Goal: Task Accomplishment & Management: Complete application form

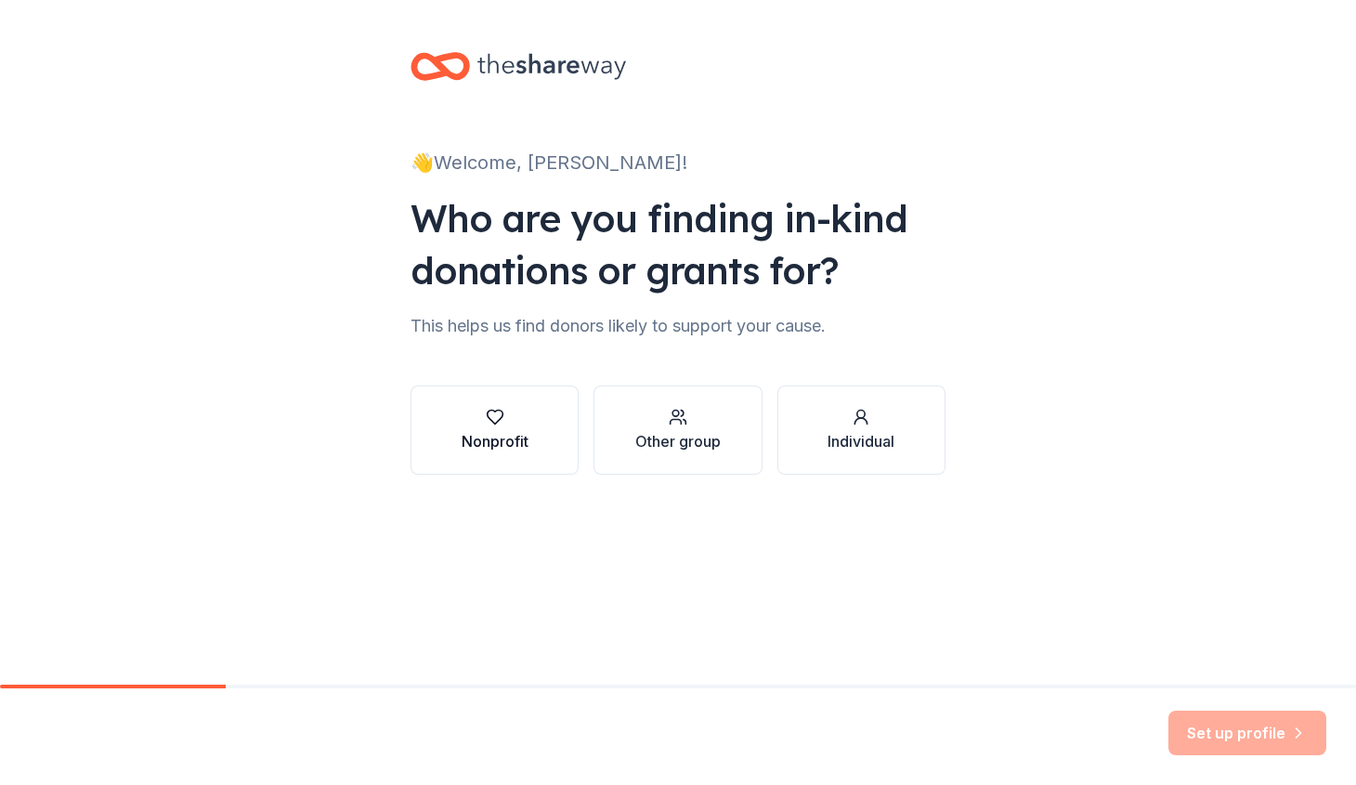
click at [536, 431] on button "Nonprofit" at bounding box center [494, 429] width 168 height 89
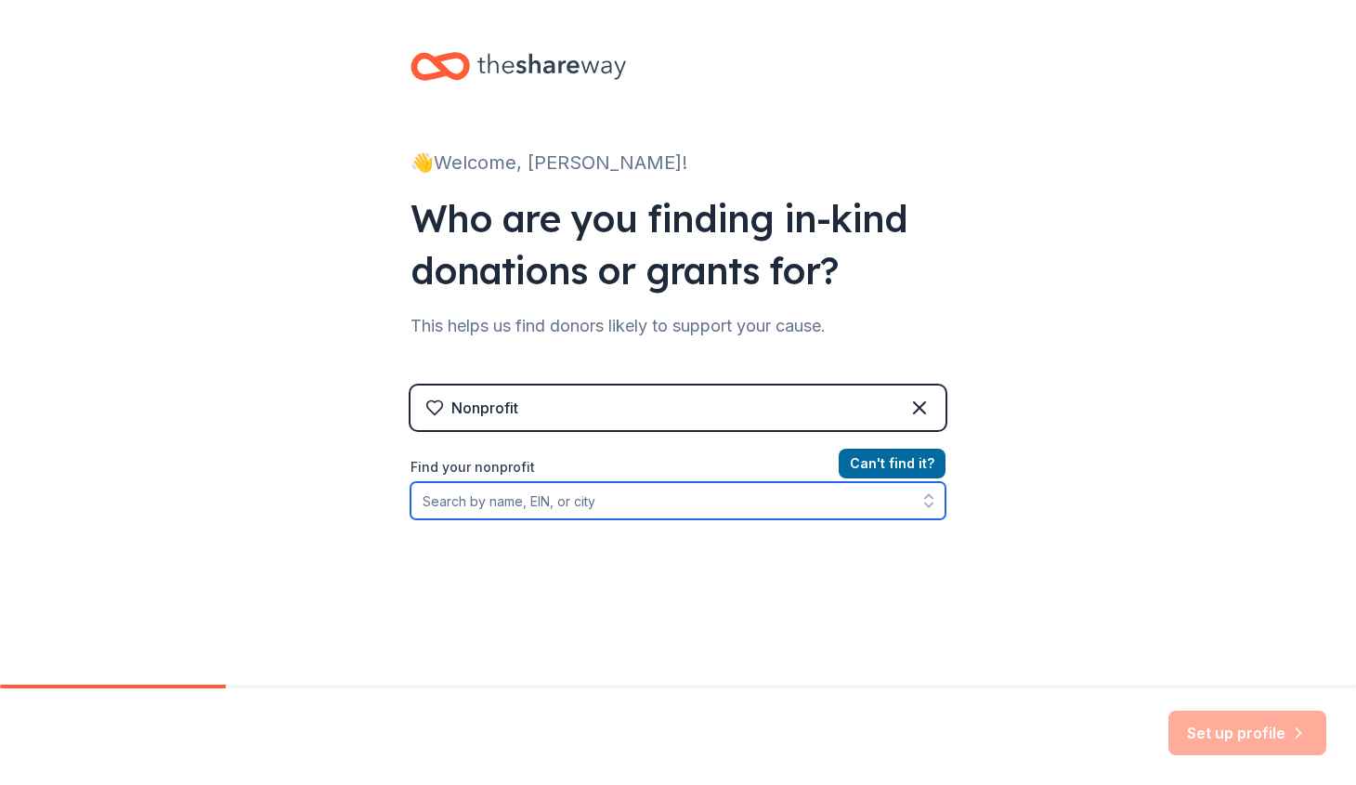
click at [583, 502] on input "Find your nonprofit" at bounding box center [677, 500] width 535 height 37
type input "C"
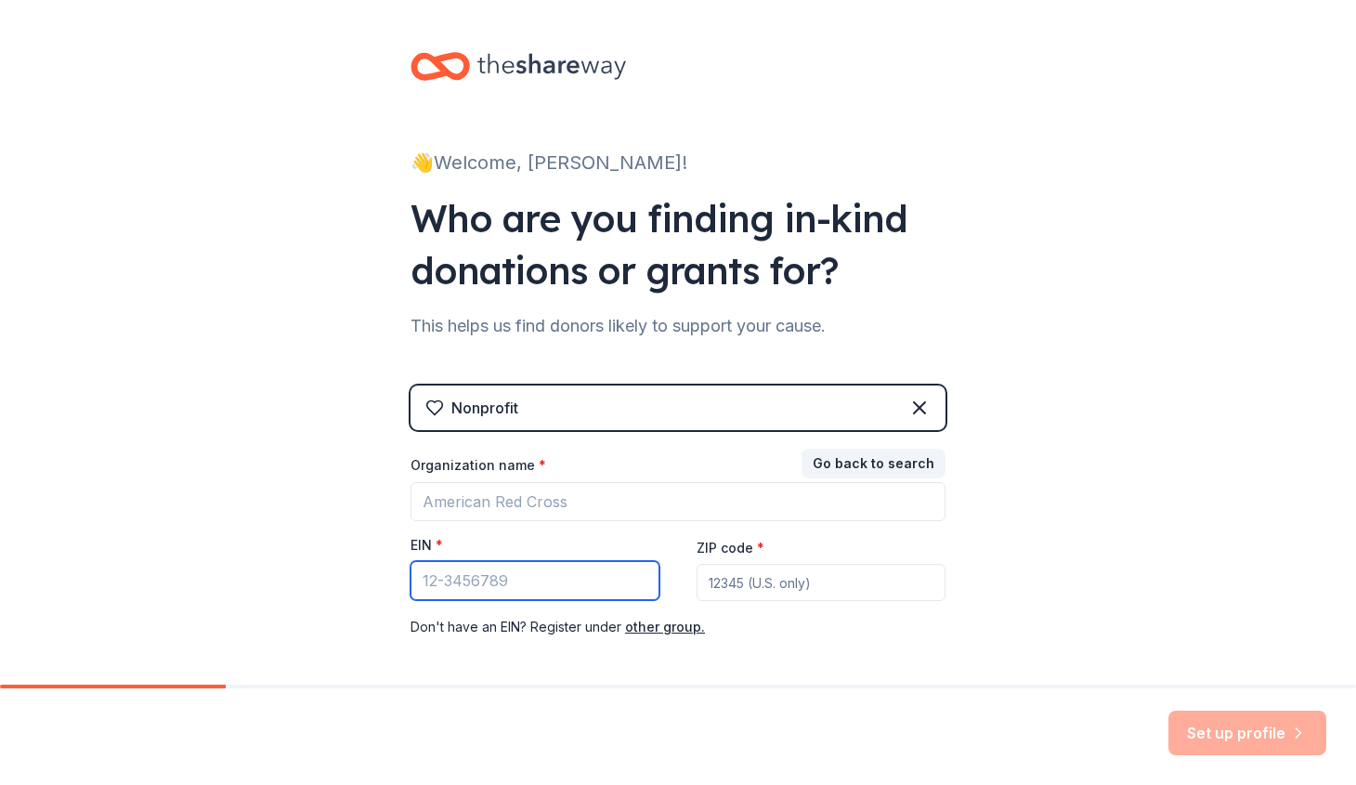
click at [484, 585] on input "EIN *" at bounding box center [534, 580] width 249 height 39
type input "[US_EMPLOYER_IDENTIFICATION_NUMBER]"
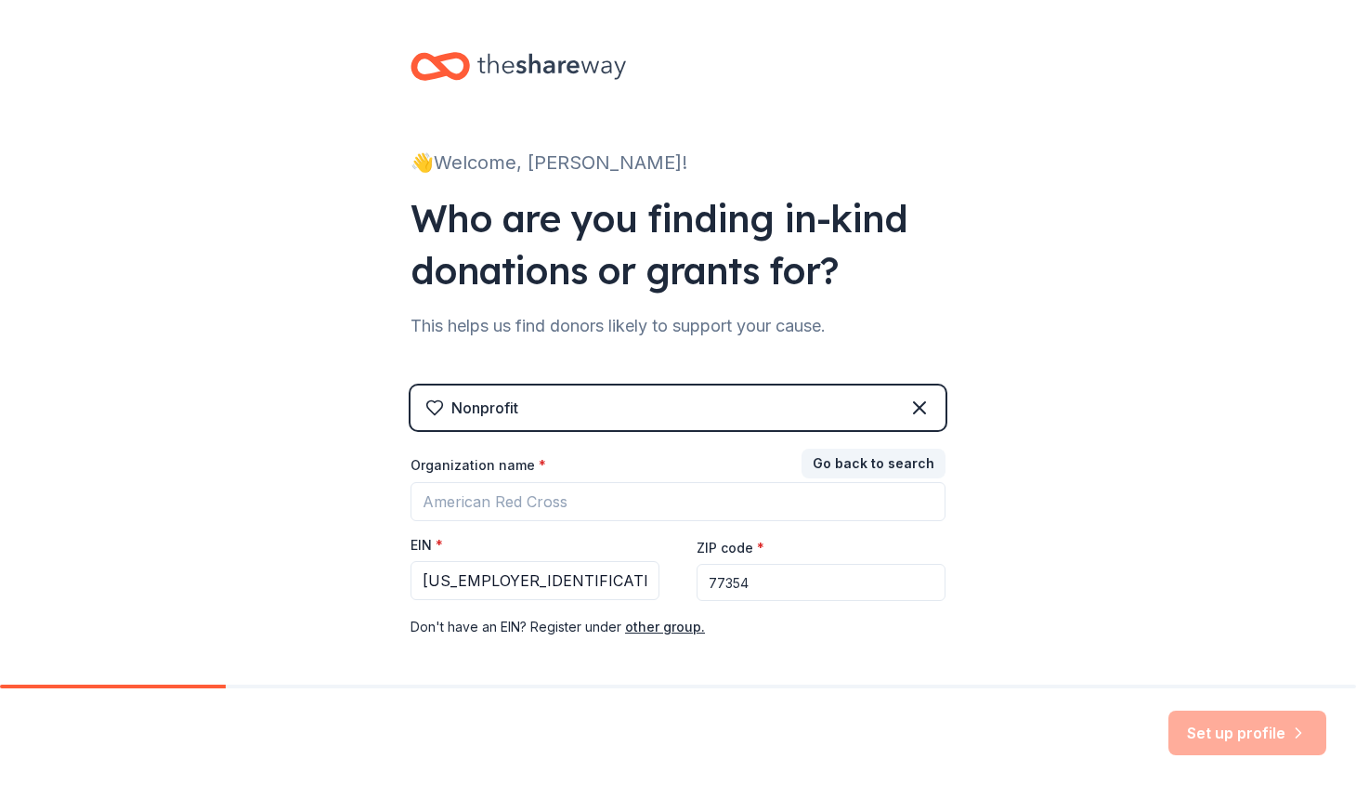
type input "77354"
click at [1024, 624] on div "👋 Welcome, [PERSON_NAME]! Who are you finding in-kind donations or grants for? …" at bounding box center [678, 382] width 1356 height 764
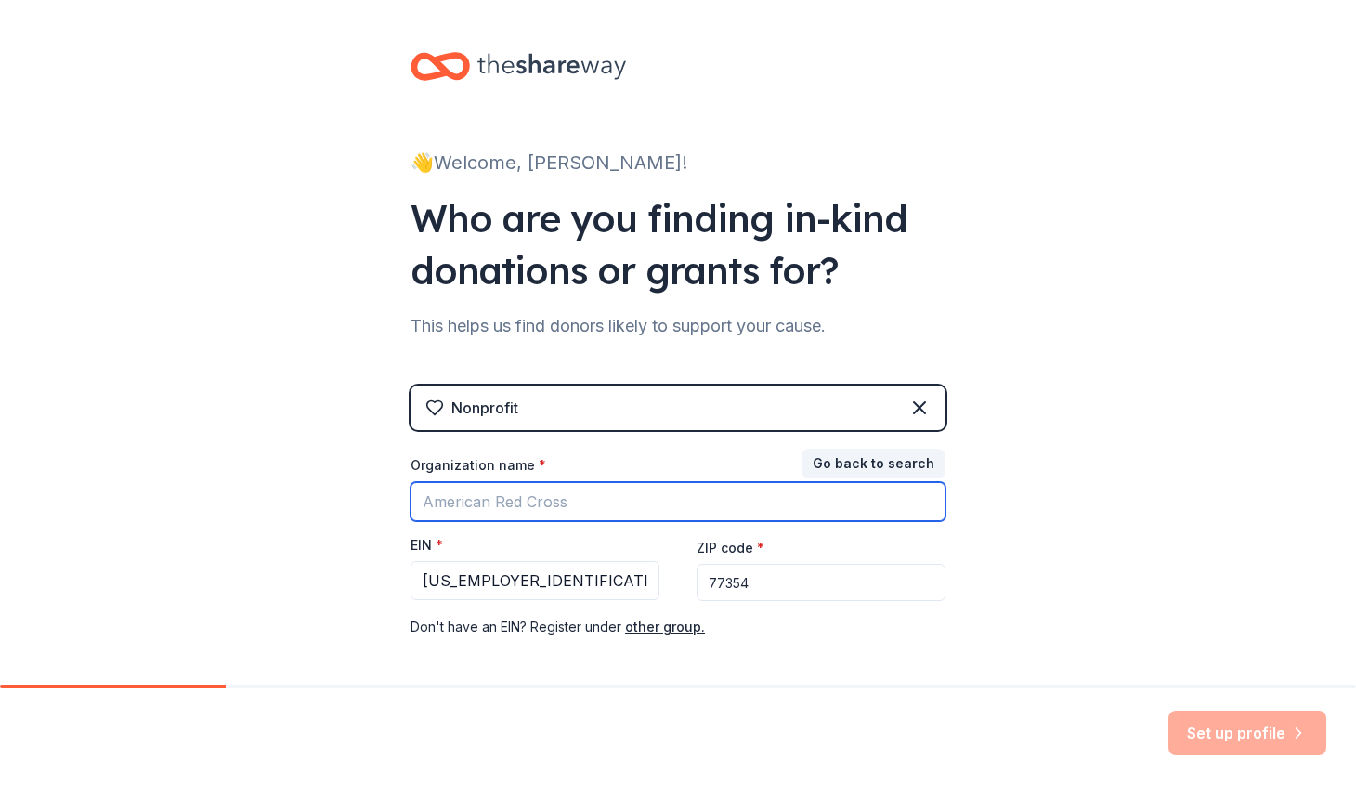
click at [629, 498] on input "Organization name *" at bounding box center [677, 501] width 535 height 39
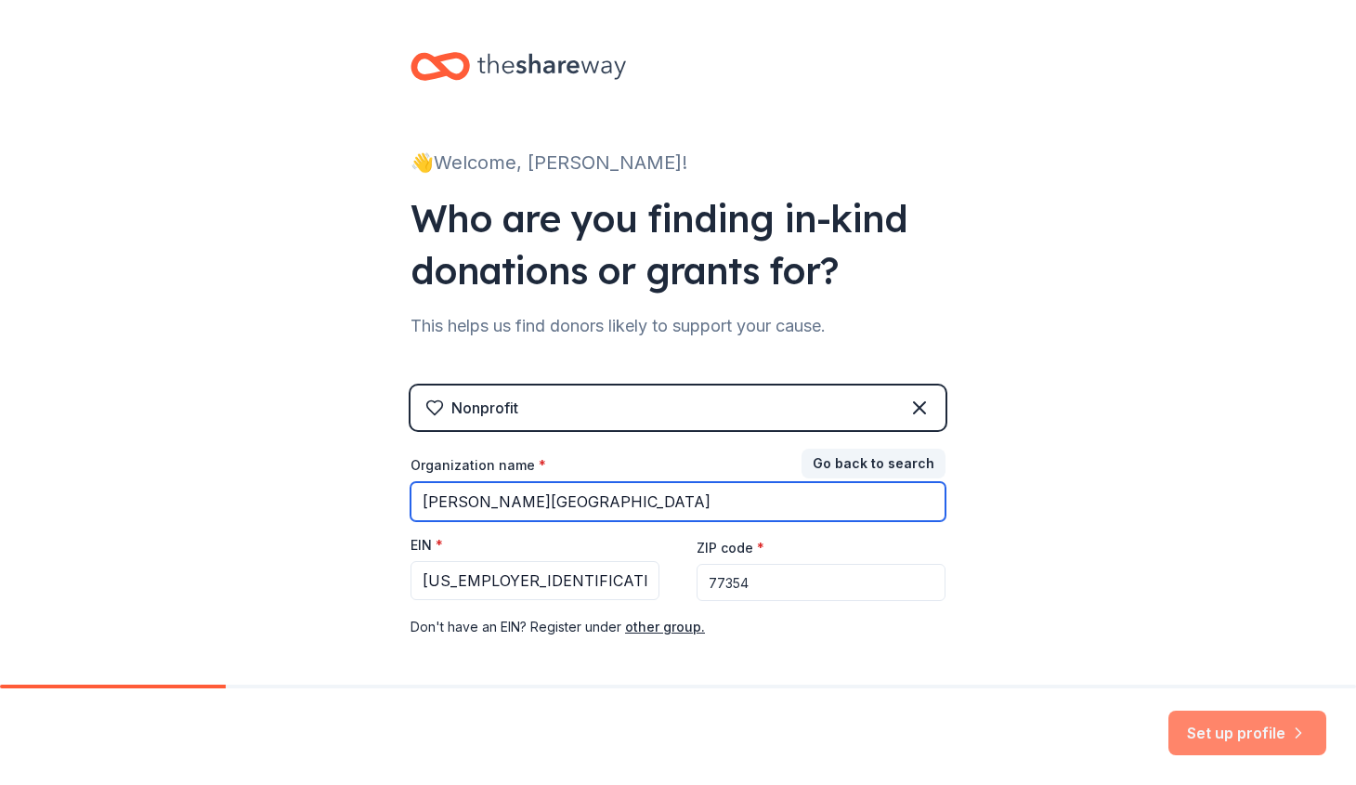
type input "[PERSON_NAME][GEOGRAPHIC_DATA]"
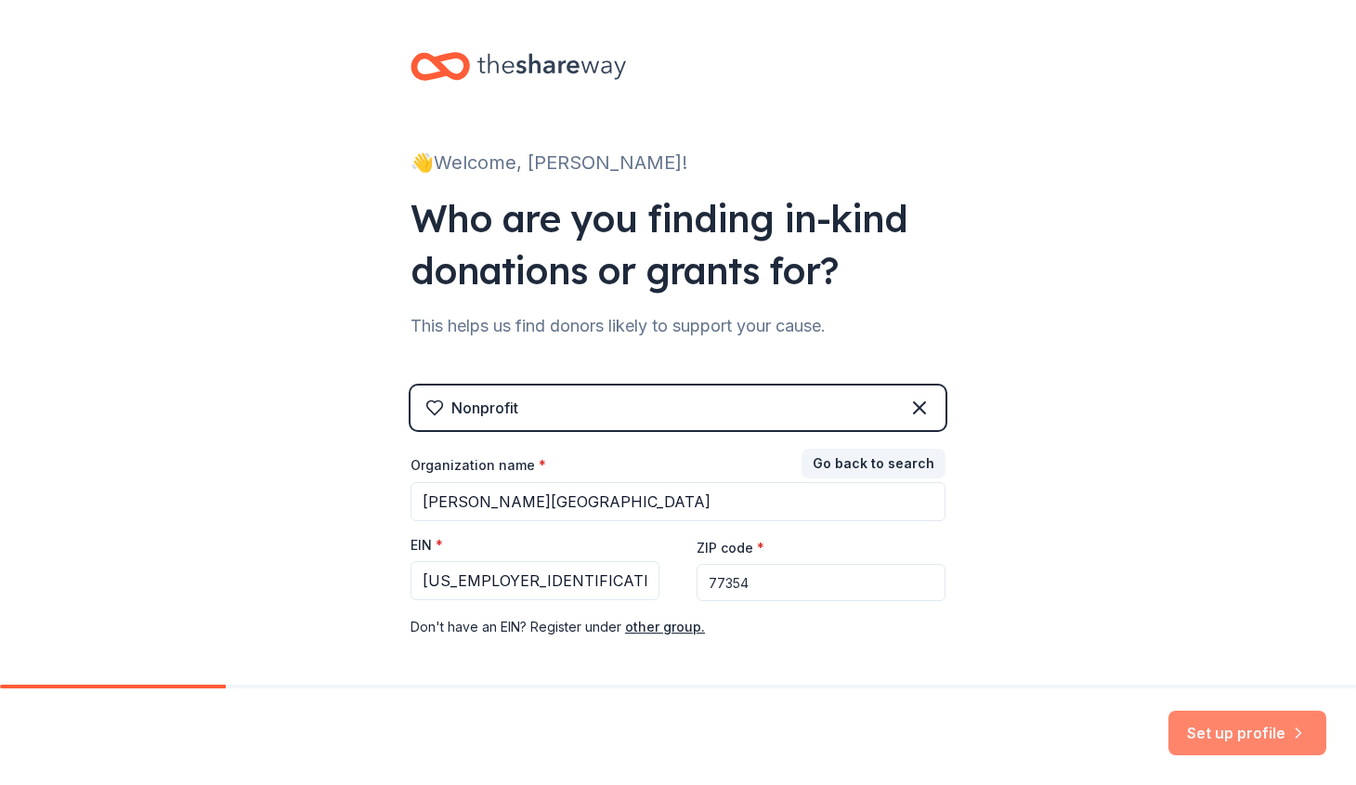
click at [1261, 730] on button "Set up profile" at bounding box center [1247, 732] width 158 height 45
click at [886, 460] on button "Go back to search" at bounding box center [873, 463] width 144 height 30
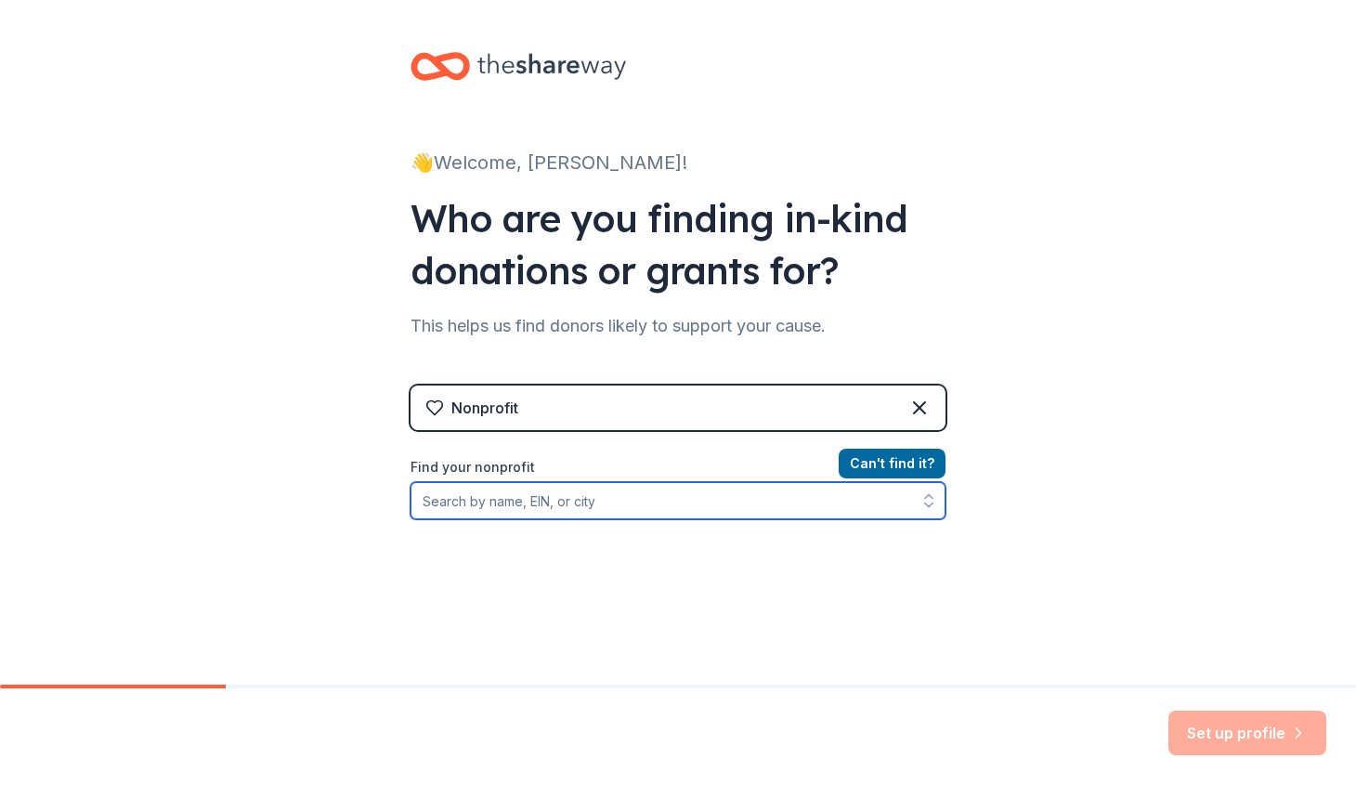
click at [610, 500] on input "Find your nonprofit" at bounding box center [677, 500] width 535 height 37
type input "[US_EMPLOYER_IDENTIFICATION_NUMBER]"
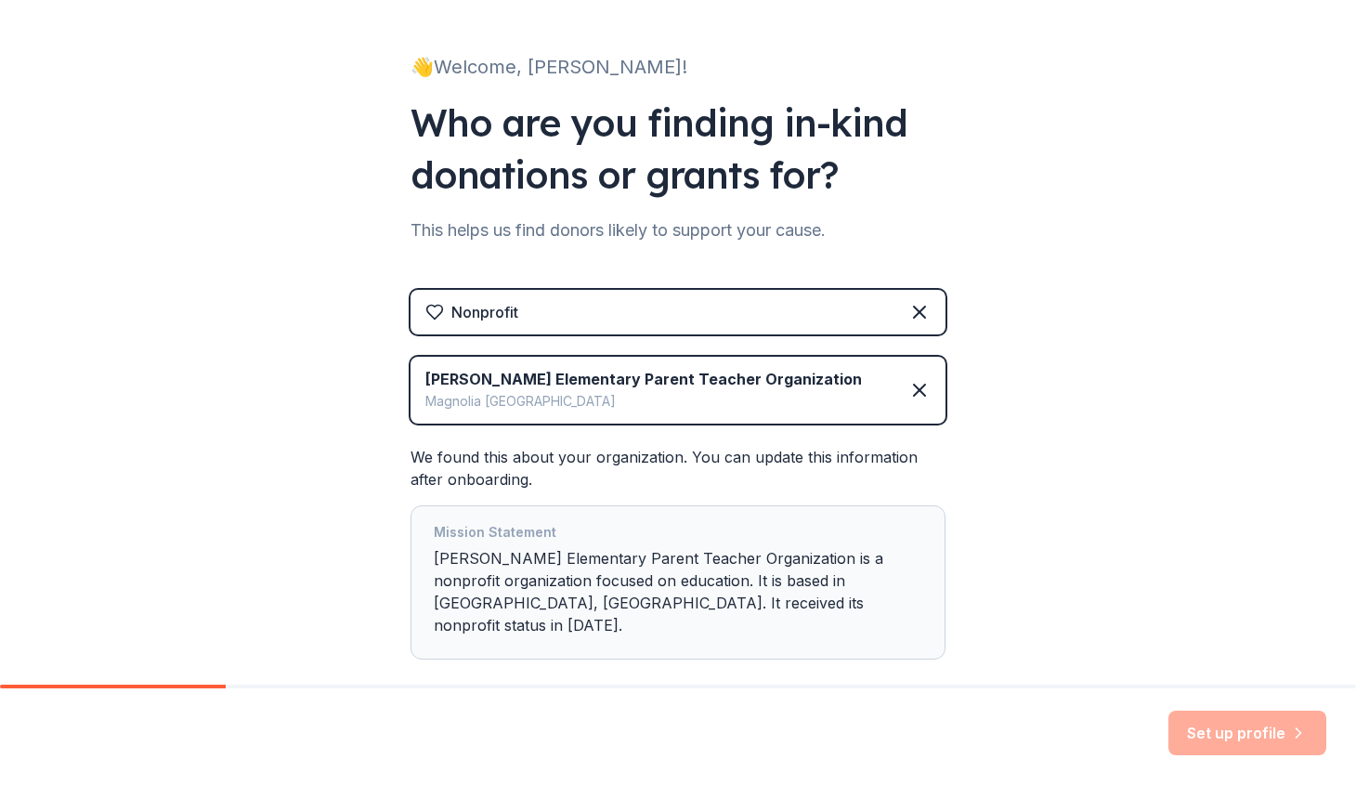
scroll to position [80, 0]
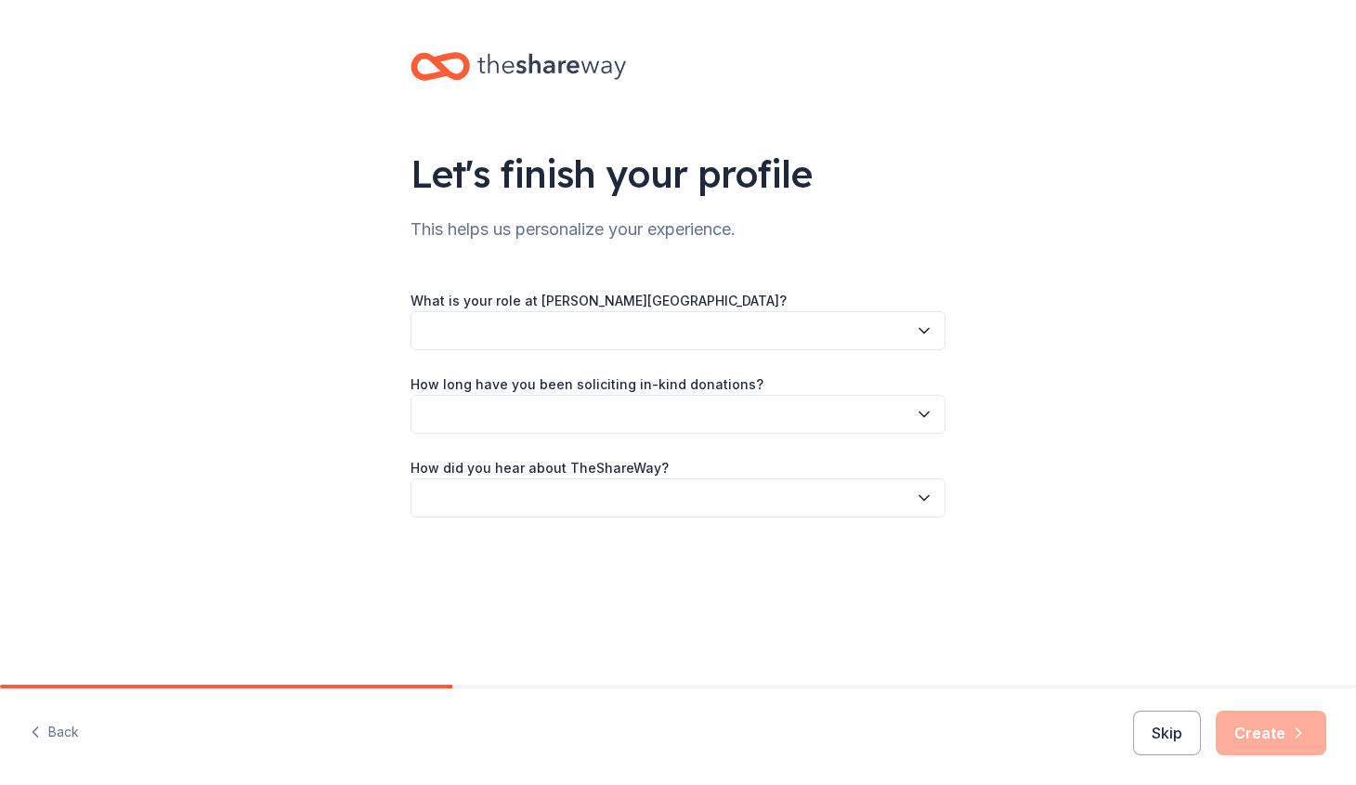
click at [726, 312] on button "button" at bounding box center [677, 330] width 535 height 39
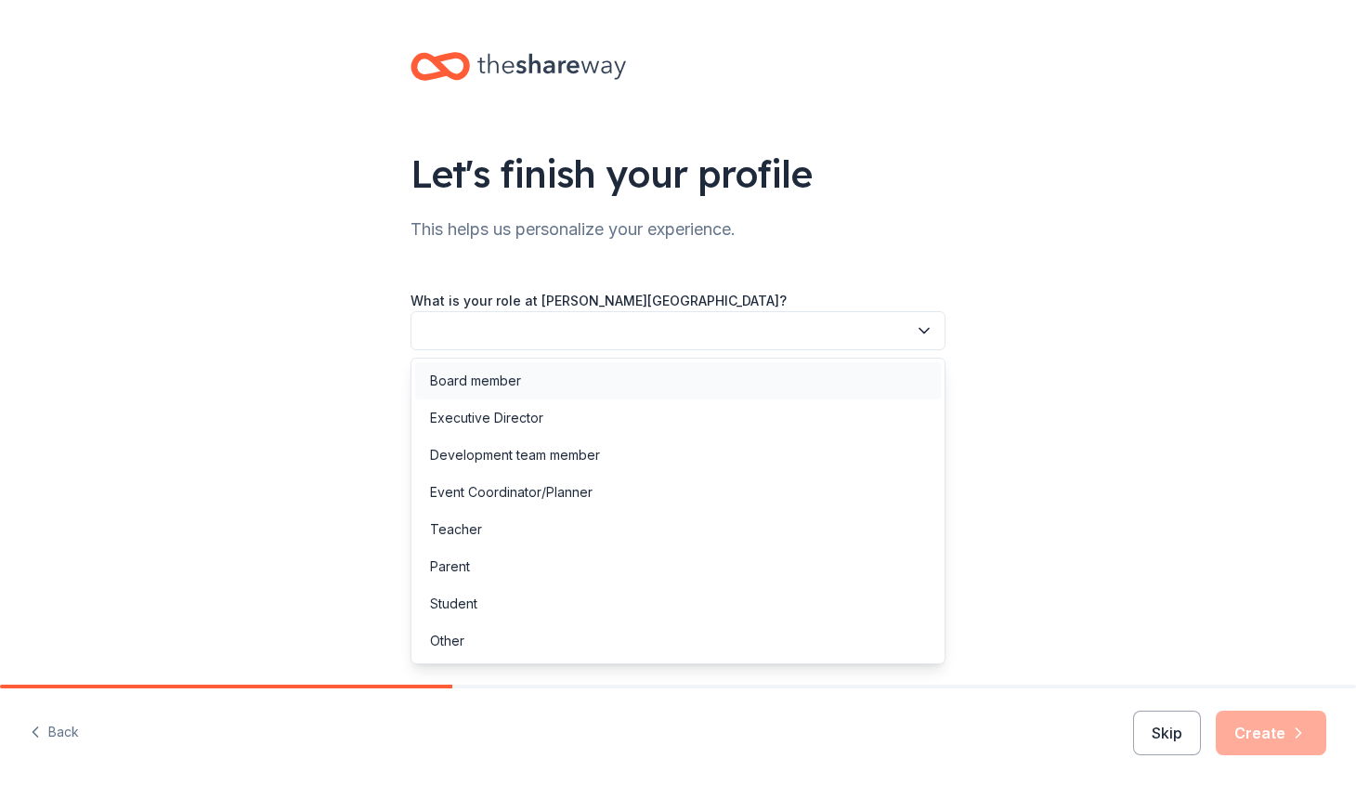
click at [594, 377] on div "Board member" at bounding box center [678, 380] width 526 height 37
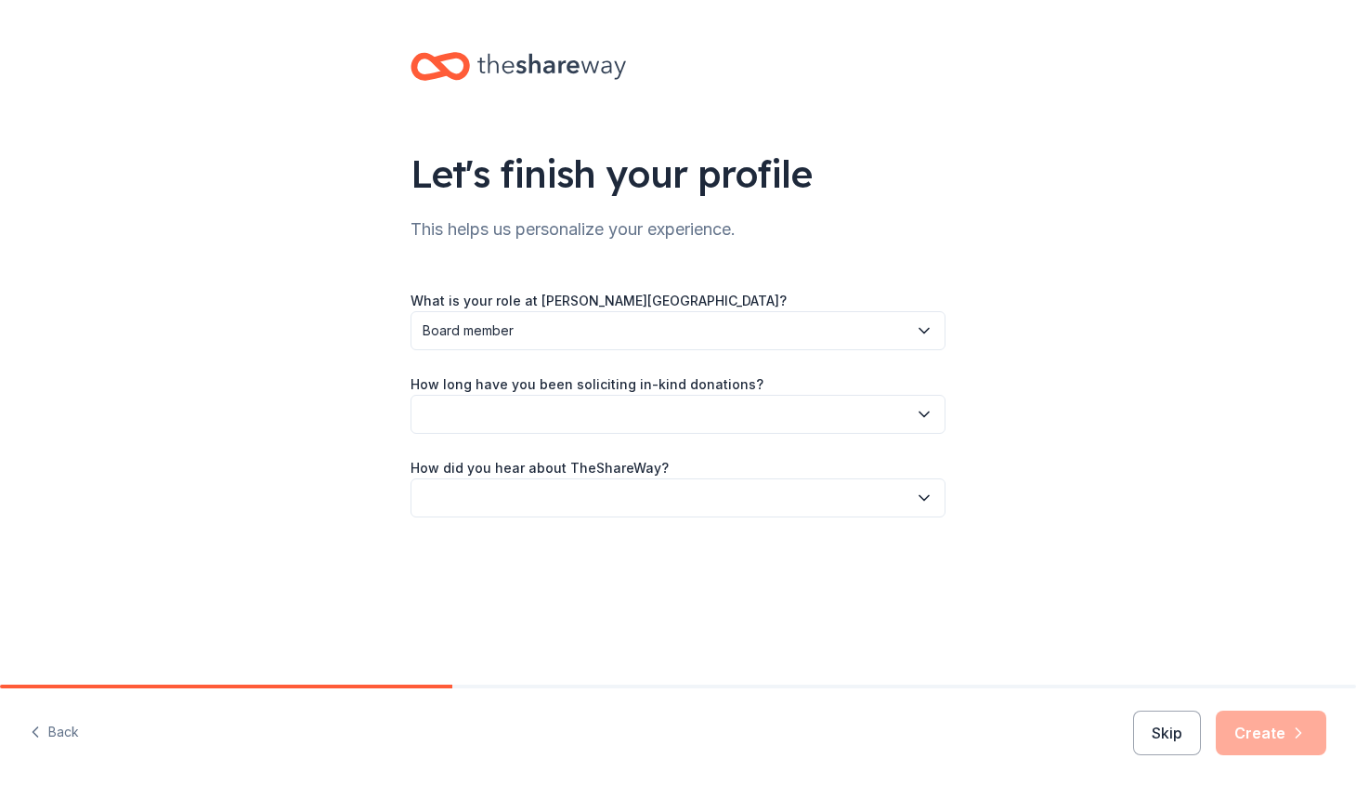
click at [528, 417] on button "button" at bounding box center [677, 414] width 535 height 39
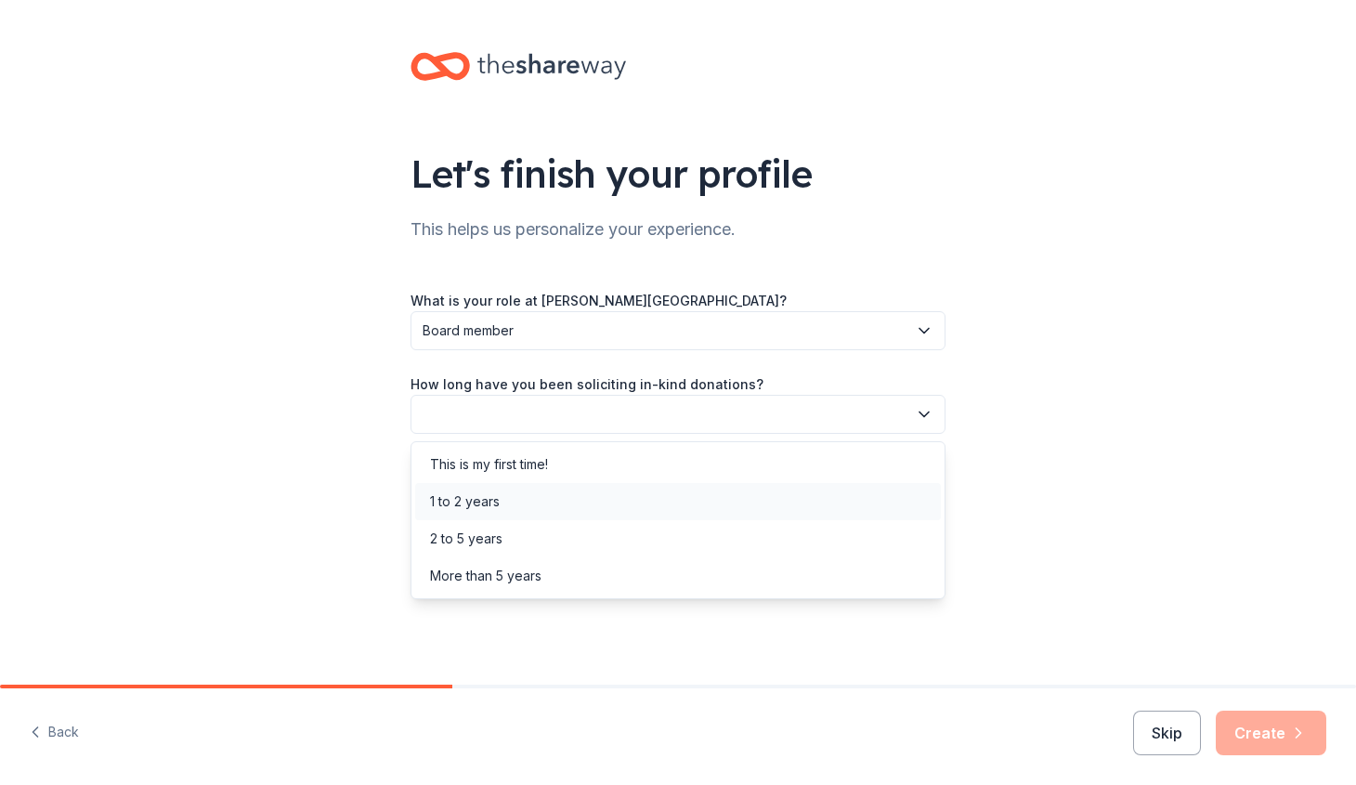
click at [497, 499] on div "1 to 2 years" at bounding box center [465, 501] width 70 height 22
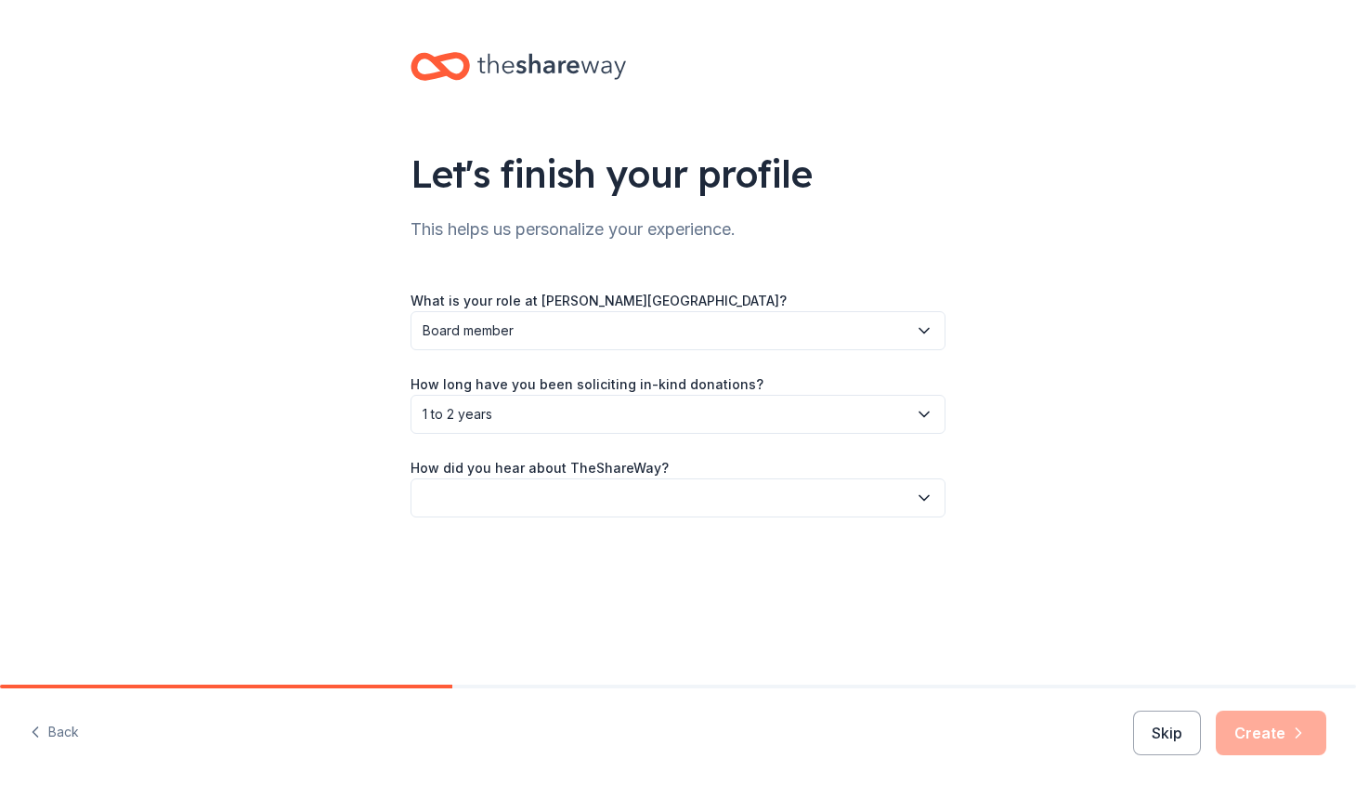
click at [544, 500] on button "button" at bounding box center [677, 497] width 535 height 39
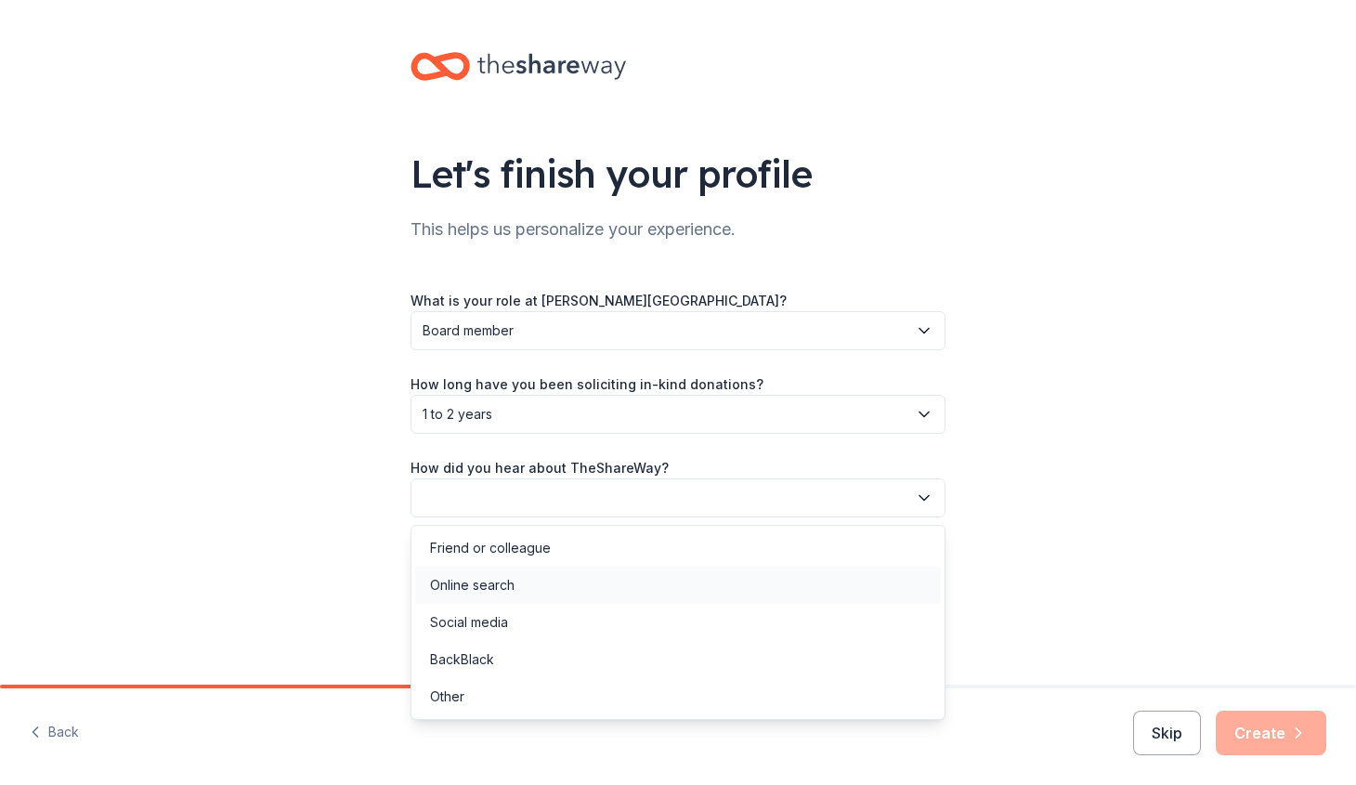
click at [488, 581] on div "Online search" at bounding box center [472, 585] width 84 height 22
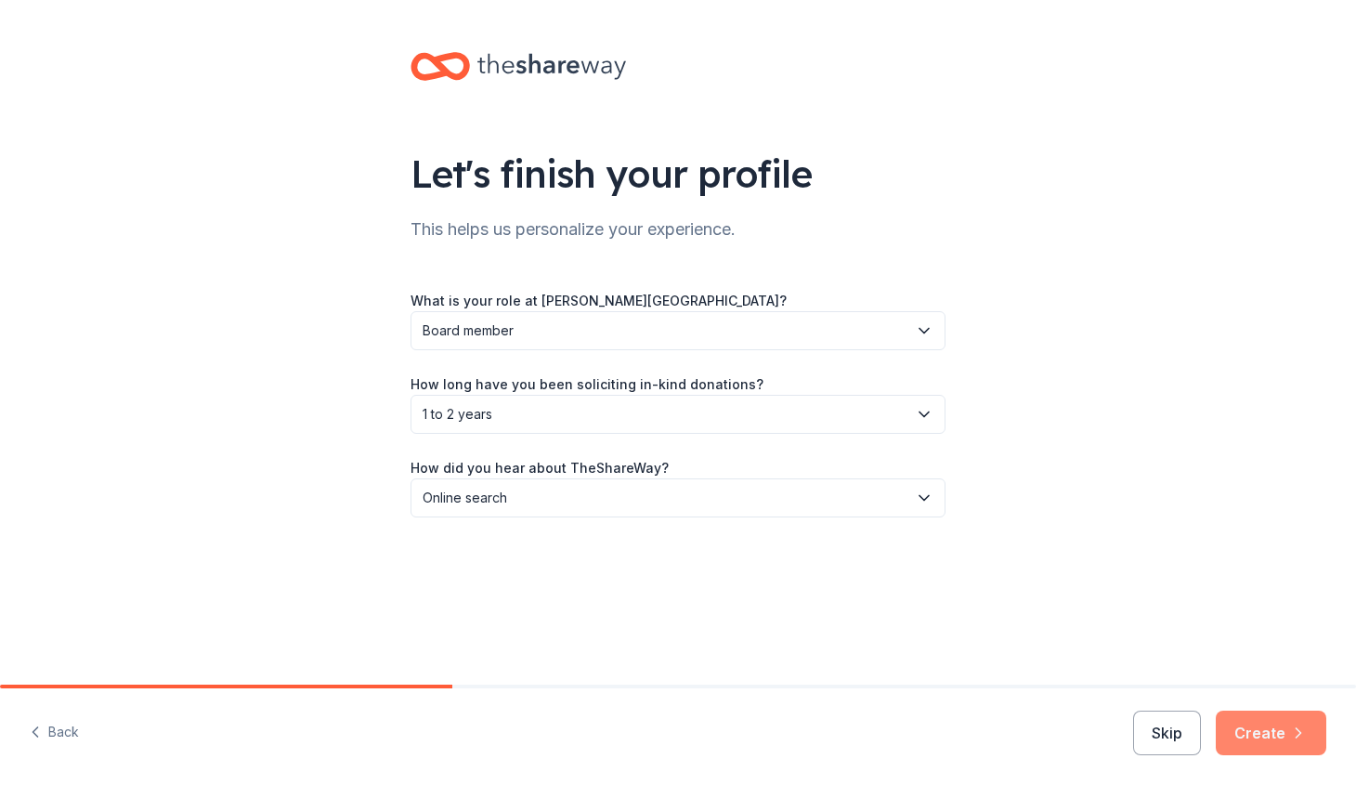
click at [1277, 728] on button "Create" at bounding box center [1270, 732] width 110 height 45
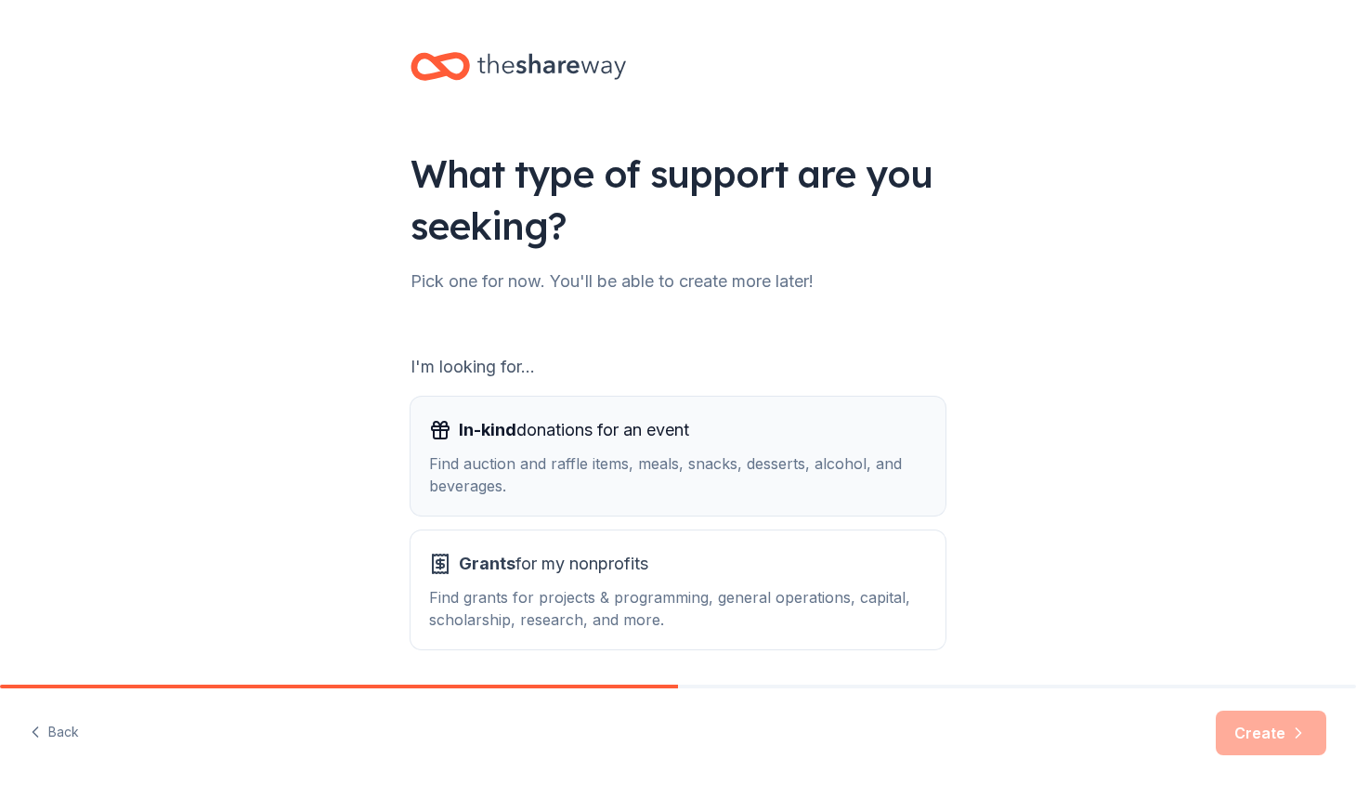
click at [713, 435] on div "In-kind donations for an event" at bounding box center [678, 430] width 498 height 30
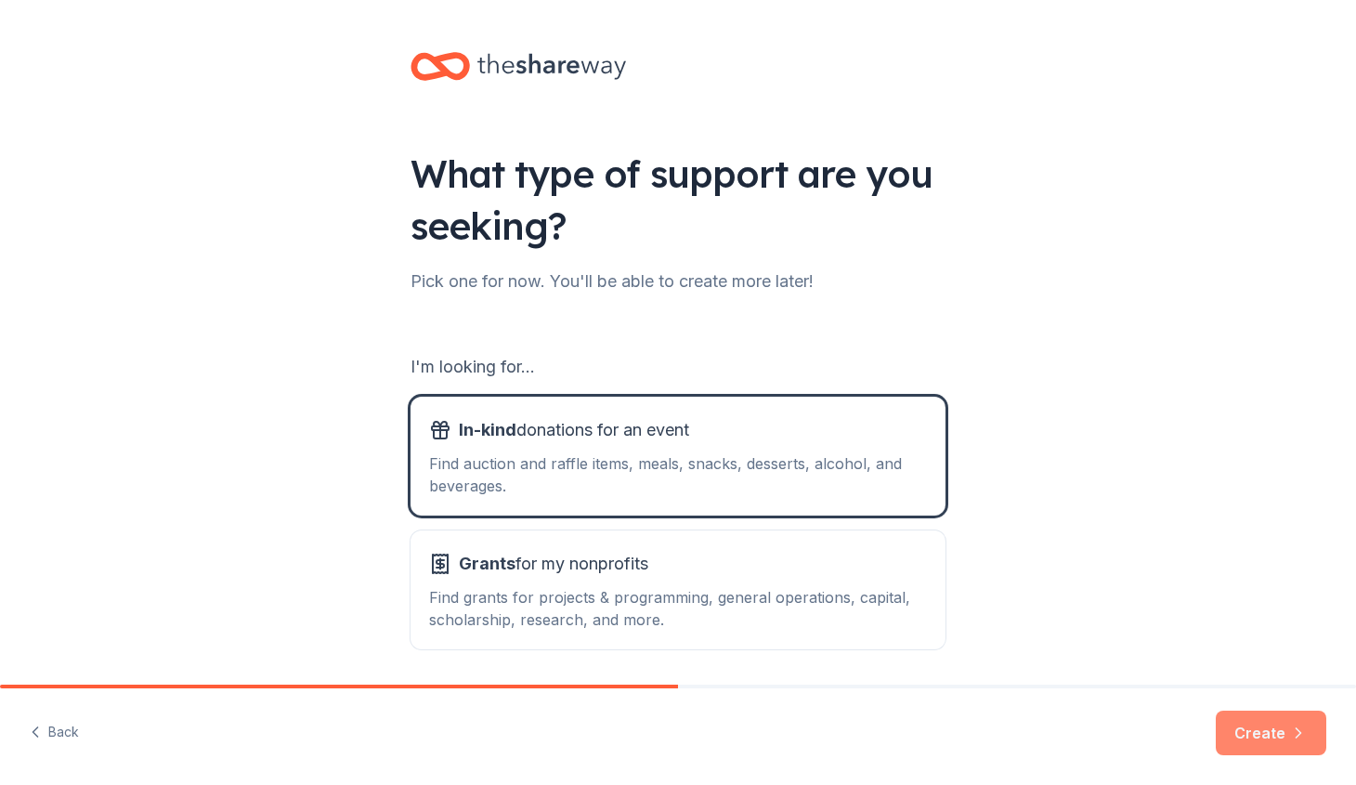
click at [1295, 722] on button "Create" at bounding box center [1270, 732] width 110 height 45
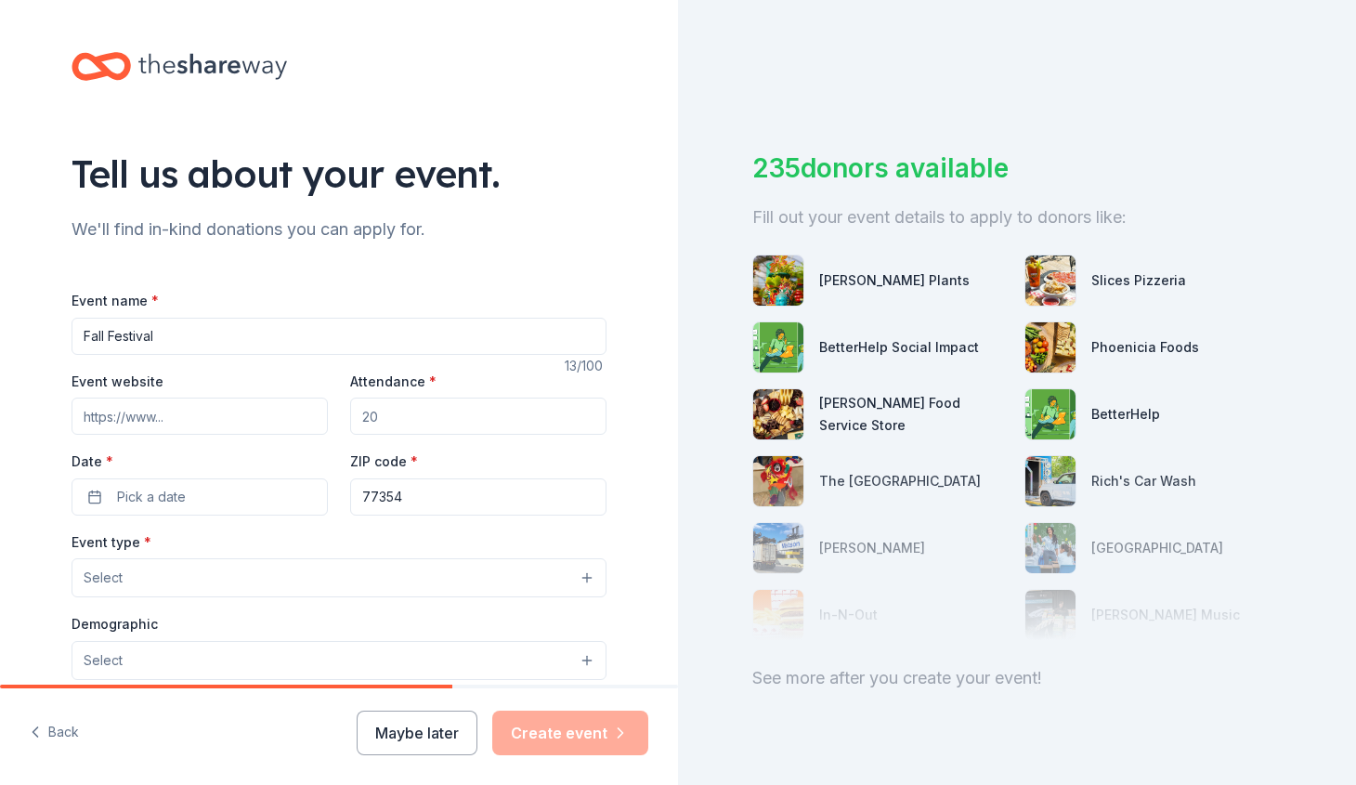
type input "Fall Festival"
click at [428, 412] on input "Attendance *" at bounding box center [478, 415] width 256 height 37
type input "200"
click at [109, 493] on button "Pick a date" at bounding box center [199, 496] width 256 height 37
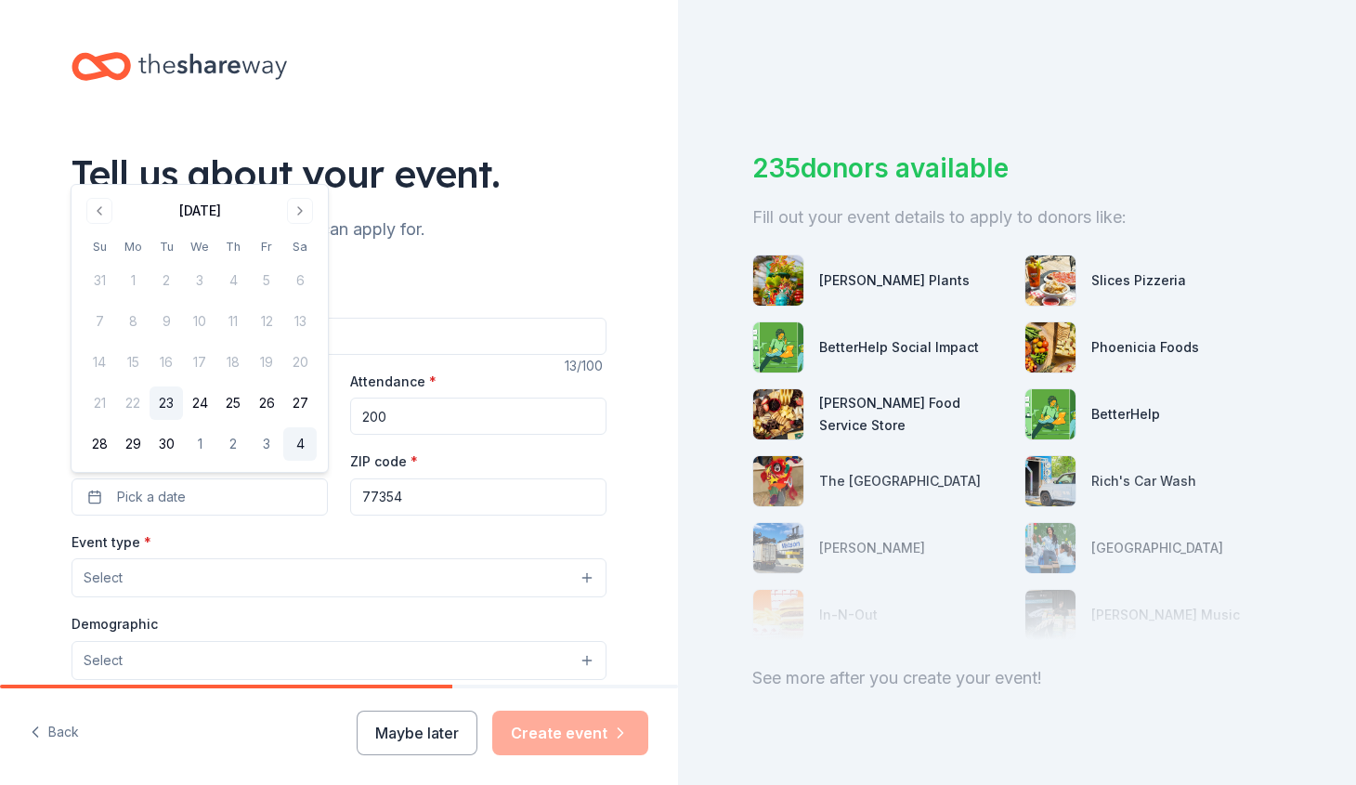
click at [300, 440] on button "4" at bounding box center [299, 443] width 33 height 33
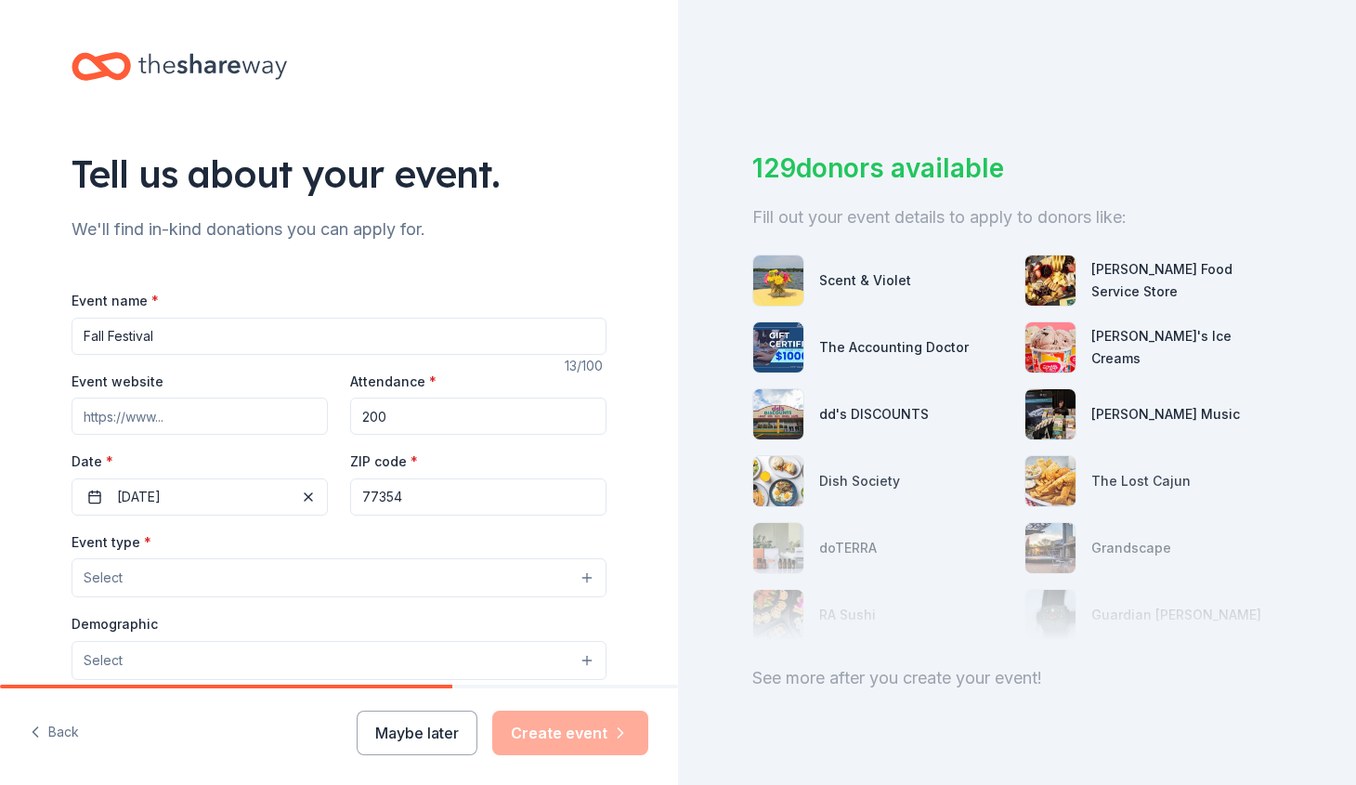
click at [197, 566] on button "Select" at bounding box center [338, 577] width 535 height 39
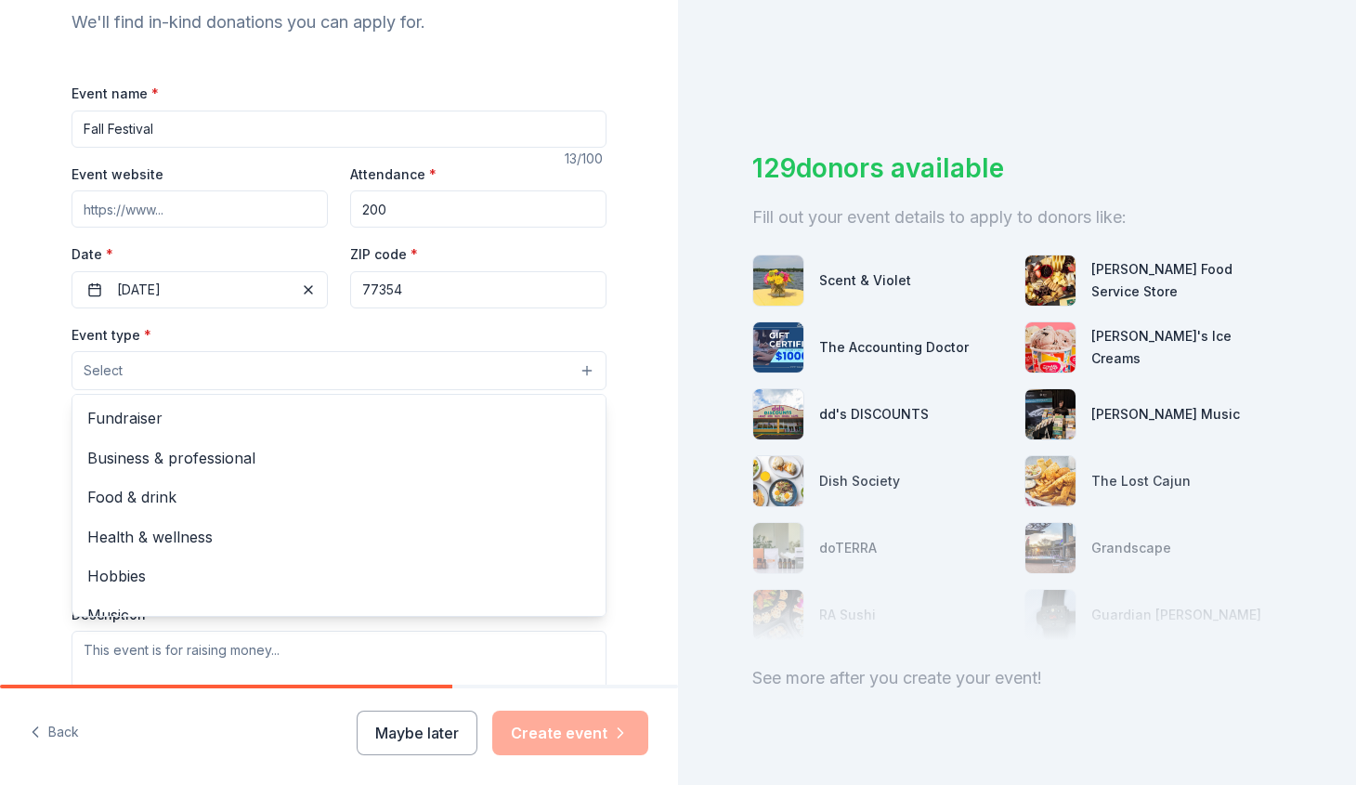
scroll to position [218, 0]
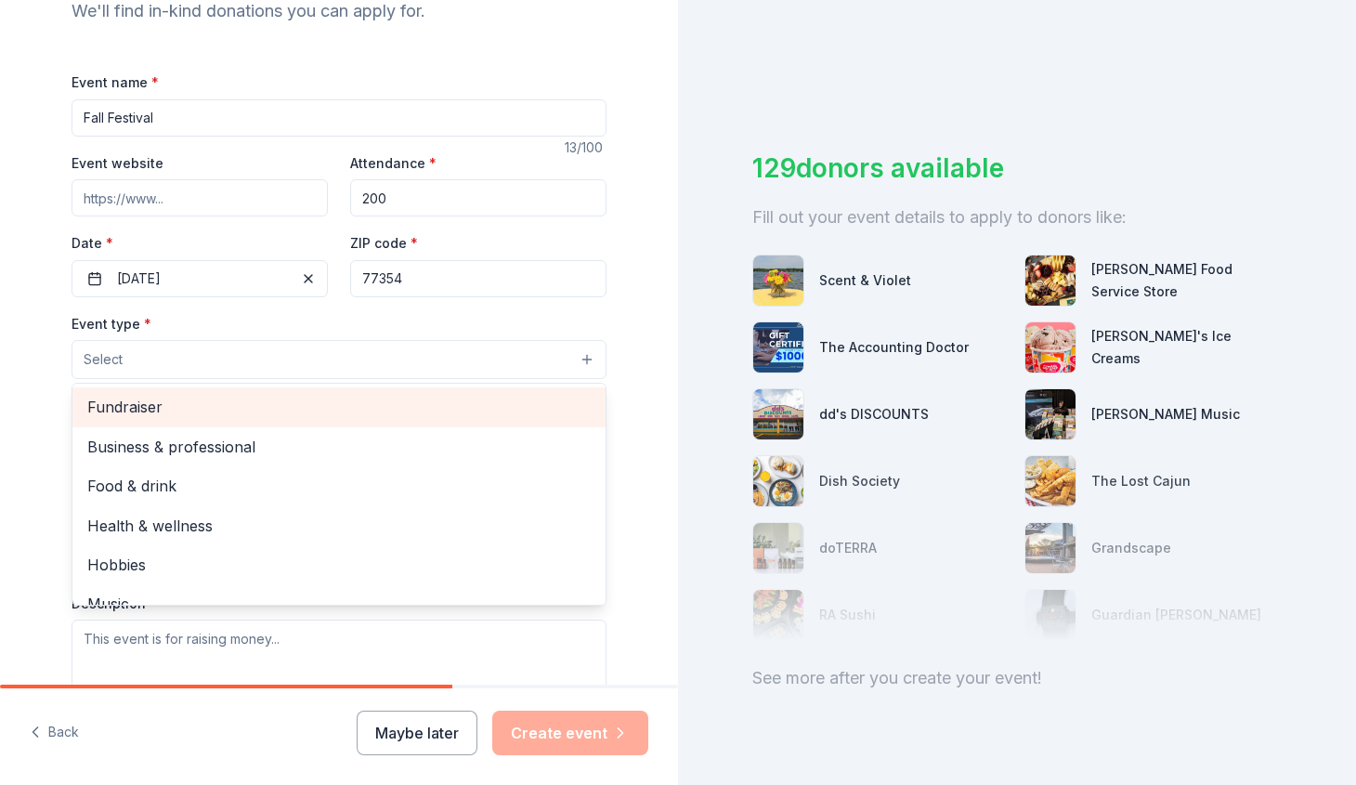
click at [165, 405] on span "Fundraiser" at bounding box center [338, 407] width 503 height 24
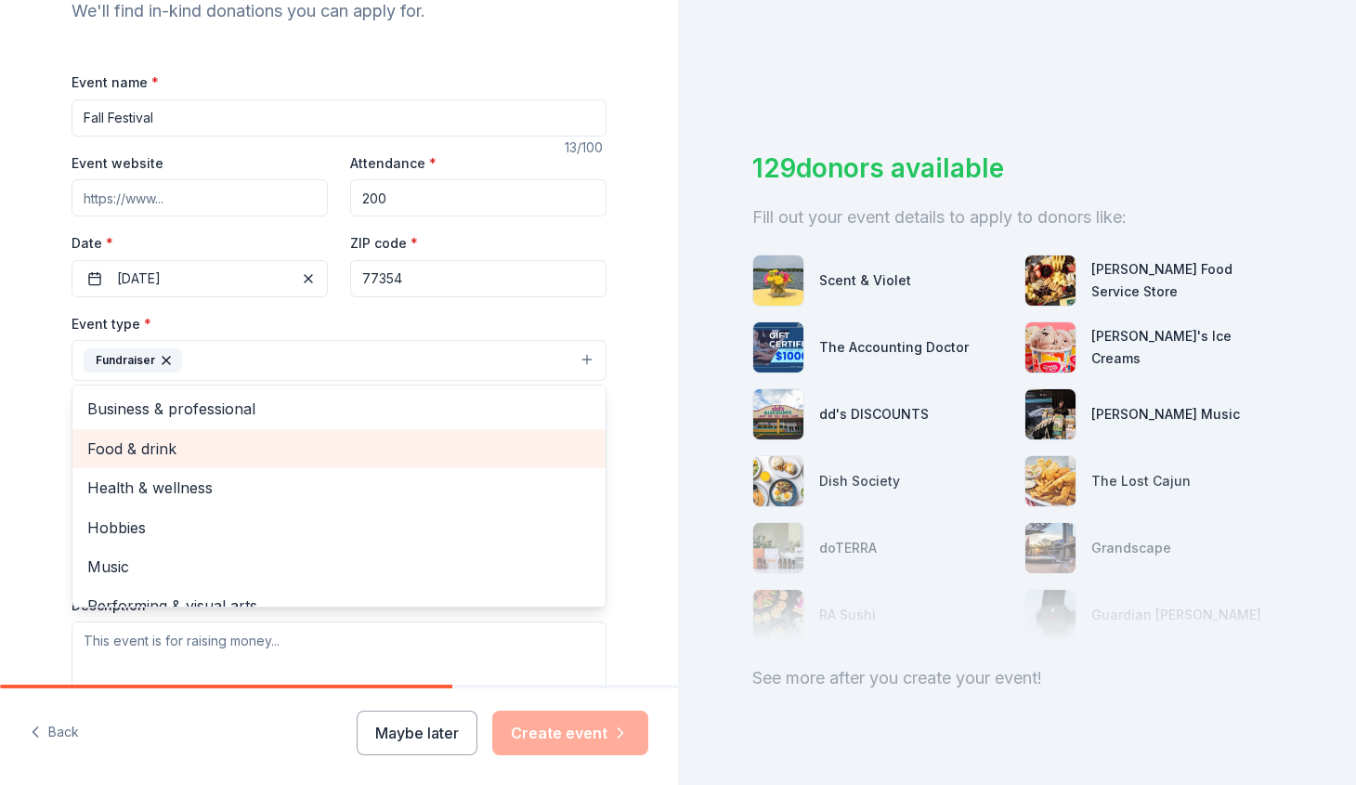
scroll to position [0, 0]
click at [34, 415] on div "Tell us about your event. We'll find in-kind donations you can apply for. Event…" at bounding box center [339, 401] width 678 height 1238
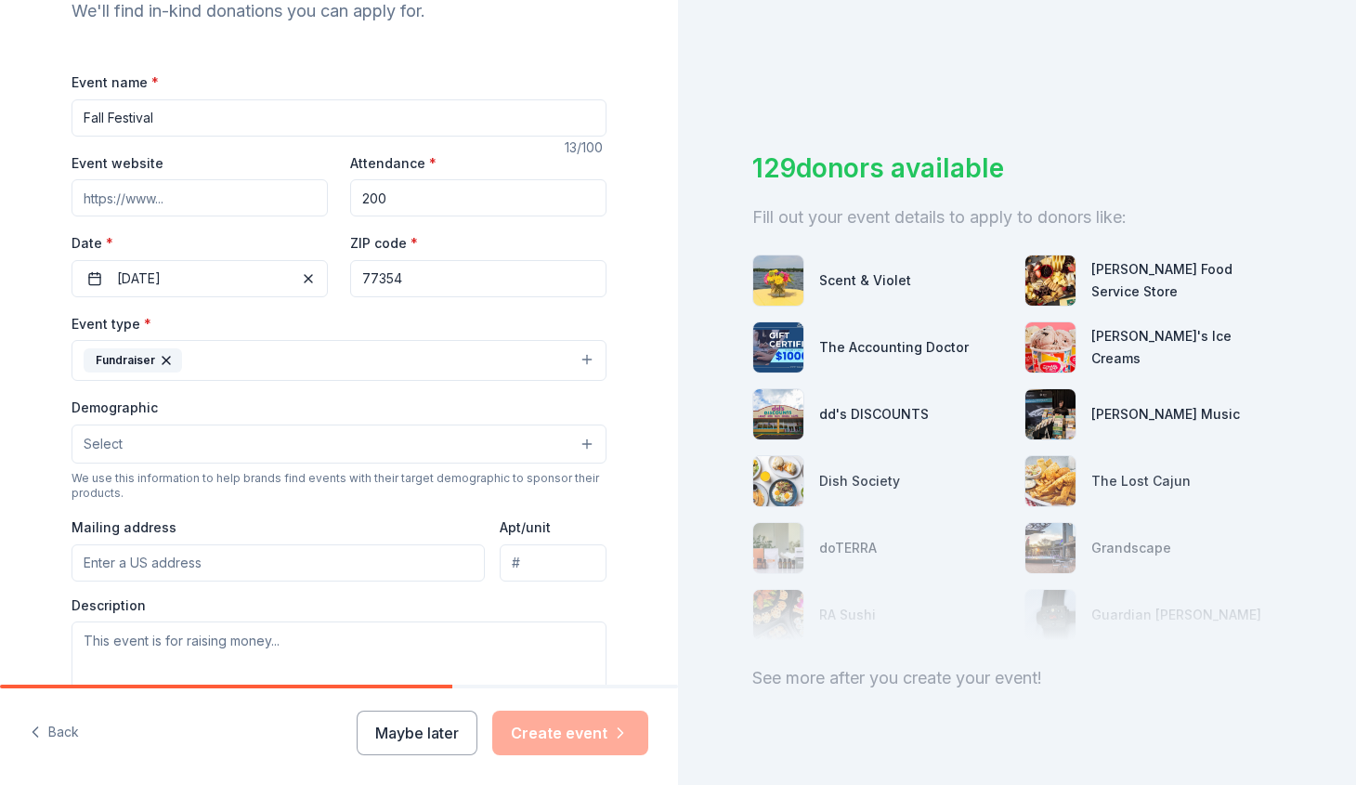
click at [172, 441] on button "Select" at bounding box center [338, 443] width 535 height 39
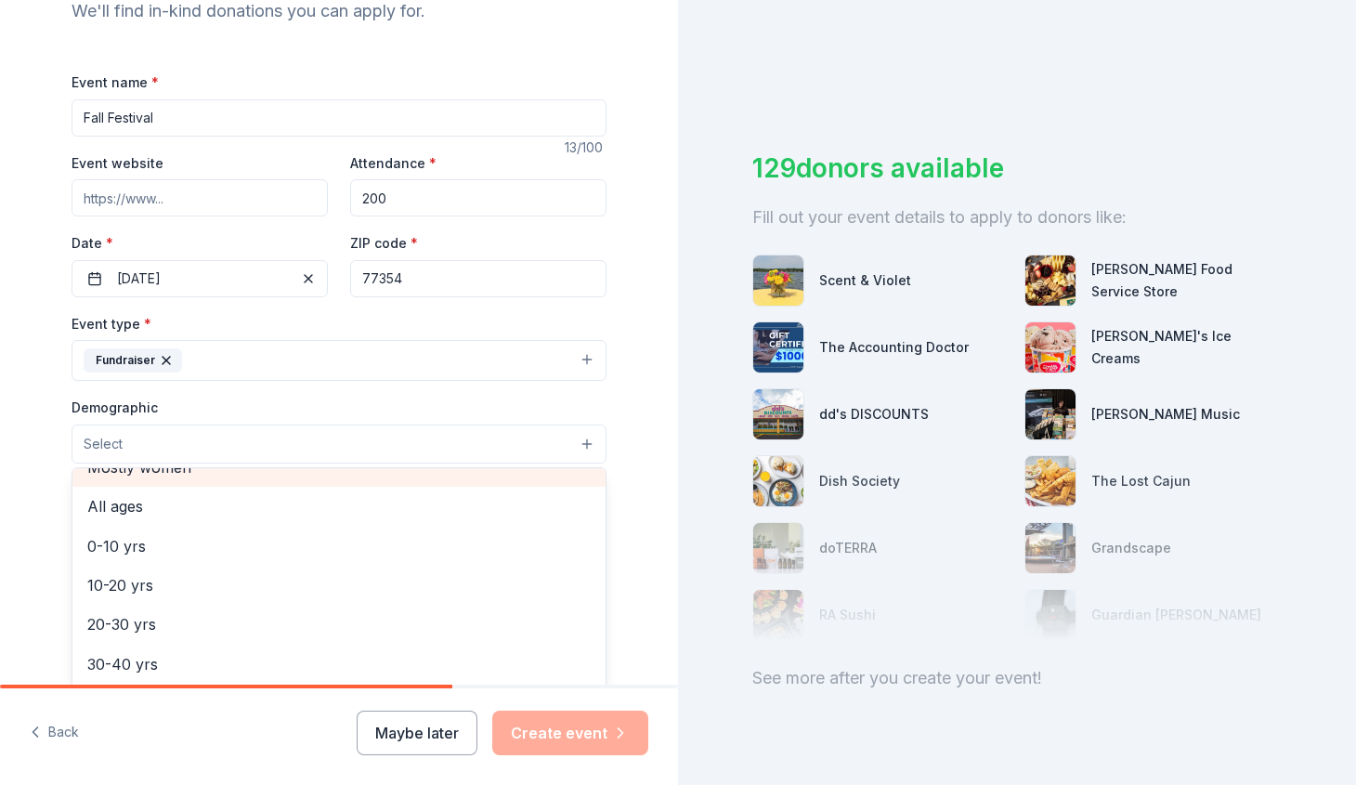
scroll to position [105, 0]
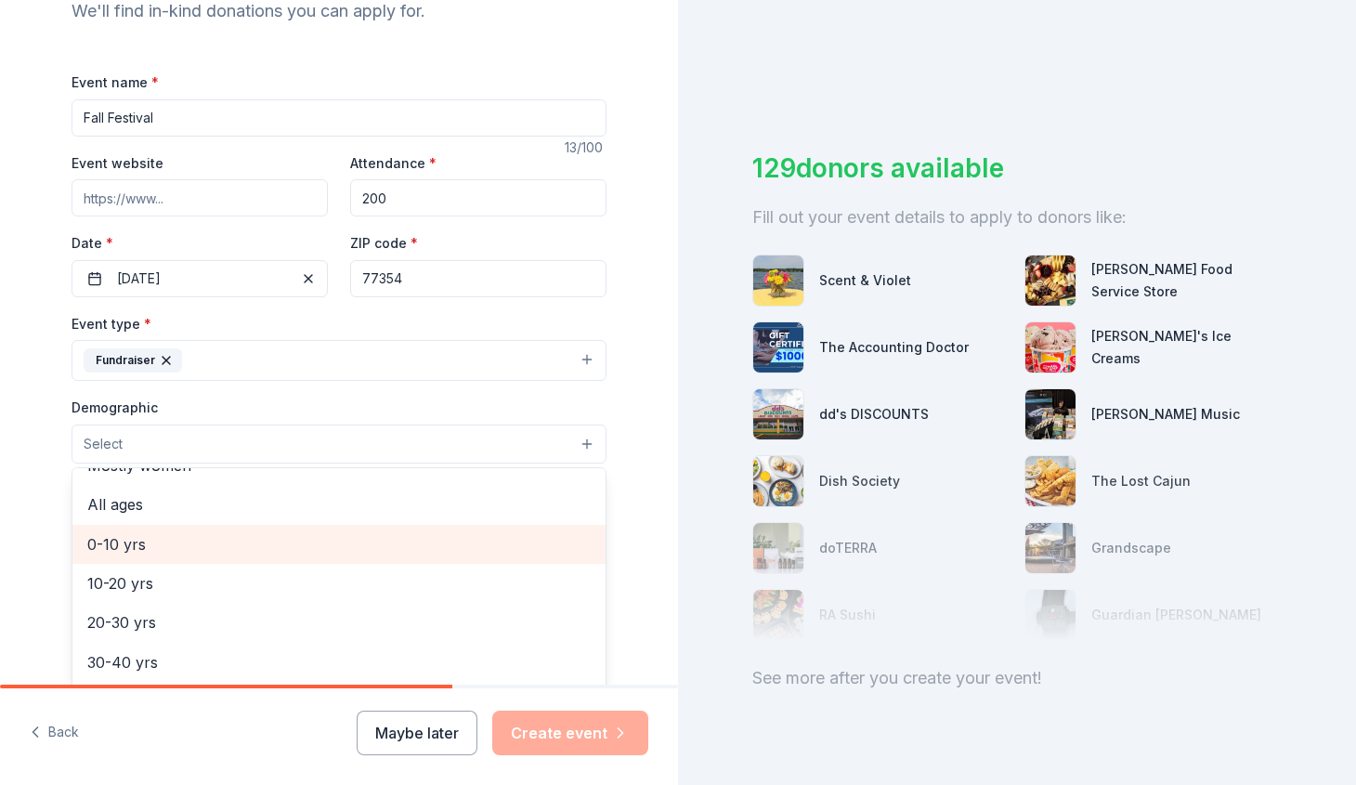
click at [152, 536] on span "0-10 yrs" at bounding box center [338, 544] width 503 height 24
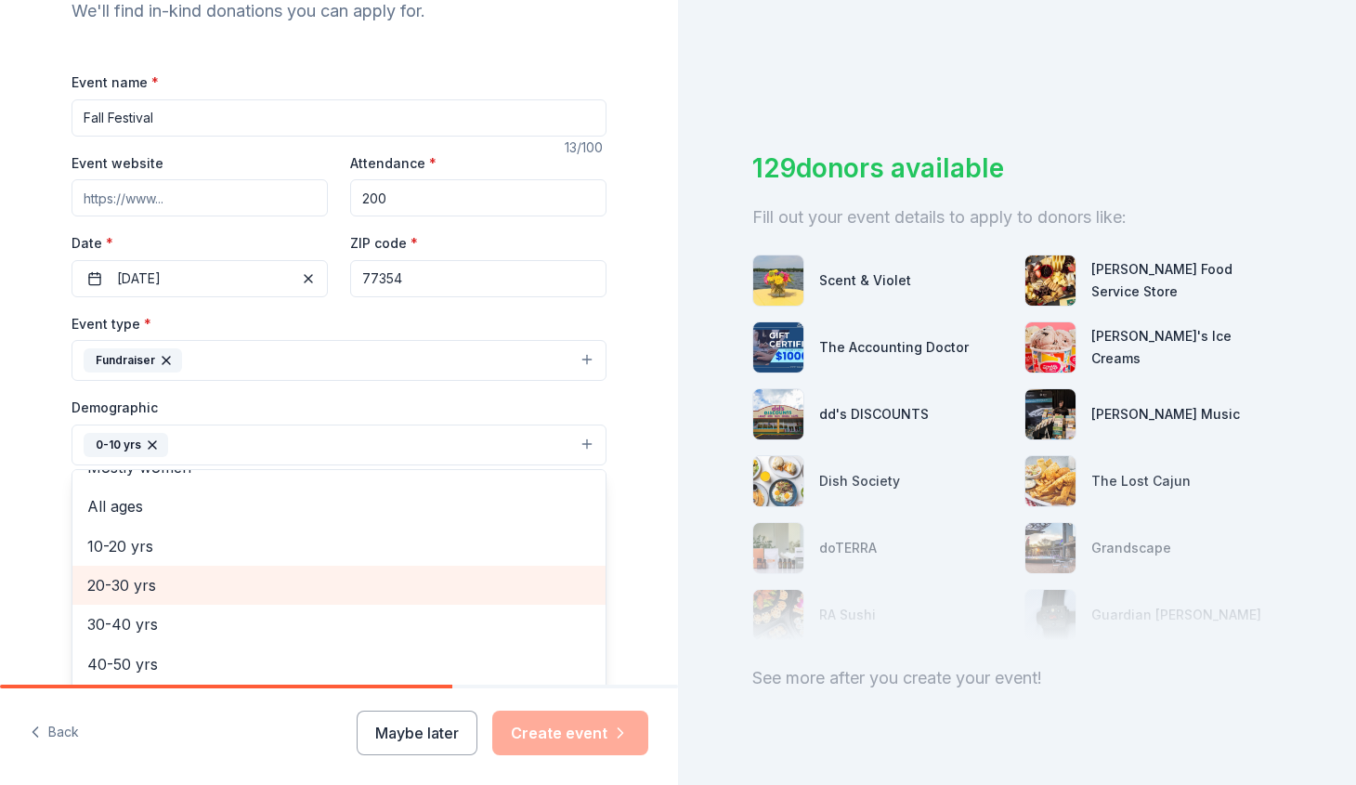
click at [154, 579] on span "20-30 yrs" at bounding box center [338, 585] width 503 height 24
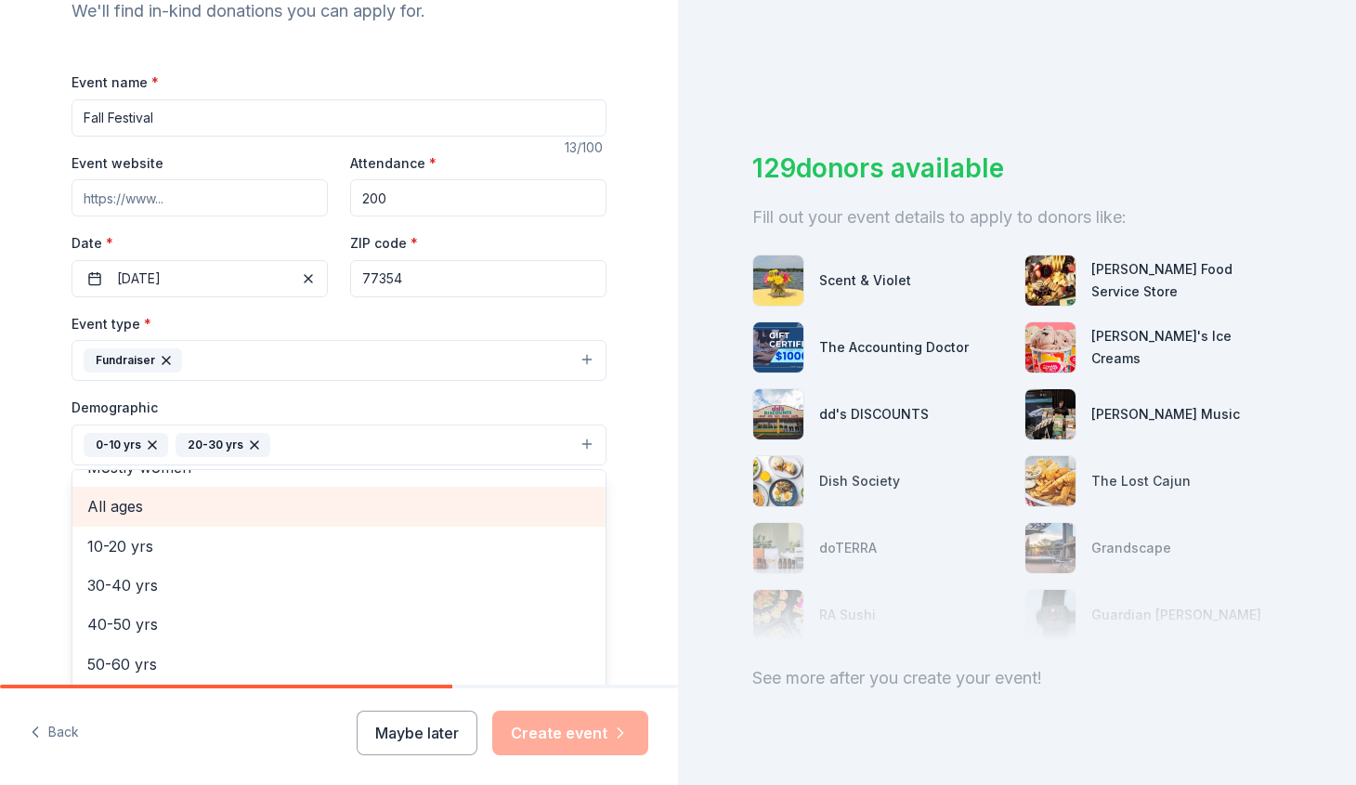
click at [145, 502] on span "All ages" at bounding box center [338, 506] width 503 height 24
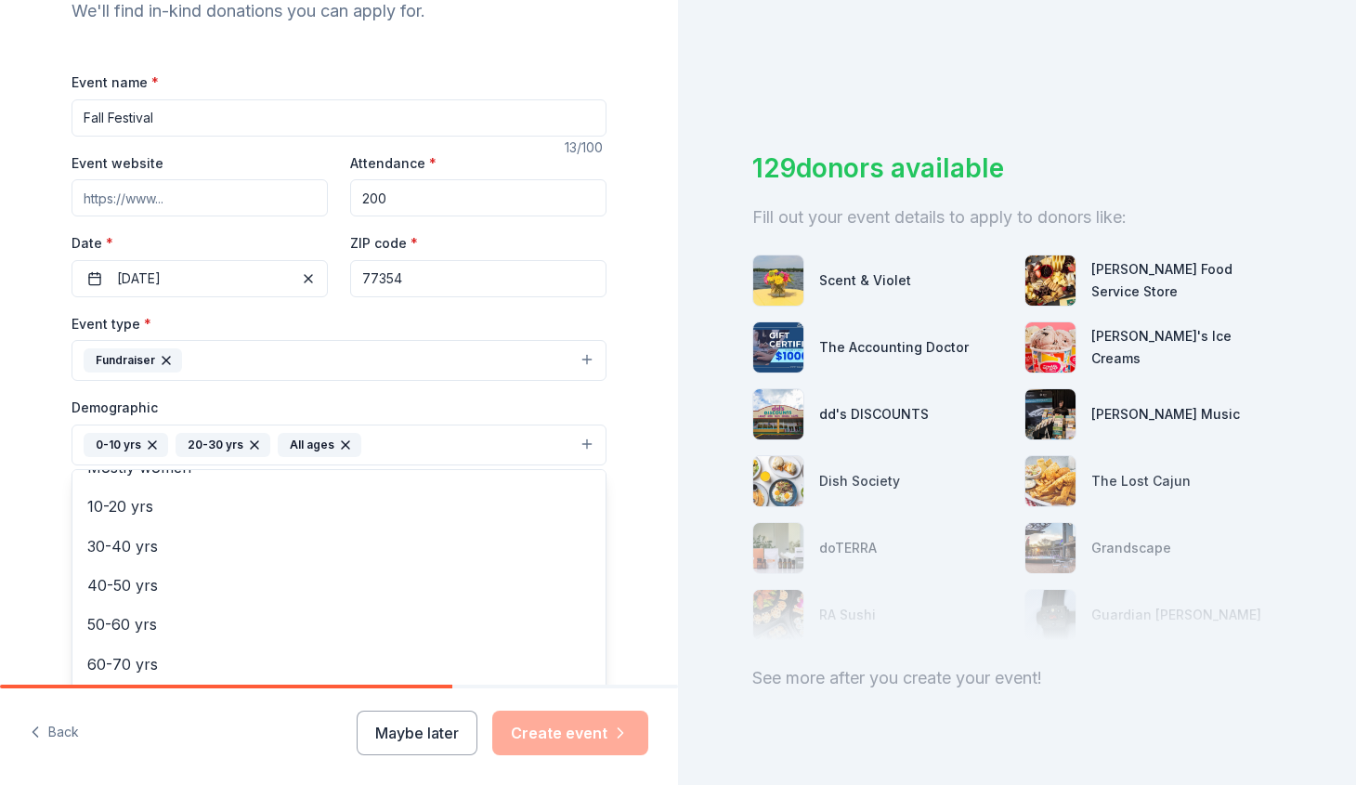
click at [247, 438] on icon "button" at bounding box center [254, 444] width 15 height 15
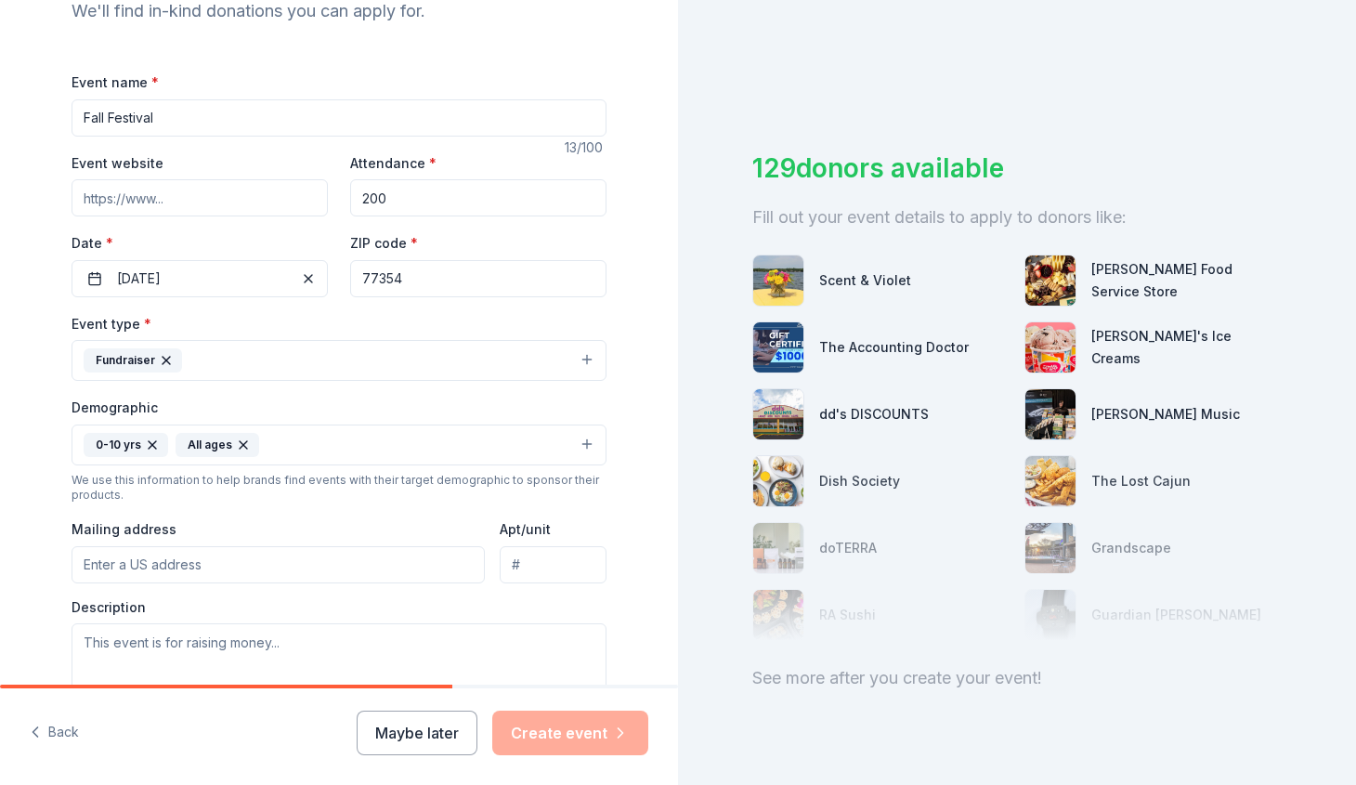
click at [149, 441] on icon "button" at bounding box center [152, 444] width 7 height 7
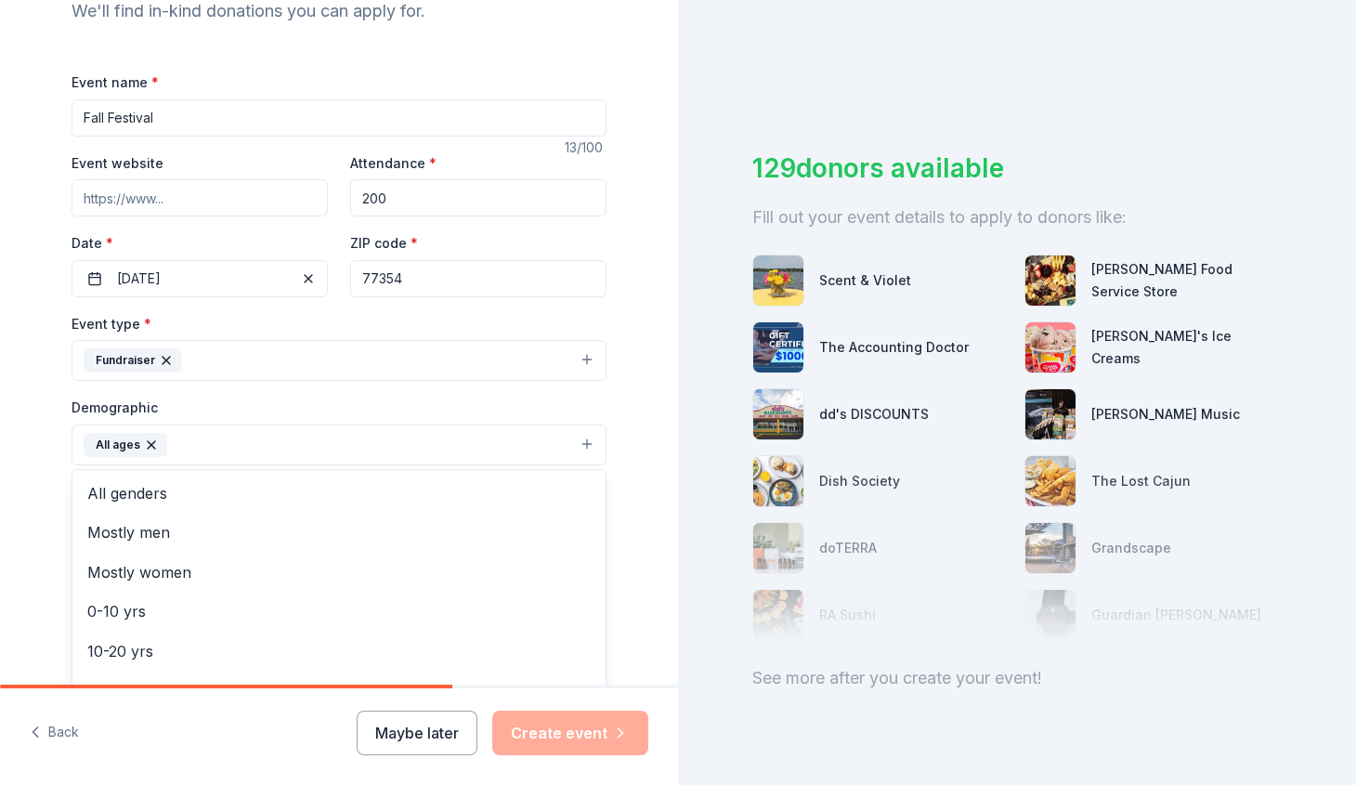
click at [59, 522] on div "Tell us about your event. We'll find in-kind donations you can apply for. Event…" at bounding box center [339, 402] width 594 height 1240
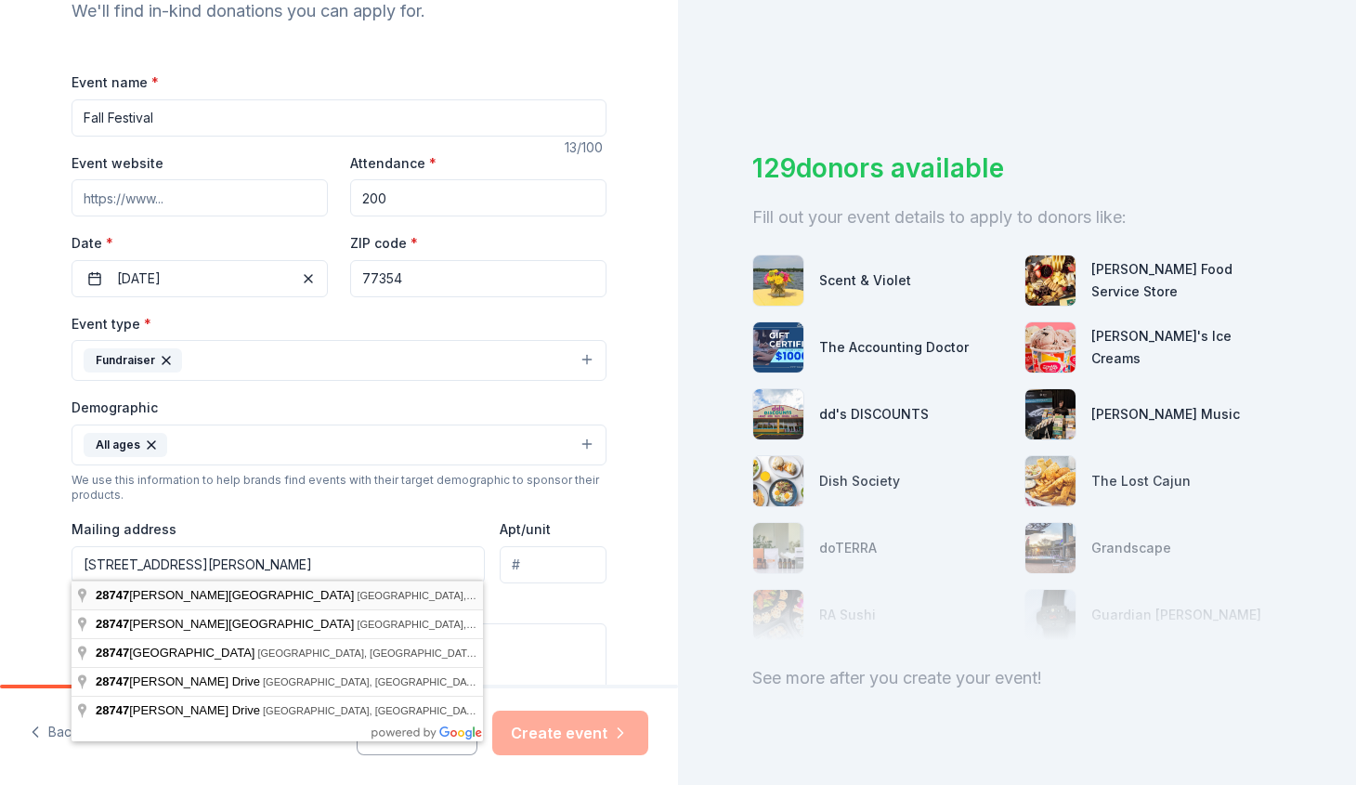
type input "28747 Hardin Store Road, Magnolia, TX, 77354"
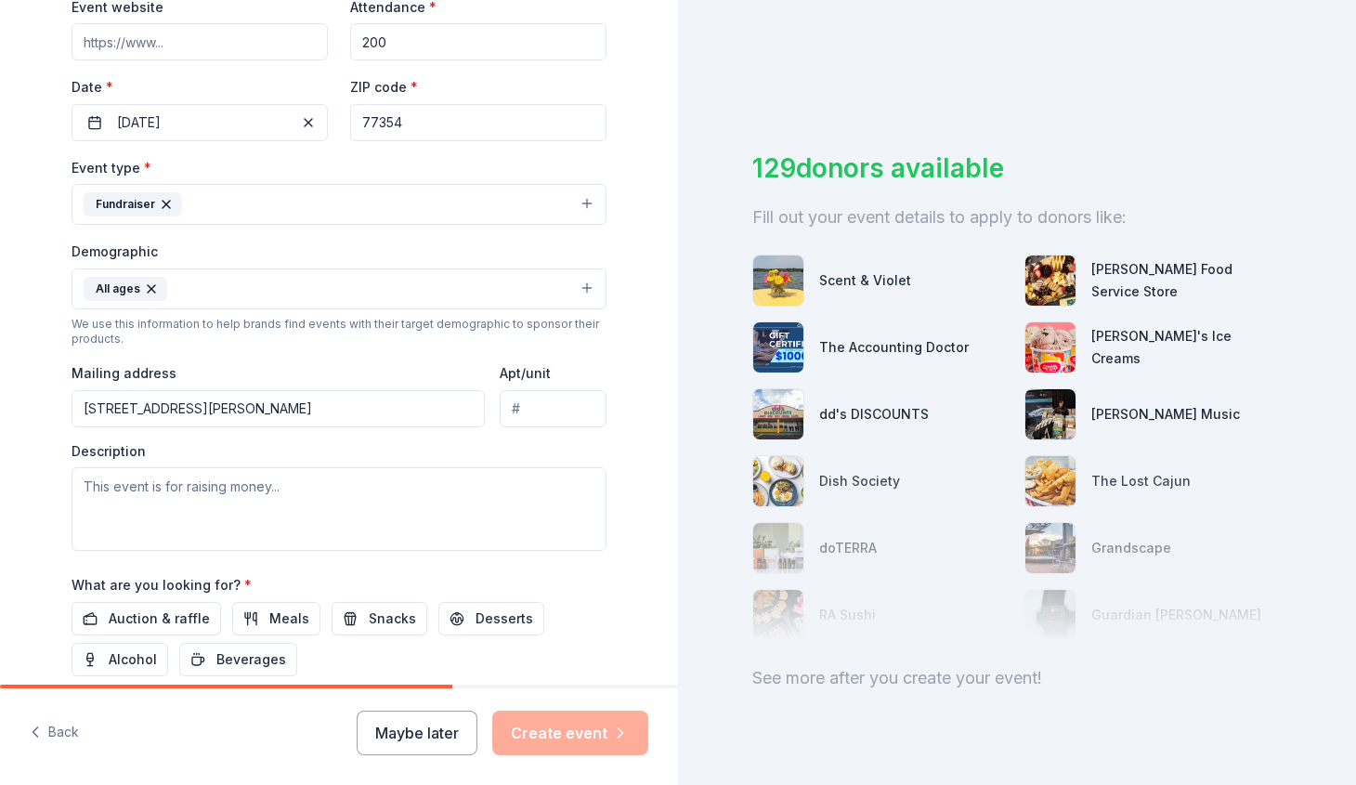
scroll to position [373, 0]
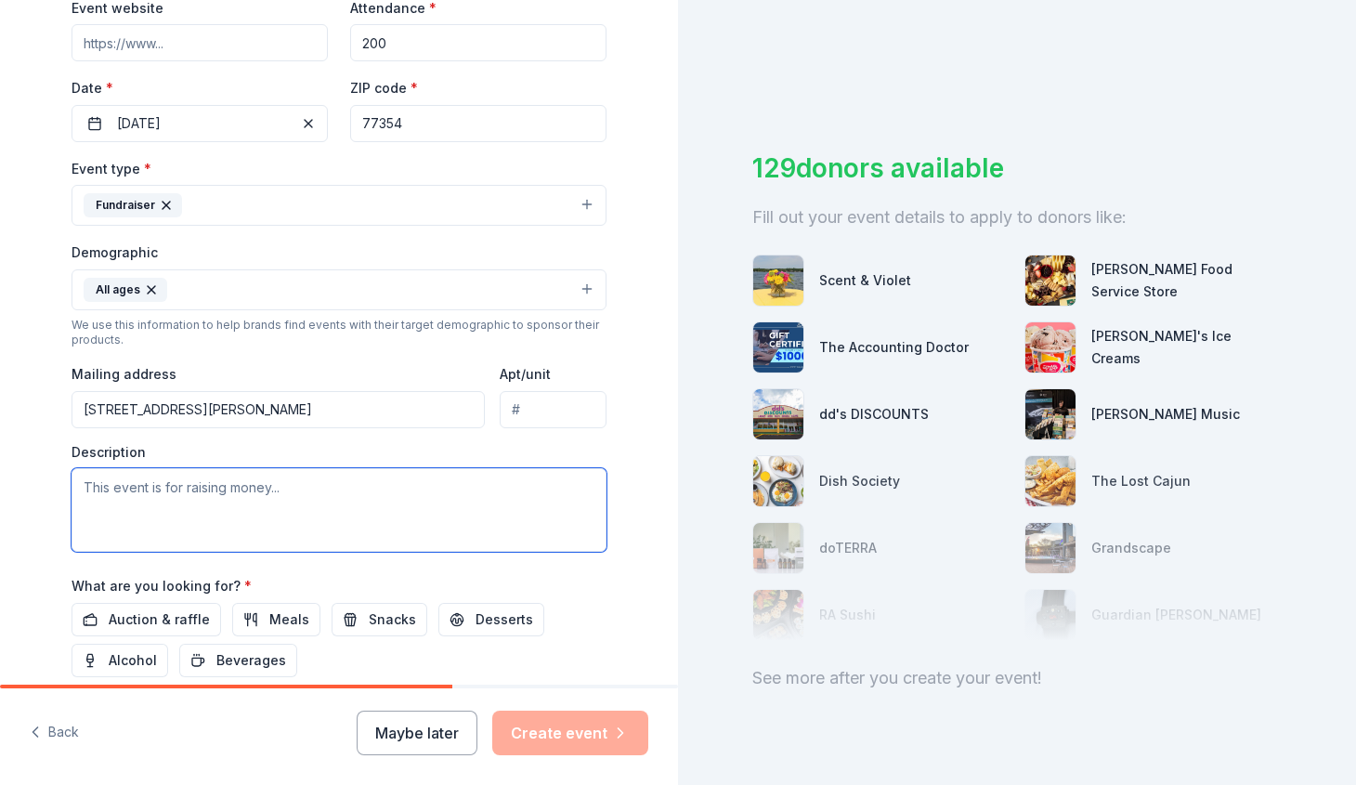
click at [249, 480] on textarea at bounding box center [338, 510] width 535 height 84
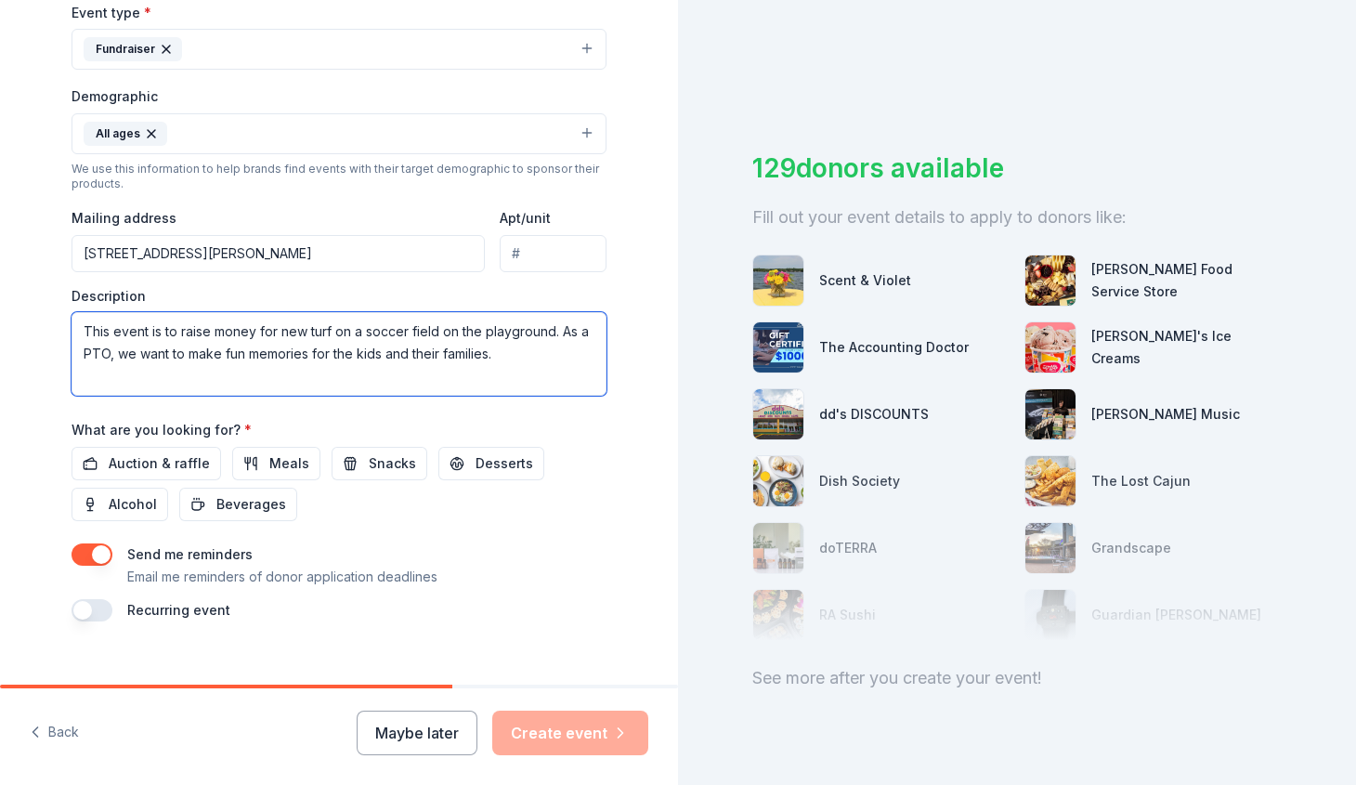
scroll to position [544, 0]
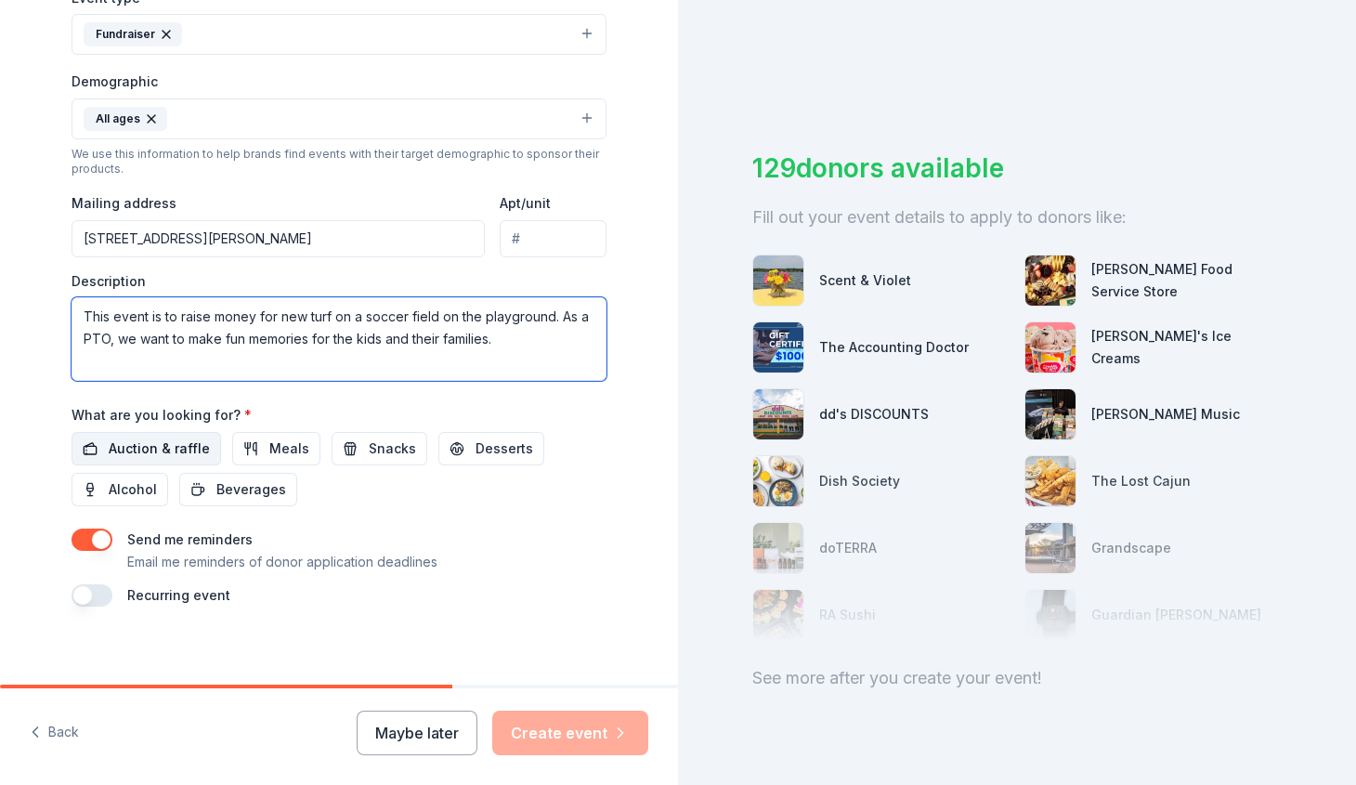
type textarea "This event is to raise money for new turf on a soccer field on the playground. …"
click at [171, 442] on span "Auction & raffle" at bounding box center [159, 448] width 101 height 22
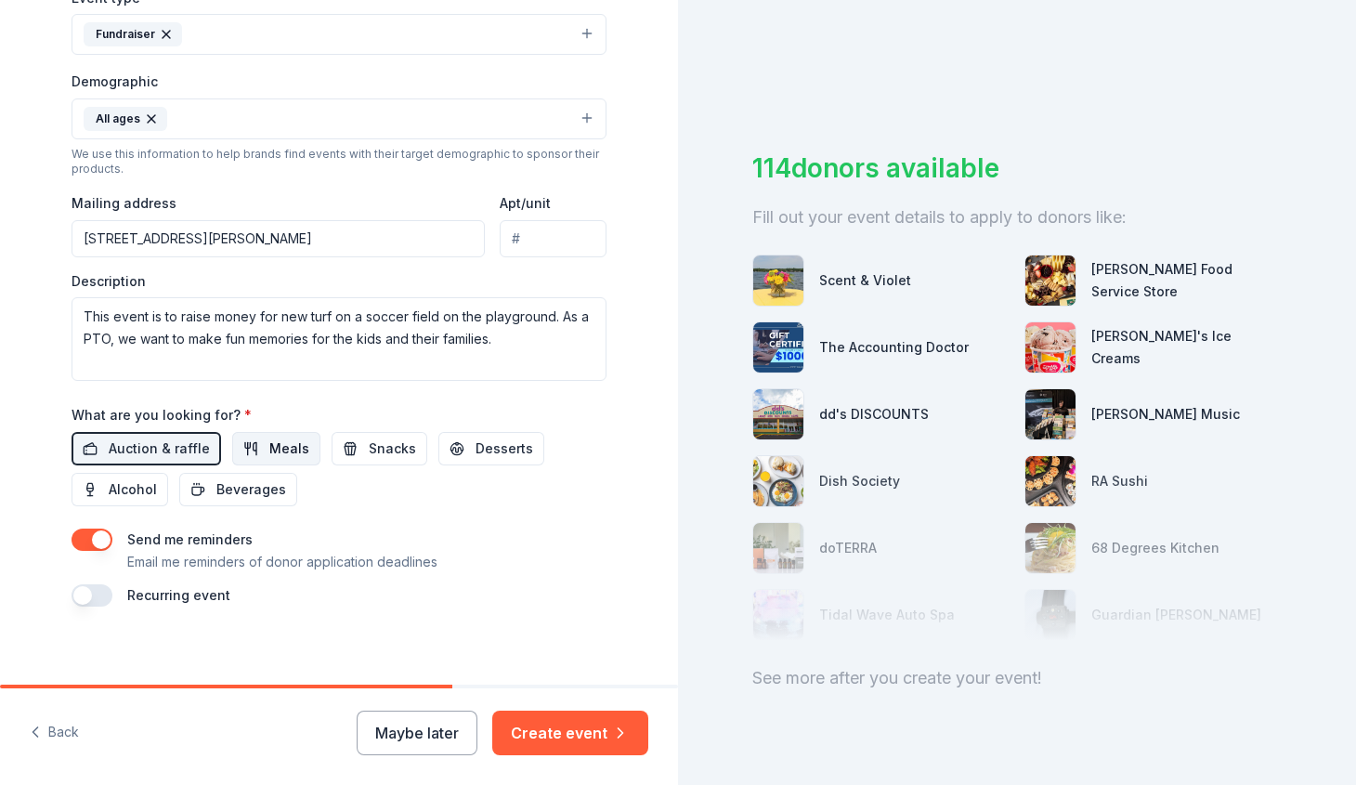
click at [303, 443] on button "Meals" at bounding box center [276, 448] width 88 height 33
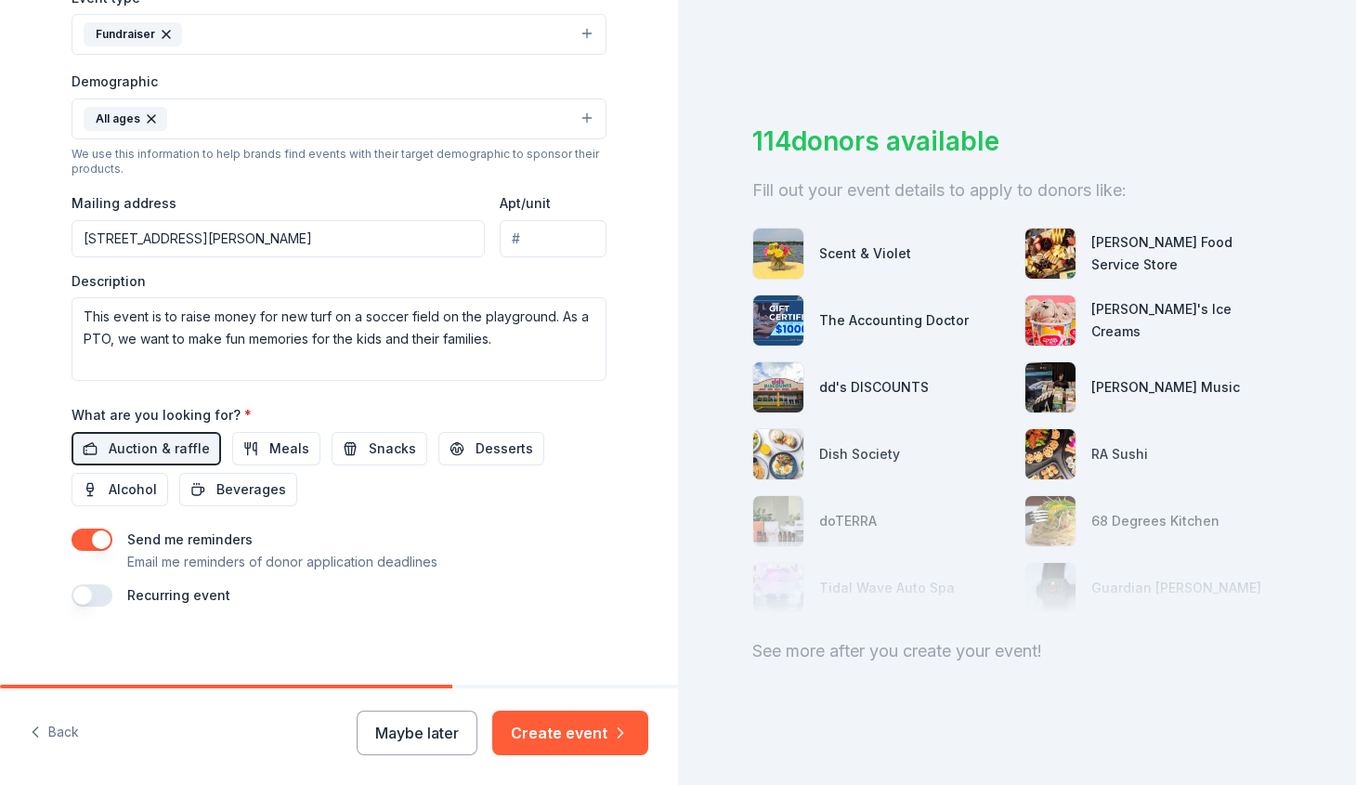
scroll to position [27, 0]
click at [576, 732] on button "Create event" at bounding box center [570, 732] width 156 height 45
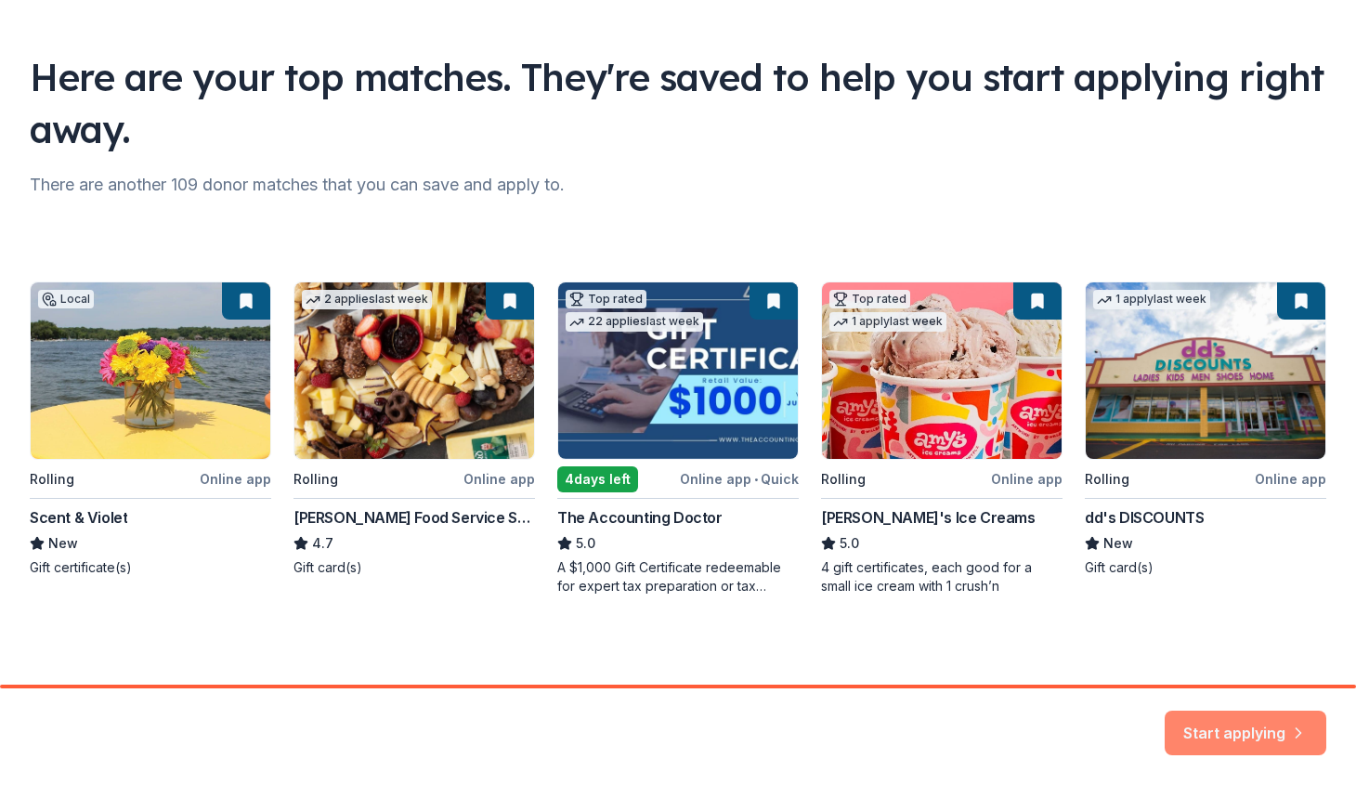
click at [1245, 720] on button "Start applying" at bounding box center [1245, 721] width 162 height 45
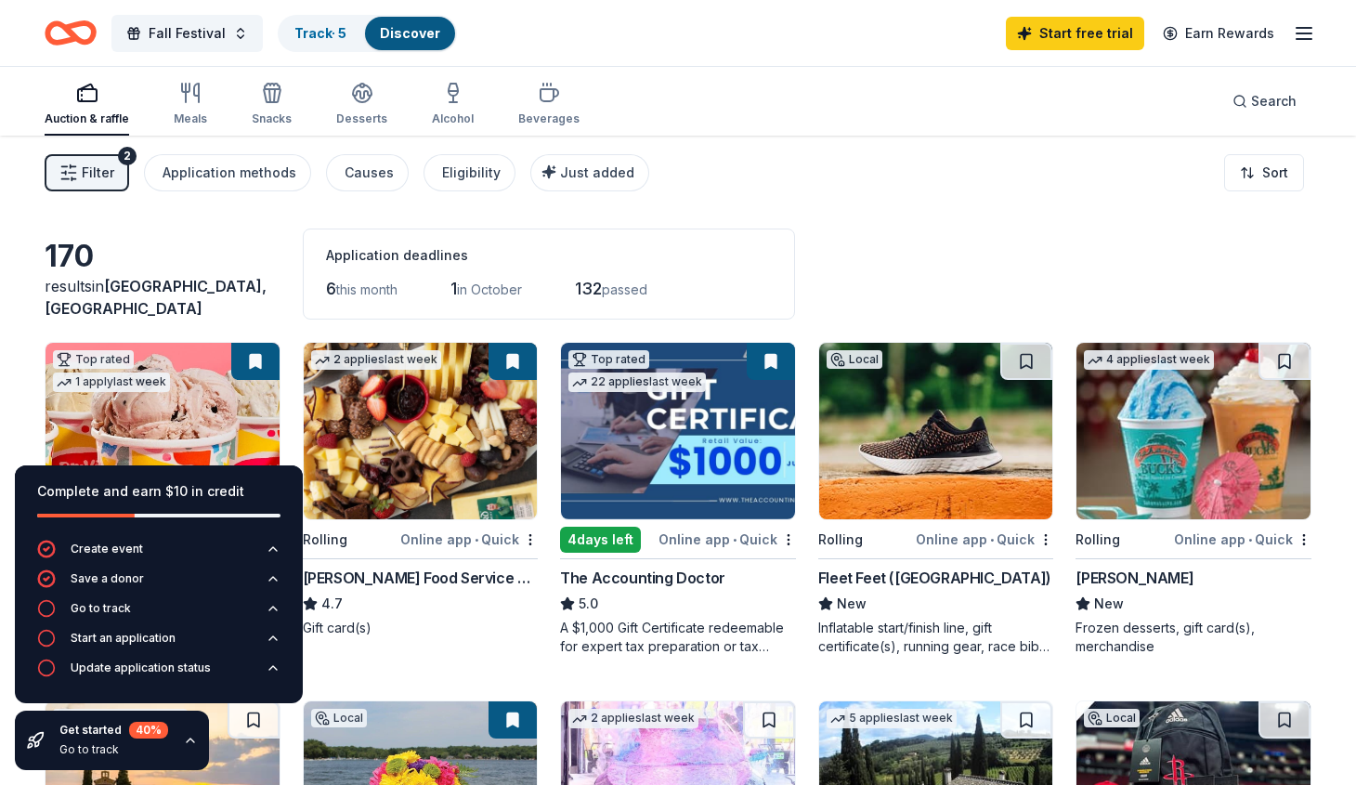
click at [899, 208] on div "Filter 2 Application methods Causes Eligibility Just added Sort" at bounding box center [678, 173] width 1356 height 74
click at [189, 738] on icon "button" at bounding box center [190, 740] width 15 height 15
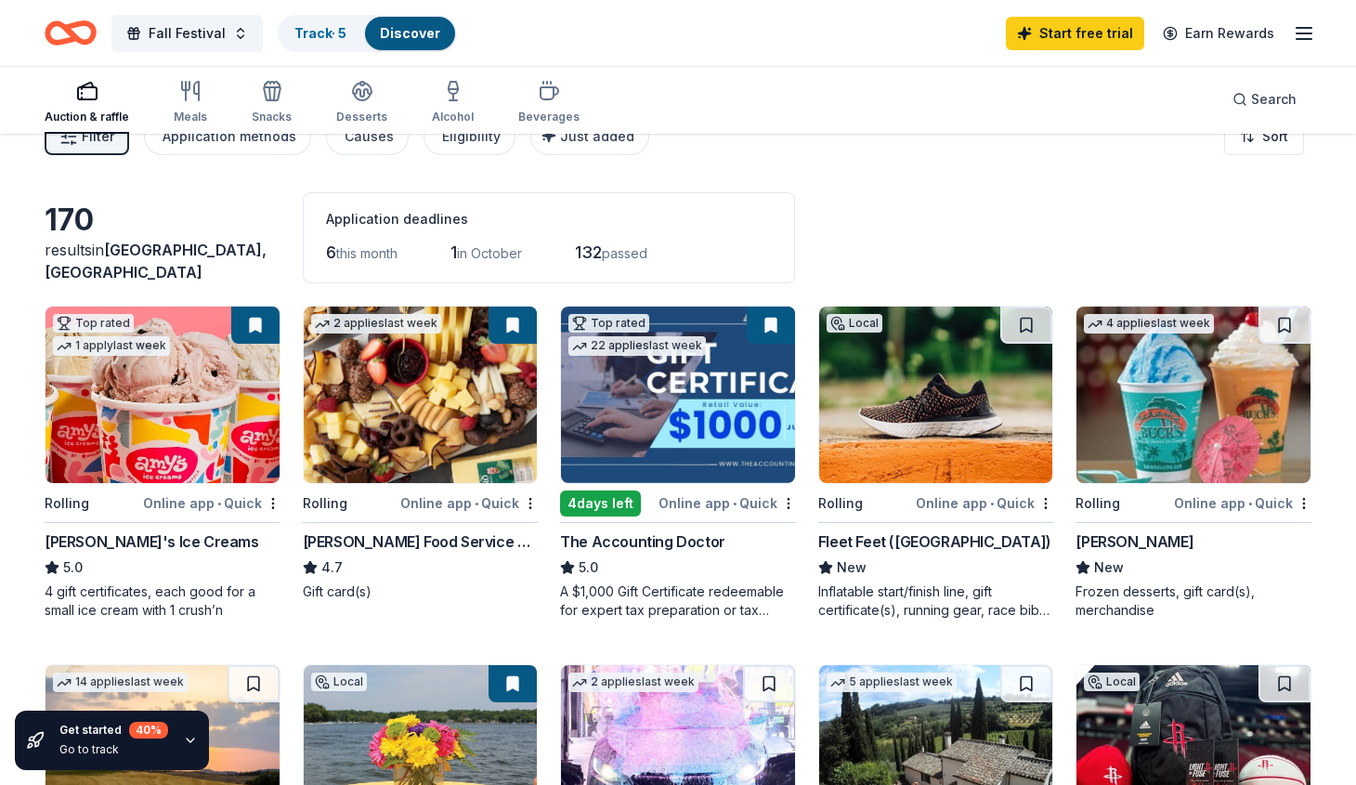
scroll to position [188, 0]
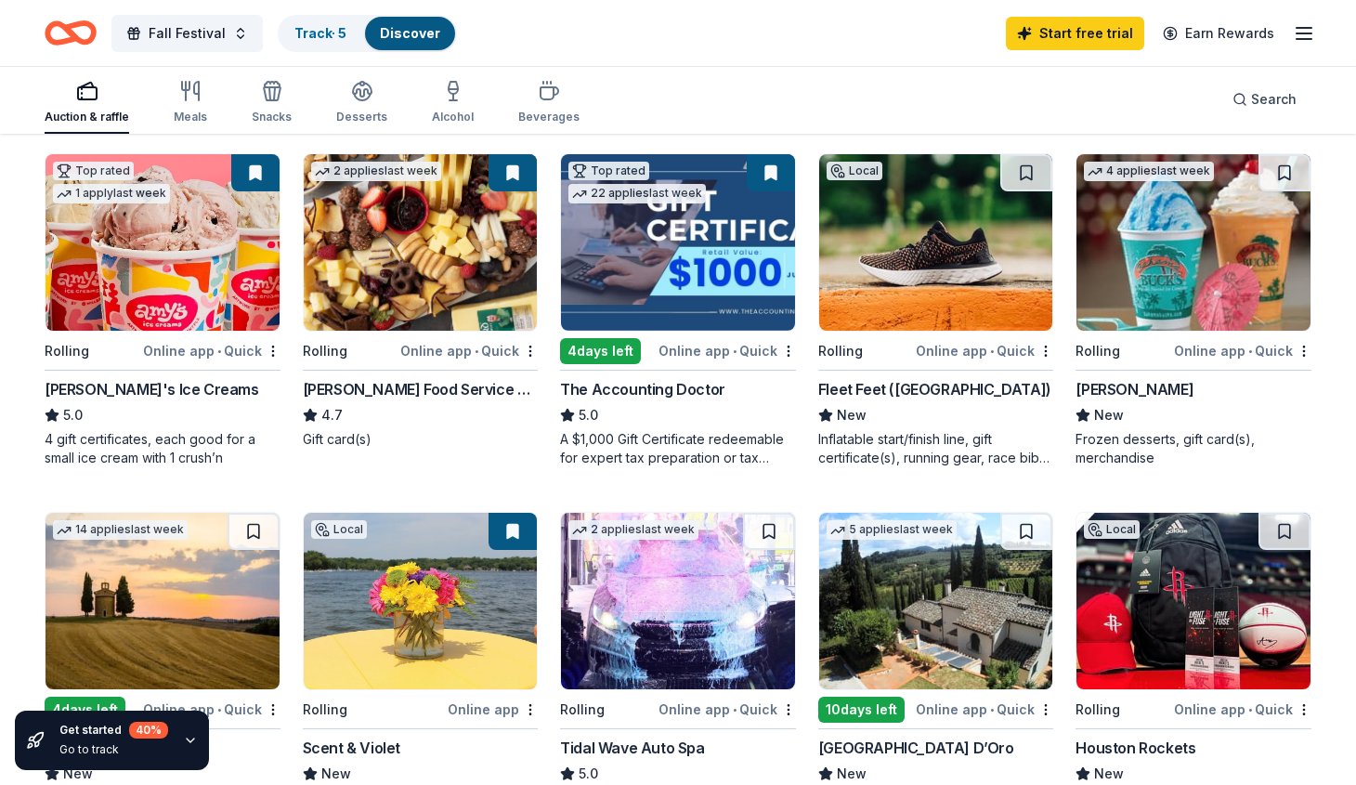
click at [1188, 279] on img at bounding box center [1193, 242] width 234 height 176
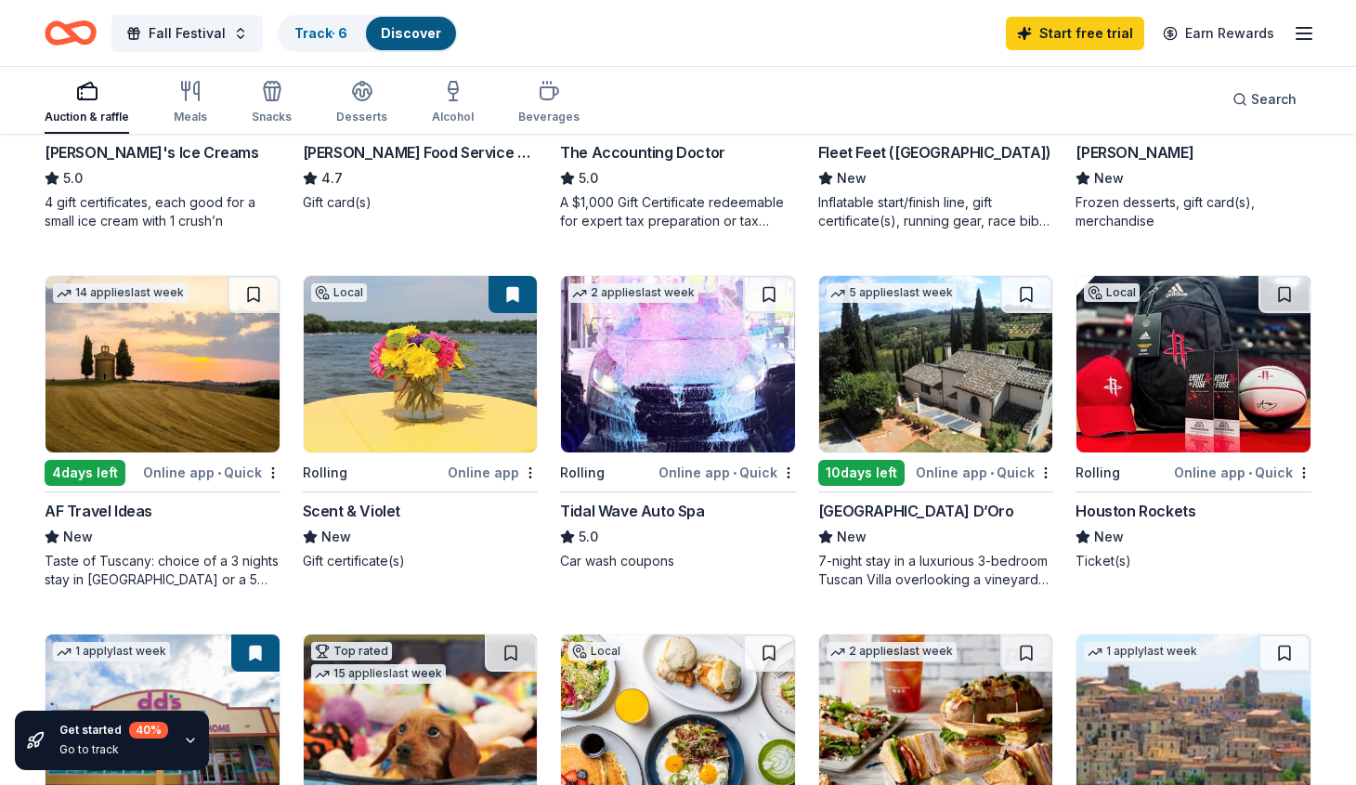
scroll to position [427, 0]
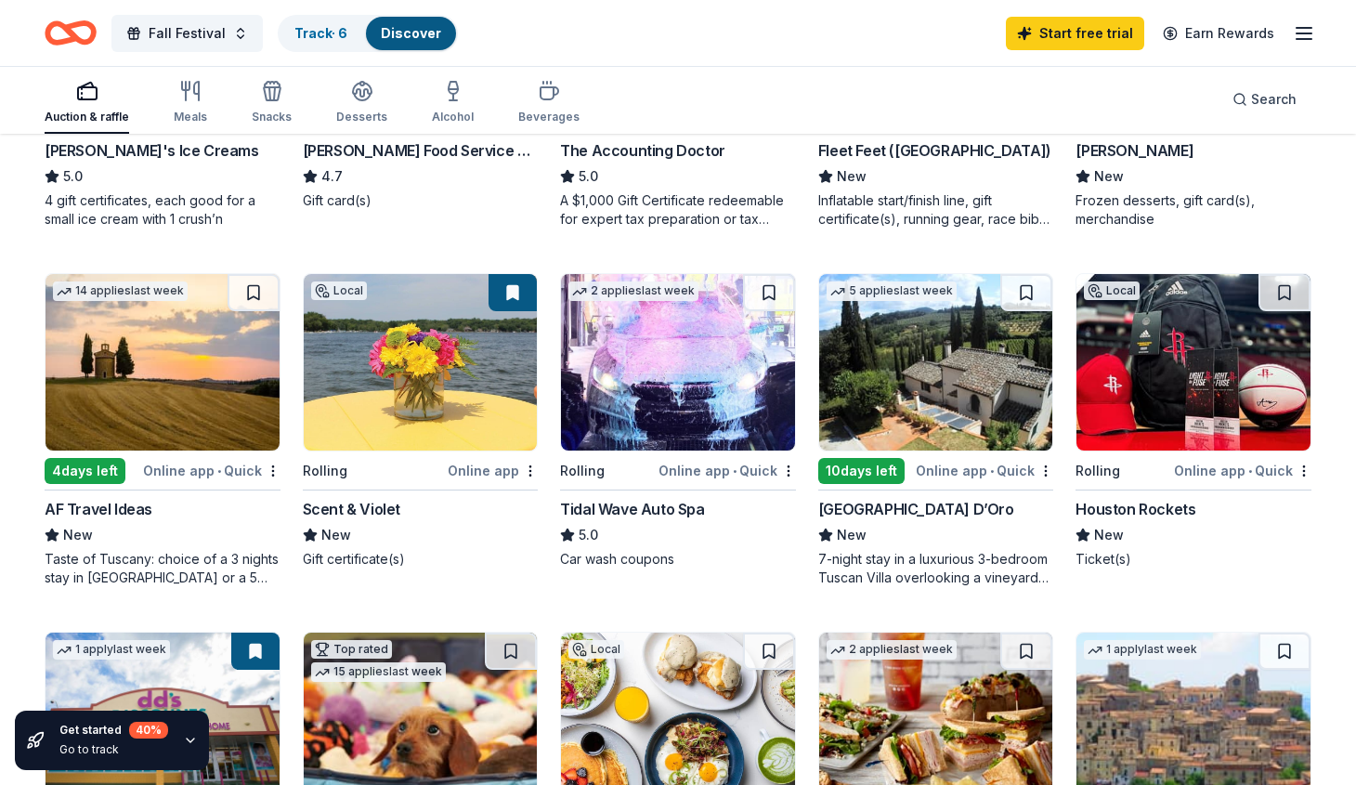
click at [639, 364] on img at bounding box center [678, 362] width 234 height 176
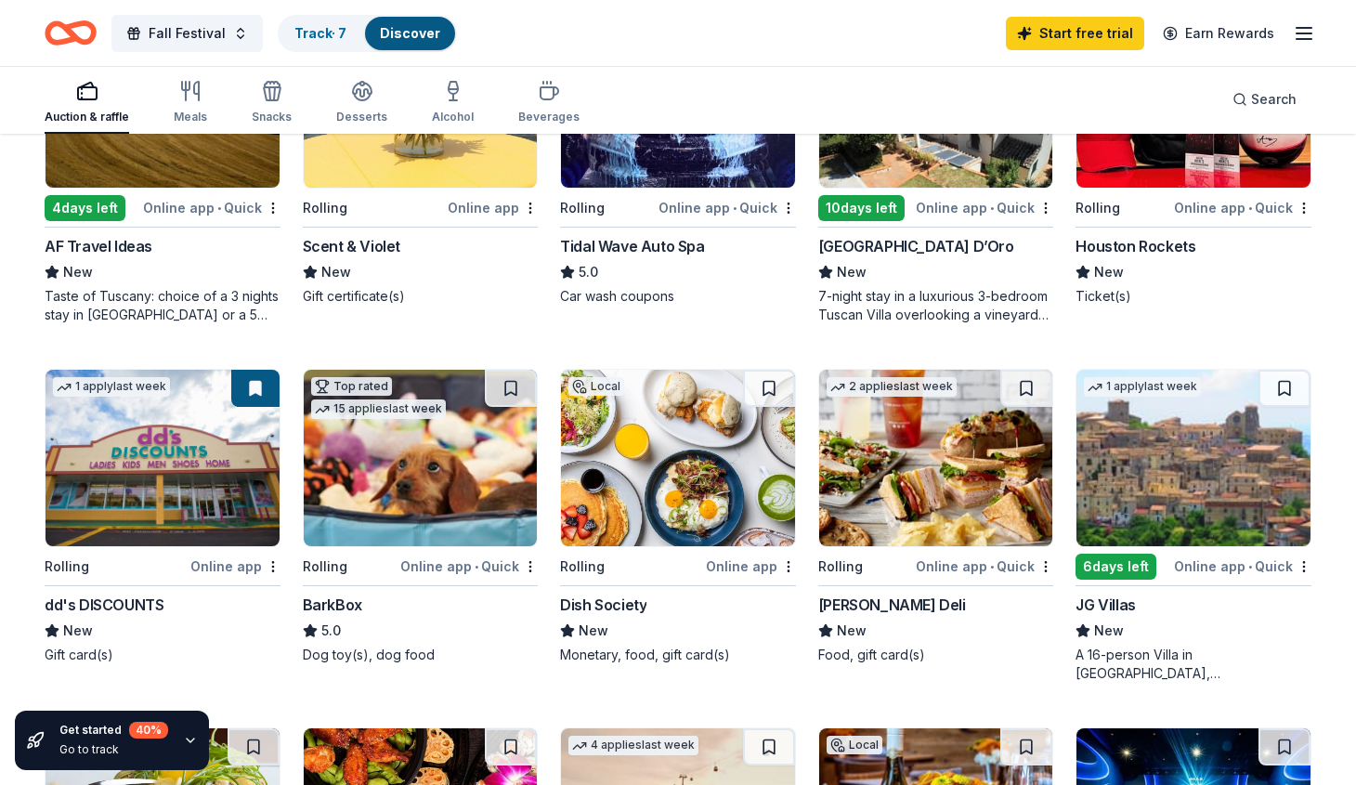
scroll to position [700, 0]
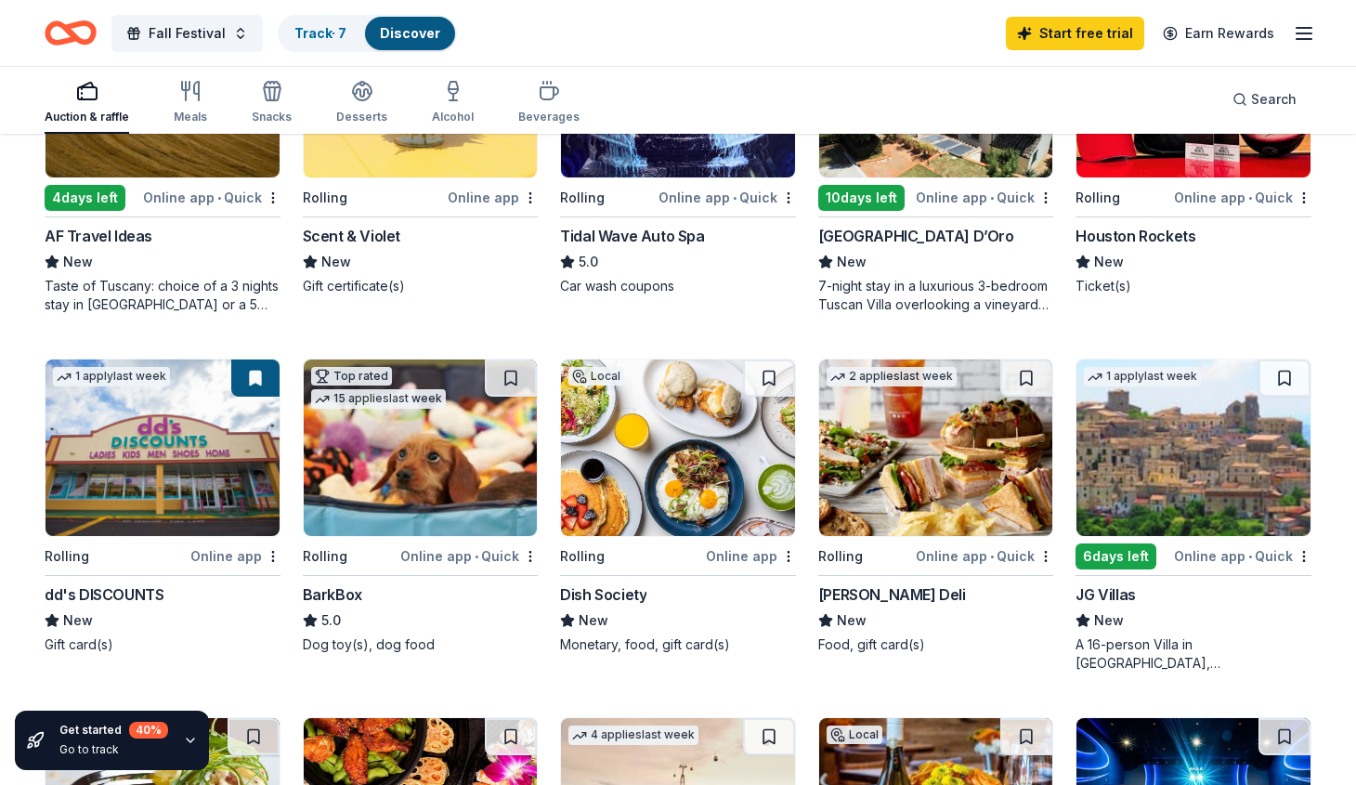
click at [463, 479] on img at bounding box center [421, 447] width 234 height 176
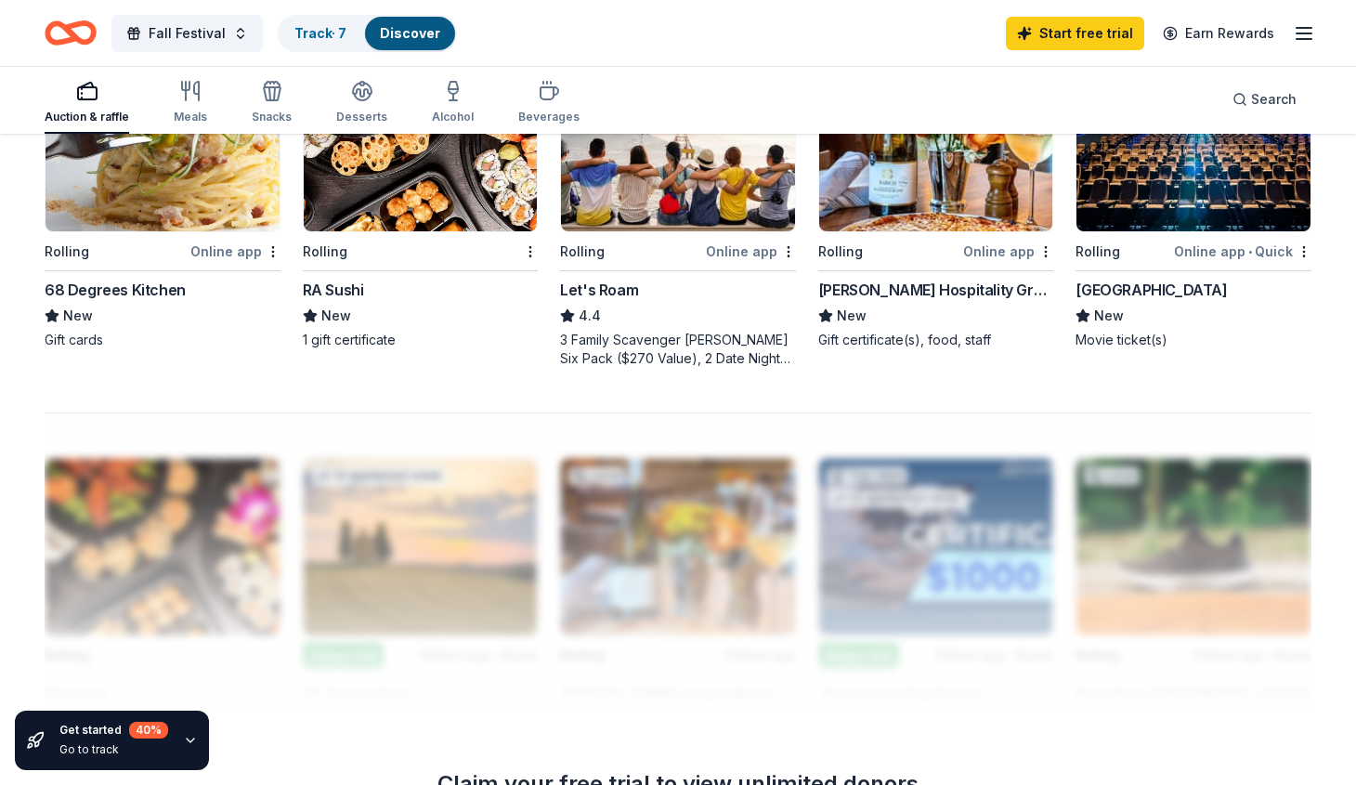
scroll to position [1365, 0]
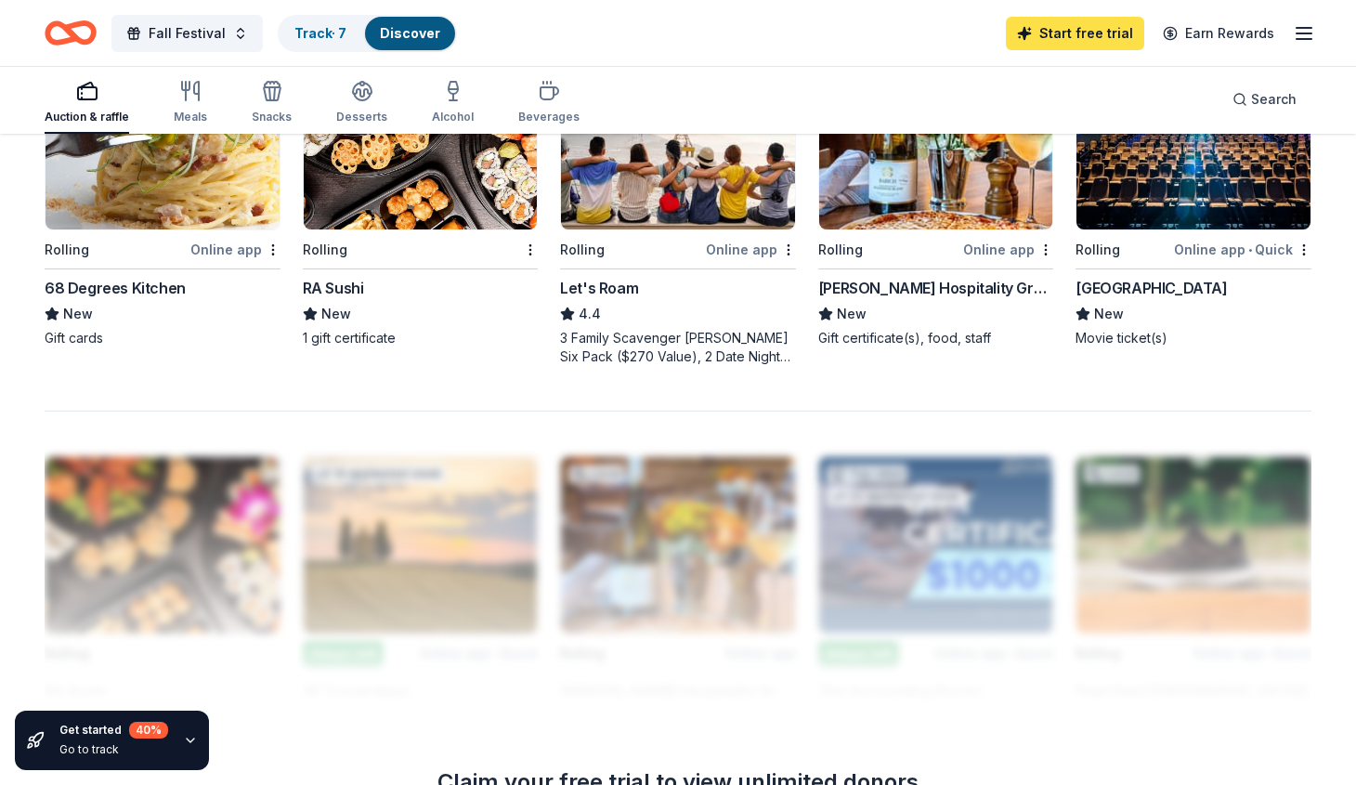
click at [1109, 27] on link "Start free trial" at bounding box center [1075, 33] width 138 height 33
click at [1073, 45] on link "Start free trial" at bounding box center [1075, 33] width 138 height 33
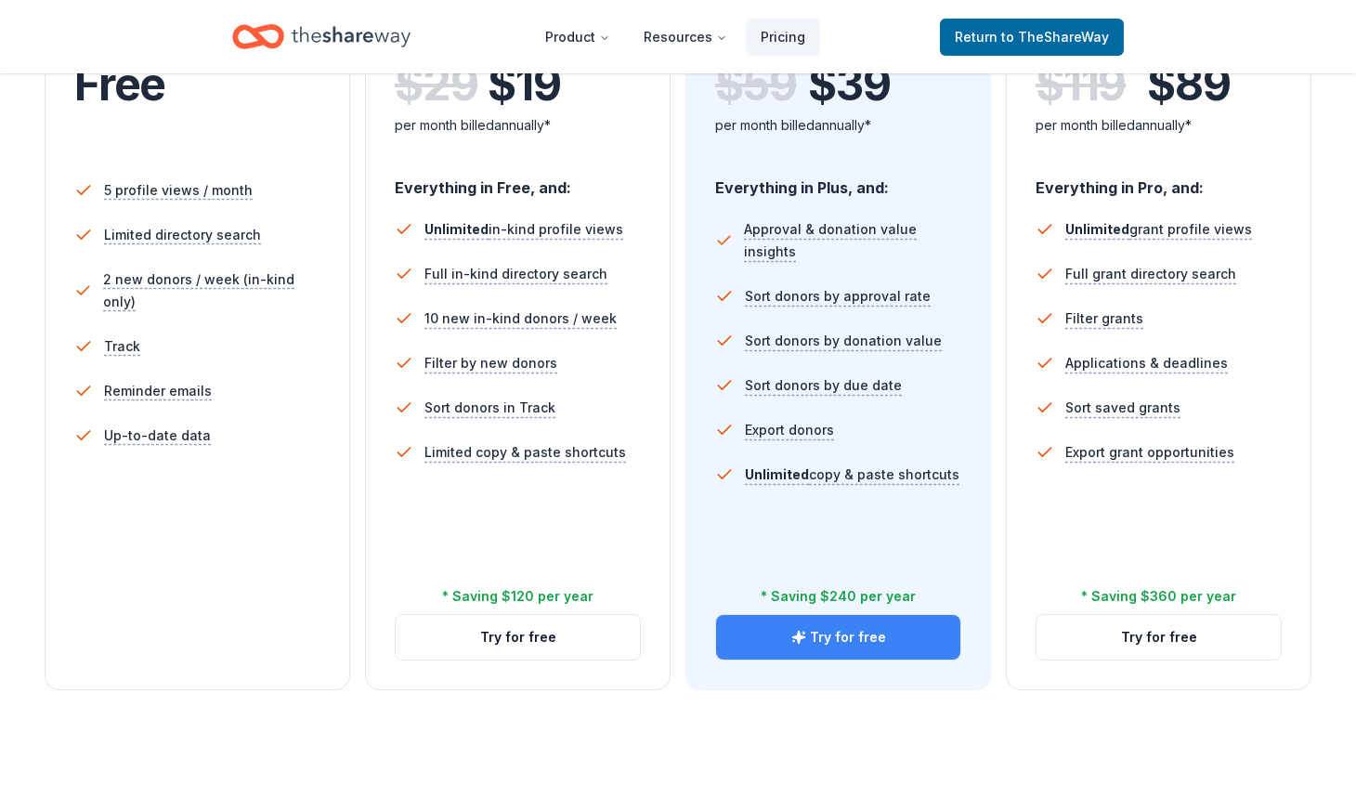
scroll to position [474, 0]
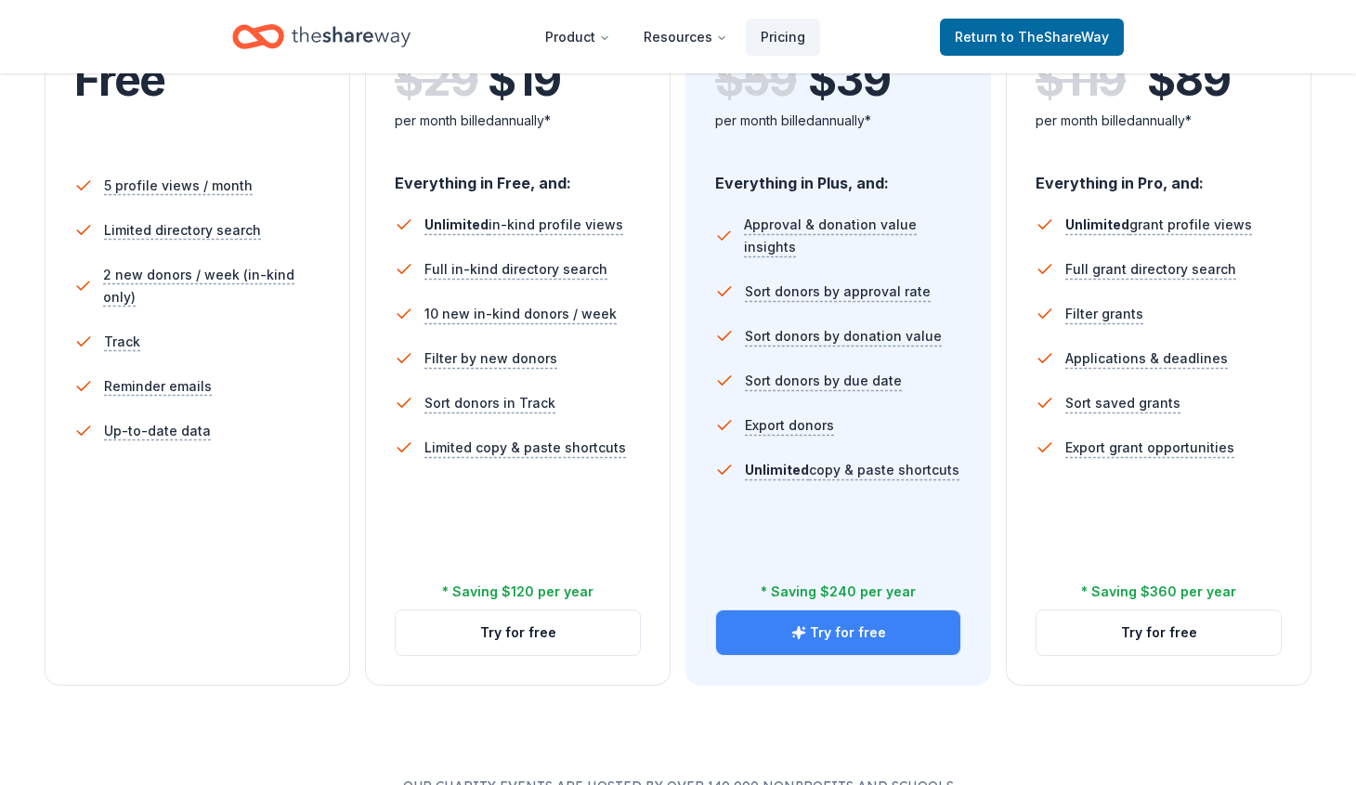
click at [868, 632] on button "Try for free" at bounding box center [838, 632] width 244 height 45
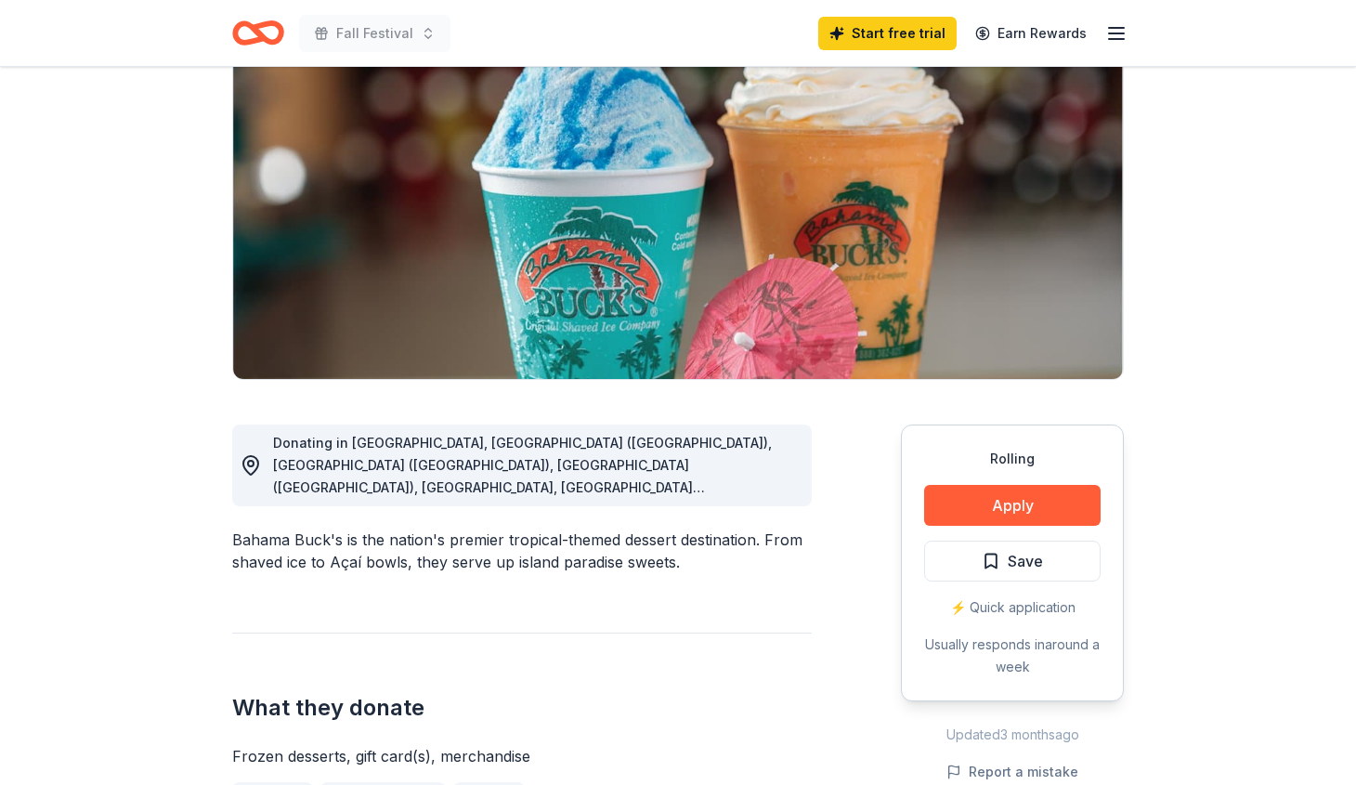
scroll to position [187, 0]
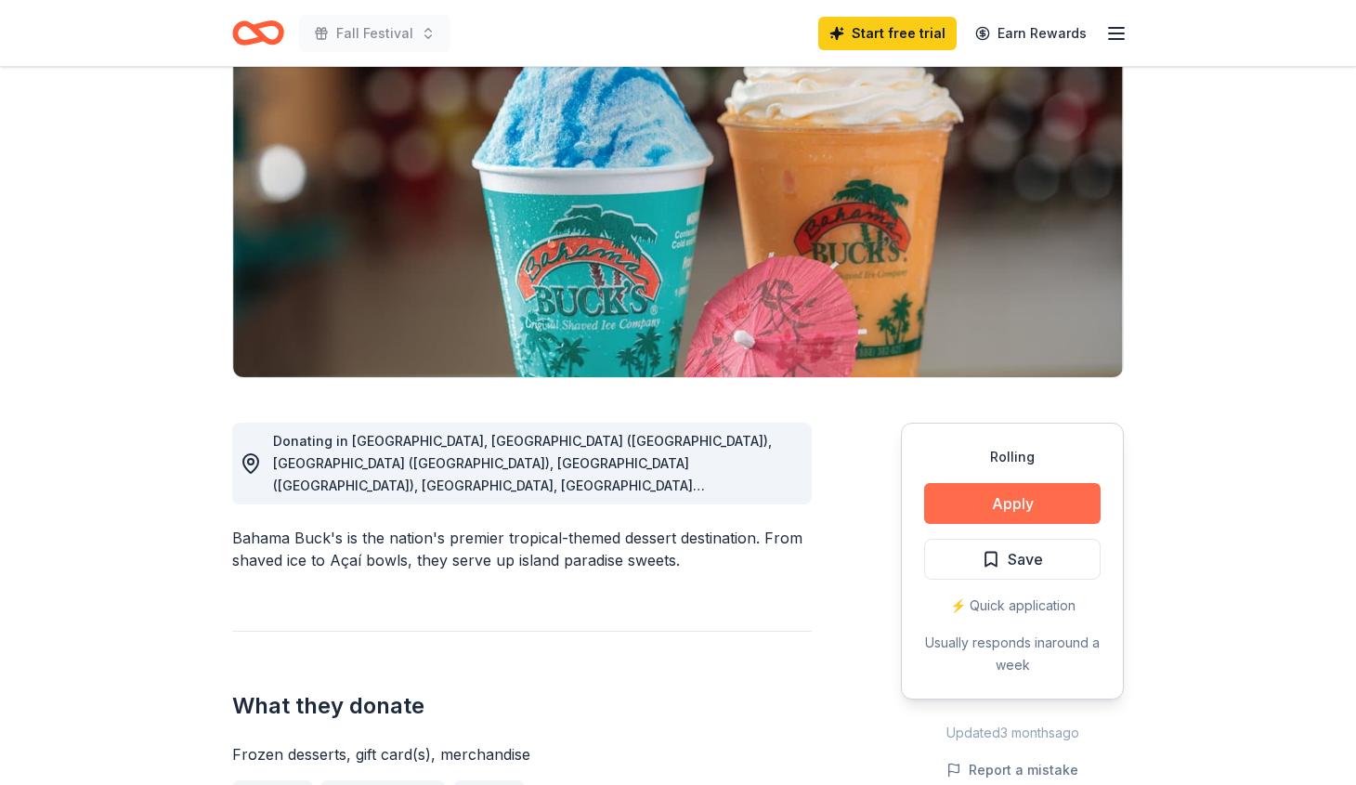
click at [1065, 500] on button "Apply" at bounding box center [1012, 503] width 176 height 41
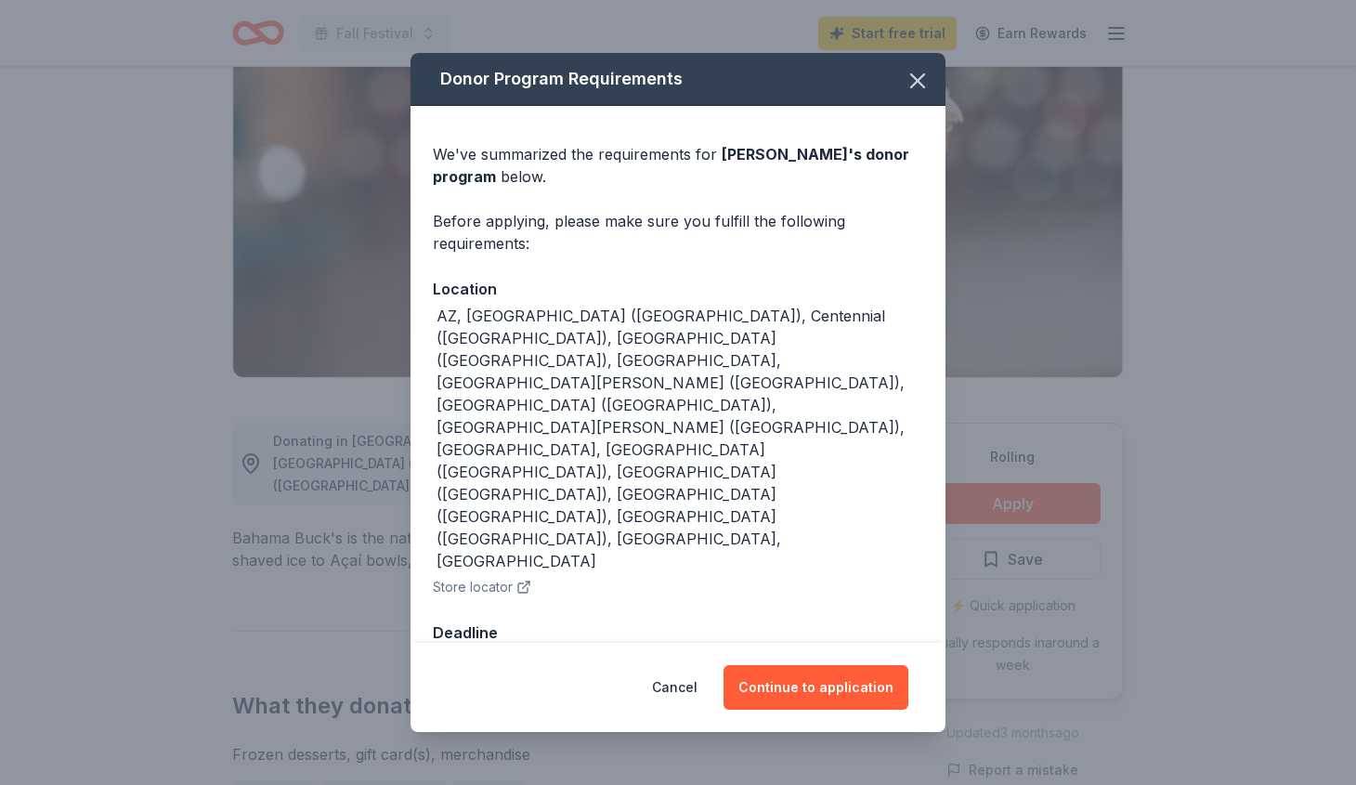
click at [484, 576] on button "Store locator" at bounding box center [482, 587] width 98 height 22
click at [834, 665] on button "Continue to application" at bounding box center [815, 687] width 185 height 45
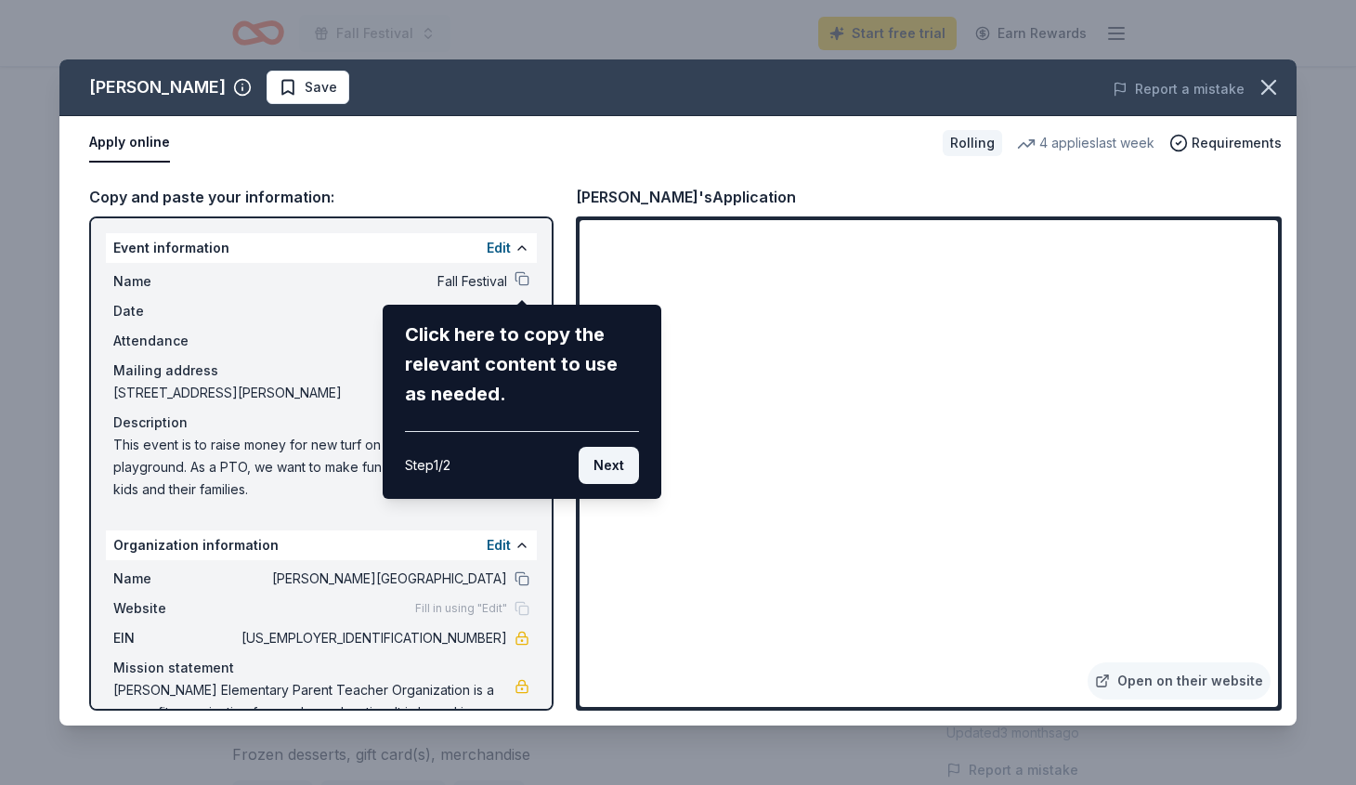
click at [617, 469] on button "Next" at bounding box center [608, 465] width 60 height 37
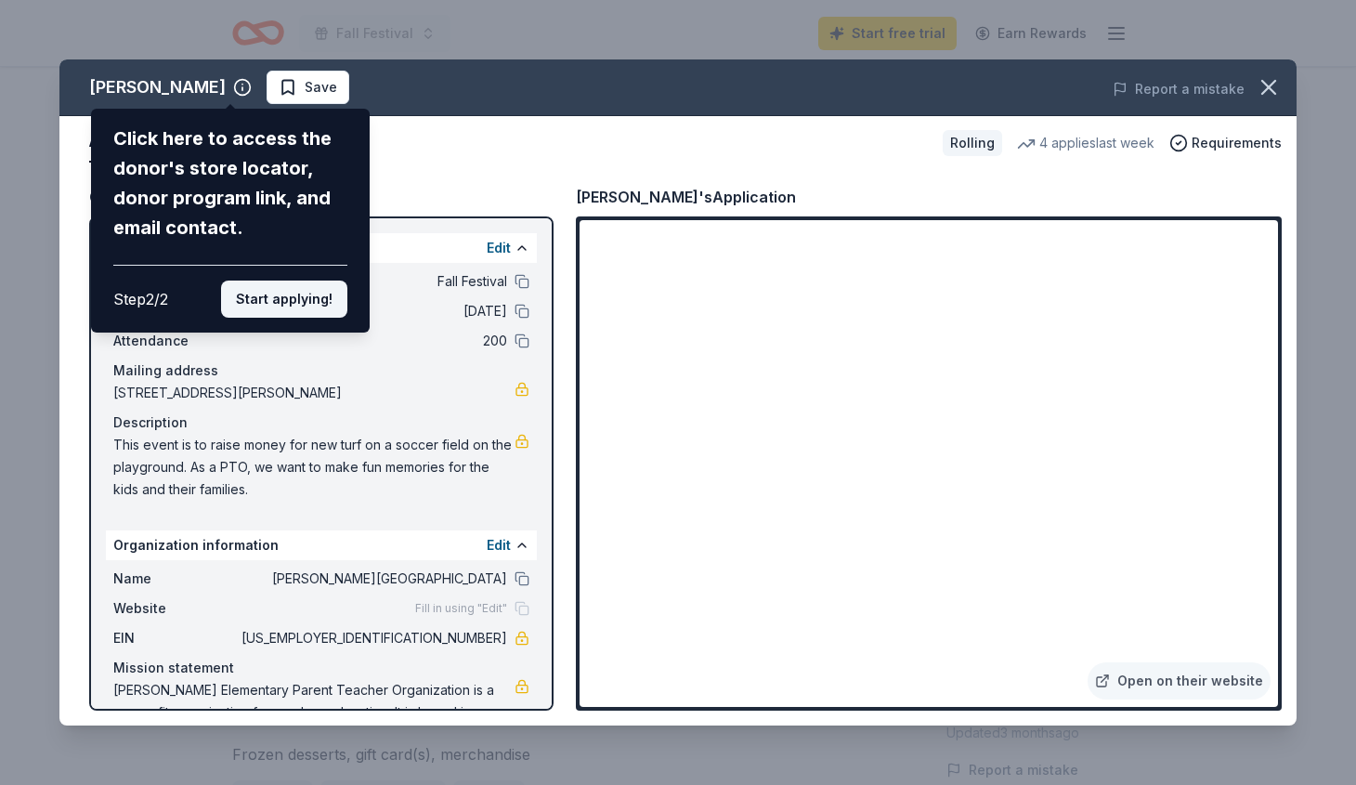
click at [305, 280] on button "Start applying!" at bounding box center [284, 298] width 126 height 37
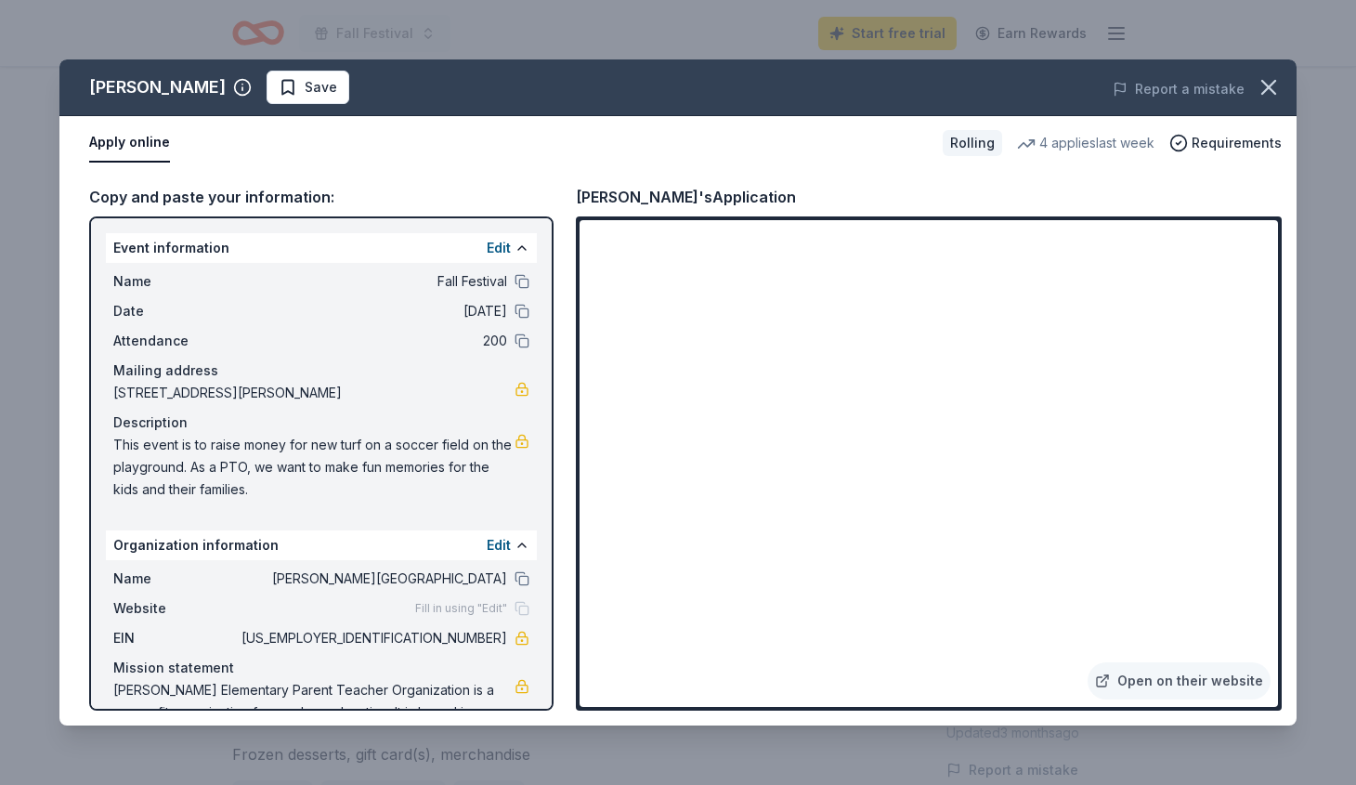
click at [705, 416] on div "Bahama Buck's Save Report a mistake Apply online Rolling 4 applies last week Re…" at bounding box center [677, 392] width 1237 height 666
click at [1193, 416] on div "Bahama Buck's Save Report a mistake Apply online Rolling 4 applies last week Re…" at bounding box center [677, 392] width 1237 height 666
click at [722, 416] on div "Bahama Buck's Save Report a mistake Apply online Rolling 4 applies last week Re…" at bounding box center [677, 392] width 1237 height 666
click at [472, 578] on span "[PERSON_NAME][GEOGRAPHIC_DATA]" at bounding box center [372, 578] width 269 height 22
click at [522, 581] on button at bounding box center [521, 578] width 15 height 15
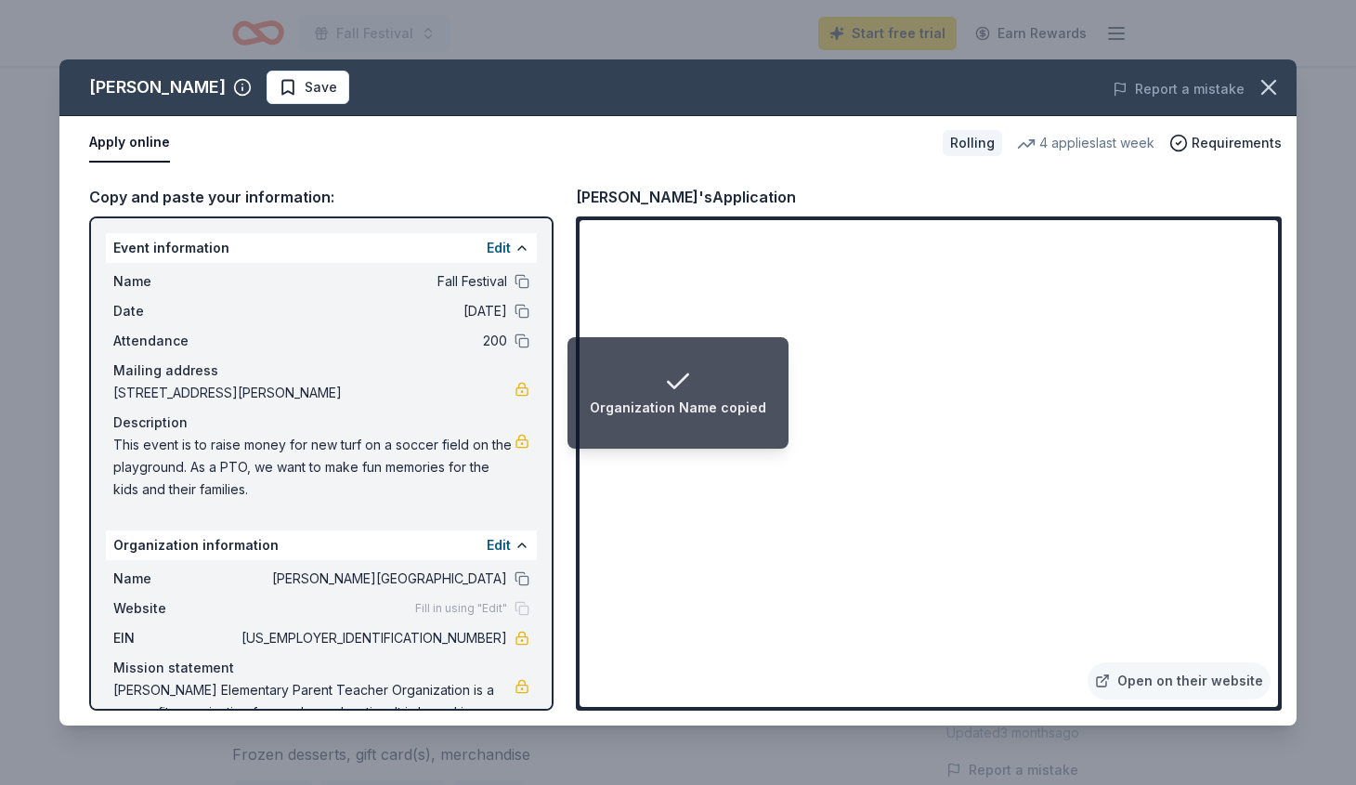
scroll to position [0, 0]
click at [397, 391] on span "28747 Hardin Store Road, Magnolia, TX 77354" at bounding box center [313, 393] width 401 height 22
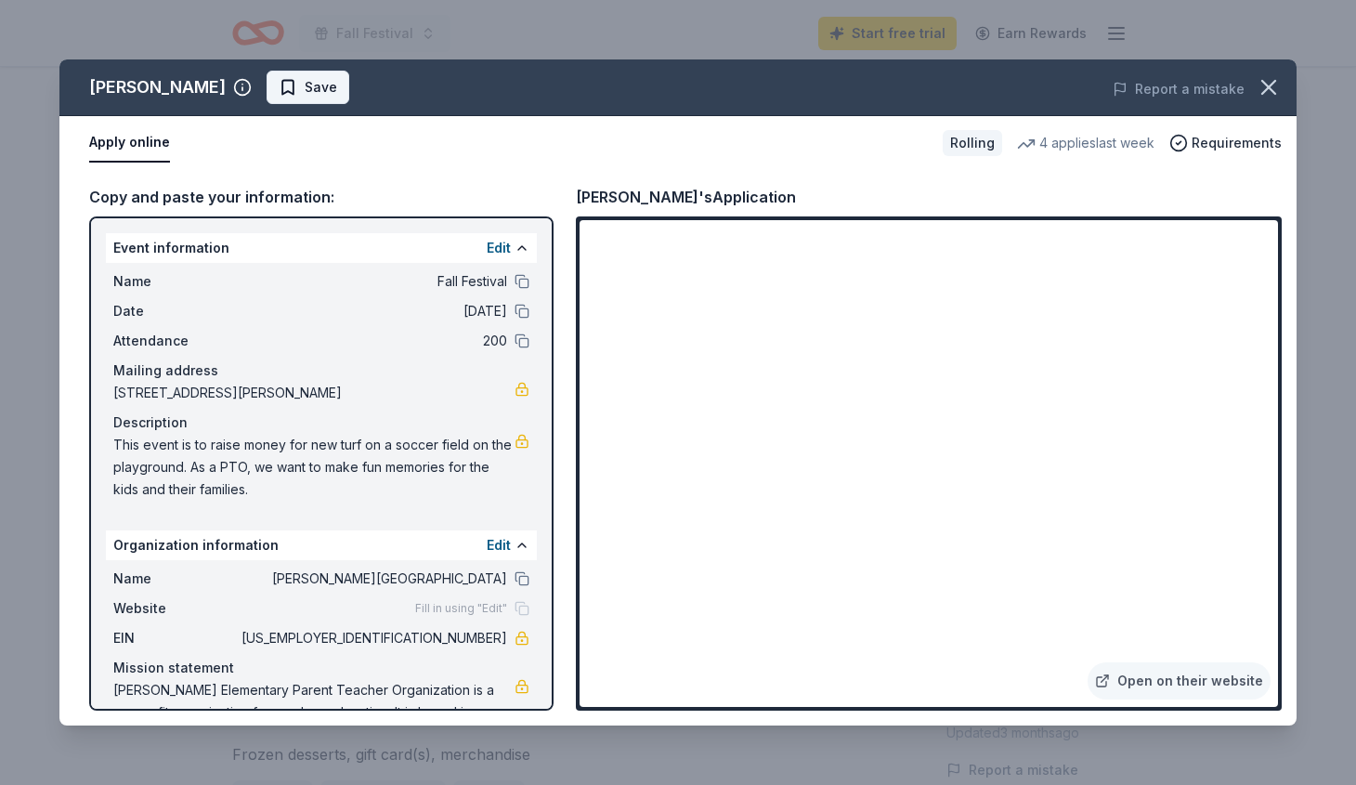
click at [310, 82] on span "Save" at bounding box center [321, 87] width 32 height 22
click at [1269, 81] on icon "button" at bounding box center [1268, 87] width 26 height 26
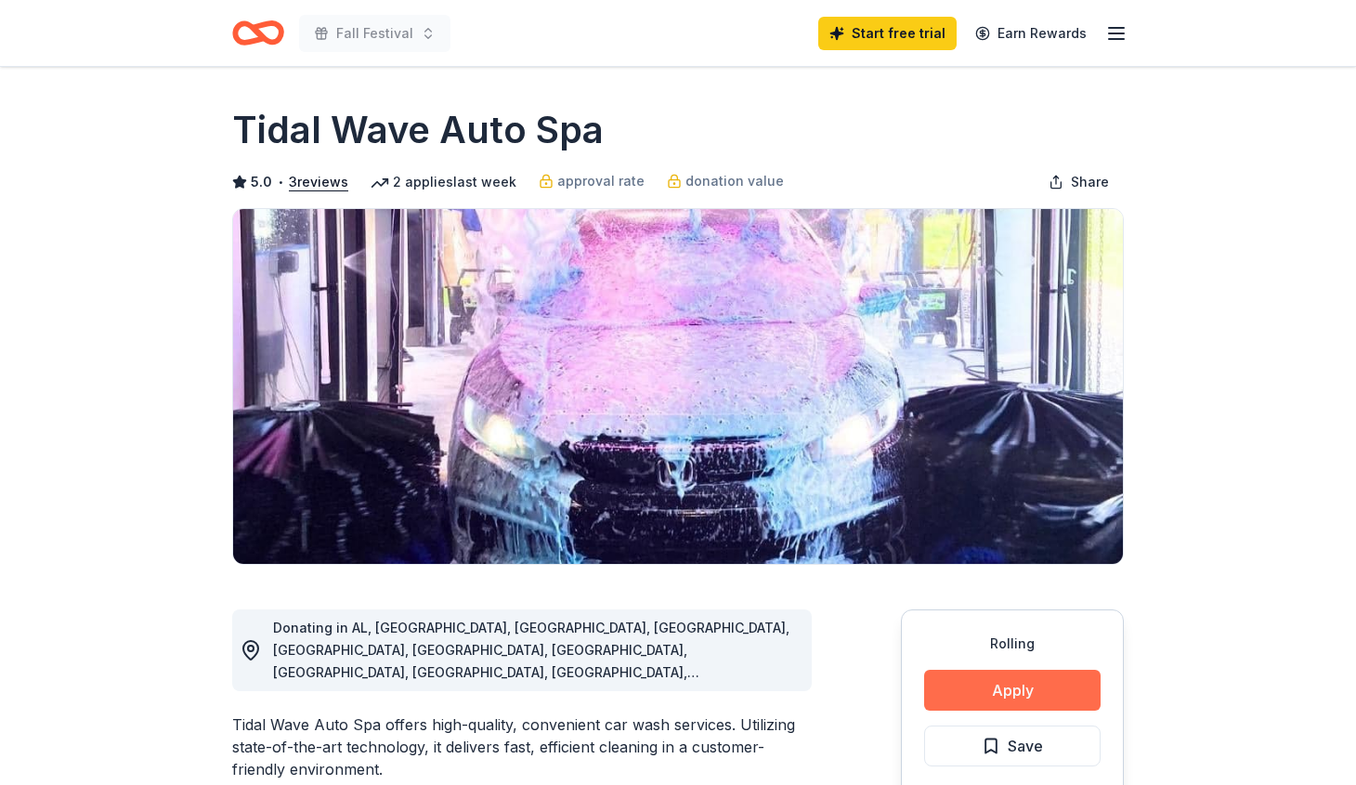
click at [1004, 680] on button "Apply" at bounding box center [1012, 689] width 176 height 41
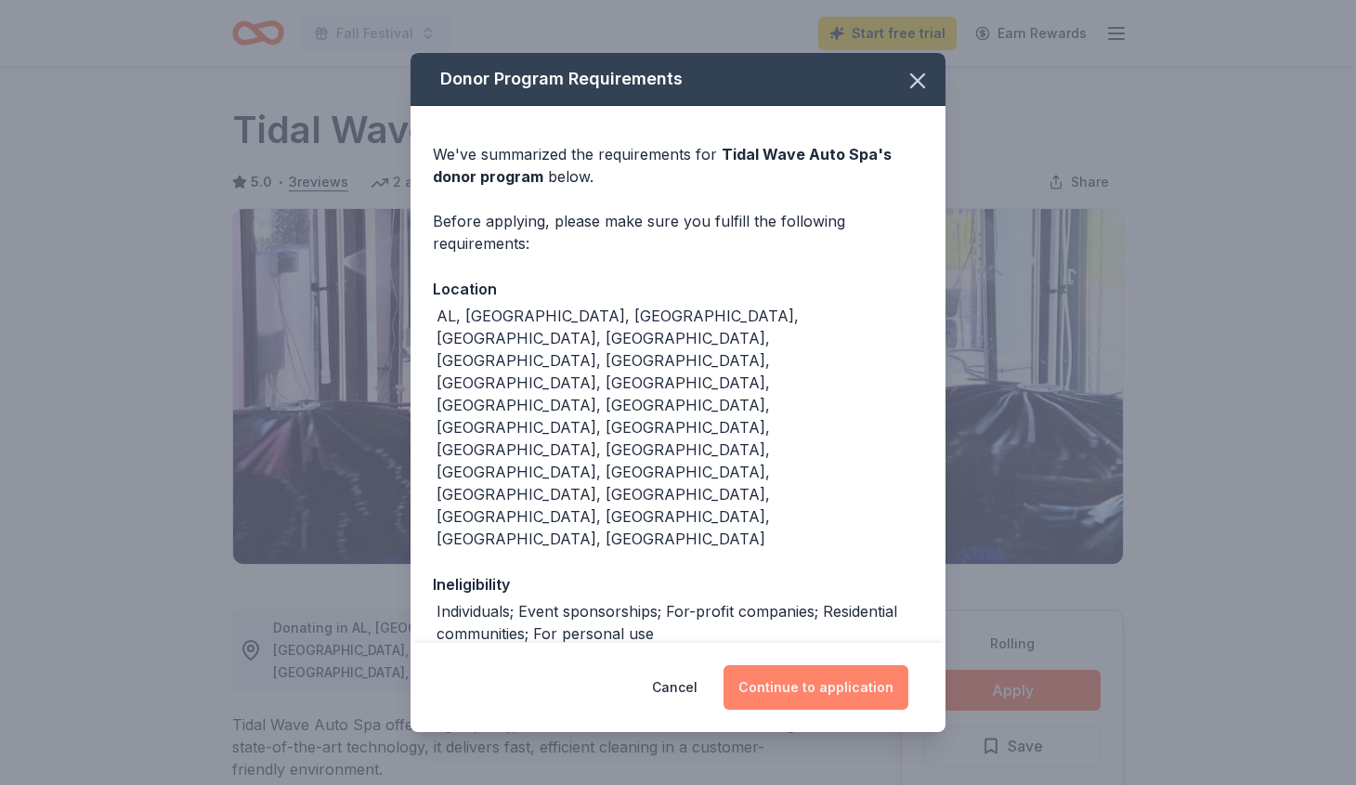
click at [793, 665] on button "Continue to application" at bounding box center [815, 687] width 185 height 45
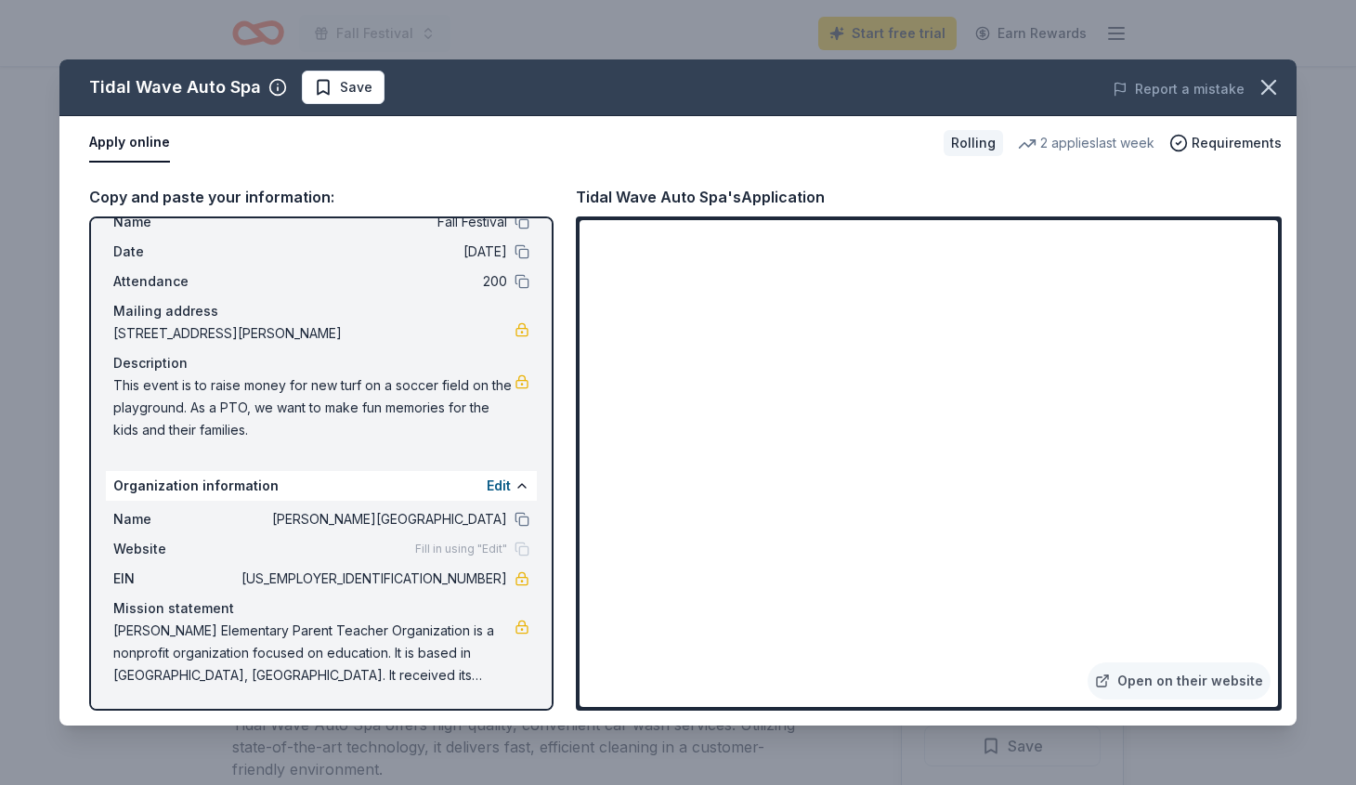
scroll to position [59, 0]
click at [349, 91] on span "Save" at bounding box center [356, 87] width 32 height 22
click at [1263, 86] on icon "button" at bounding box center [1268, 87] width 26 height 26
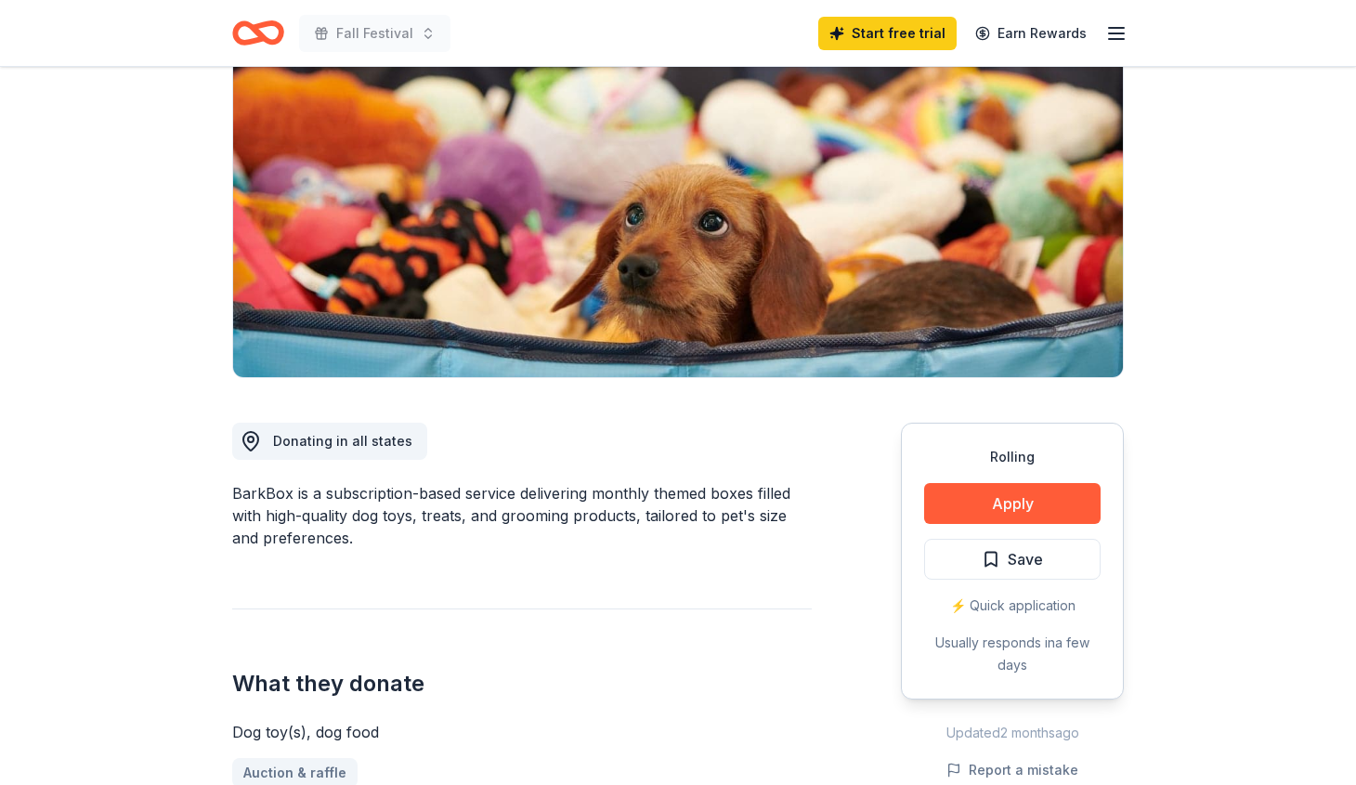
scroll to position [188, 0]
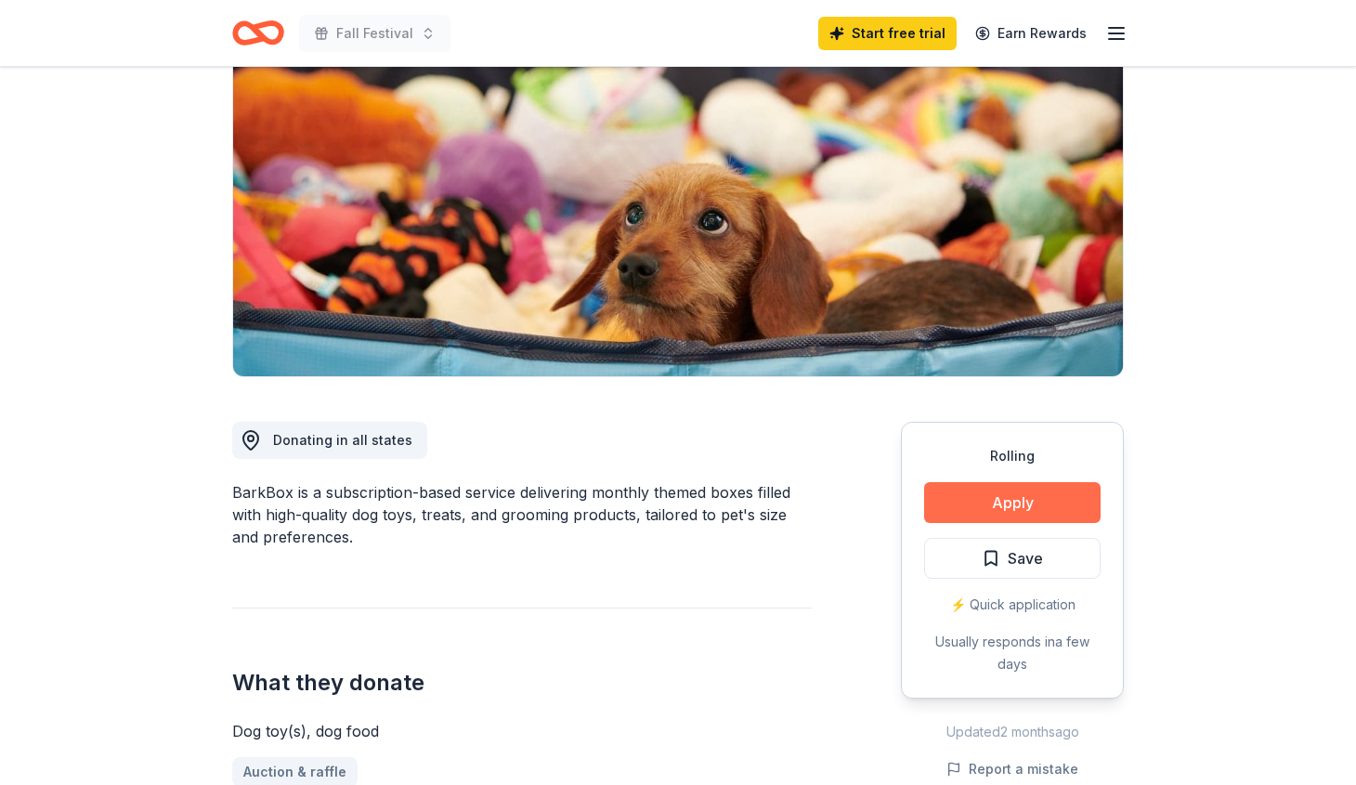
click at [1045, 497] on button "Apply" at bounding box center [1012, 502] width 176 height 41
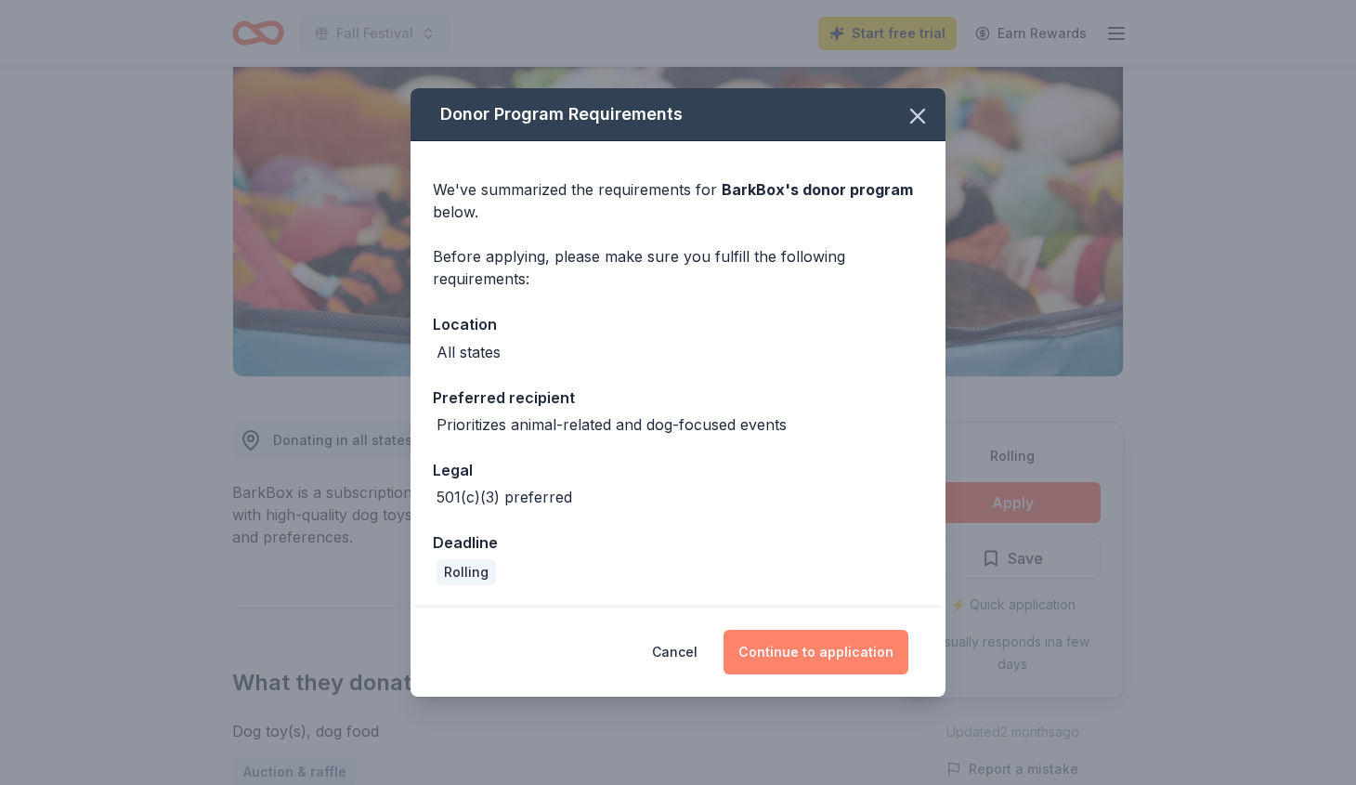
click at [800, 646] on button "Continue to application" at bounding box center [815, 652] width 185 height 45
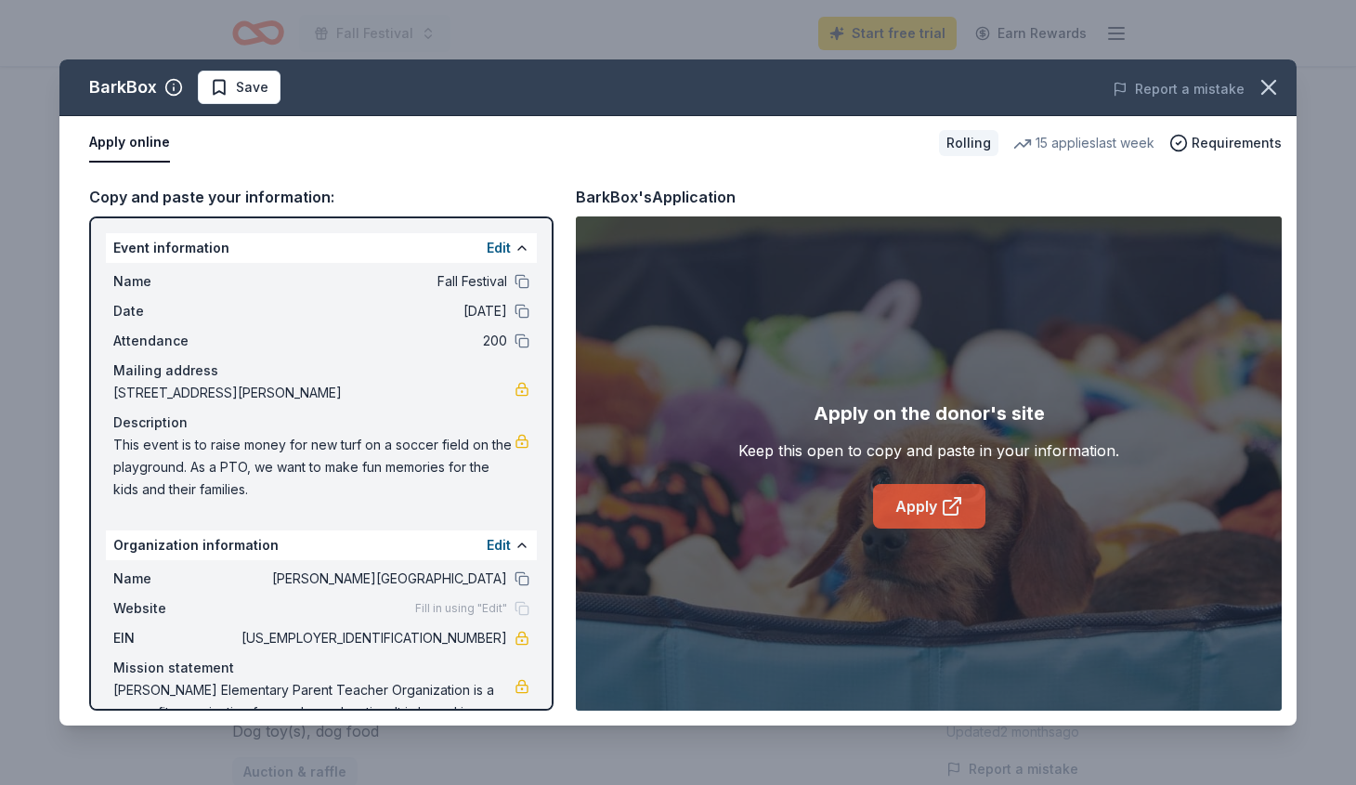
click at [943, 502] on icon at bounding box center [950, 507] width 14 height 14
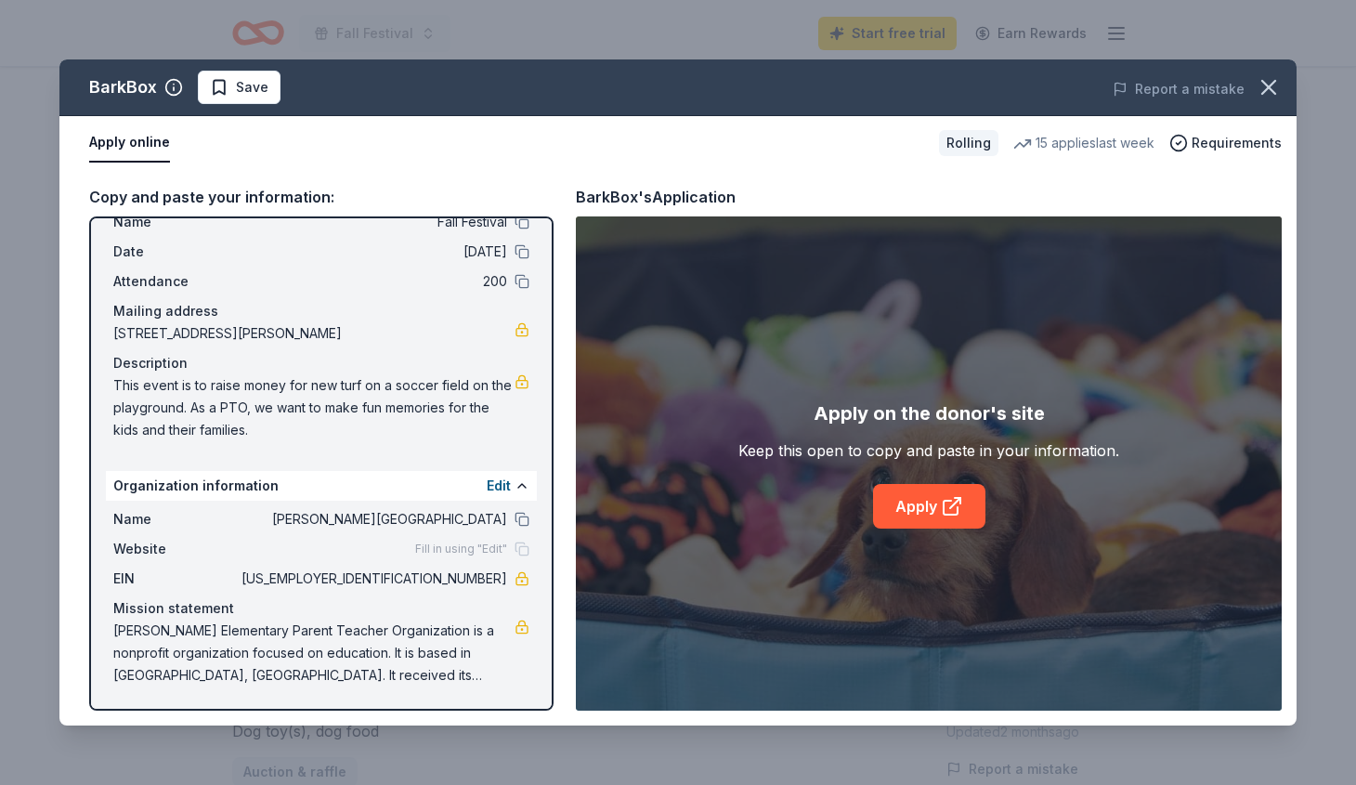
scroll to position [59, 0]
drag, startPoint x: 353, startPoint y: 673, endPoint x: 134, endPoint y: 630, distance: 223.2
click at [134, 630] on span "[PERSON_NAME] Elementary Parent Teacher Organization is a nonprofit organizatio…" at bounding box center [313, 652] width 401 height 67
drag, startPoint x: 117, startPoint y: 631, endPoint x: 254, endPoint y: 665, distance: 141.4
click at [254, 665] on span "[PERSON_NAME] Elementary Parent Teacher Organization is a nonprofit organizatio…" at bounding box center [313, 652] width 401 height 67
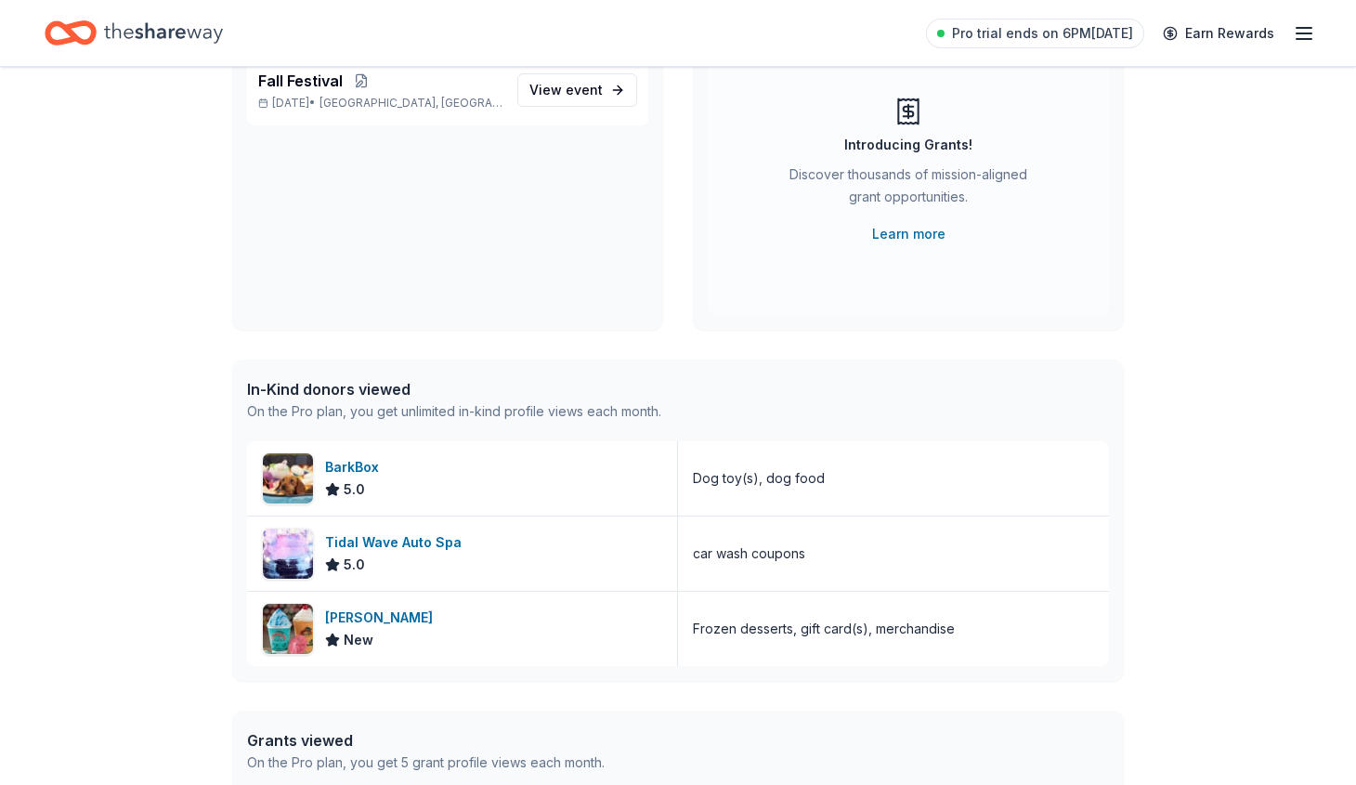
scroll to position [7, 0]
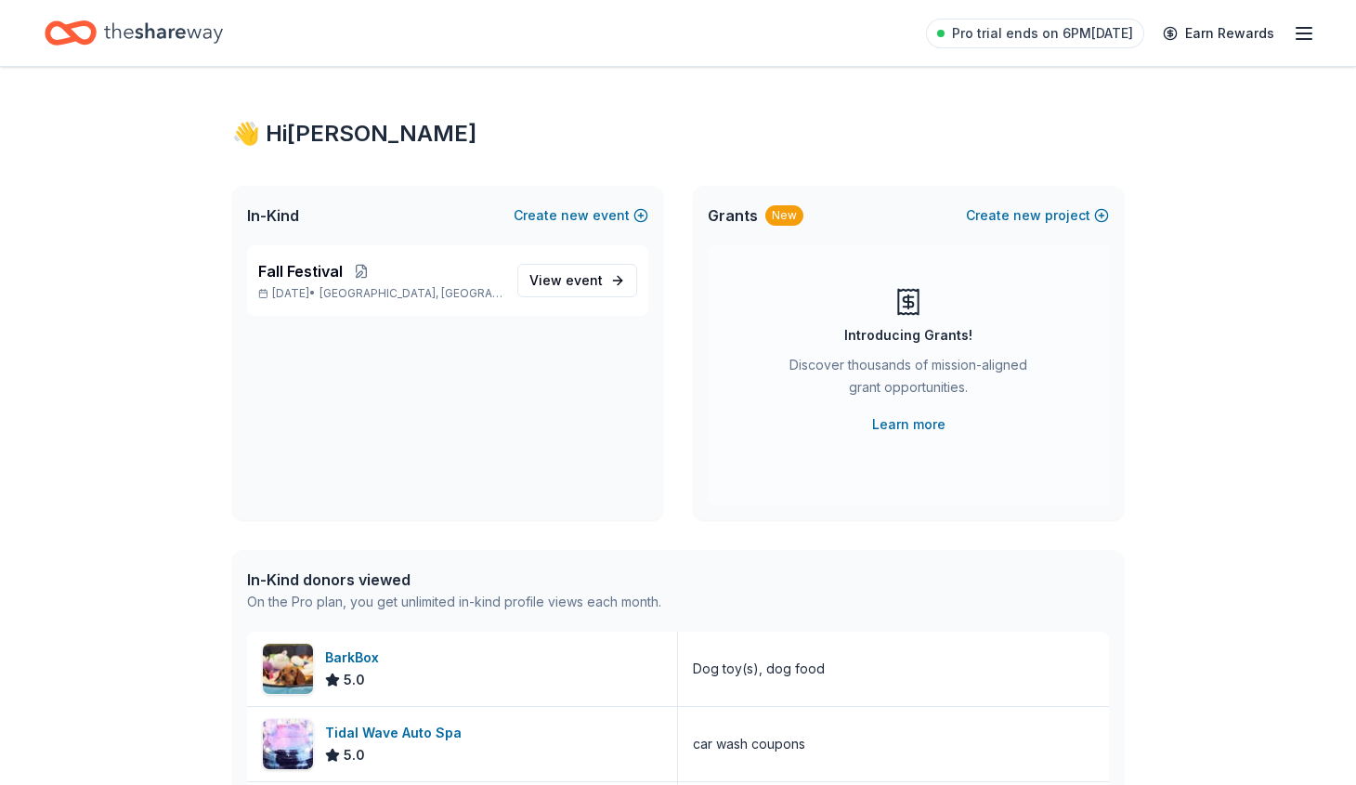
click at [1296, 31] on icon "button" at bounding box center [1303, 33] width 22 height 22
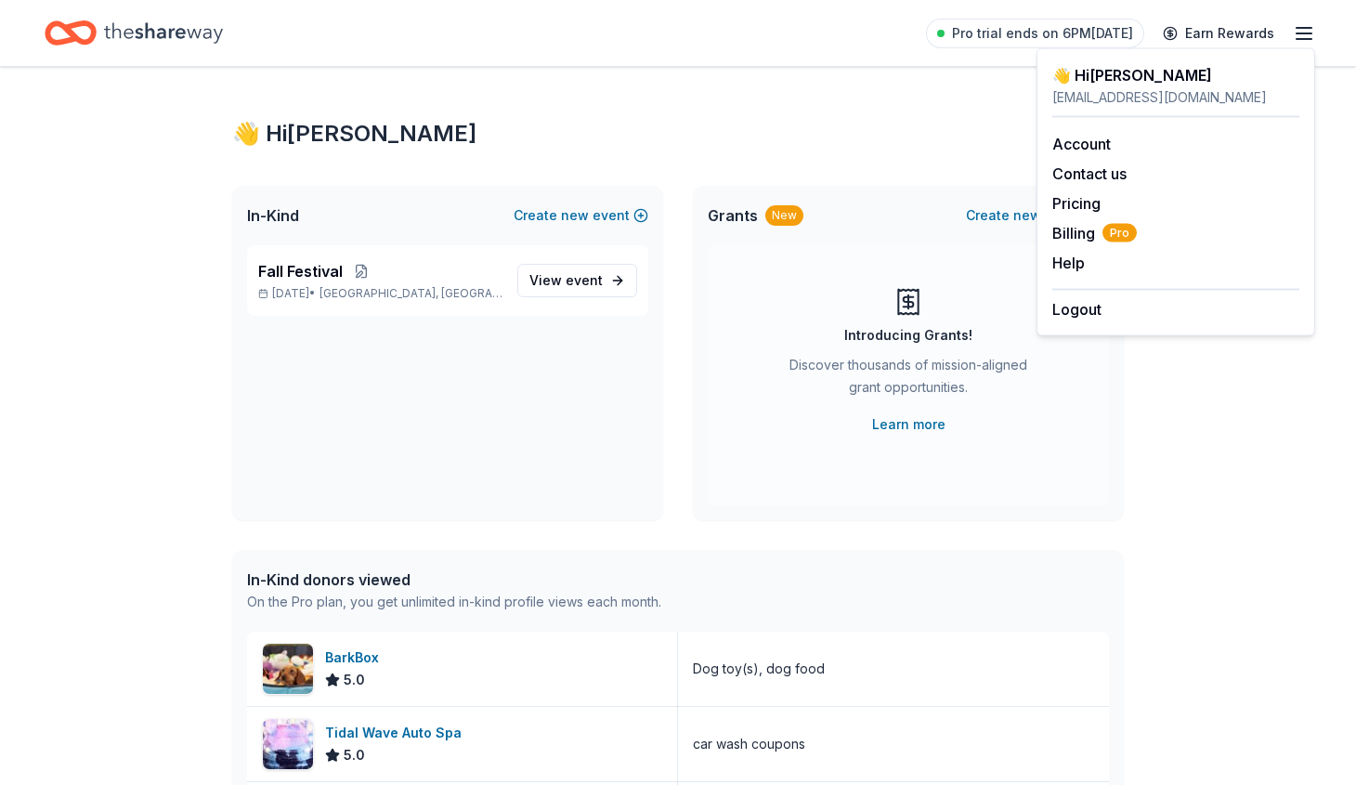
click at [1296, 31] on icon "button" at bounding box center [1303, 33] width 22 height 22
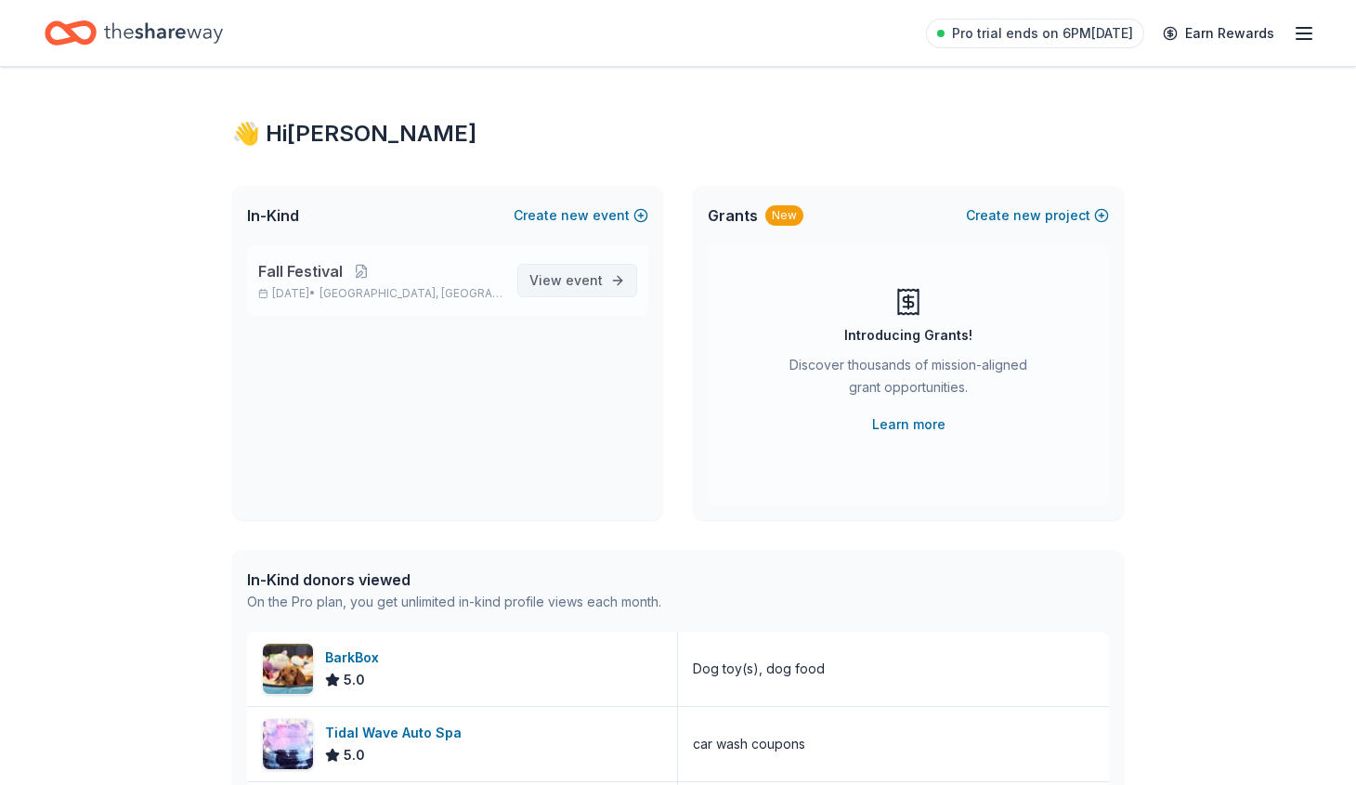
click at [556, 275] on span "View event" at bounding box center [565, 280] width 73 height 22
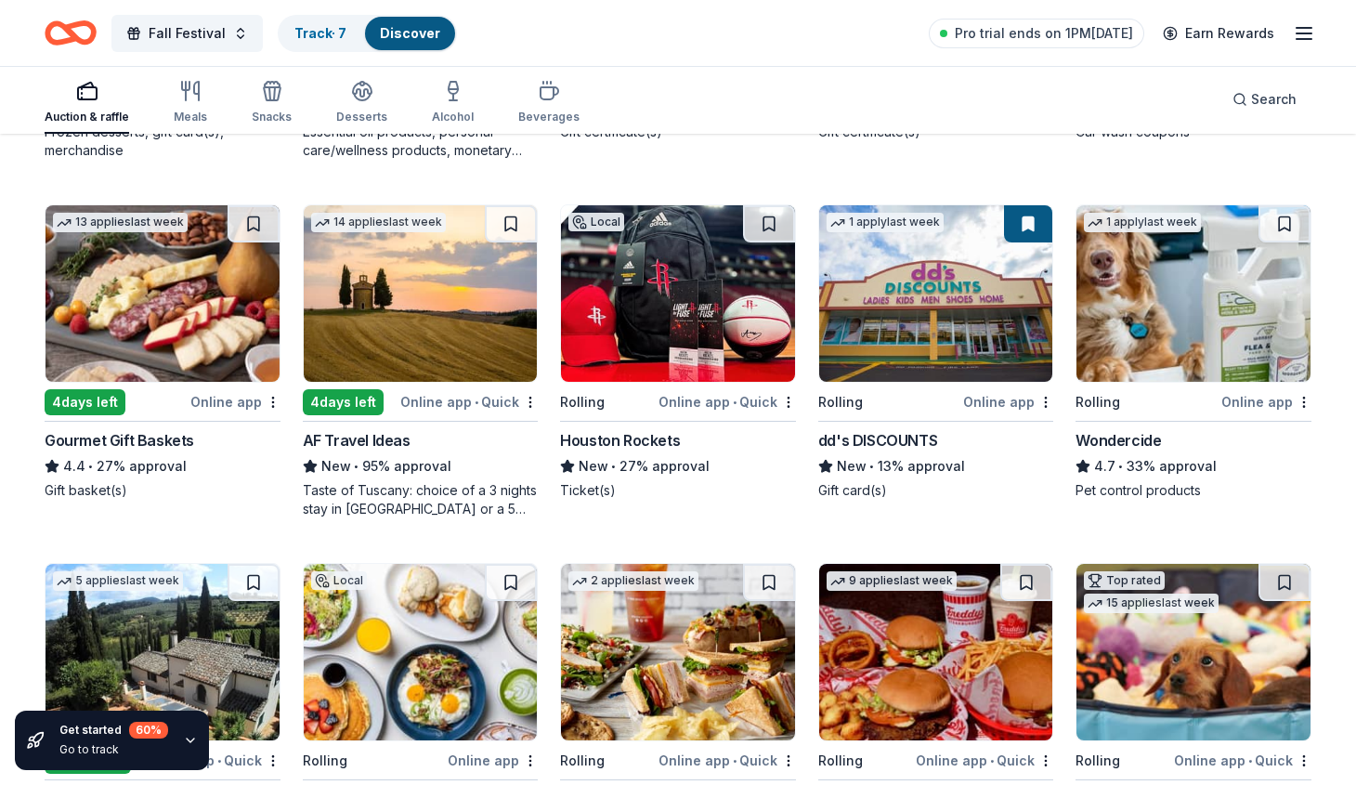
scroll to position [943, 0]
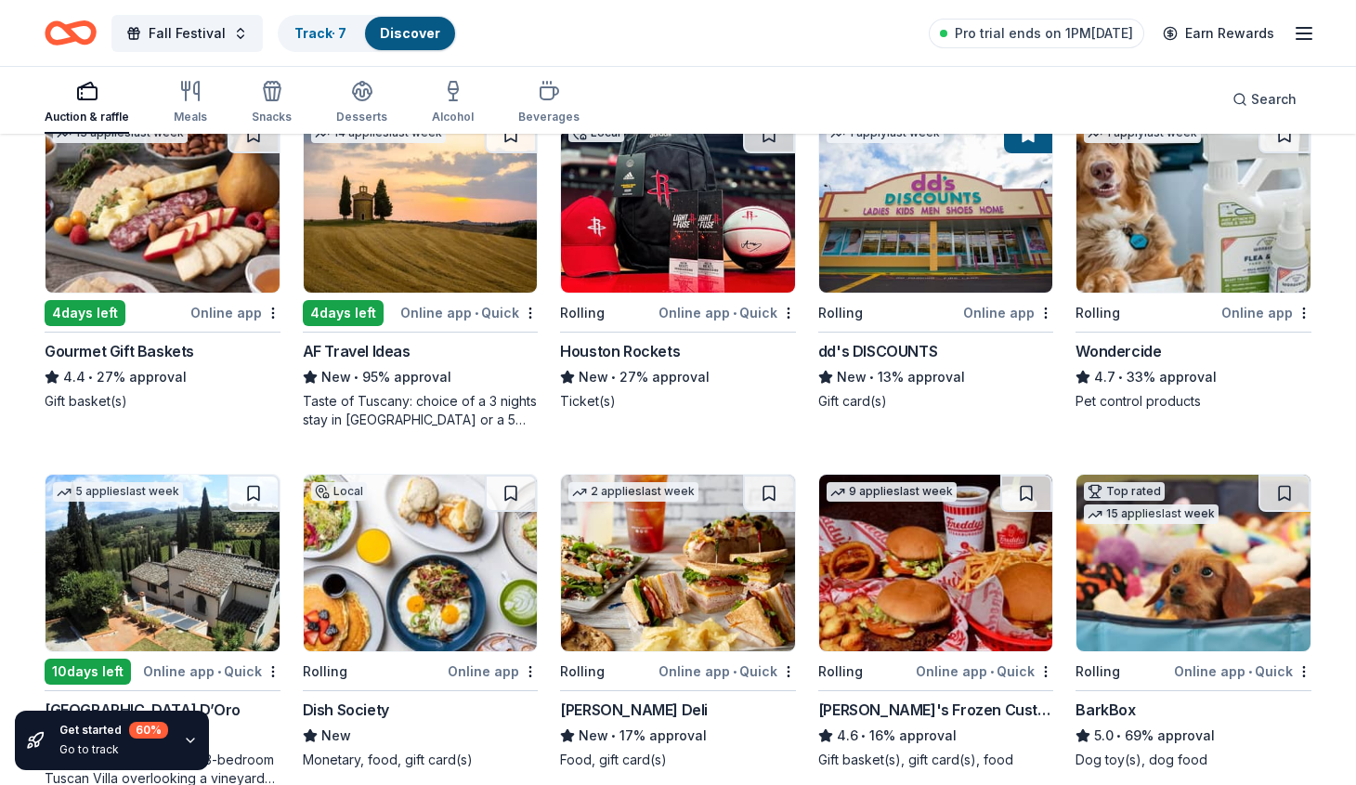
click at [202, 224] on img at bounding box center [162, 204] width 234 height 176
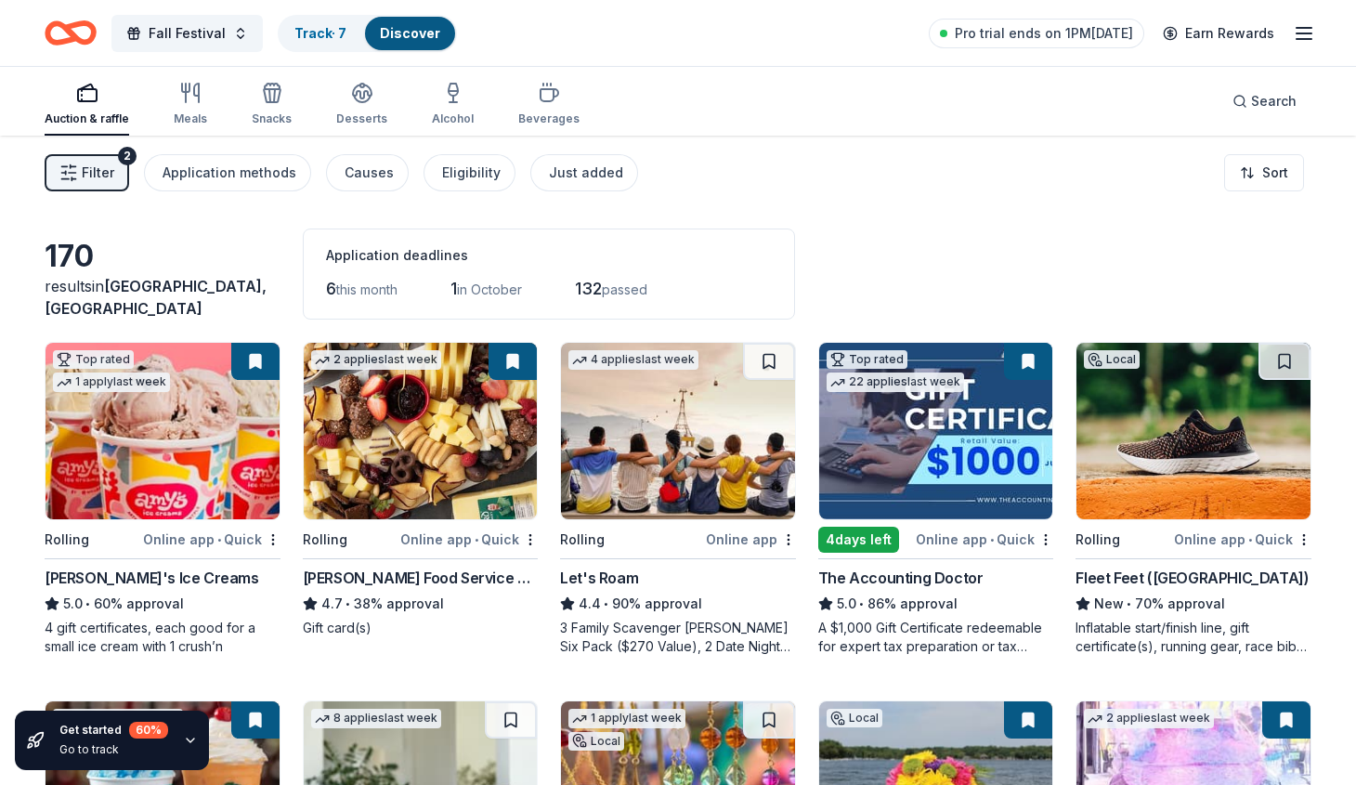
scroll to position [0, 0]
click at [1263, 181] on html "Fall Festival Track · 7 Discover Pro trial ends on 1PM, 9/30 Earn Rewards Aucti…" at bounding box center [678, 392] width 1356 height 785
click at [1246, 217] on div "Sort by approval rate" at bounding box center [1216, 216] width 164 height 33
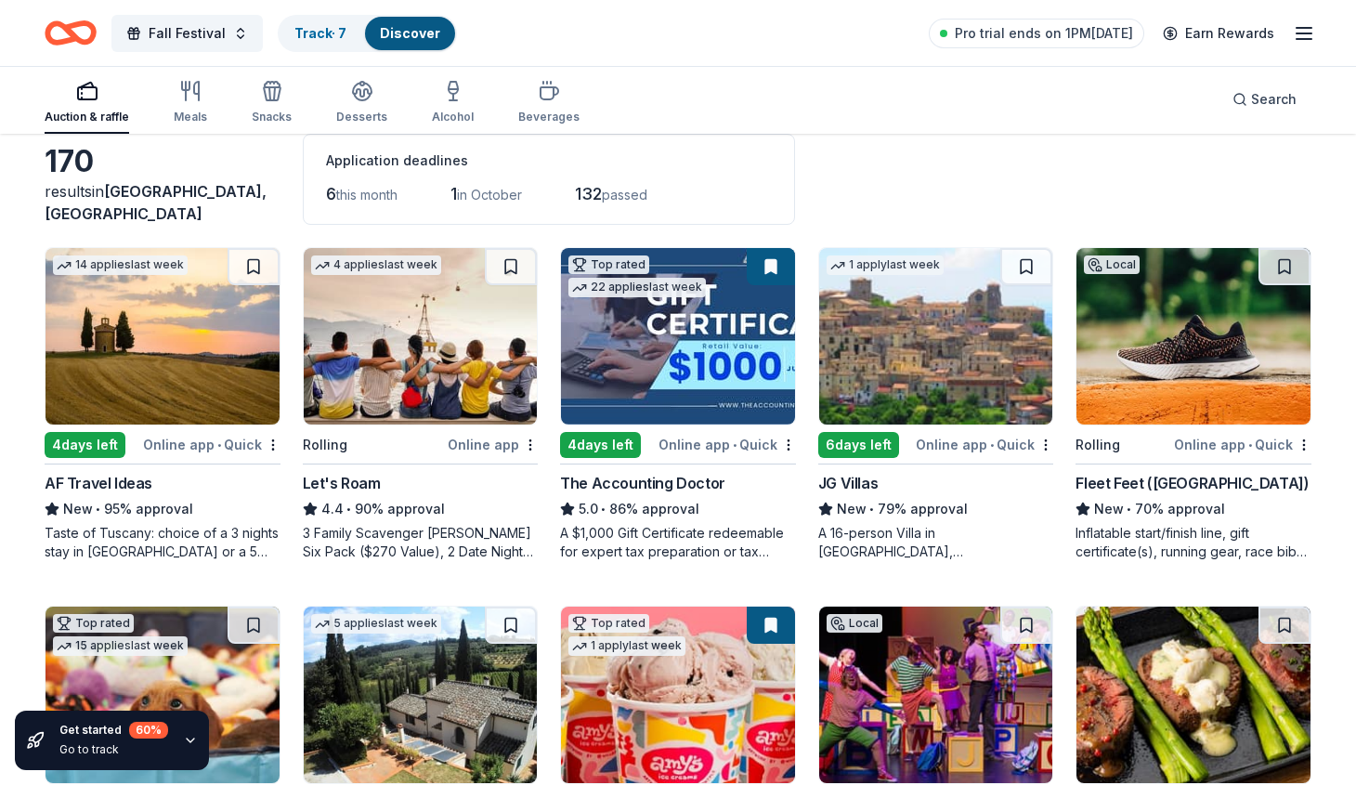
scroll to position [106, 0]
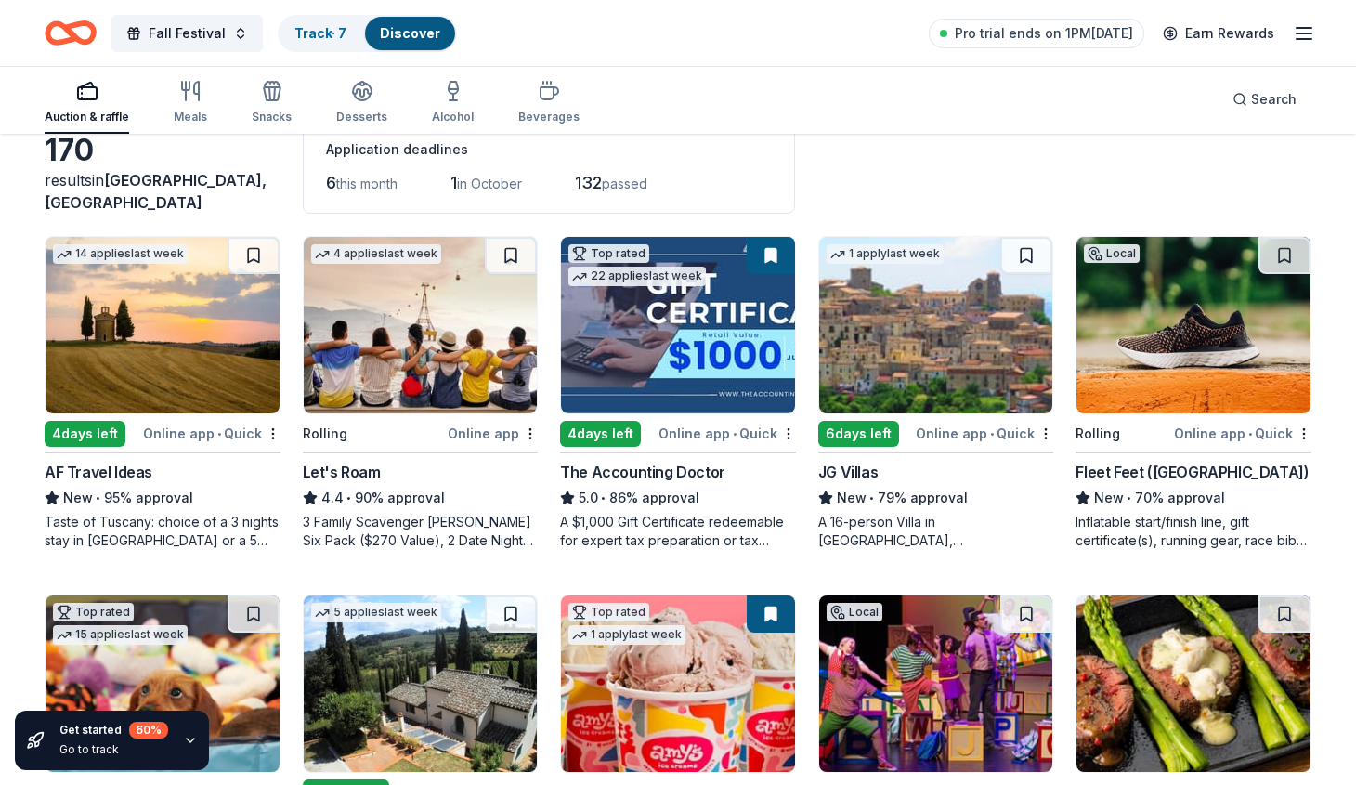
click at [145, 312] on img at bounding box center [162, 325] width 234 height 176
click at [1214, 352] on img at bounding box center [1193, 325] width 234 height 176
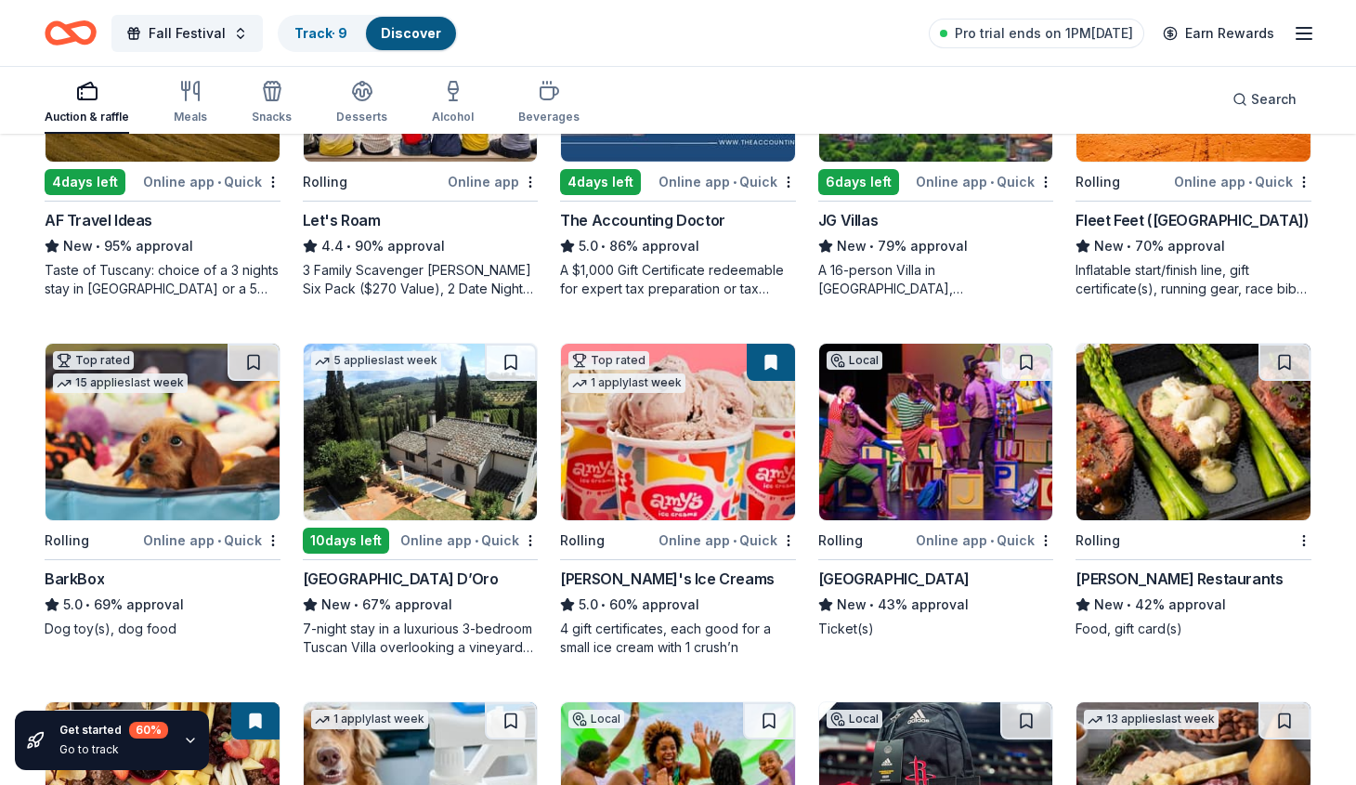
scroll to position [365, 0]
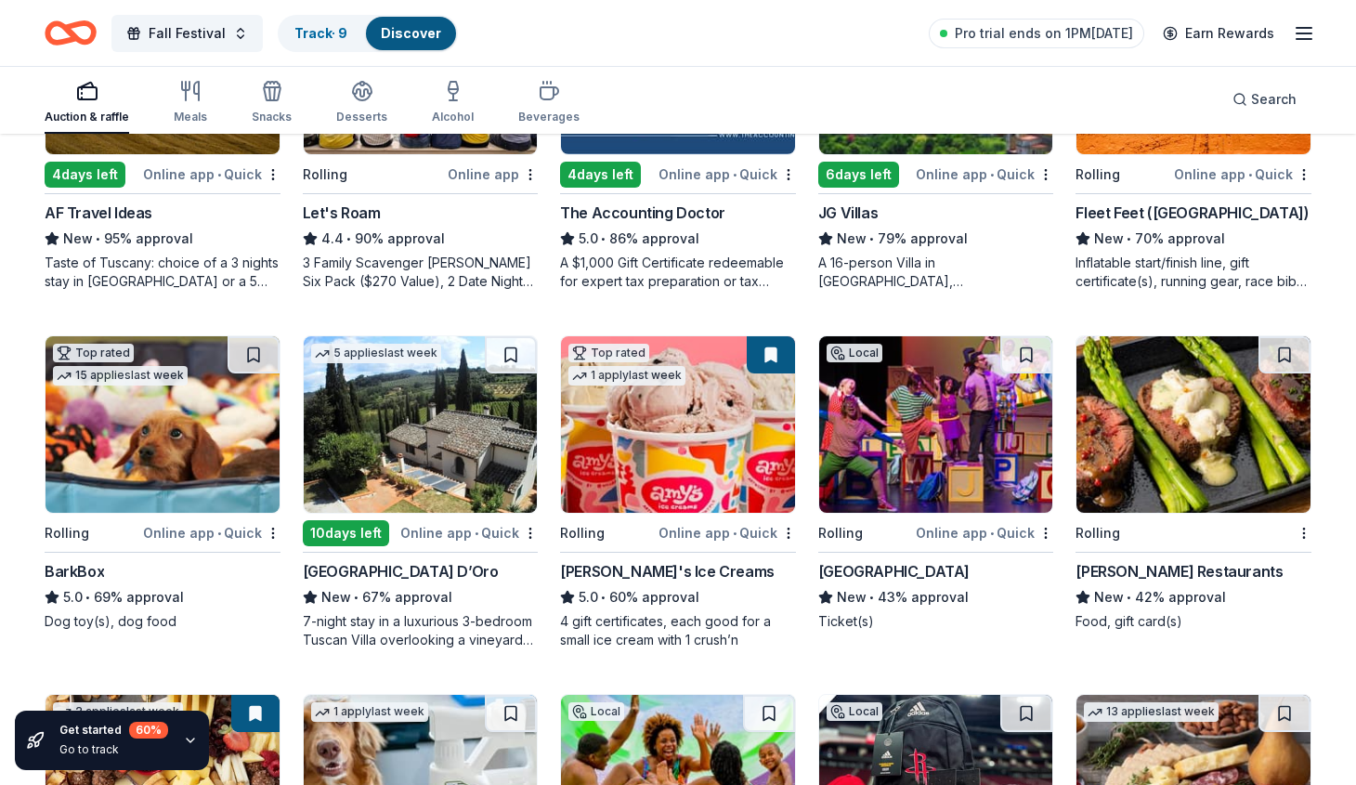
click at [937, 425] on img at bounding box center [936, 424] width 234 height 176
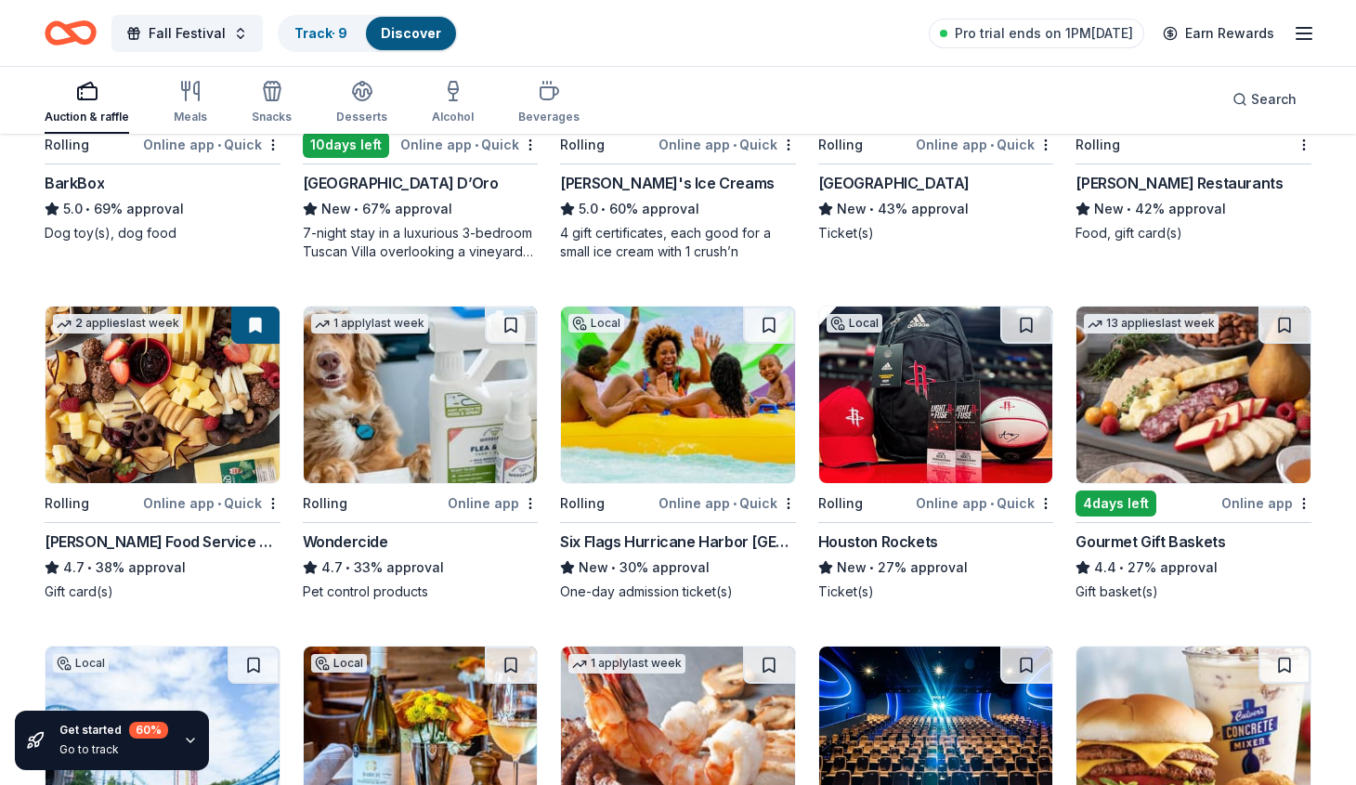
scroll to position [752, 0]
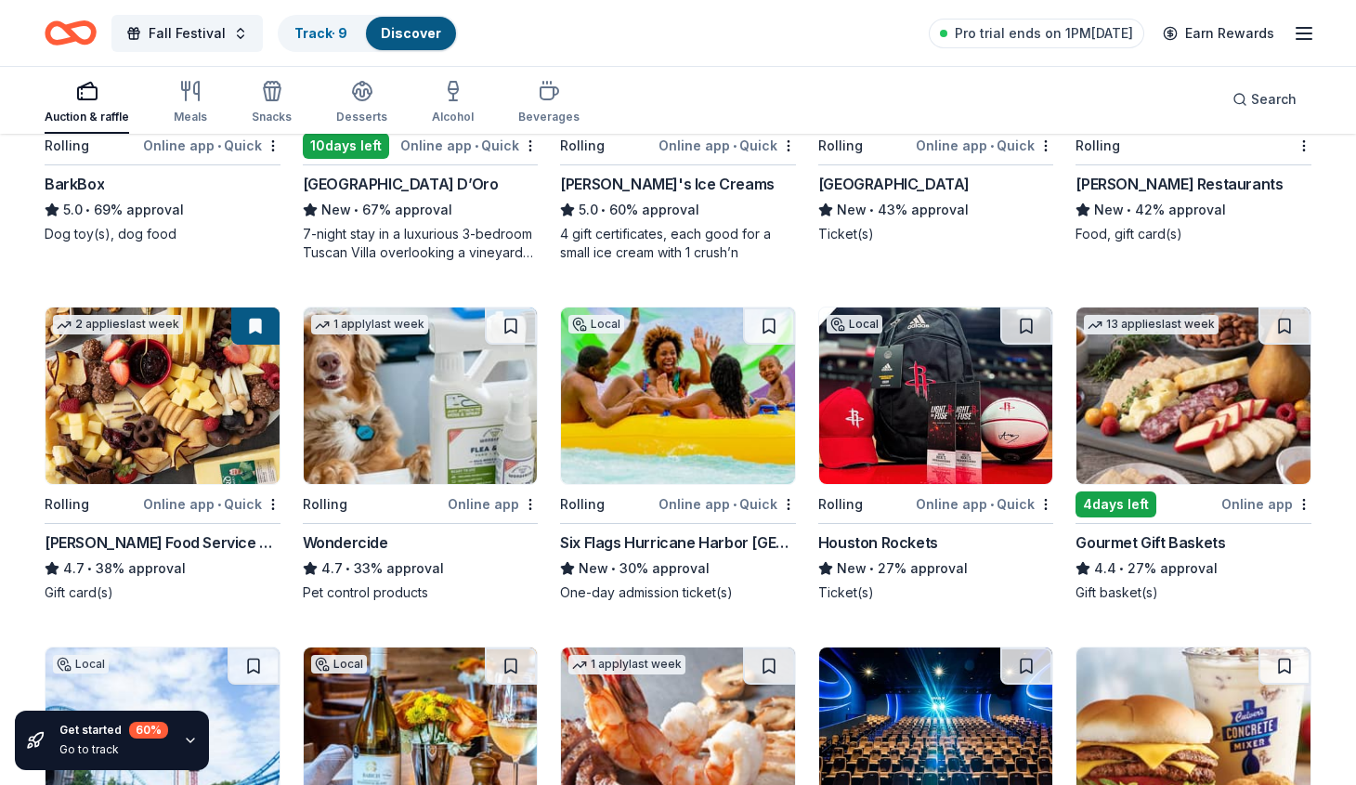
click at [652, 422] on img at bounding box center [678, 395] width 234 height 176
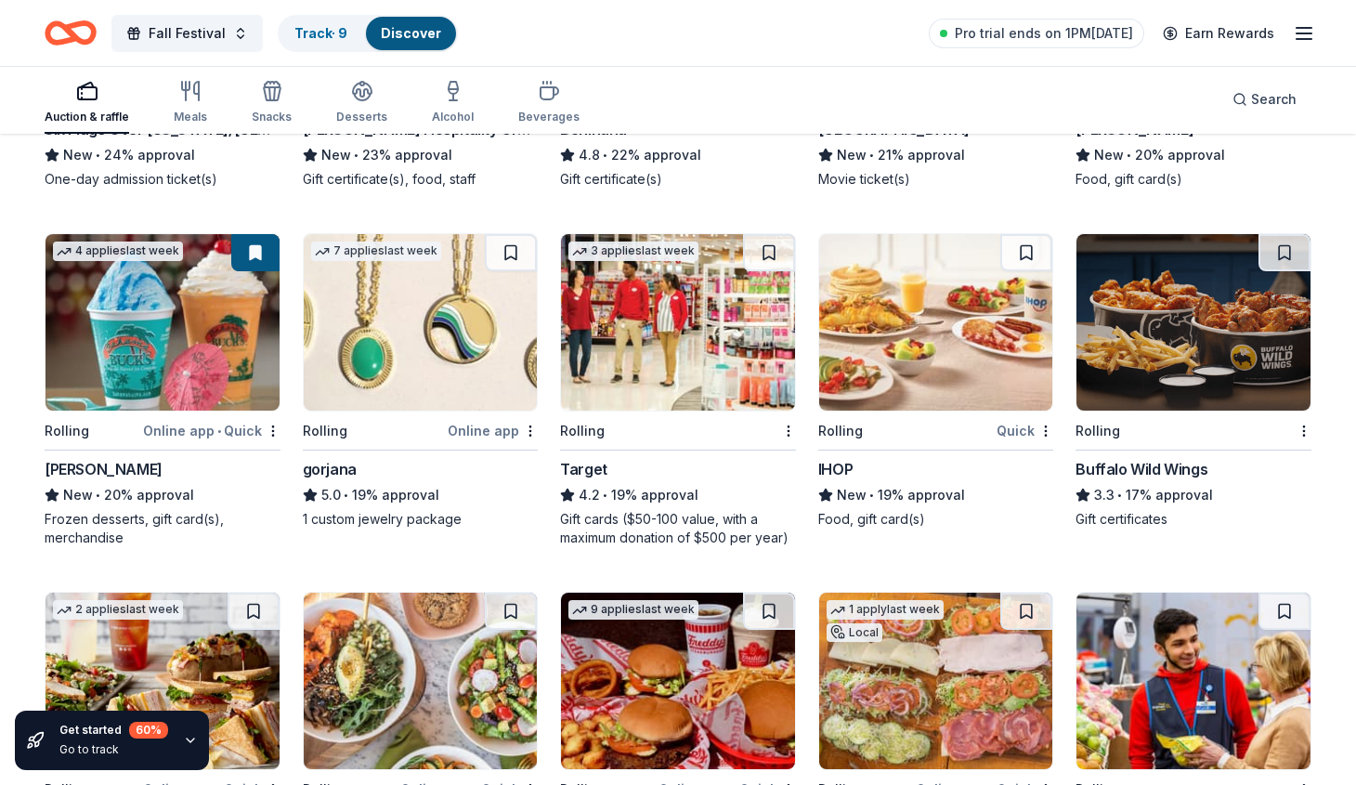
scroll to position [1511, 0]
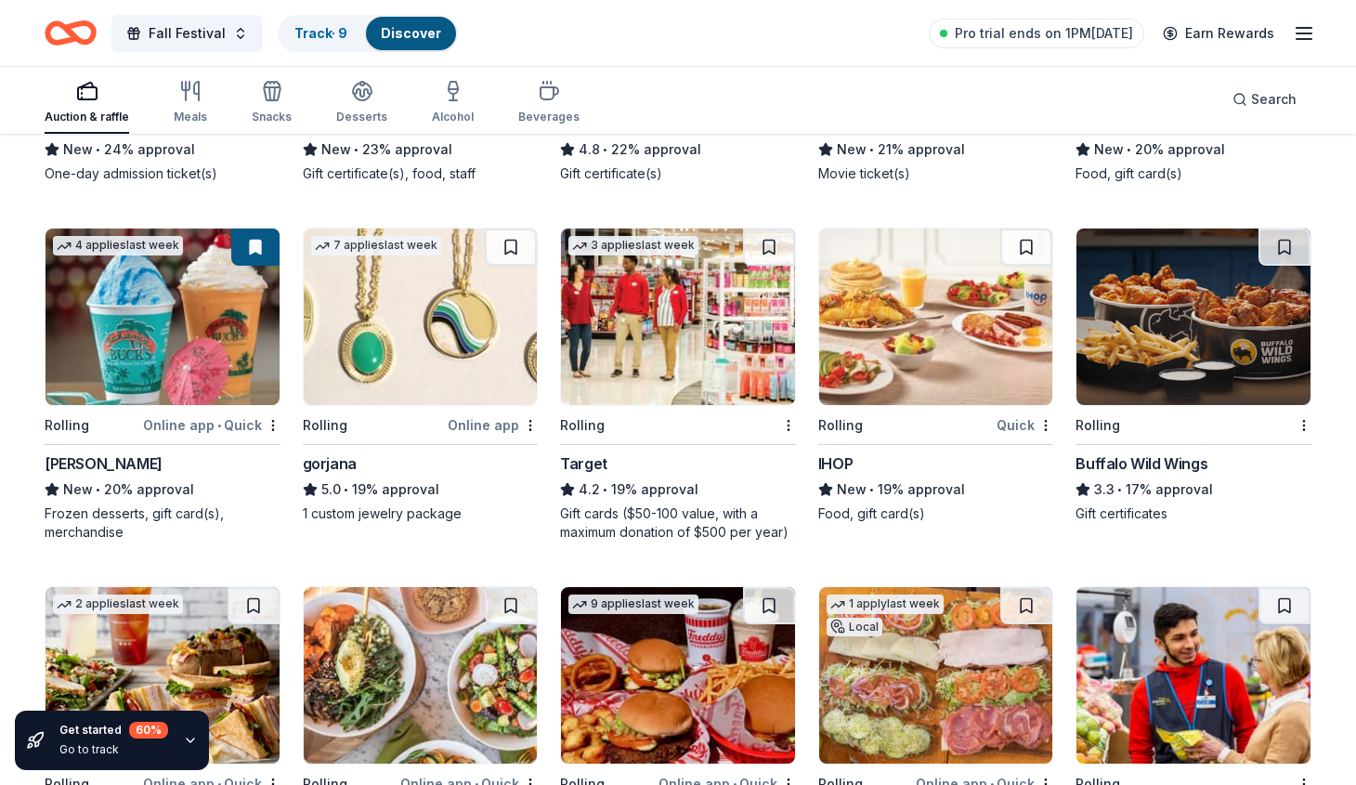
click at [1162, 377] on img at bounding box center [1193, 316] width 234 height 176
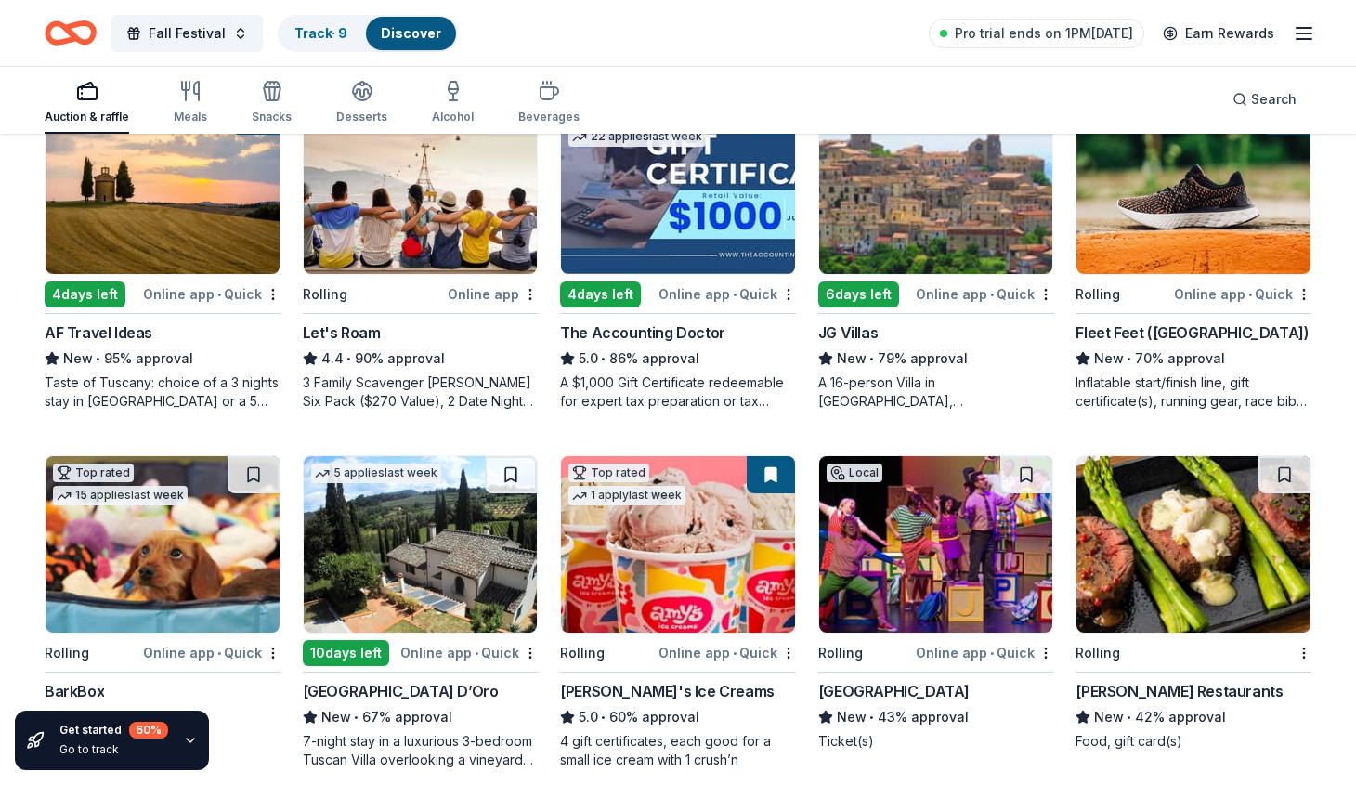
scroll to position [194, 0]
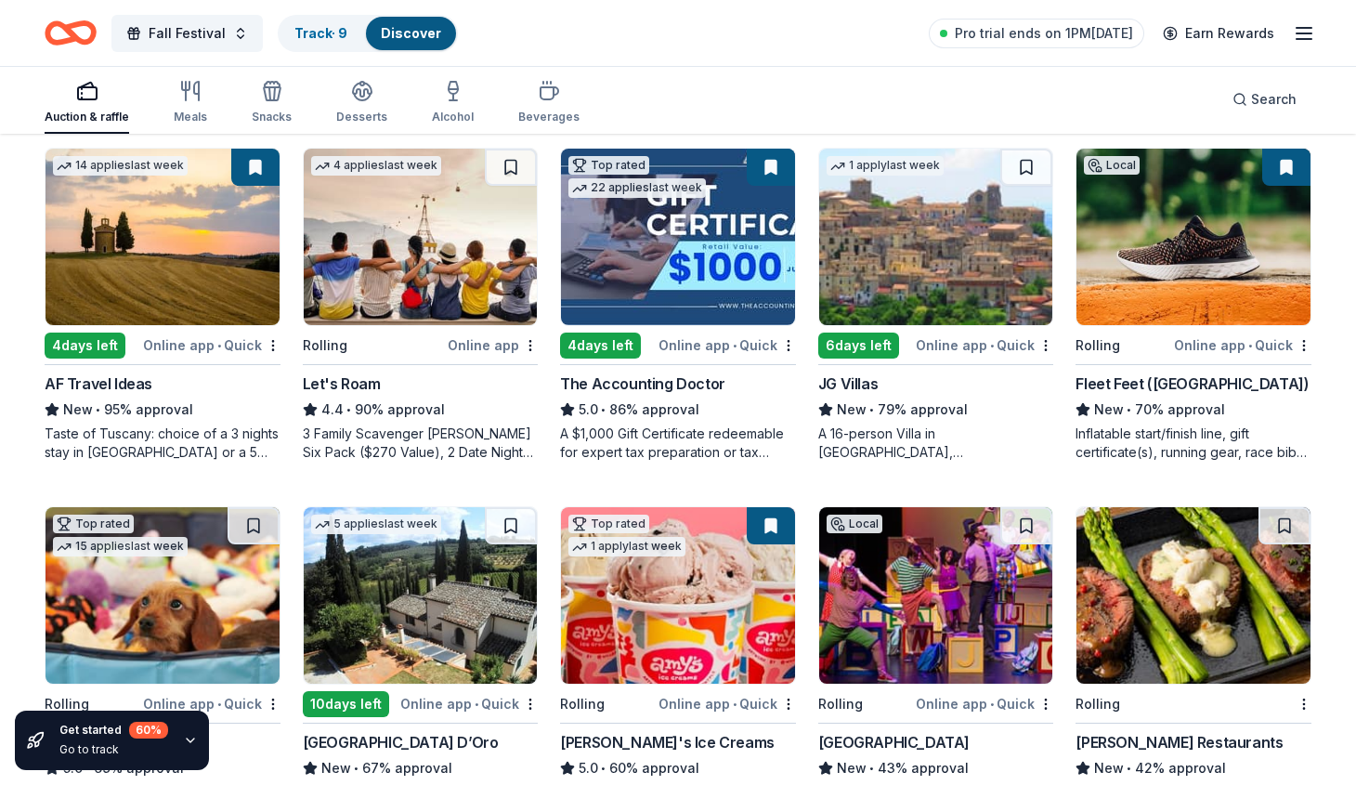
click at [1221, 272] on img at bounding box center [1193, 237] width 234 height 176
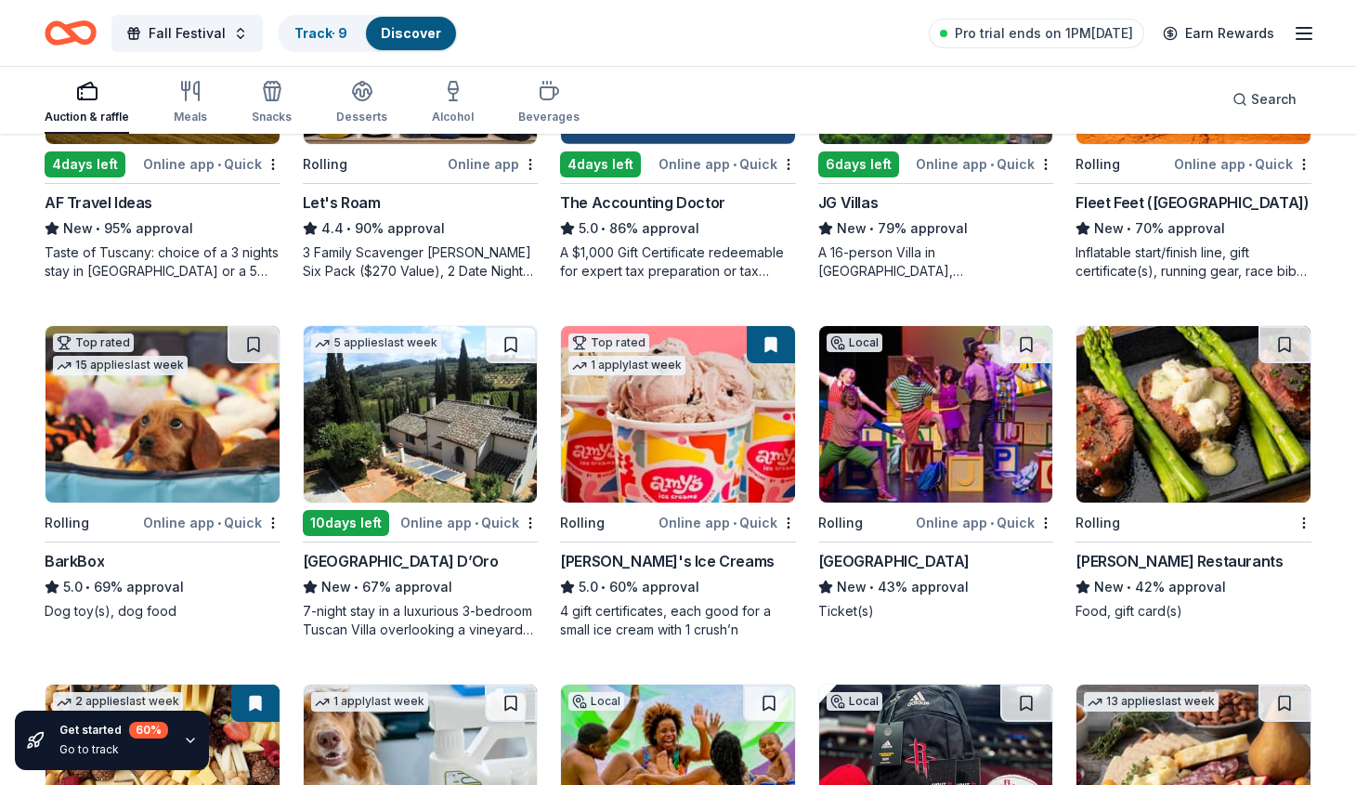
scroll to position [375, 0]
click at [1168, 435] on img at bounding box center [1193, 414] width 234 height 176
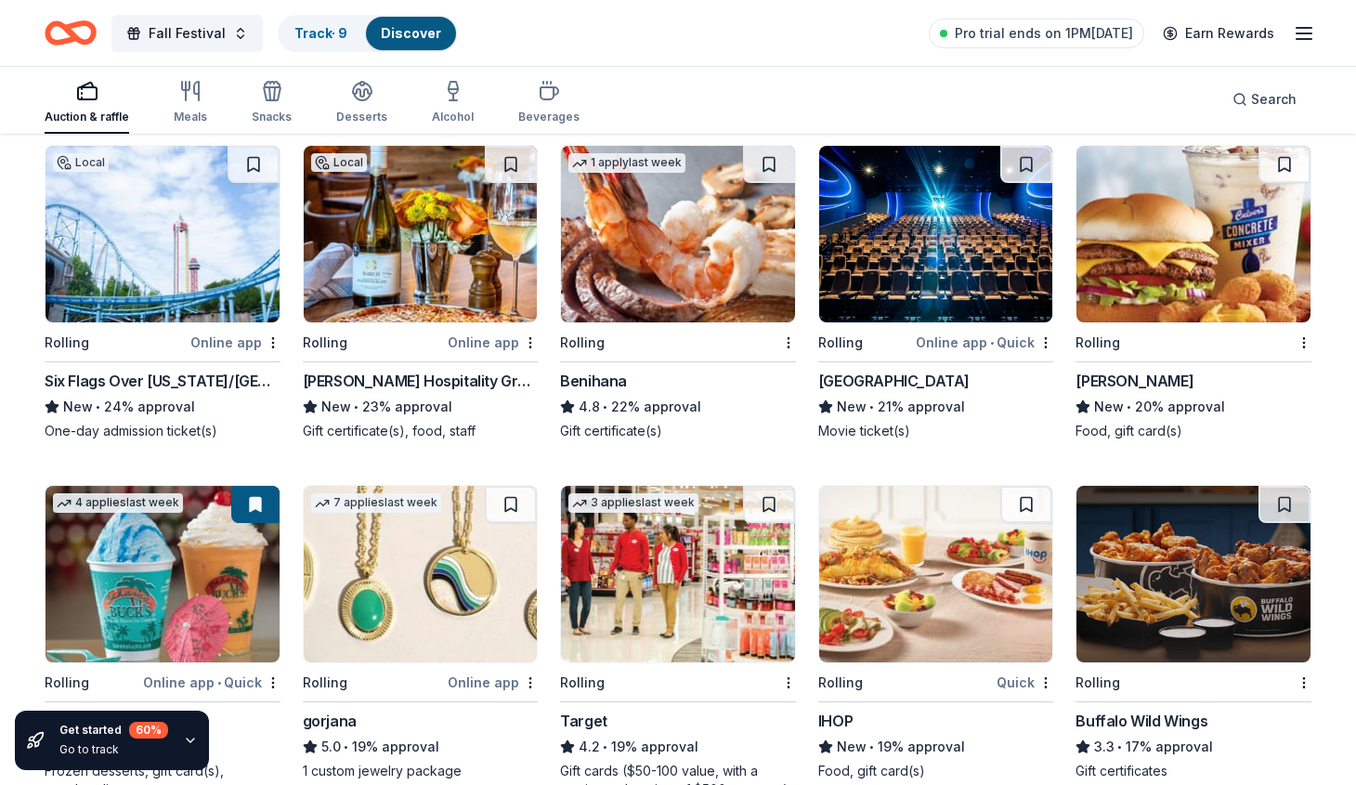
scroll to position [1236, 0]
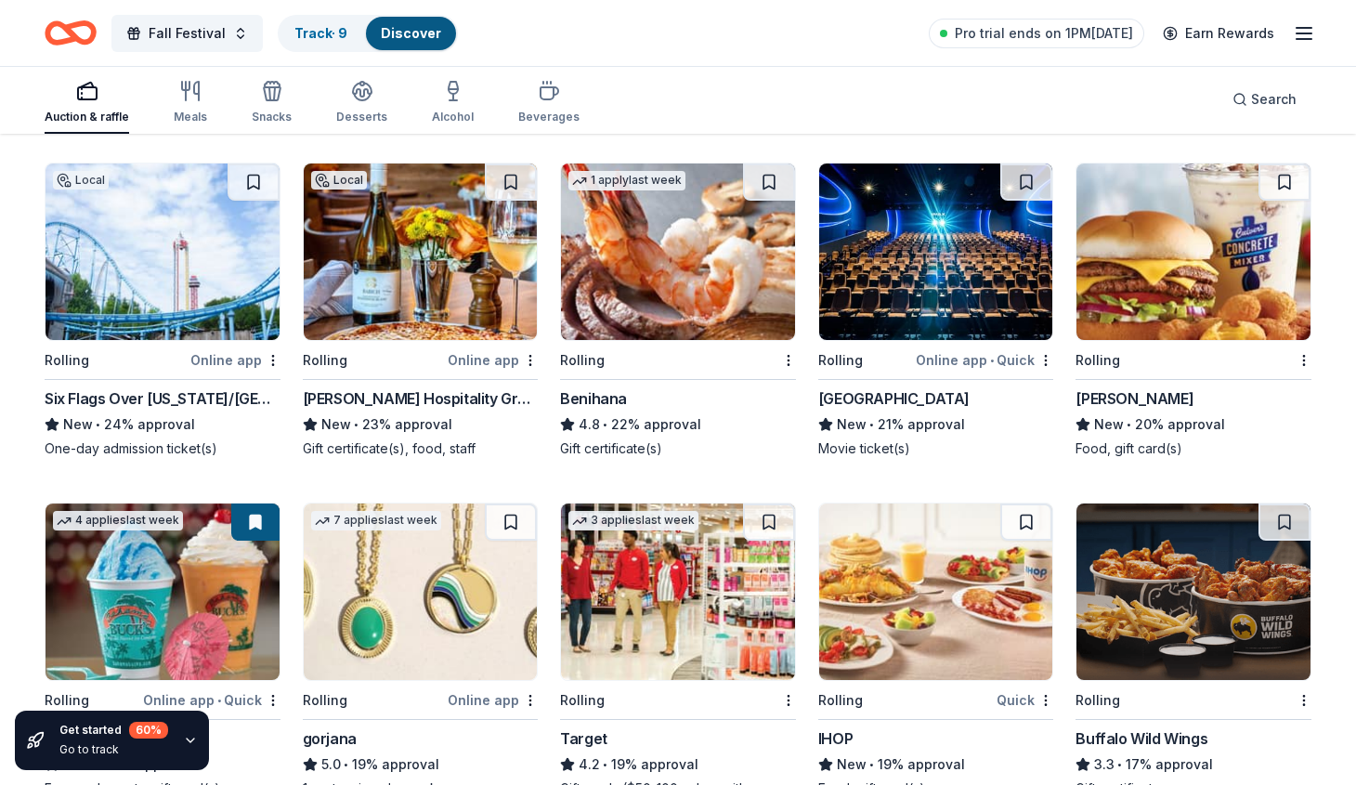
click at [667, 261] on img at bounding box center [678, 251] width 234 height 176
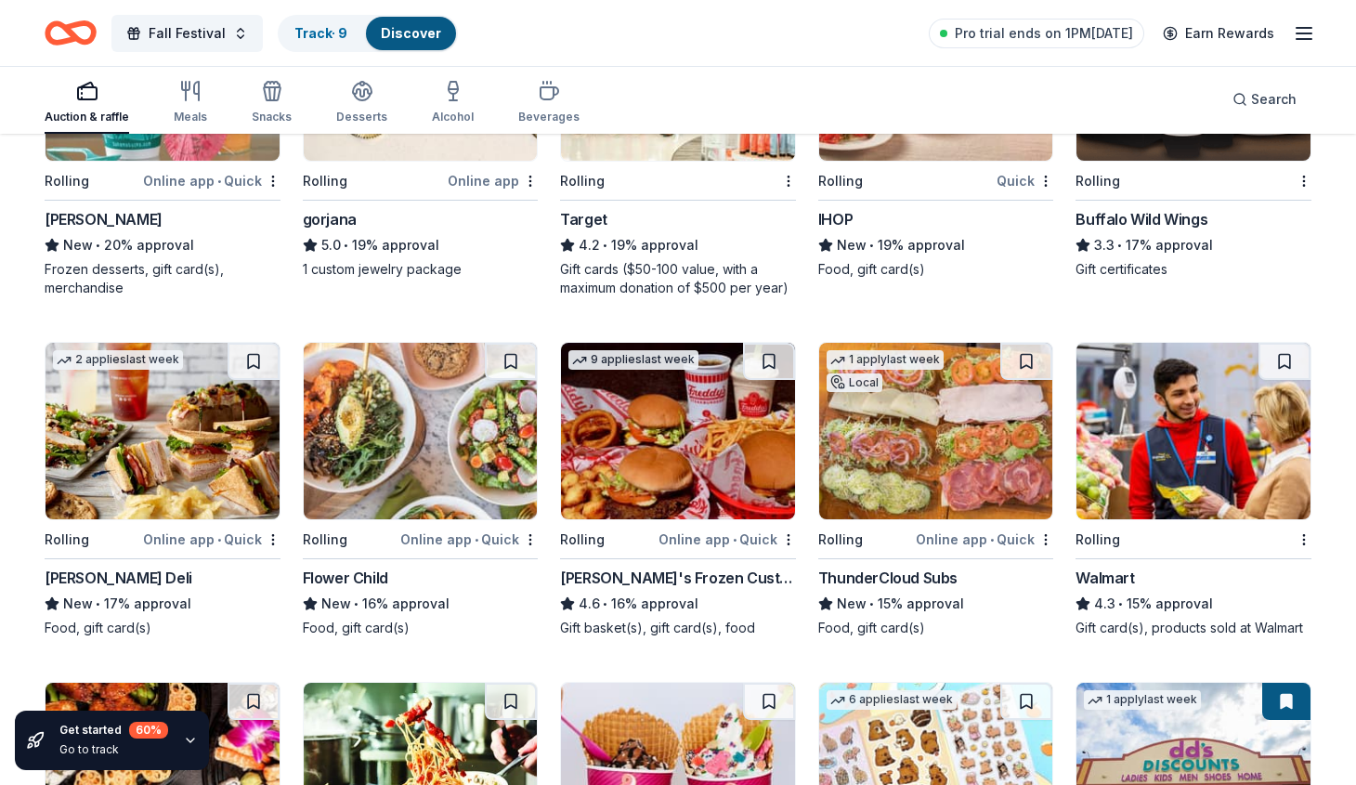
scroll to position [1755, 0]
click at [727, 432] on img at bounding box center [678, 431] width 234 height 176
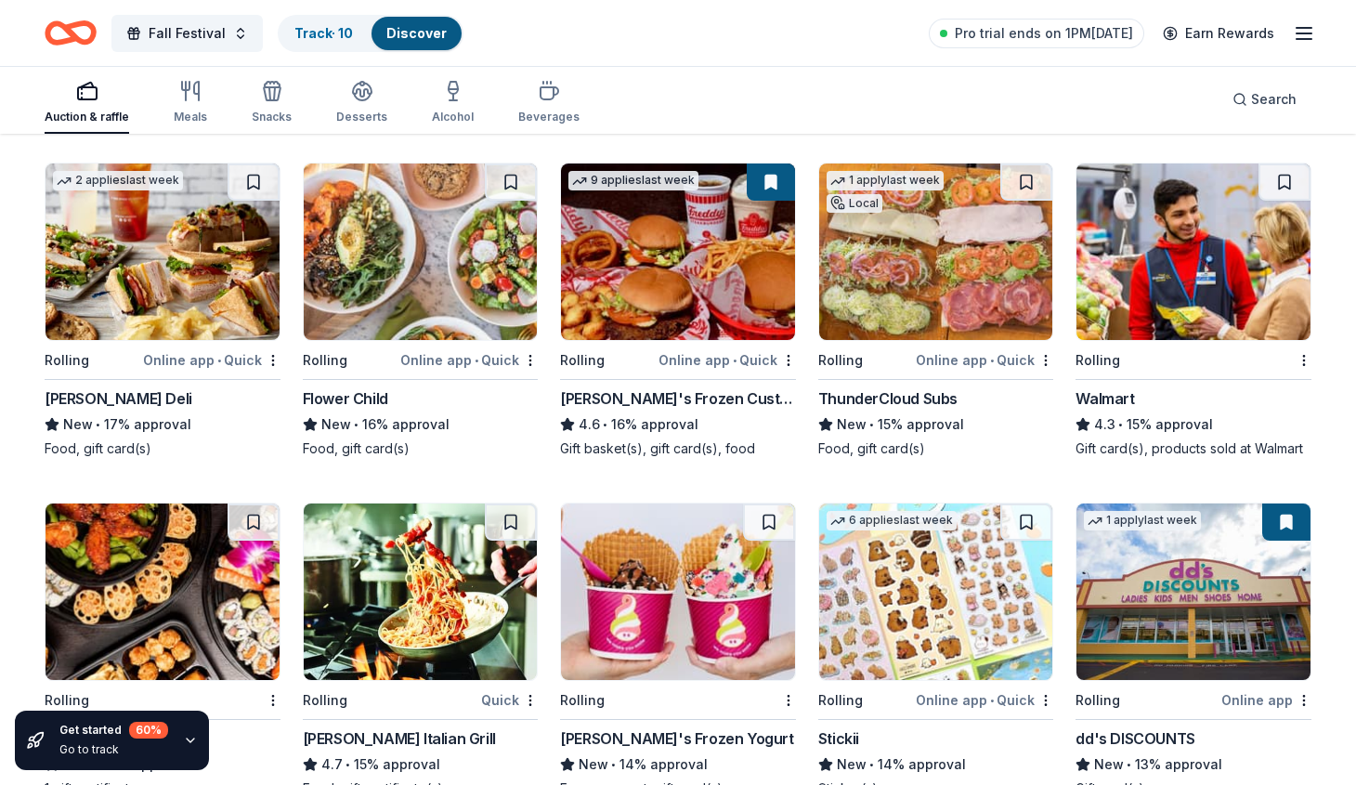
scroll to position [1947, 0]
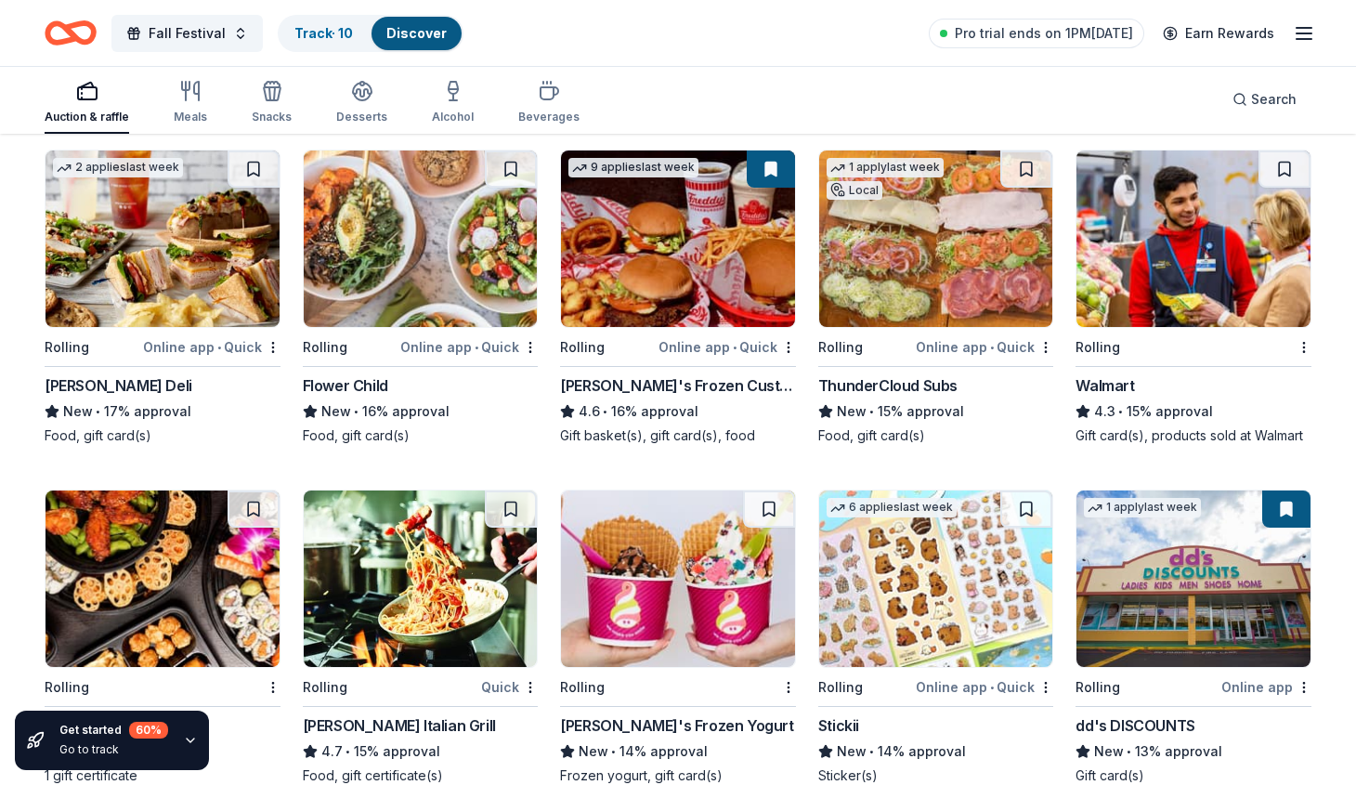
click at [941, 249] on img at bounding box center [936, 238] width 234 height 176
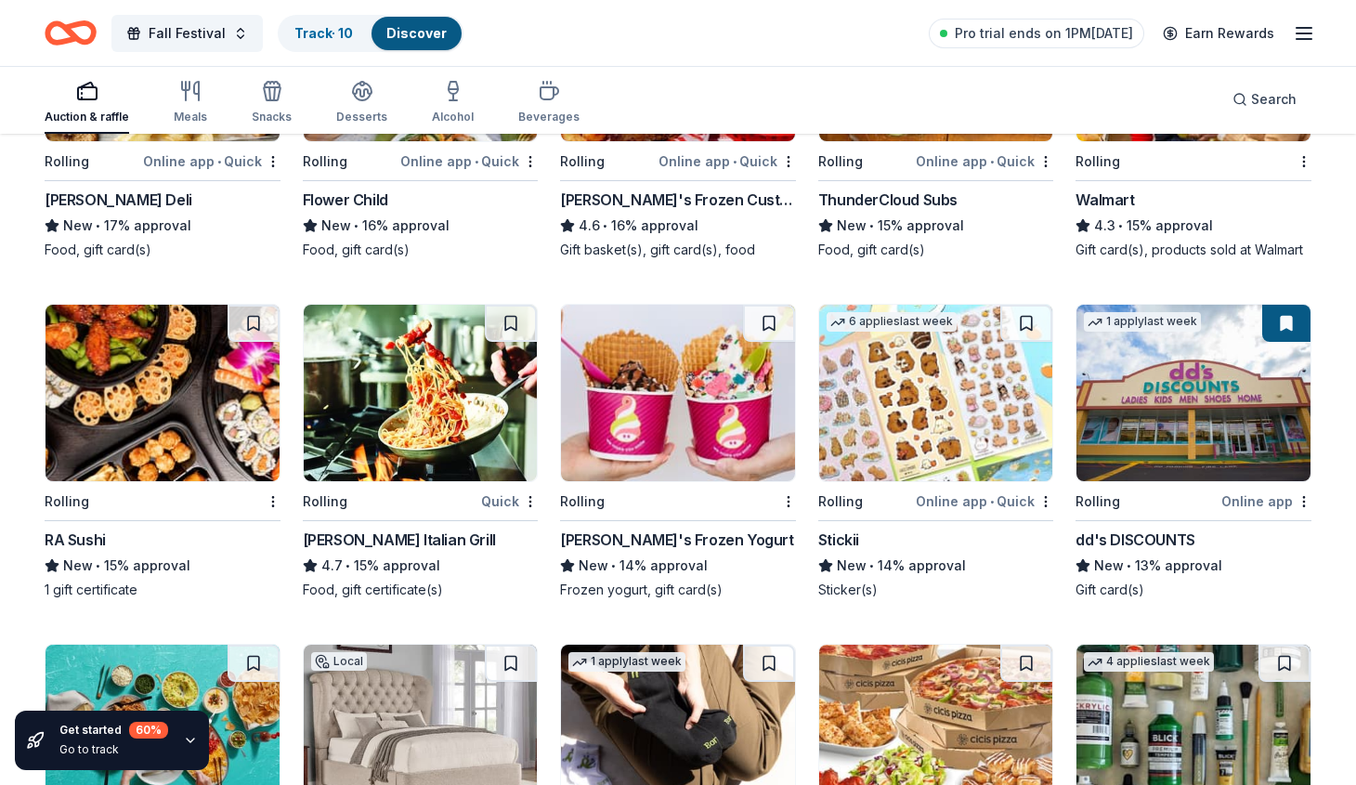
scroll to position [2132, 0]
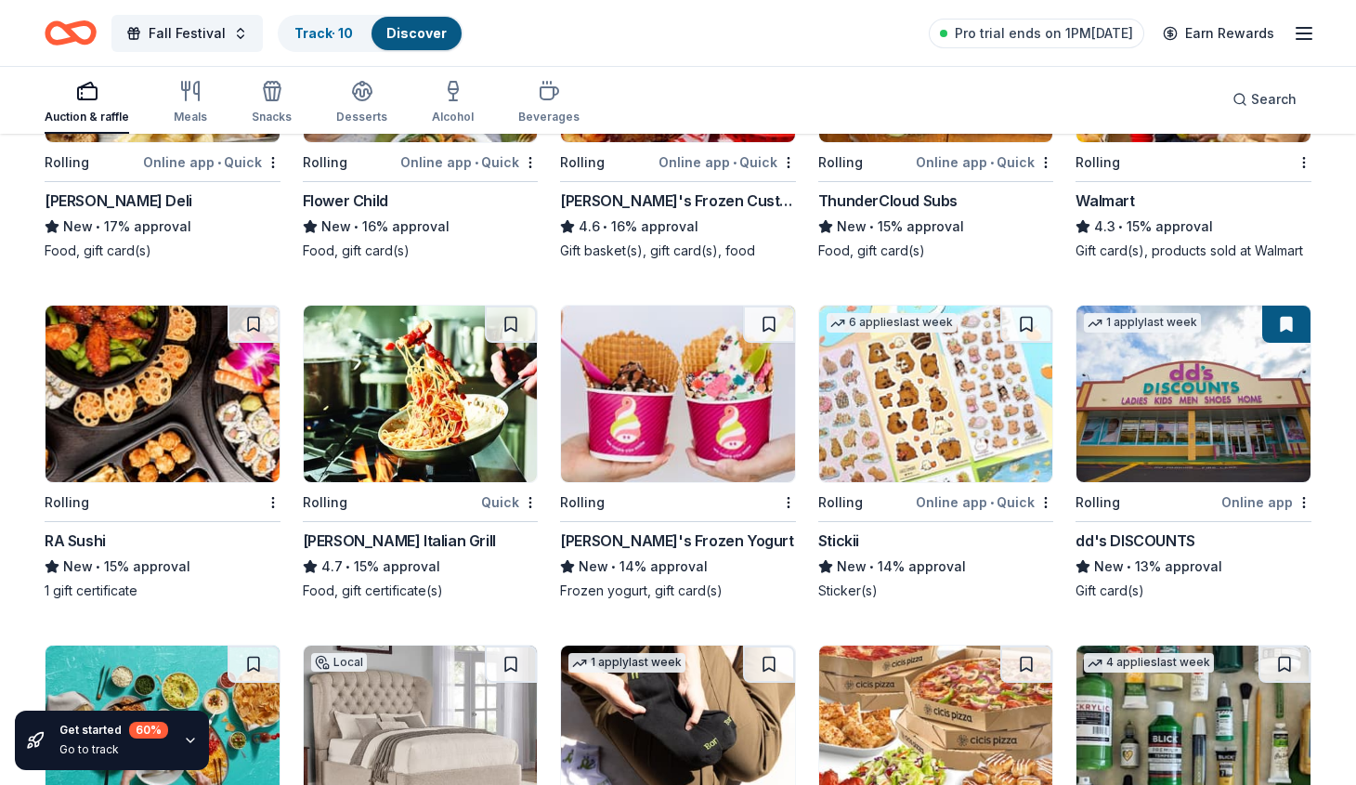
click at [430, 370] on img at bounding box center [421, 393] width 234 height 176
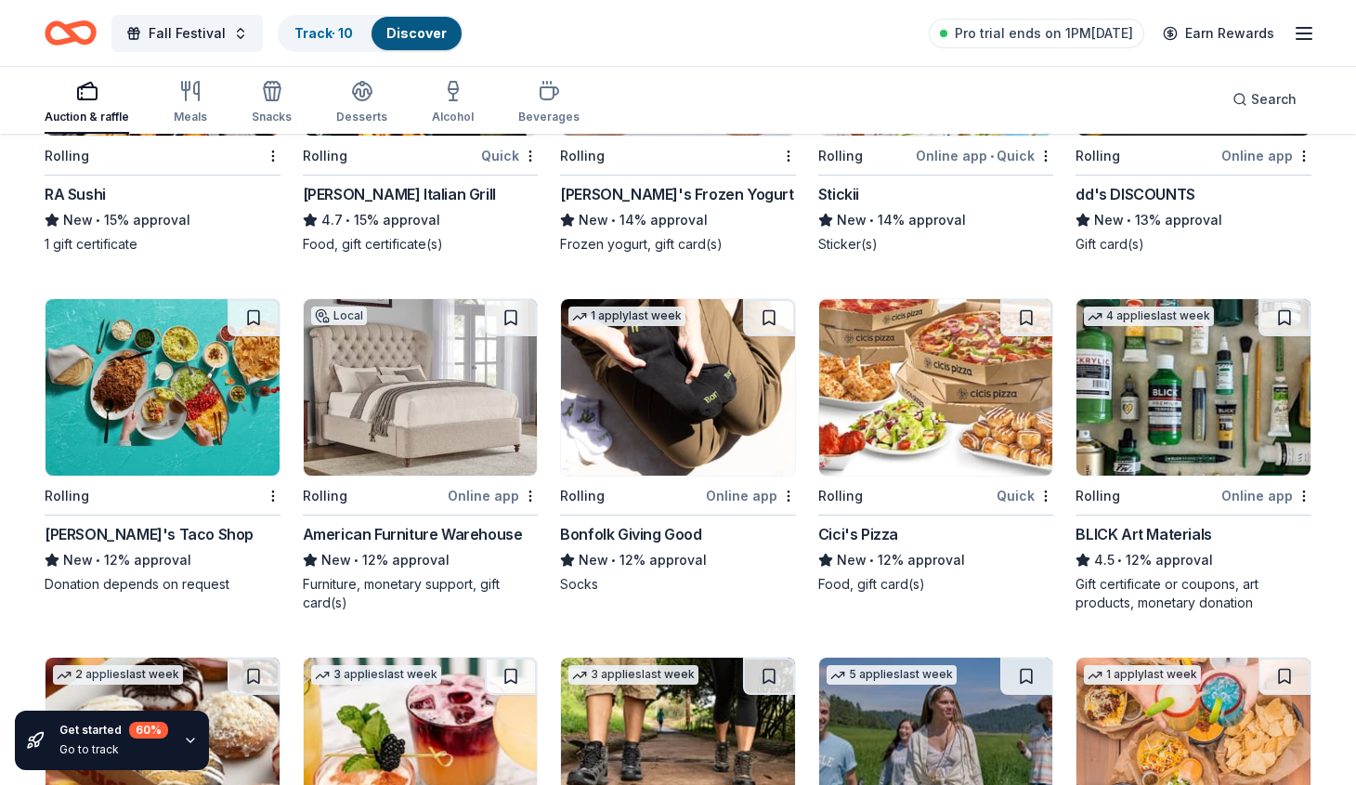
scroll to position [2480, 0]
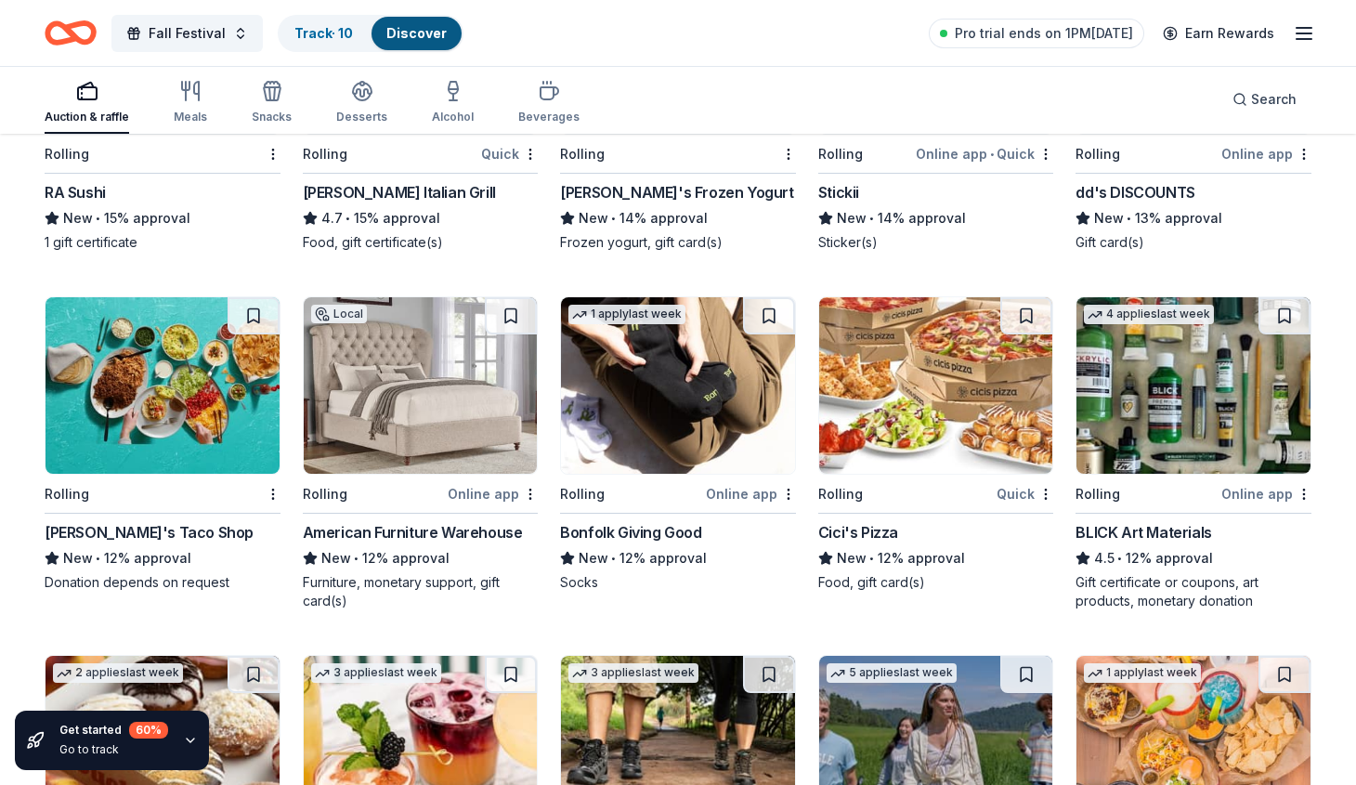
click at [148, 377] on img at bounding box center [162, 385] width 234 height 176
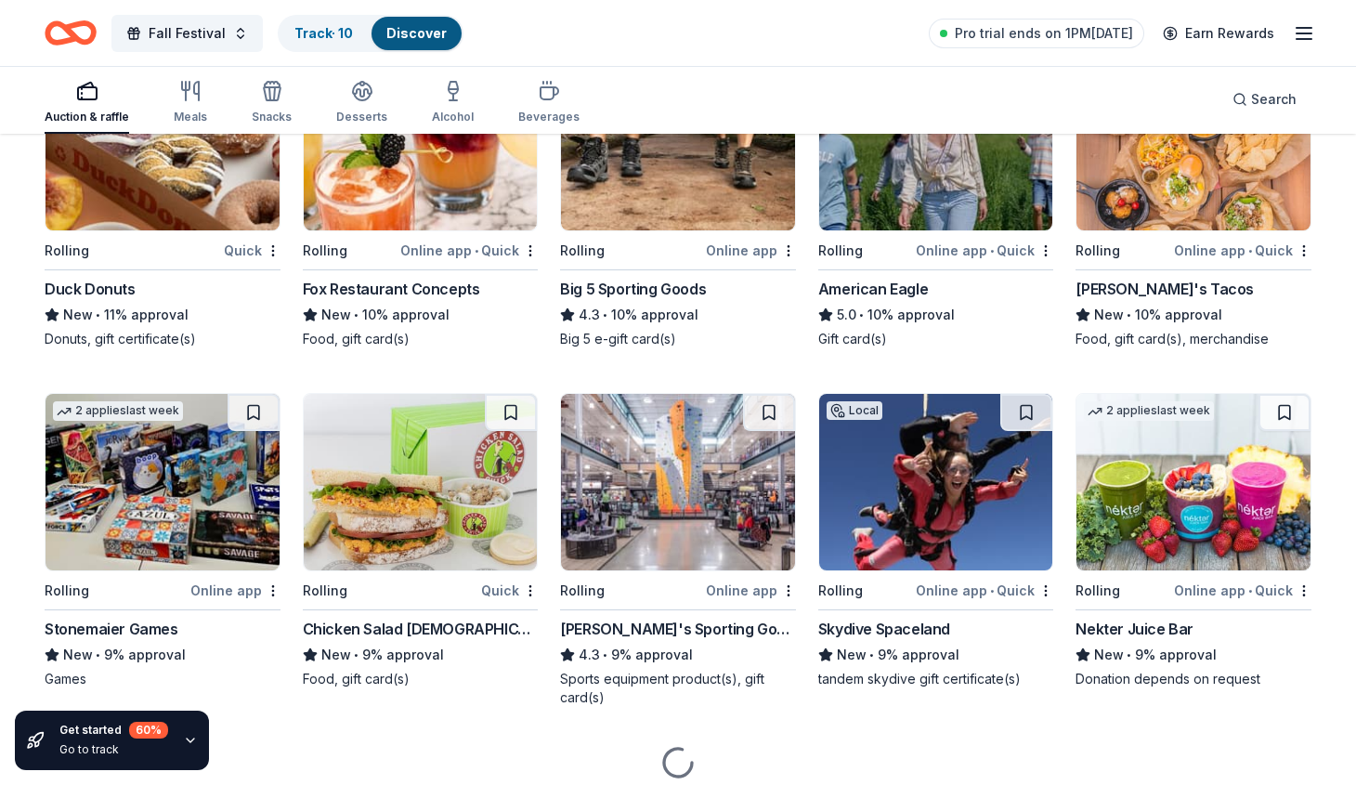
scroll to position [3083, 0]
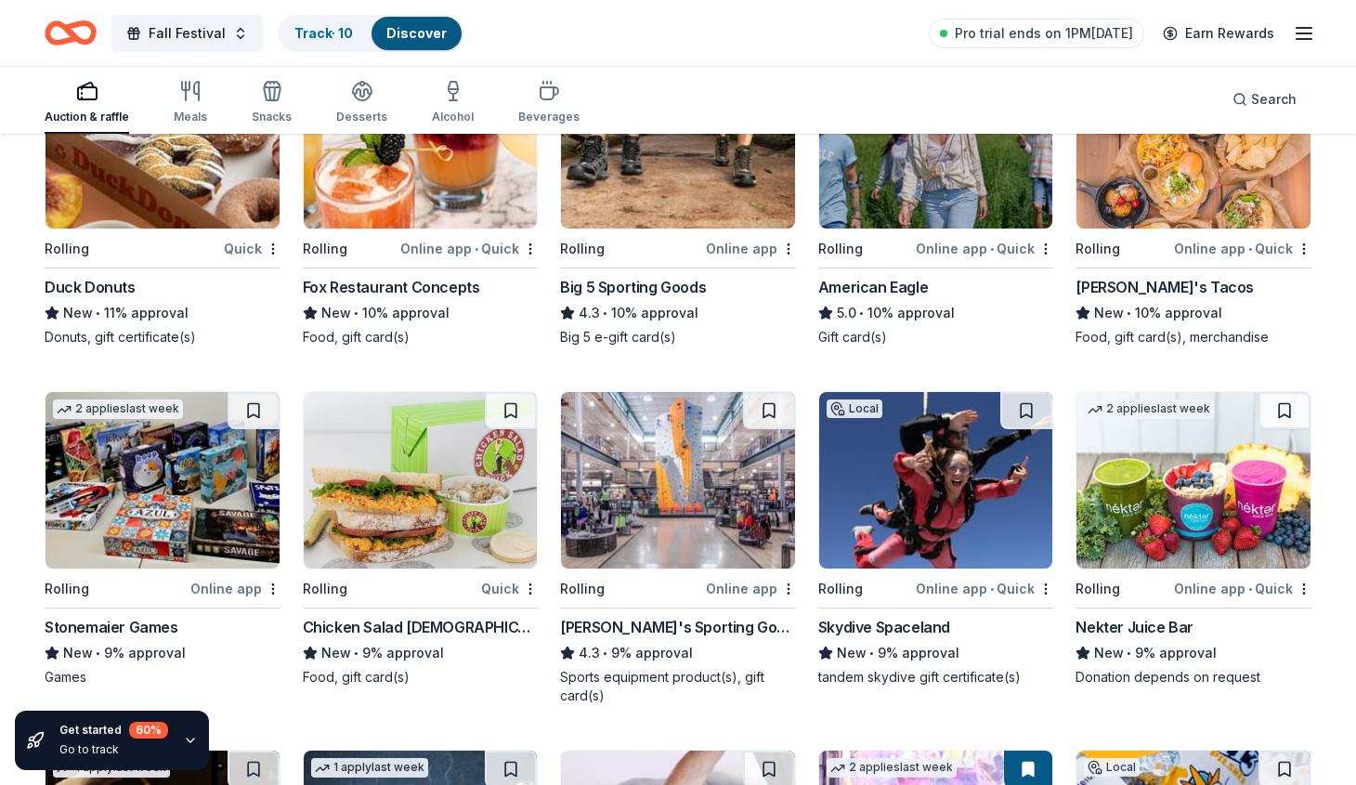
click at [657, 500] on img at bounding box center [678, 480] width 234 height 176
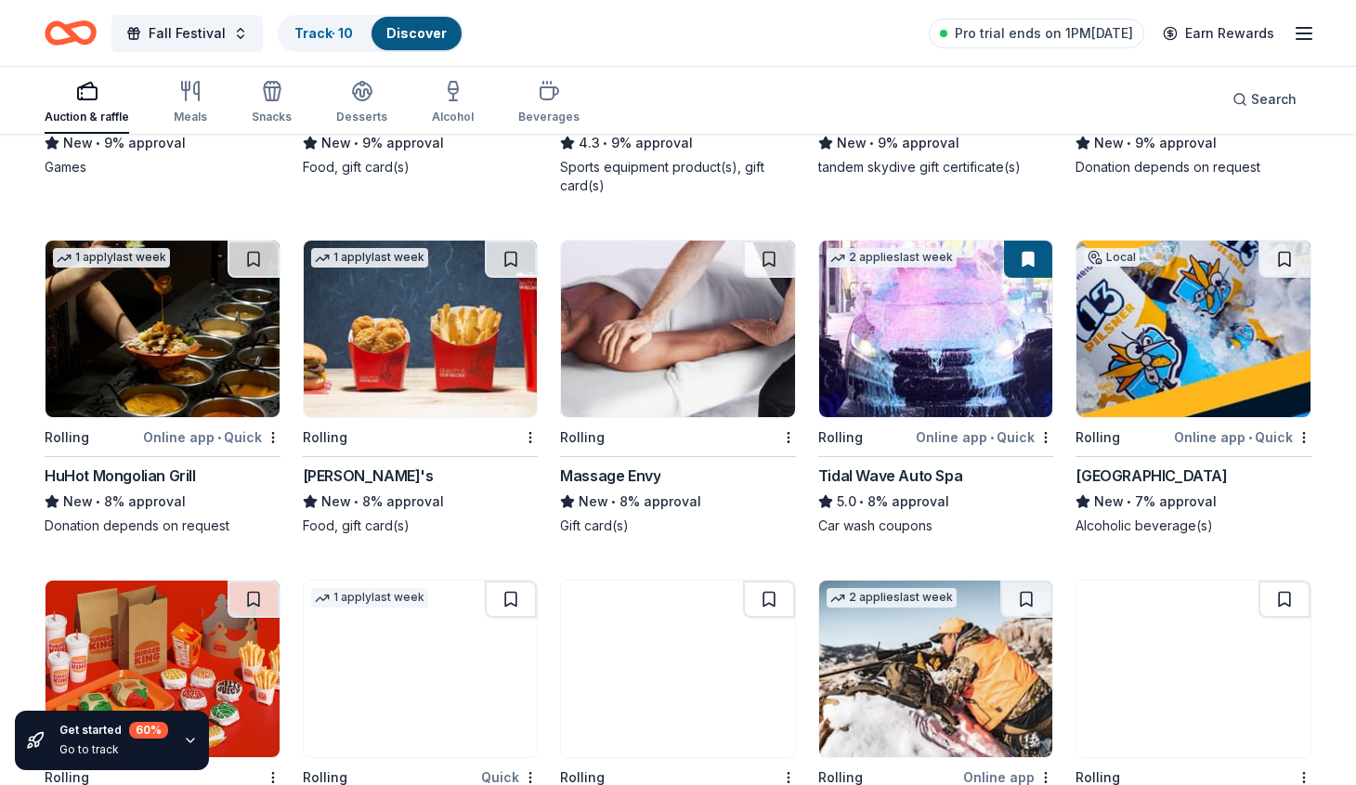
scroll to position [3594, 0]
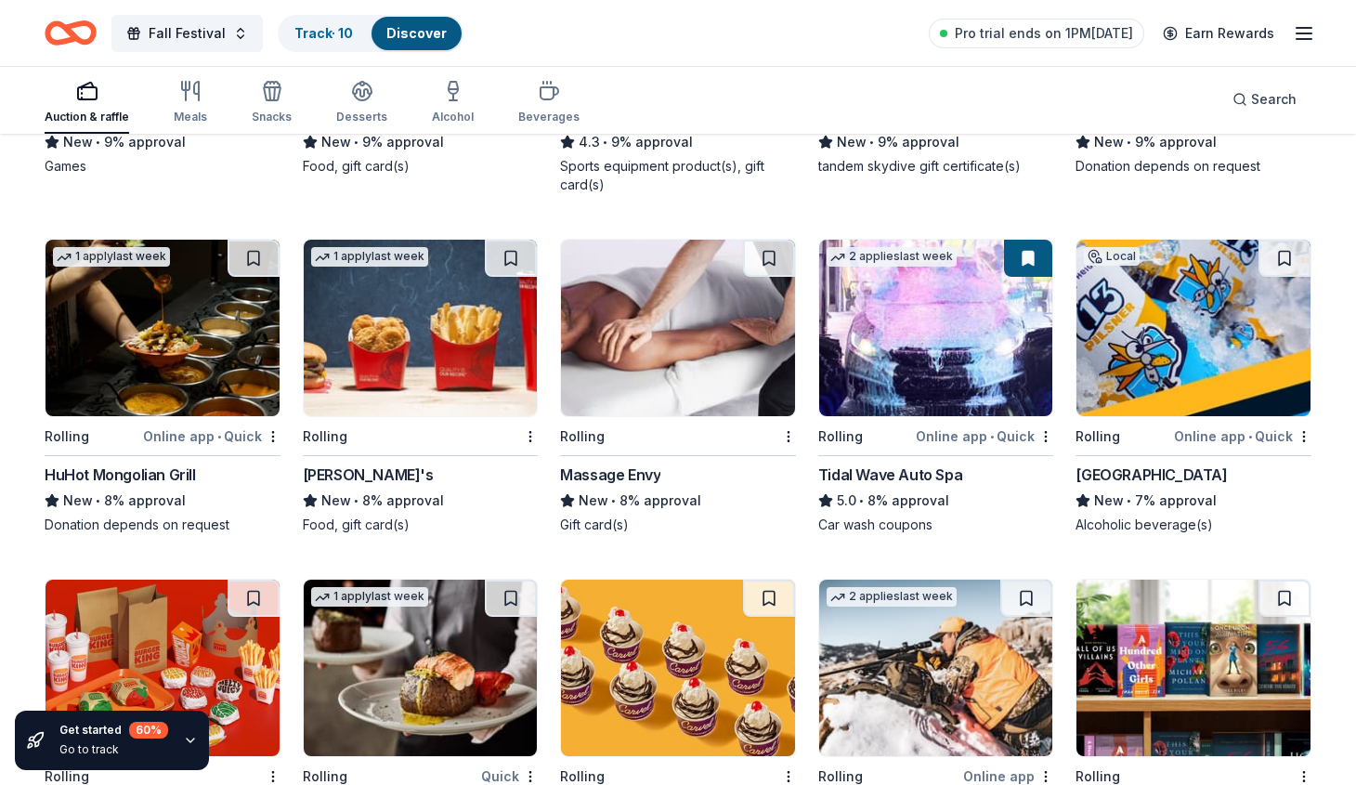
click at [691, 315] on img at bounding box center [678, 328] width 234 height 176
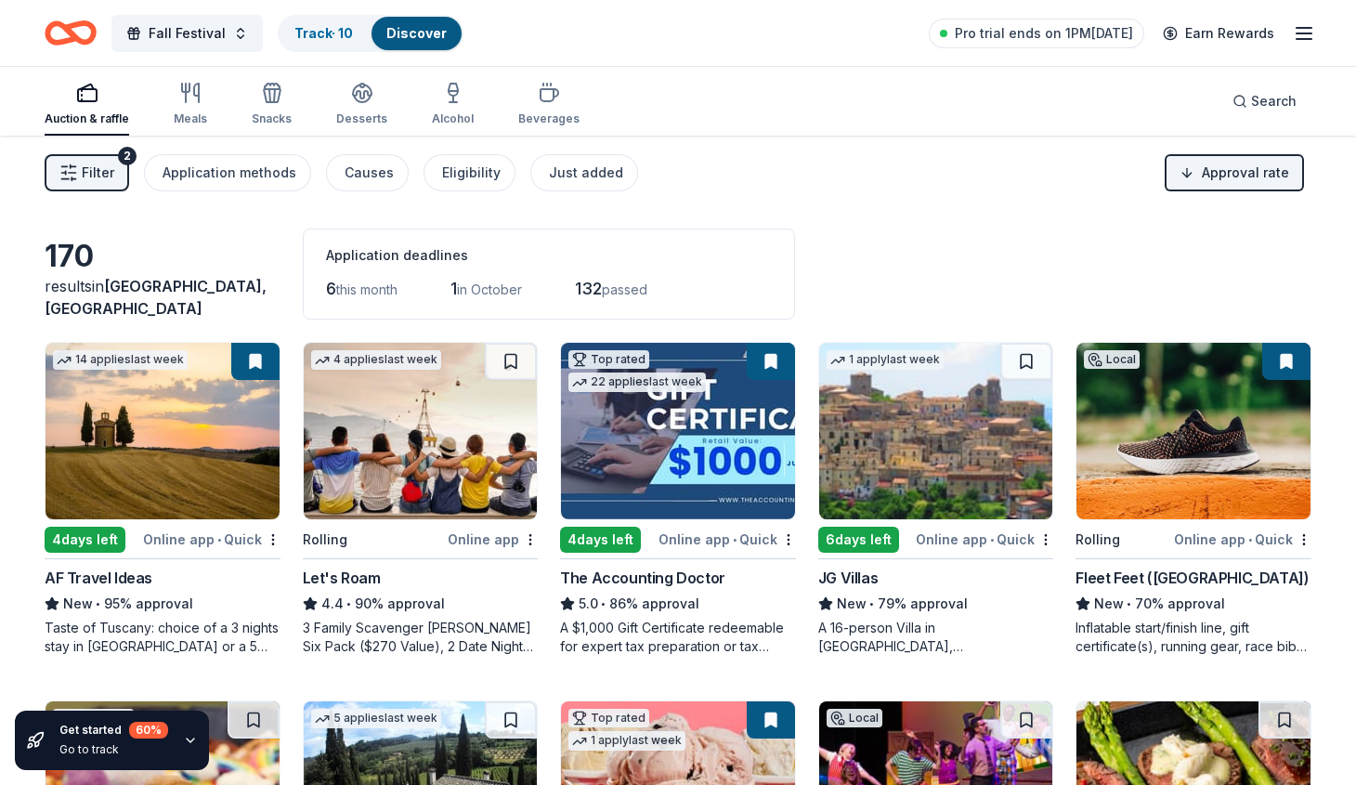
scroll to position [0, 0]
click at [185, 32] on span "Fall Festival" at bounding box center [187, 33] width 77 height 22
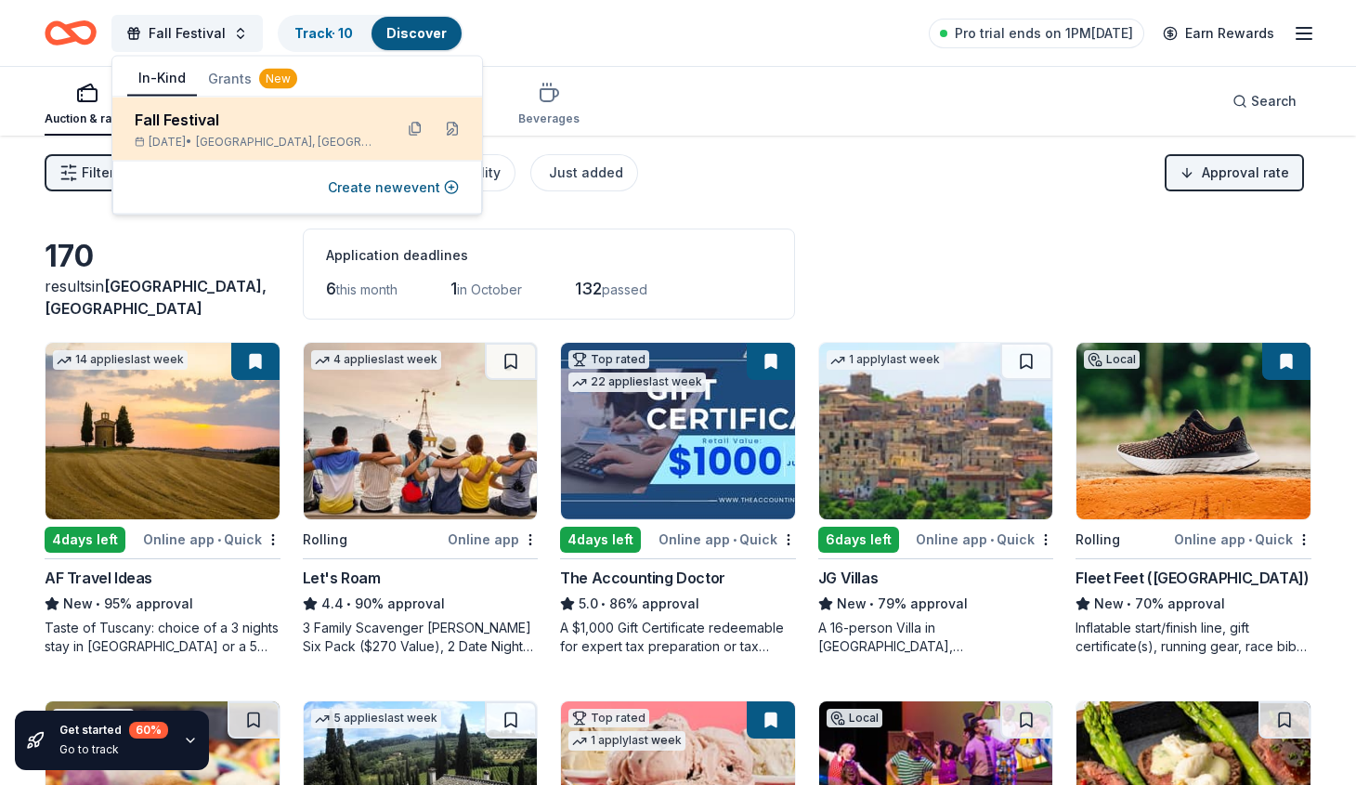
click at [340, 136] on div "Oct 04, 2025 • Egypt, TX" at bounding box center [256, 142] width 243 height 15
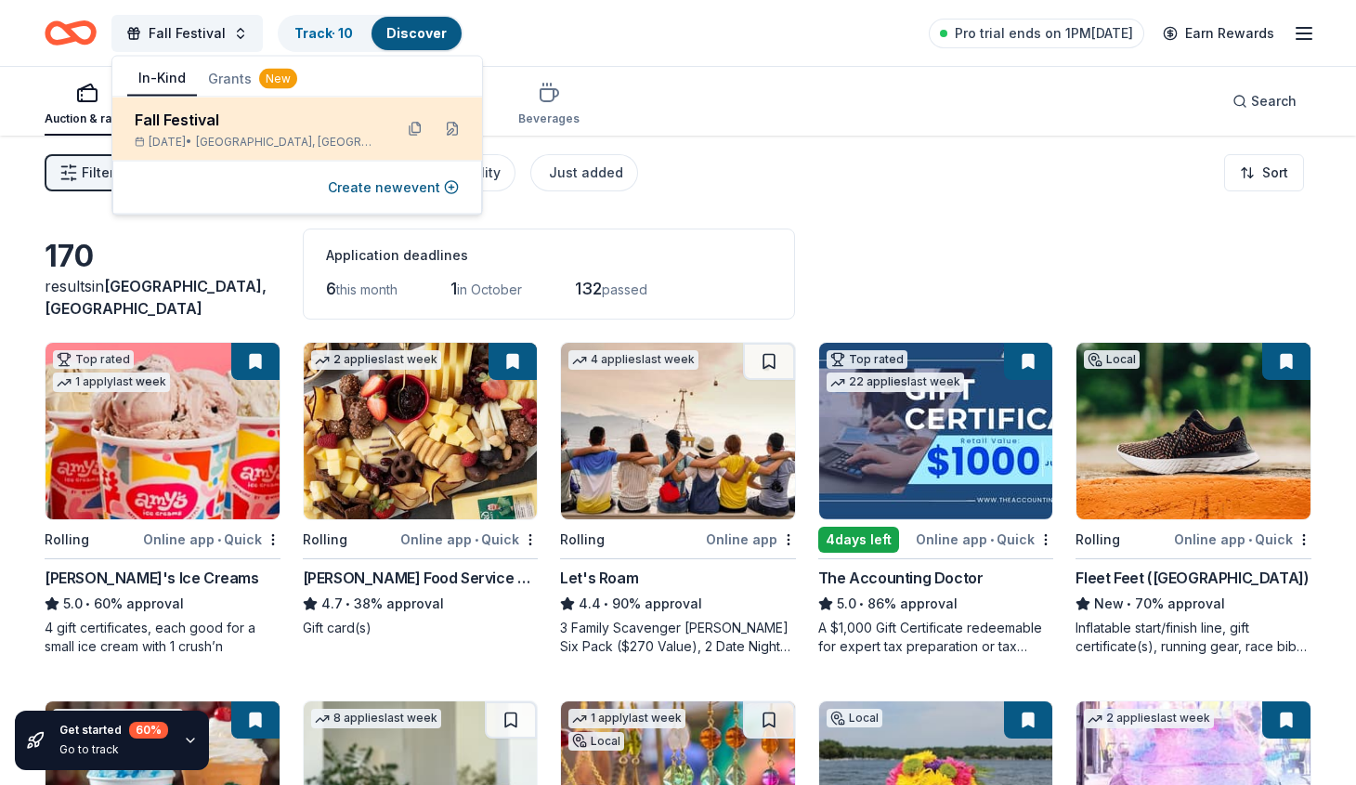
click at [340, 136] on div "Oct 04, 2025 • Egypt, TX" at bounding box center [256, 142] width 243 height 15
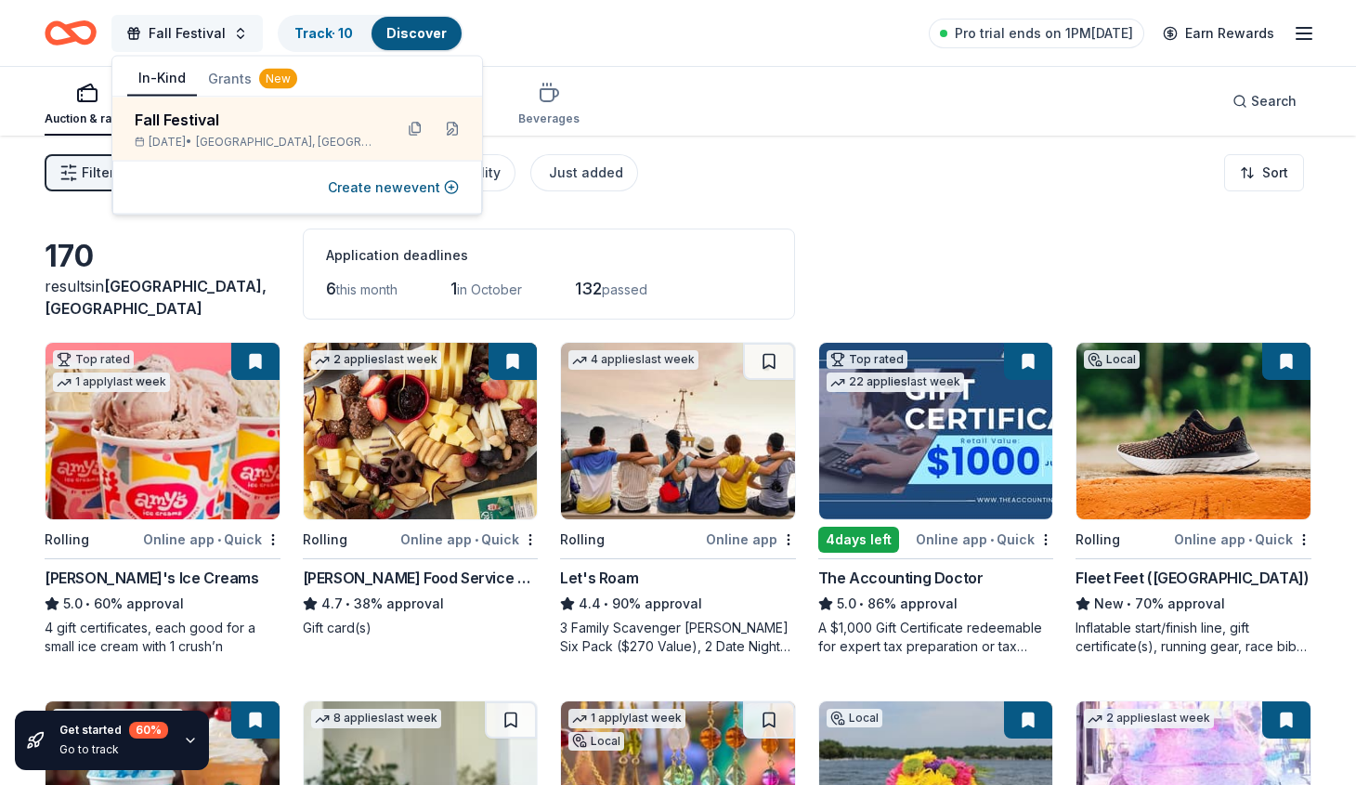
click at [210, 26] on span "Fall Festival" at bounding box center [187, 33] width 77 height 22
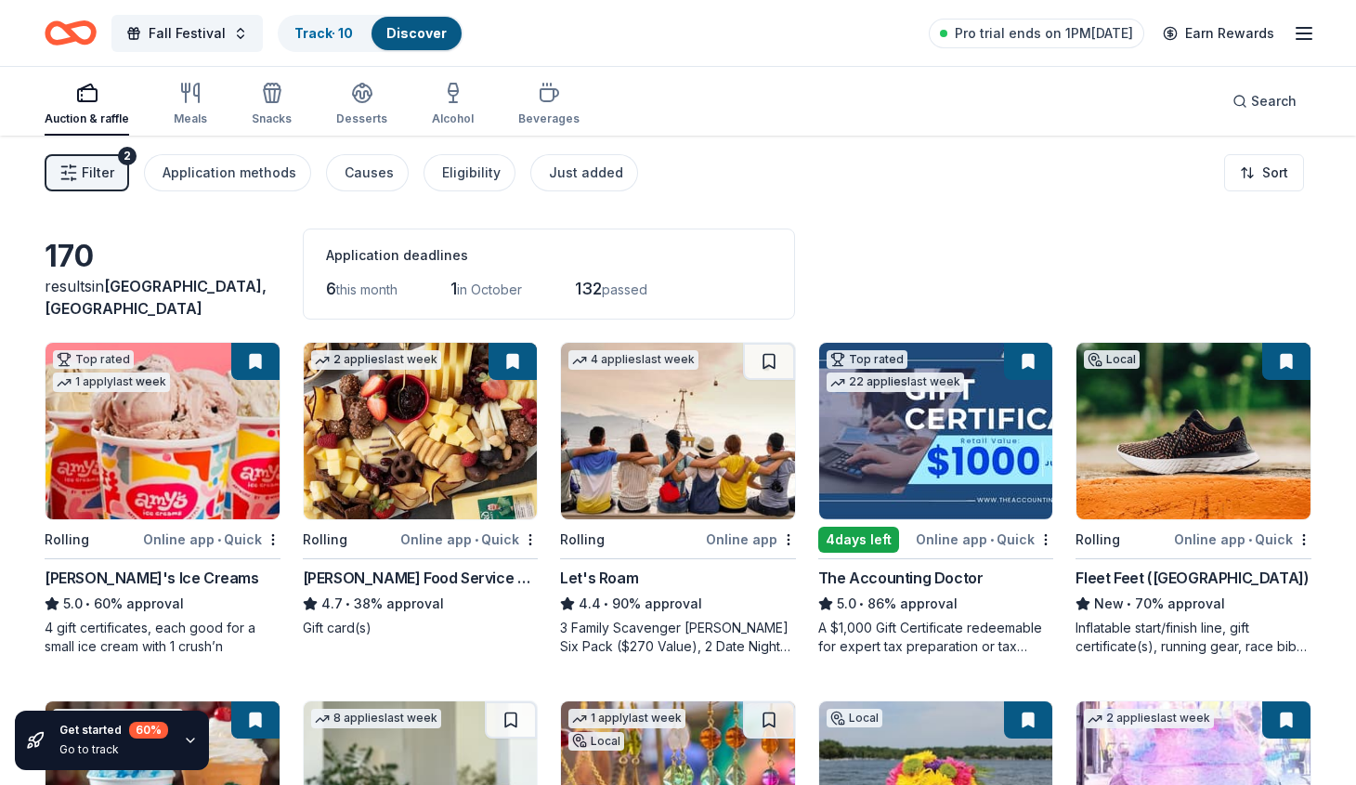
click at [356, 289] on span "this month" at bounding box center [366, 289] width 61 height 16
click at [334, 32] on link "Track · 10" at bounding box center [323, 33] width 58 height 16
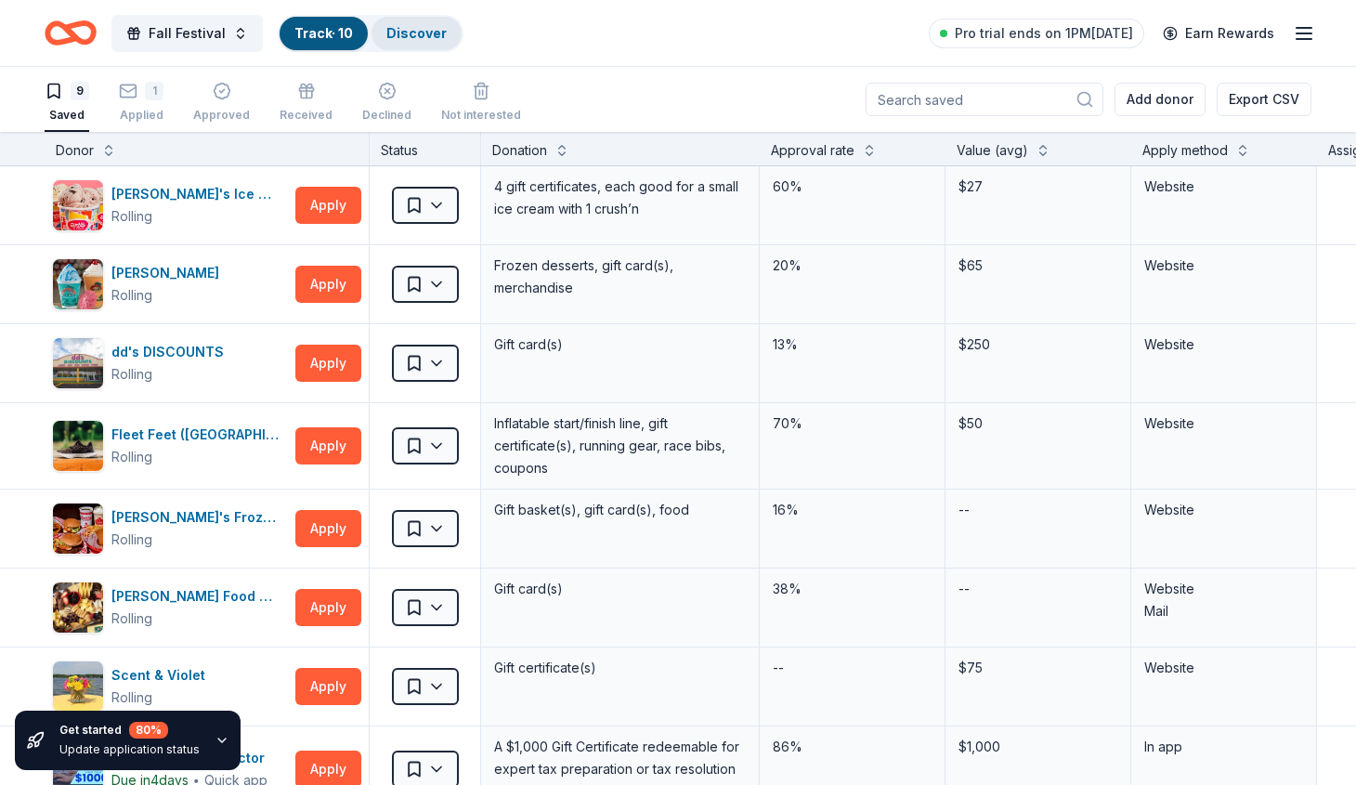
click at [416, 36] on link "Discover" at bounding box center [416, 33] width 60 height 16
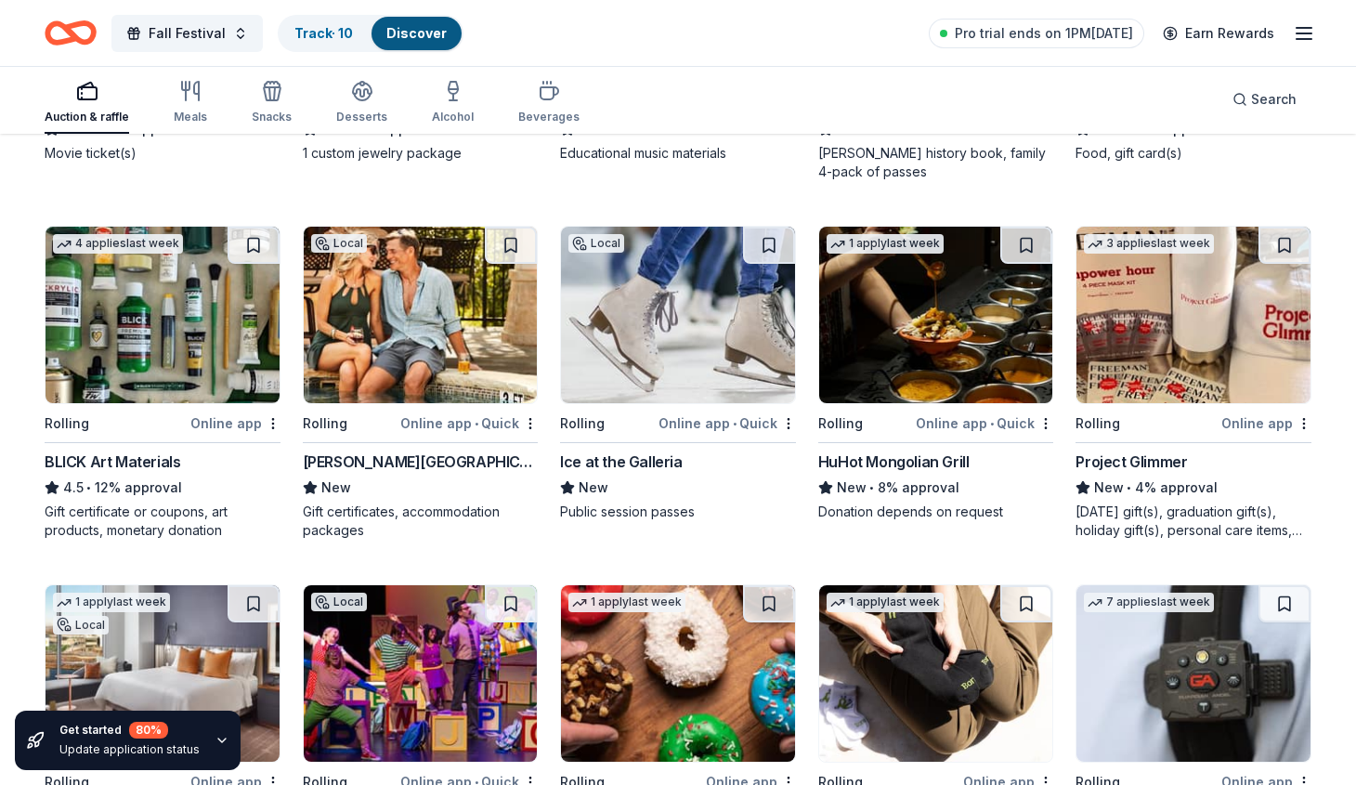
scroll to position [2268, 0]
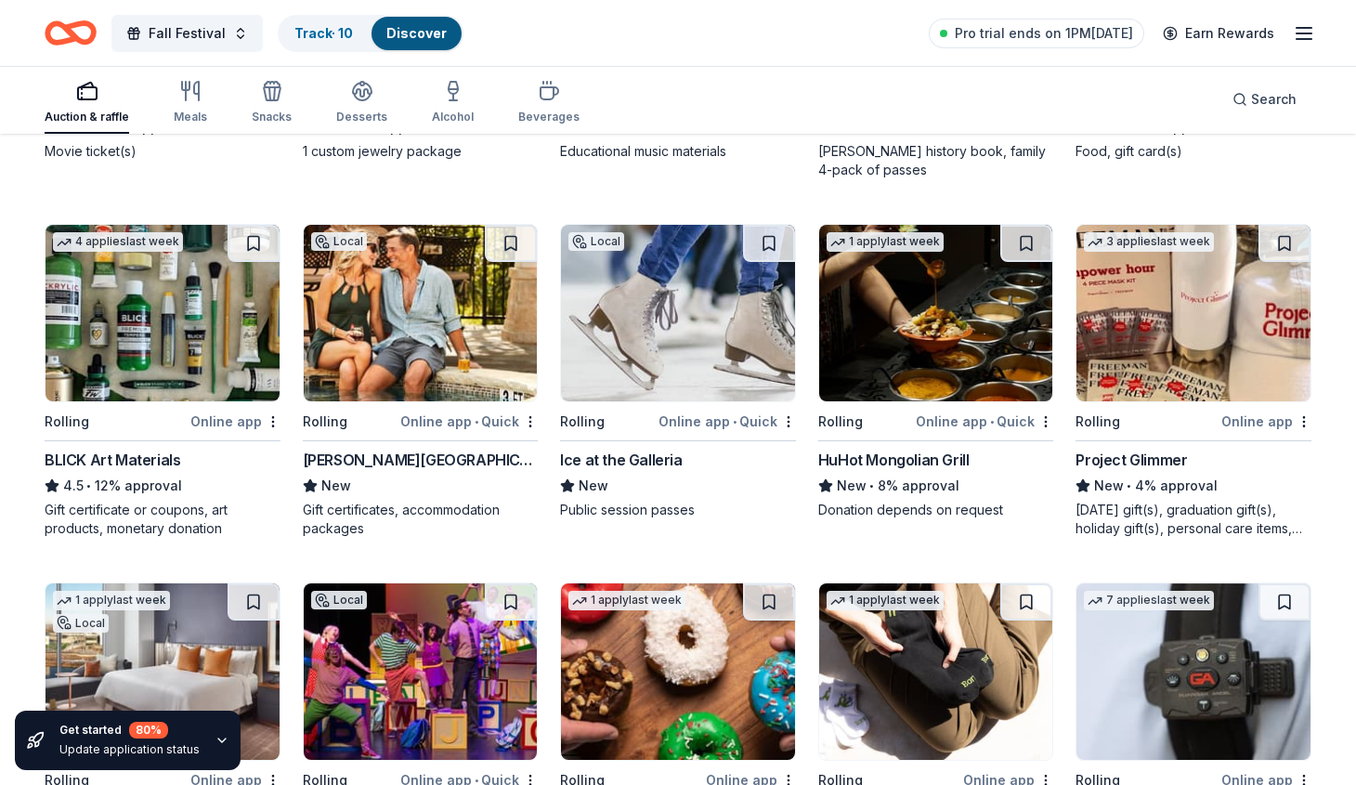
click at [671, 318] on img at bounding box center [678, 313] width 234 height 176
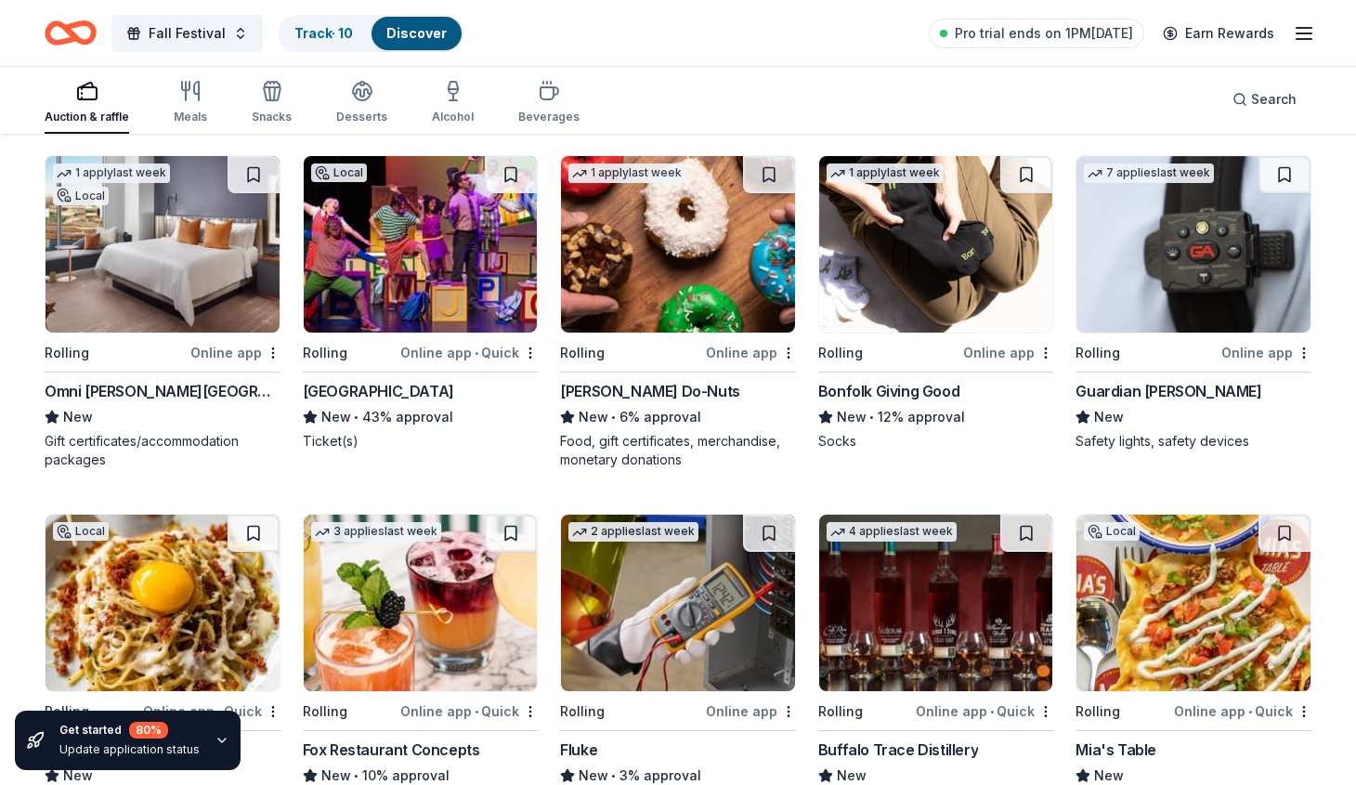
scroll to position [2698, 0]
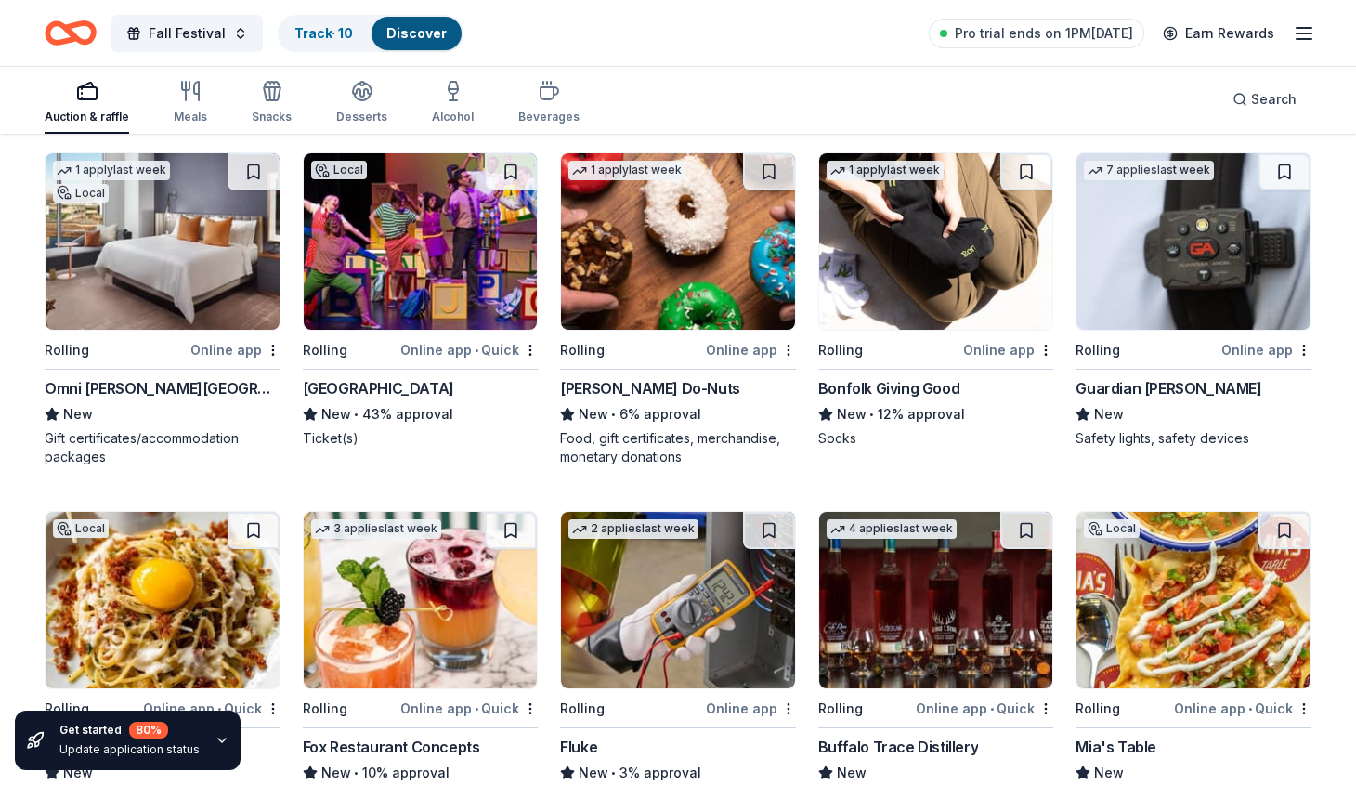
click at [177, 255] on img at bounding box center [162, 241] width 234 height 176
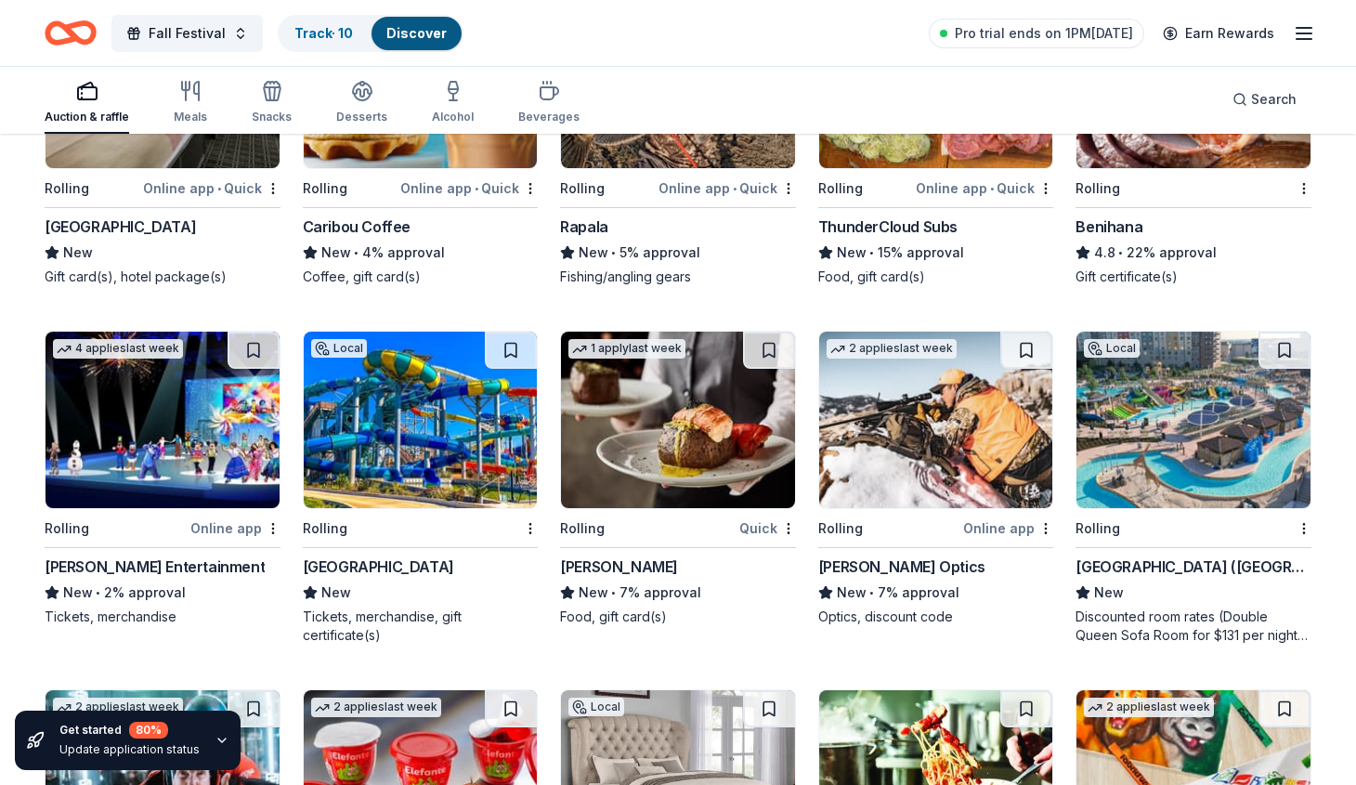
scroll to position [5703, 0]
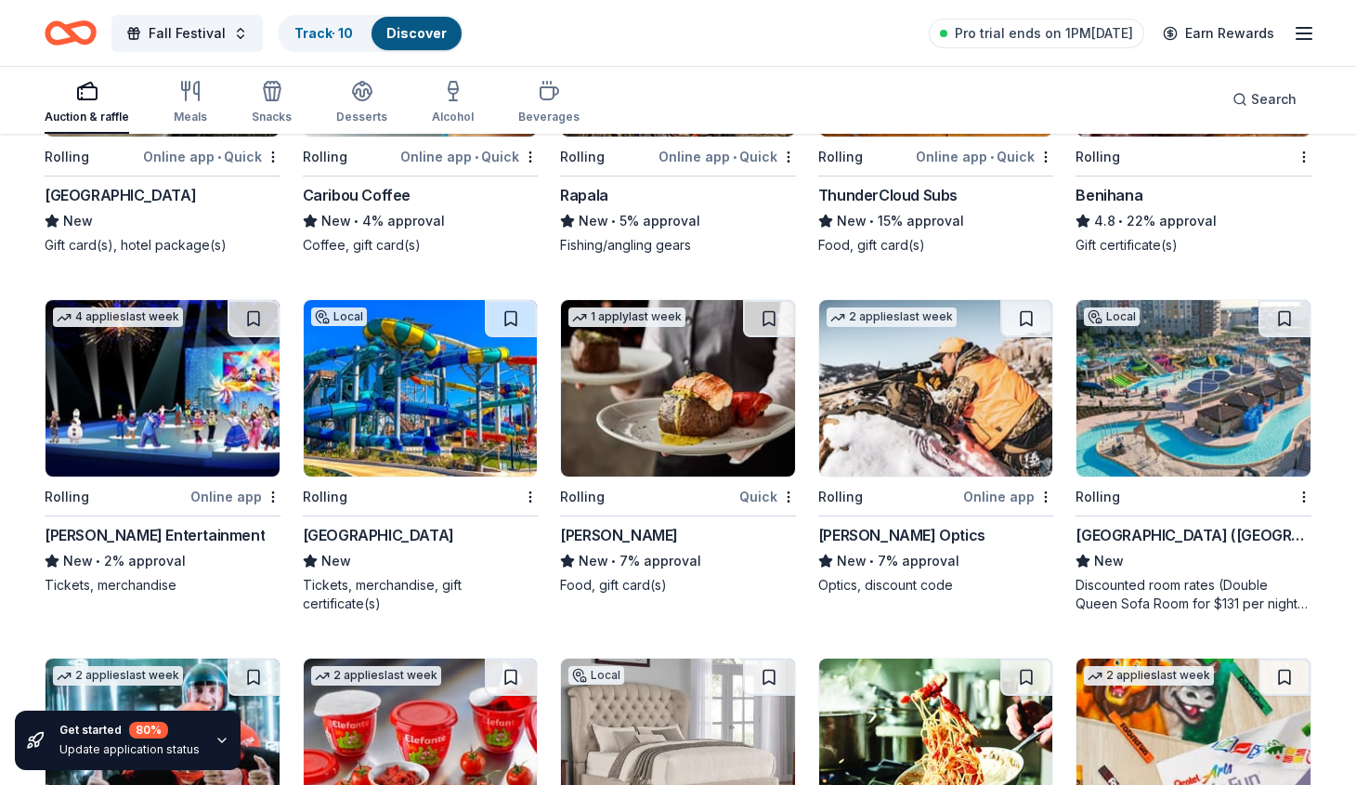
click at [1201, 421] on img at bounding box center [1193, 388] width 234 height 176
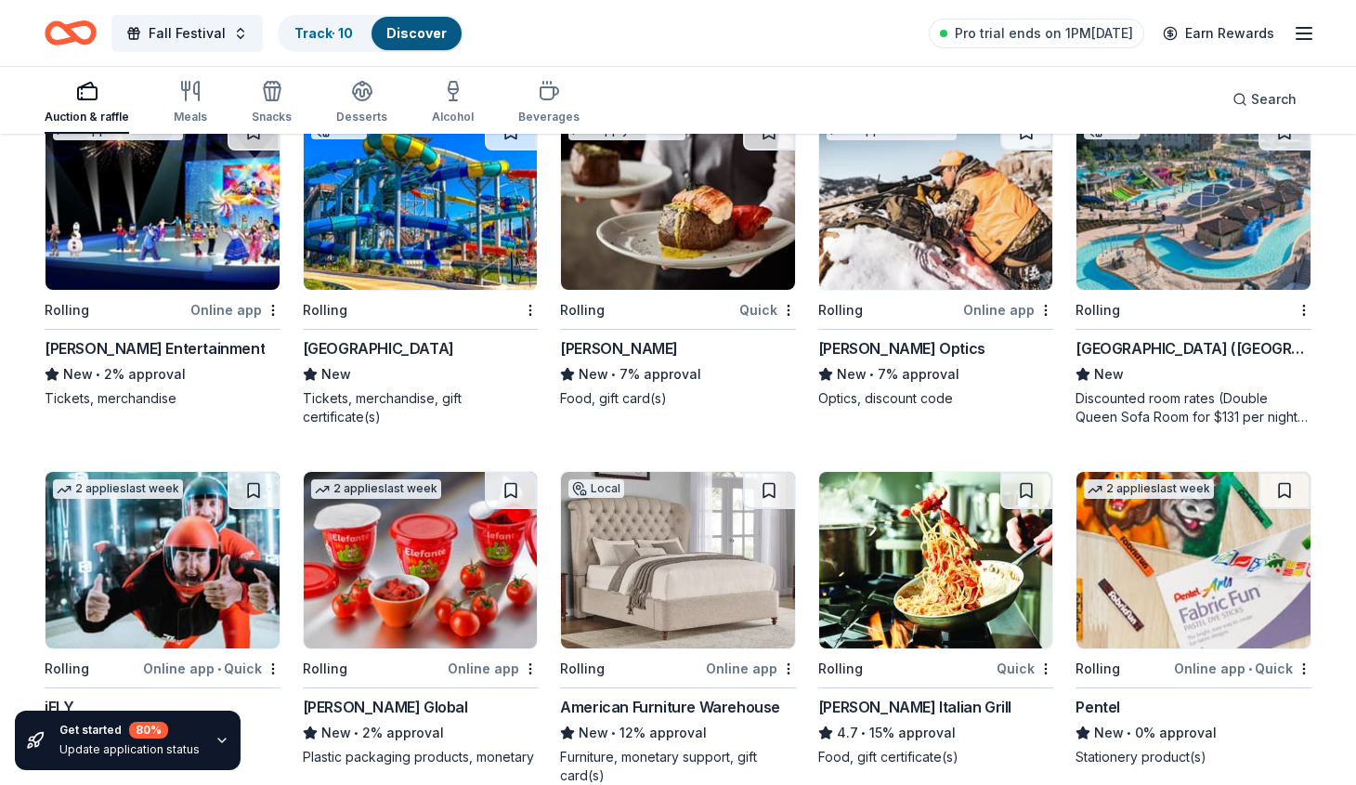
scroll to position [6014, 0]
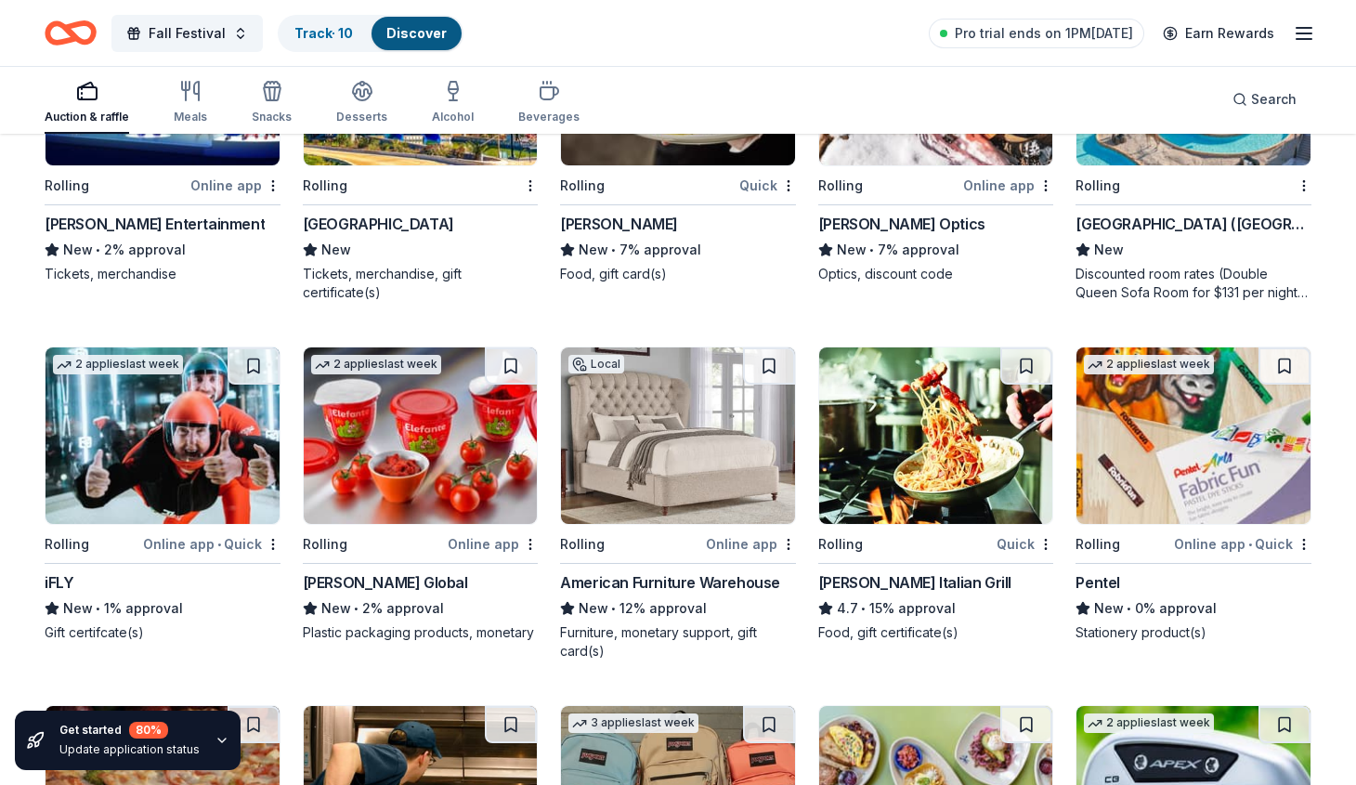
click at [210, 440] on img at bounding box center [162, 435] width 234 height 176
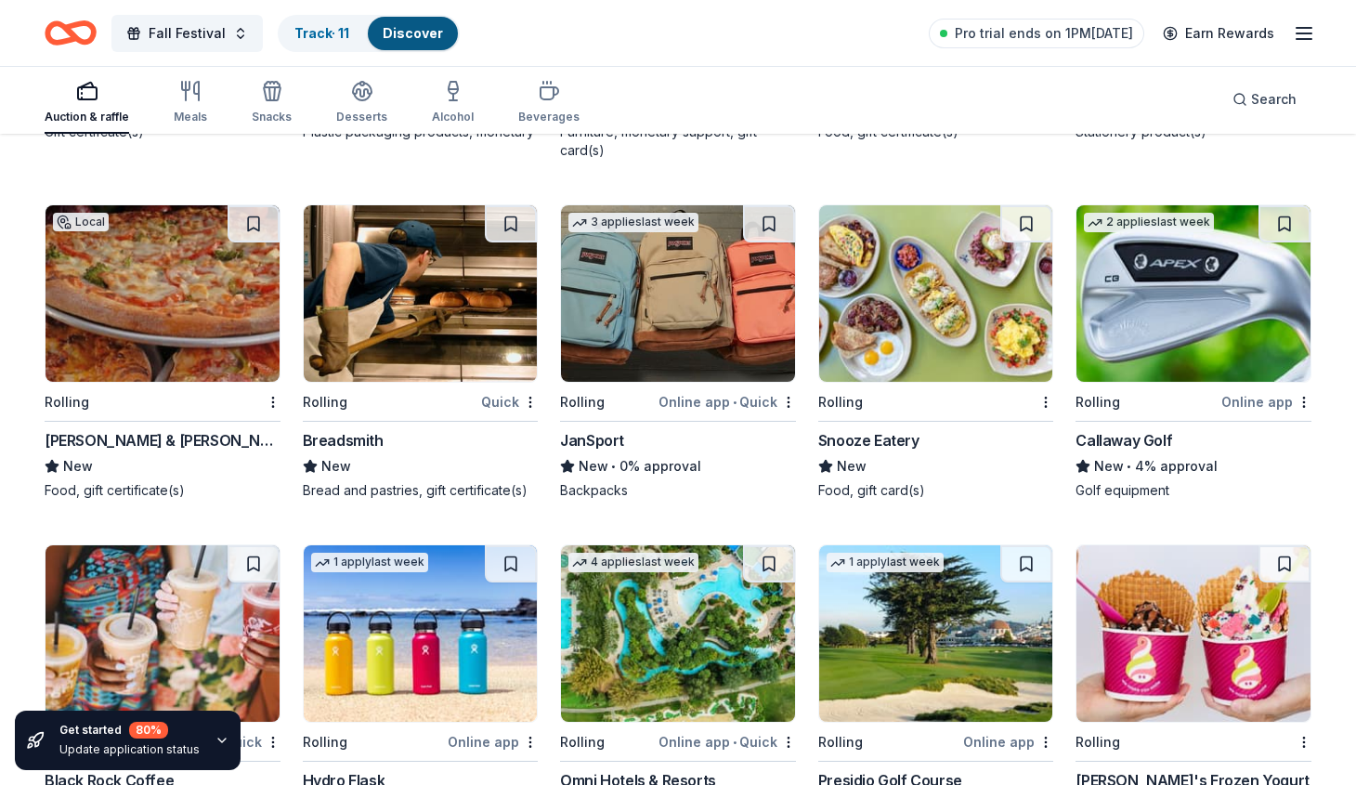
scroll to position [6493, 0]
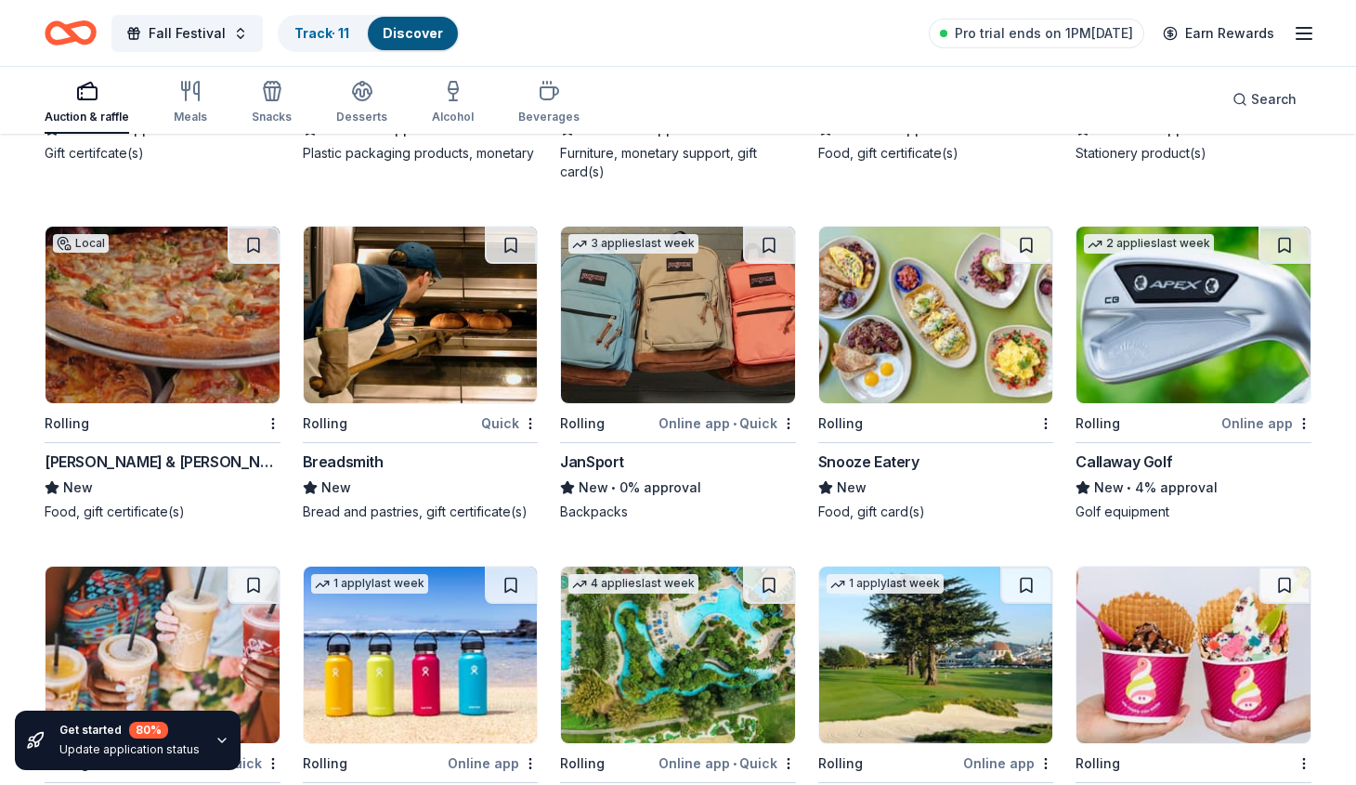
click at [698, 328] on img at bounding box center [678, 315] width 234 height 176
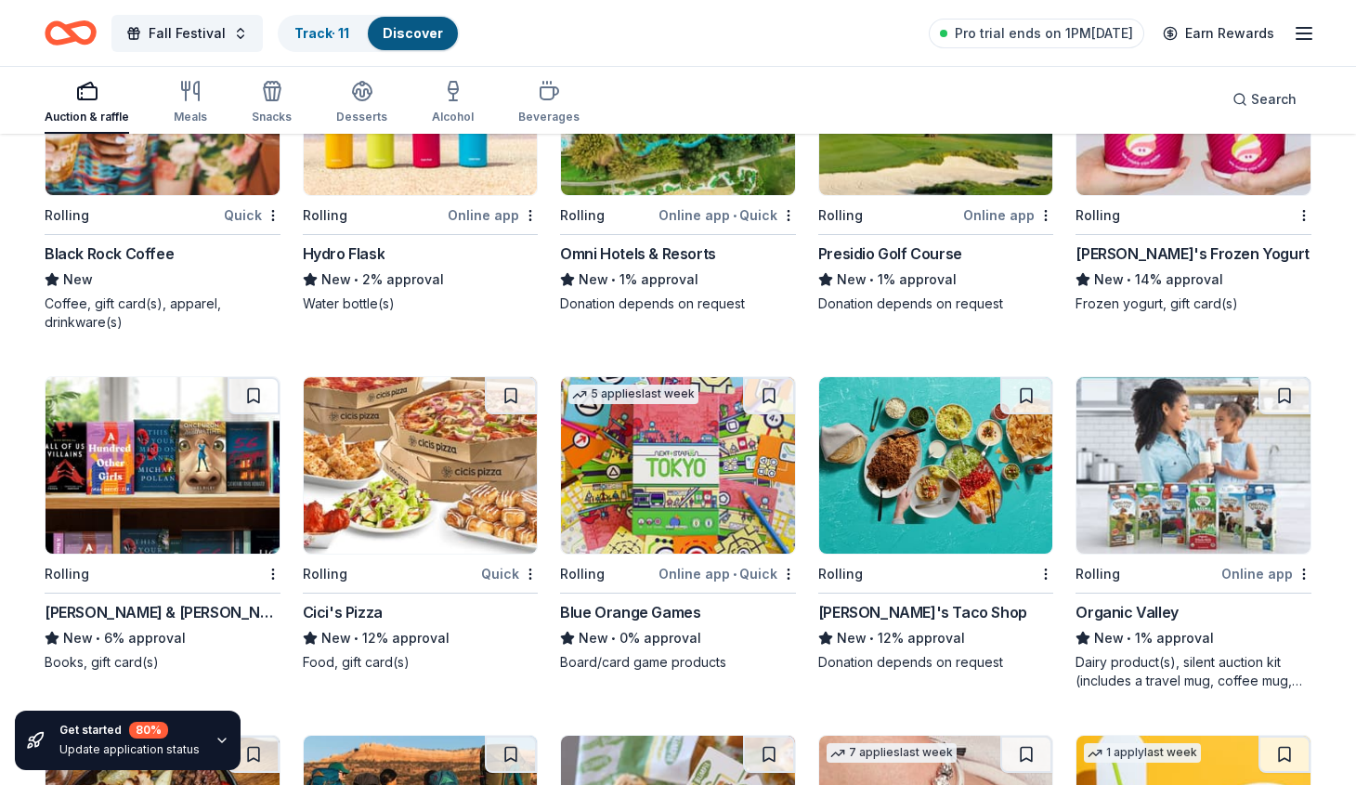
scroll to position [7041, 0]
click at [194, 517] on img at bounding box center [162, 465] width 234 height 176
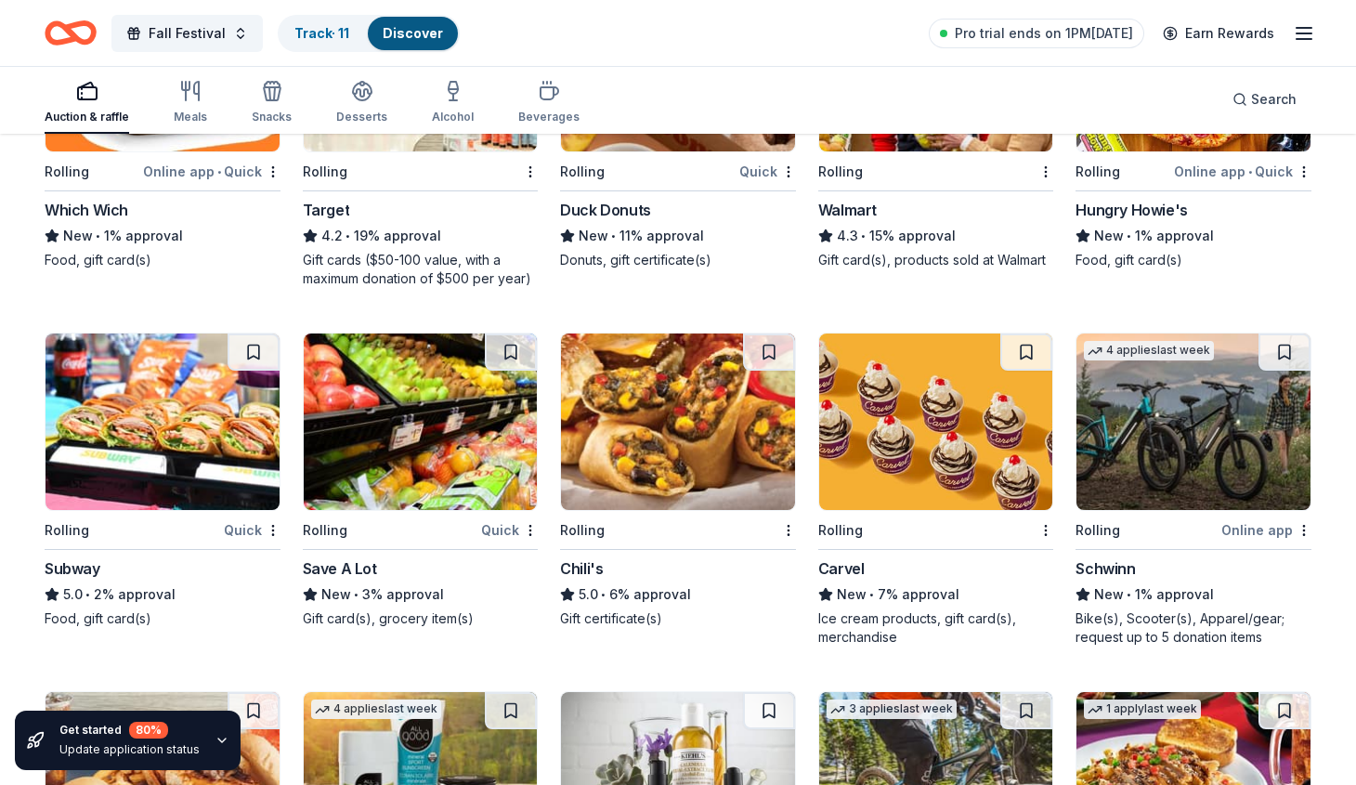
scroll to position [8504, 0]
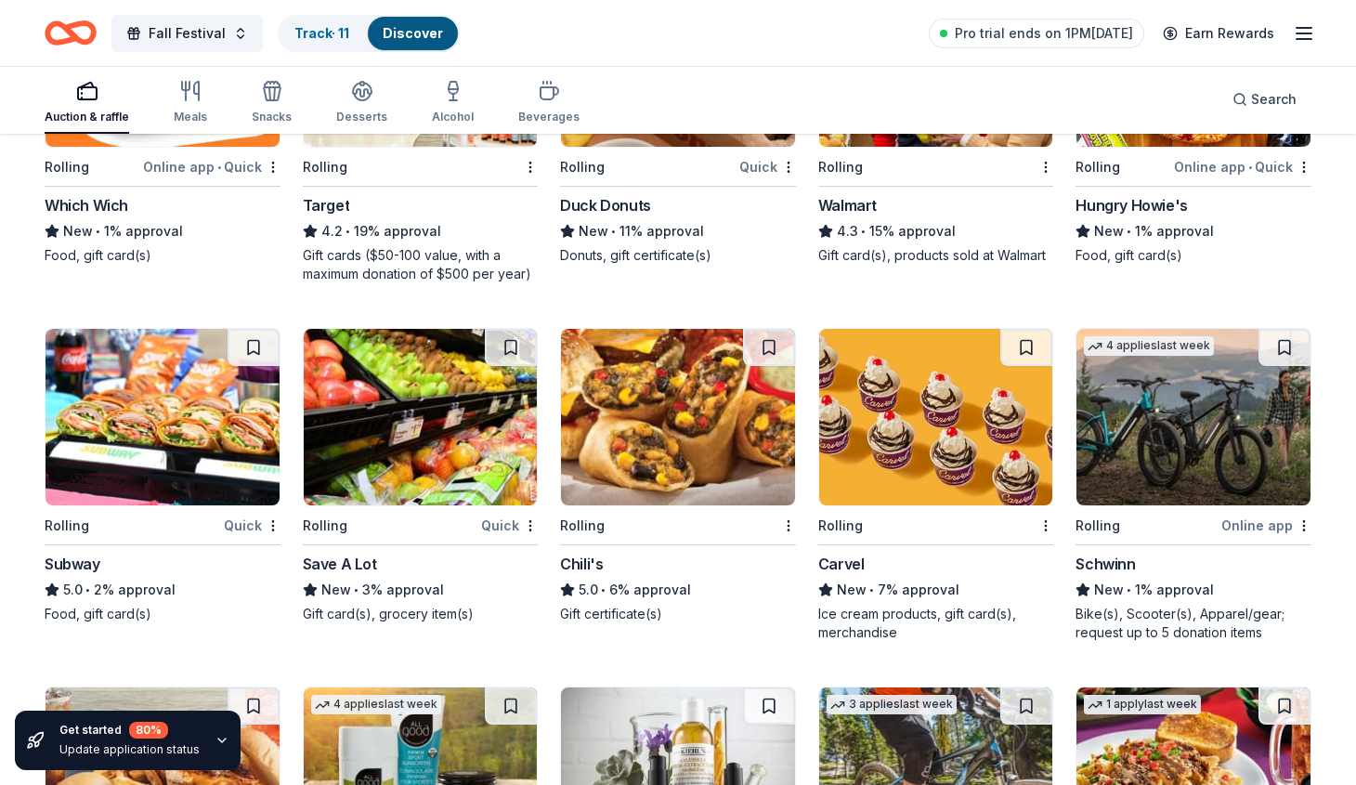
click at [667, 383] on img at bounding box center [678, 417] width 234 height 176
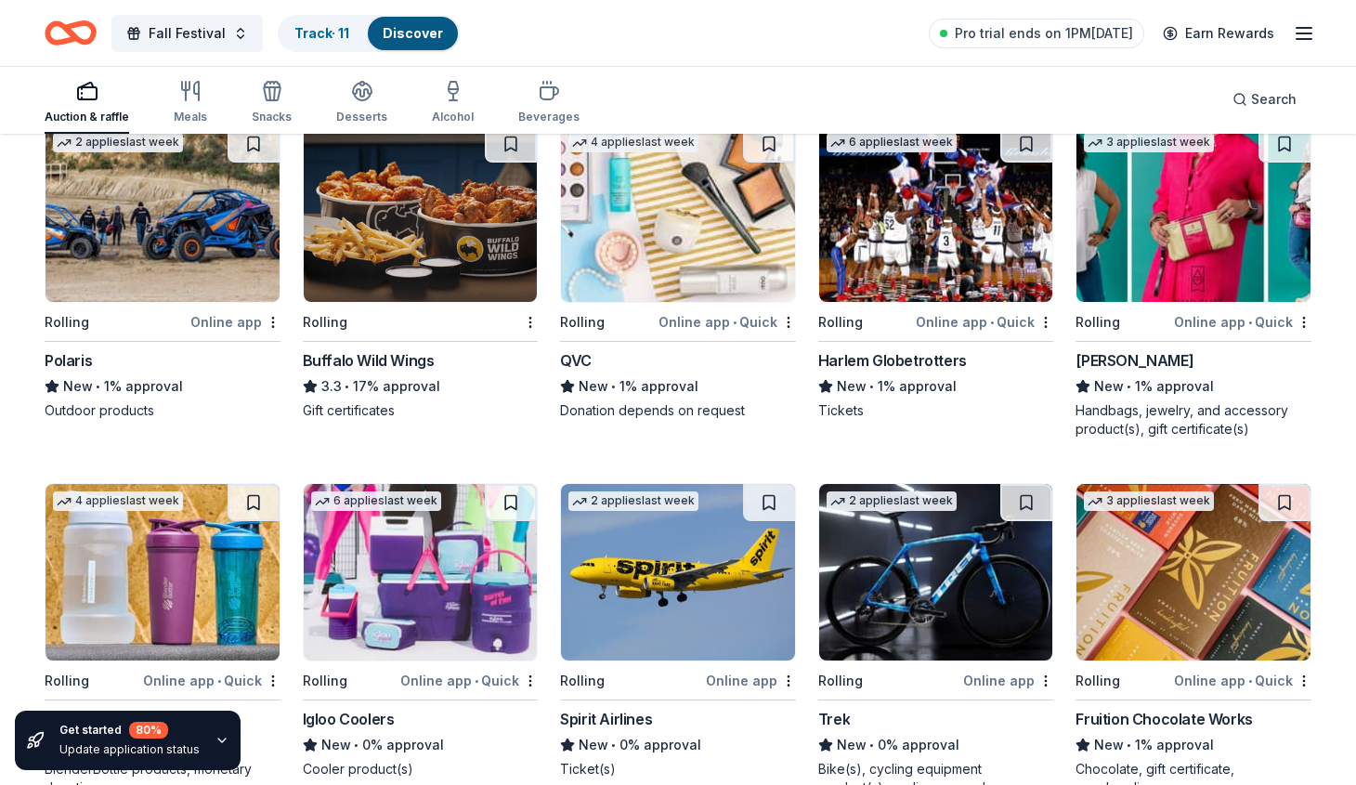
scroll to position [9786, 0]
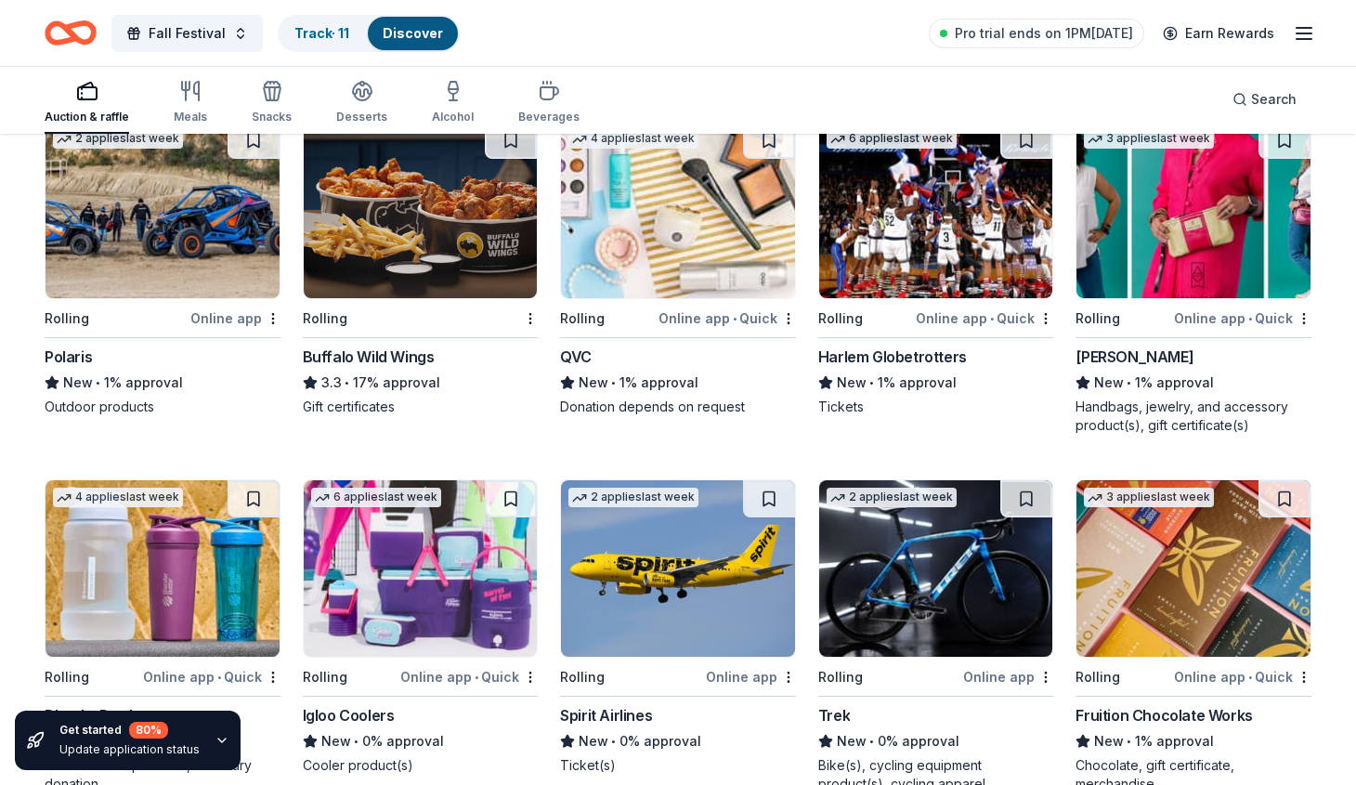
click at [897, 230] on img at bounding box center [936, 210] width 234 height 176
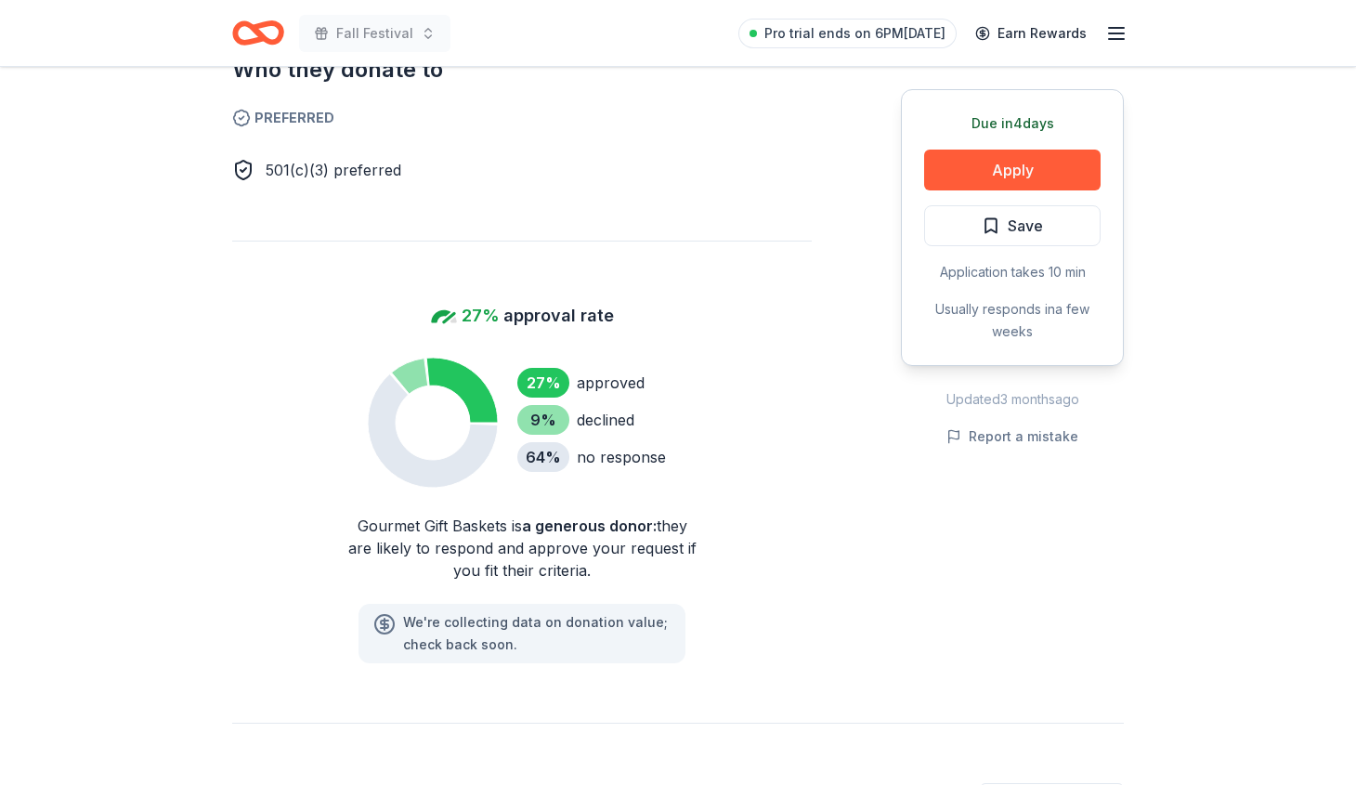
scroll to position [843, 0]
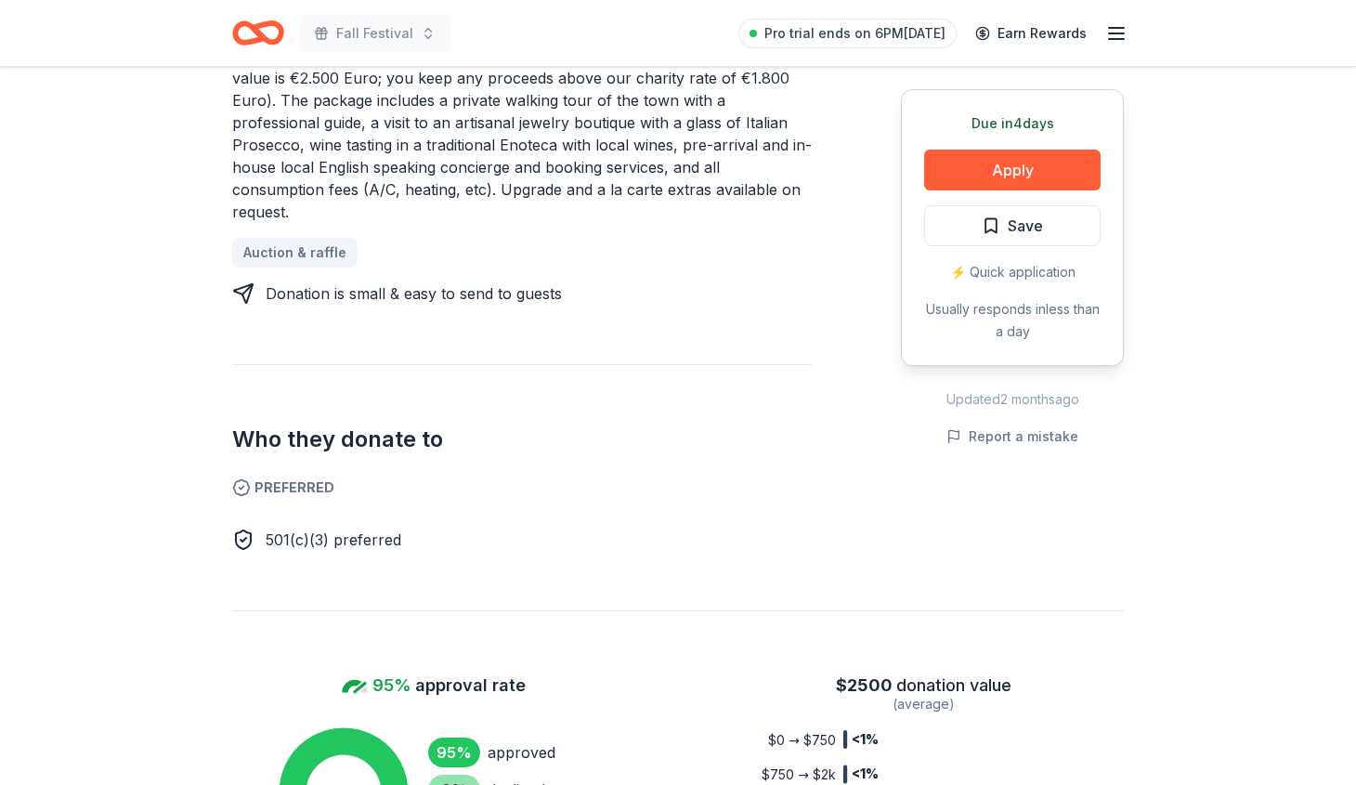
scroll to position [915, 0]
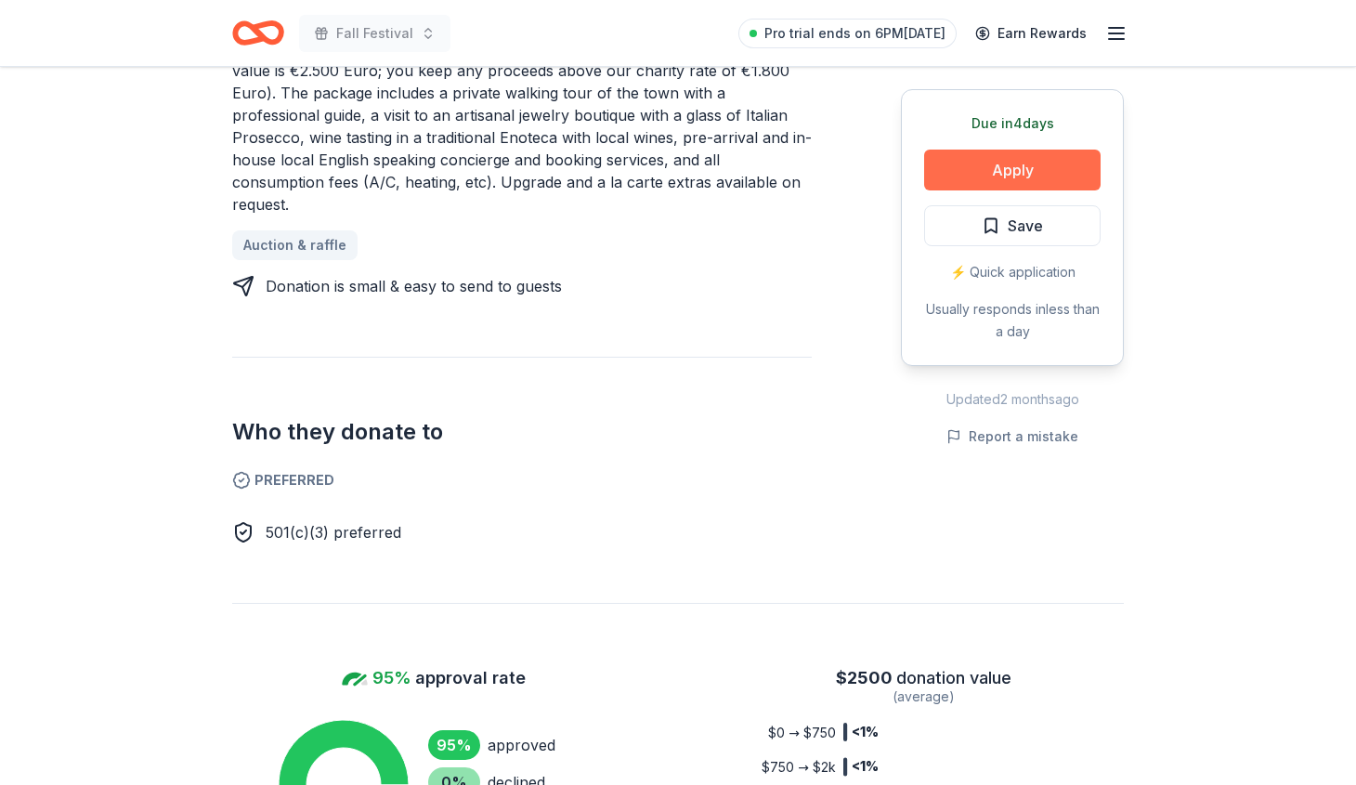
click at [1058, 165] on button "Apply" at bounding box center [1012, 169] width 176 height 41
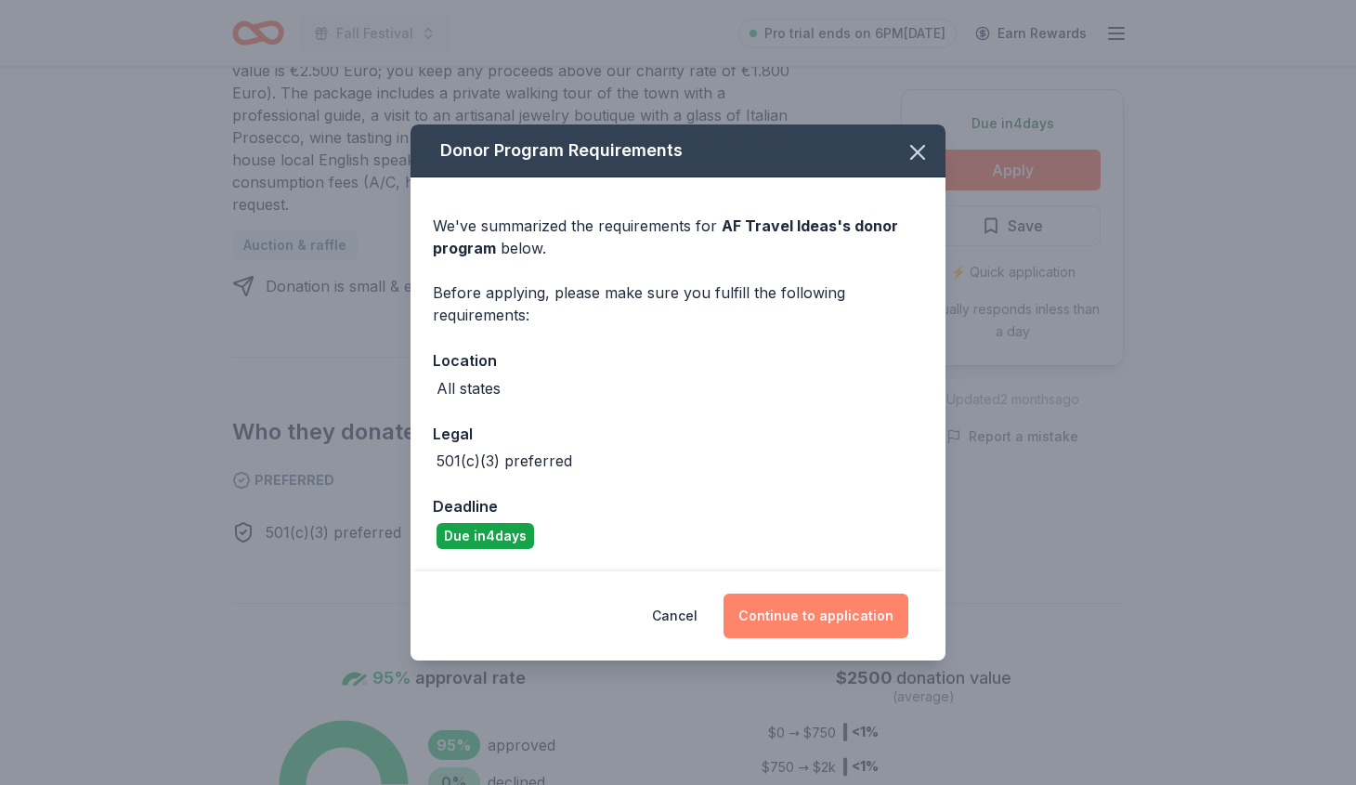
click at [819, 617] on button "Continue to application" at bounding box center [815, 615] width 185 height 45
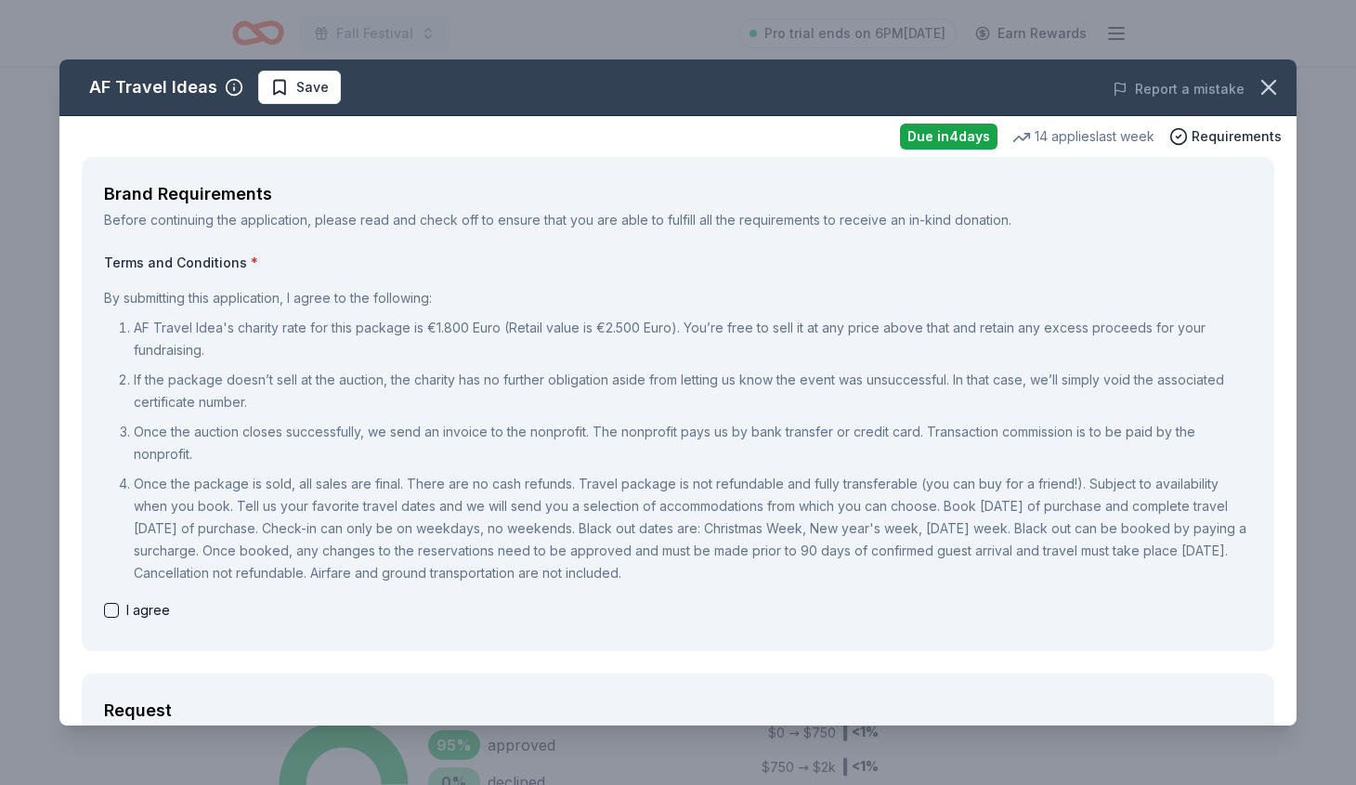
click at [110, 611] on button "button" at bounding box center [111, 610] width 15 height 15
checkbox input "true"
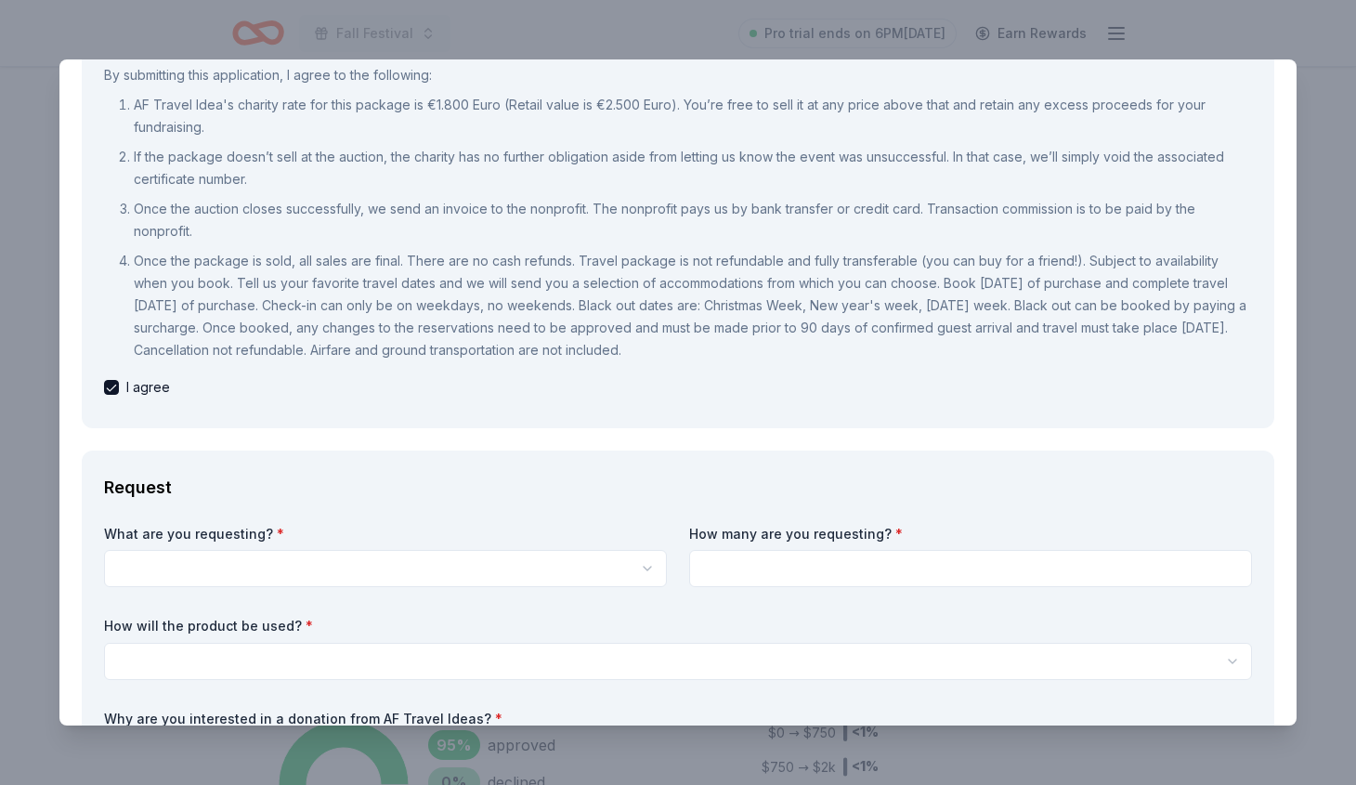
scroll to position [219, 0]
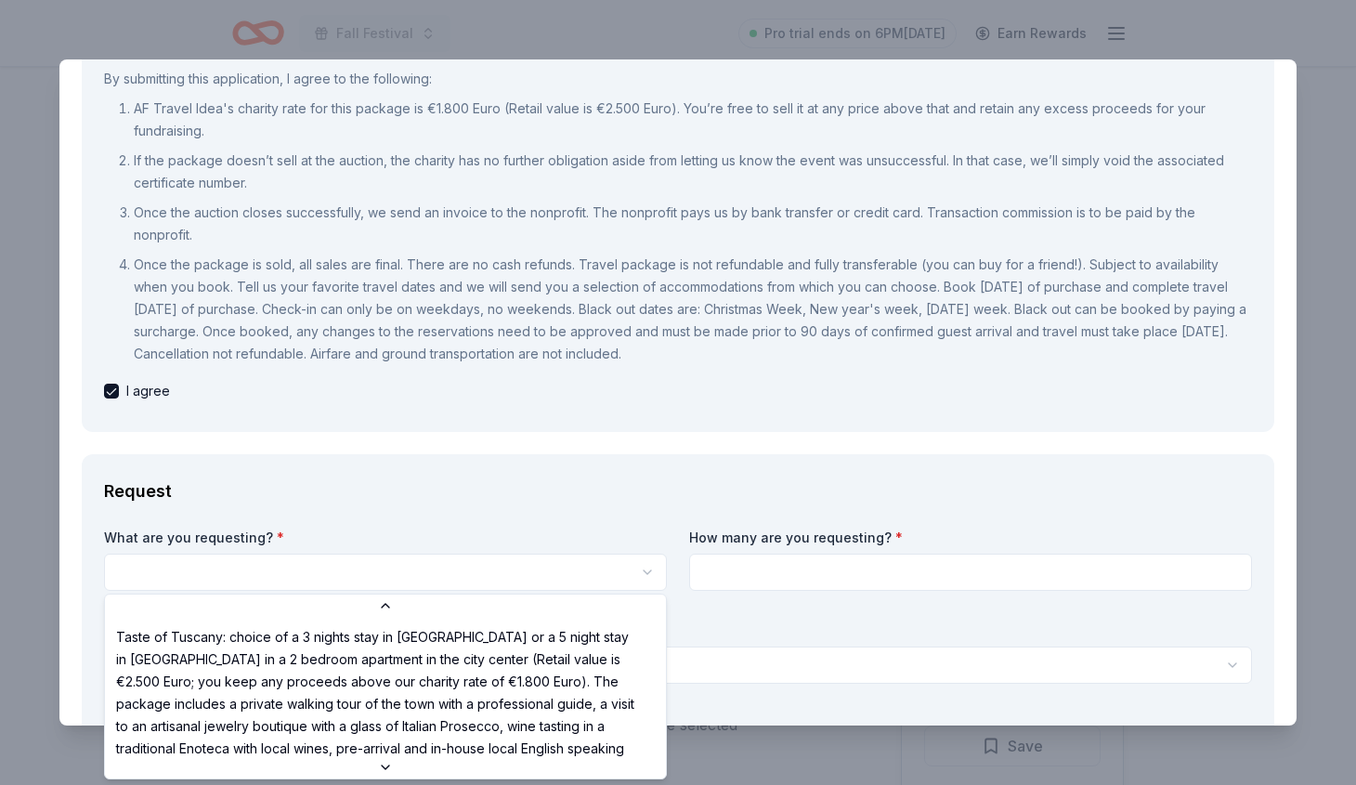
click at [175, 562] on html "Fall Festival Pro trial ends on 6PM, 9/30 Earn Rewards Due in 4 days Share AF T…" at bounding box center [678, 392] width 1356 height 785
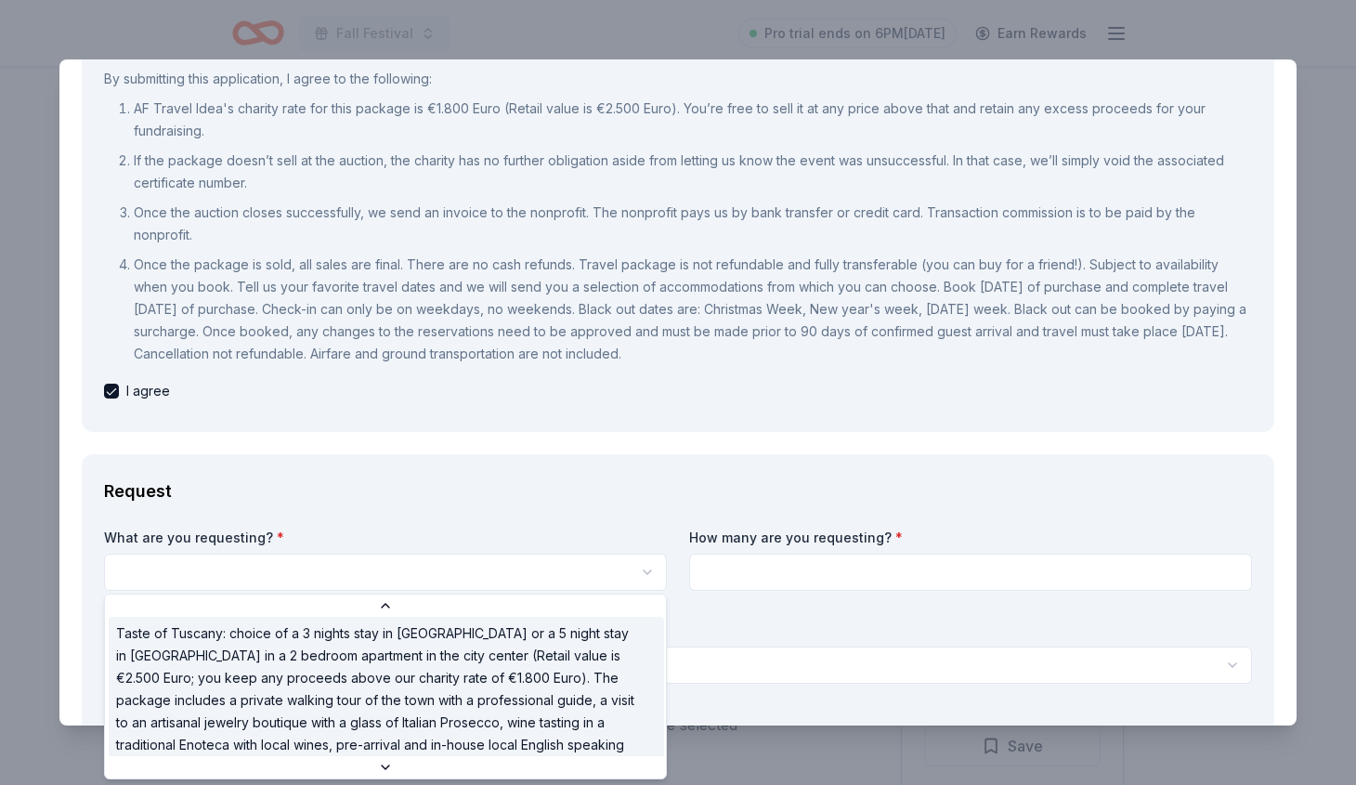
scroll to position [0, 0]
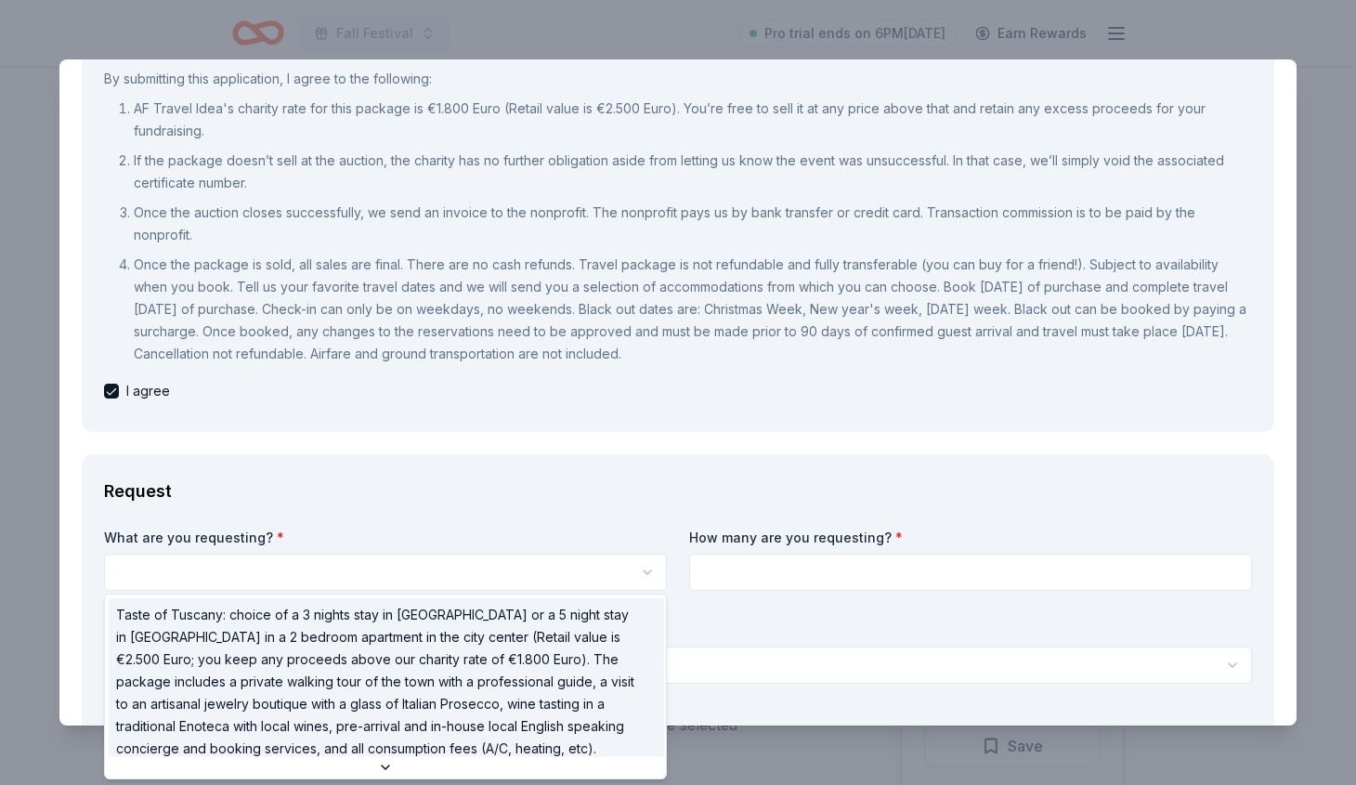
select select "Taste of Tuscany: choice of a 3 nights stay in Florence or a 5 night stay in Co…"
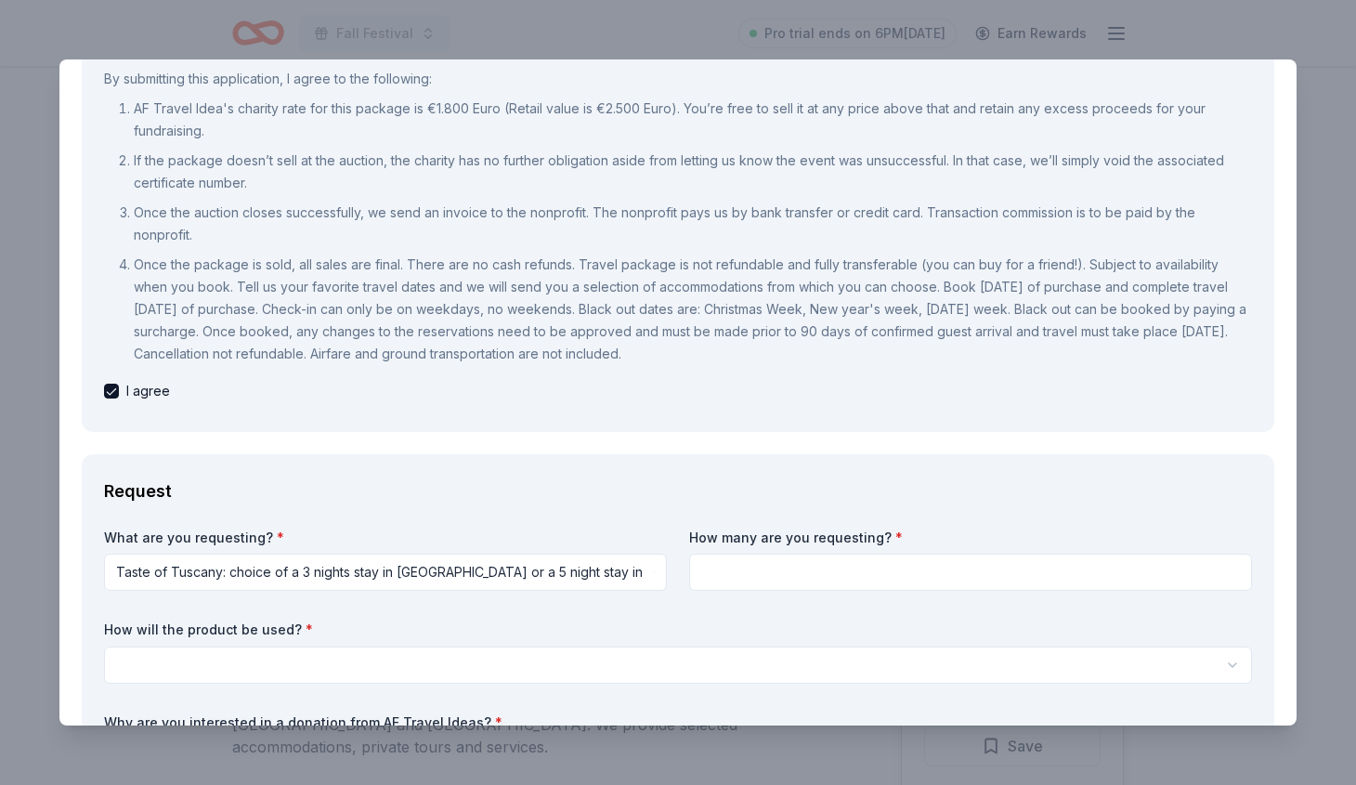
click at [798, 567] on input at bounding box center [970, 571] width 563 height 37
type input "1"
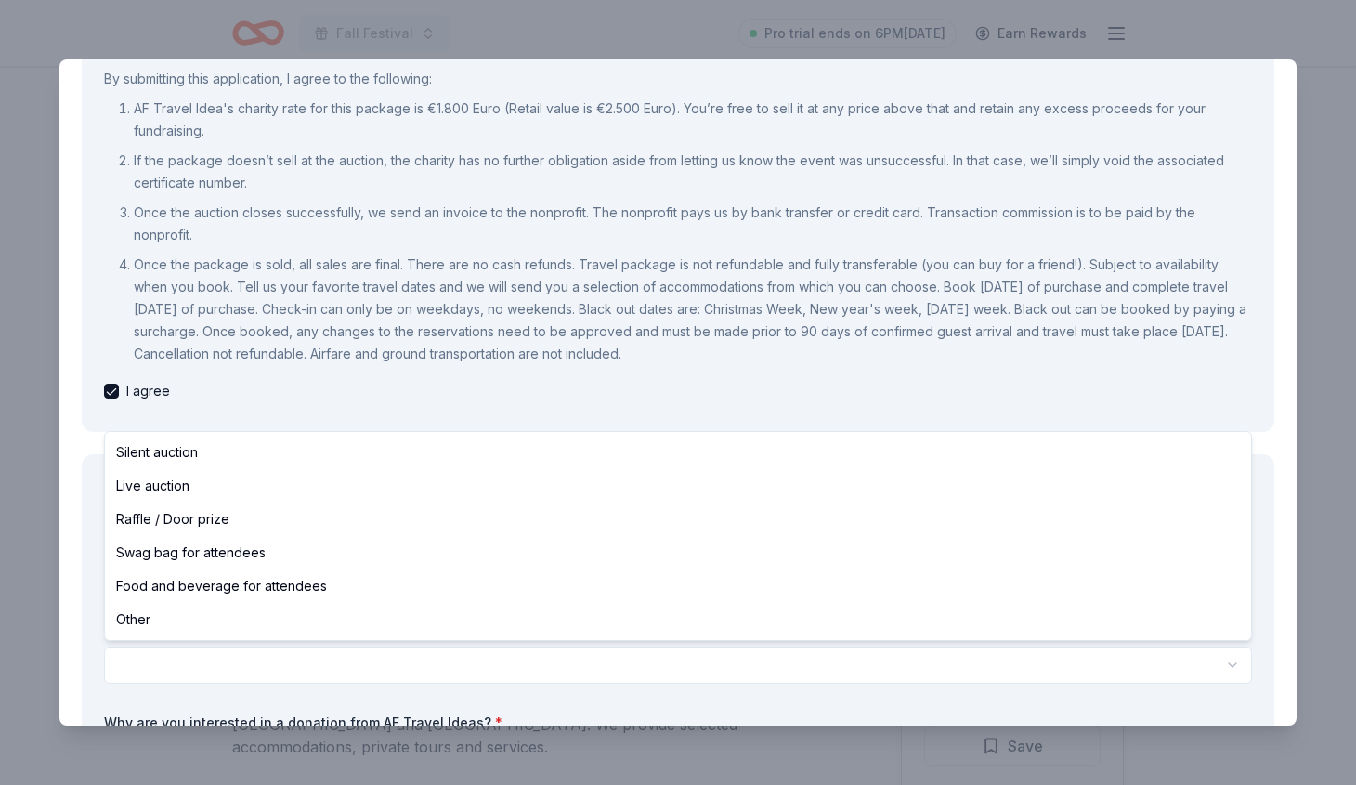
click at [218, 669] on html "Fall Festival Pro trial ends on 6PM, 9/30 Earn Rewards Due in 4 days Share AF T…" at bounding box center [678, 392] width 1356 height 785
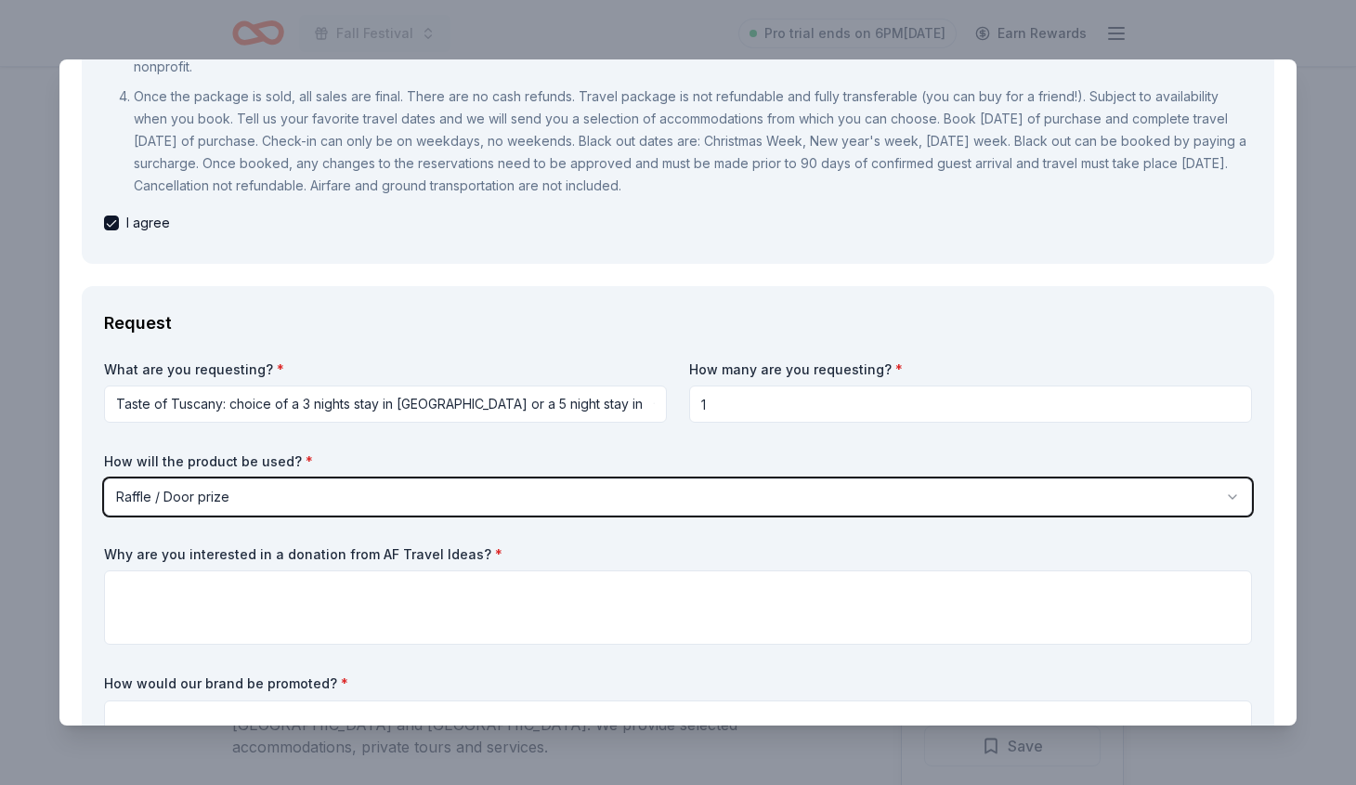
scroll to position [405, 0]
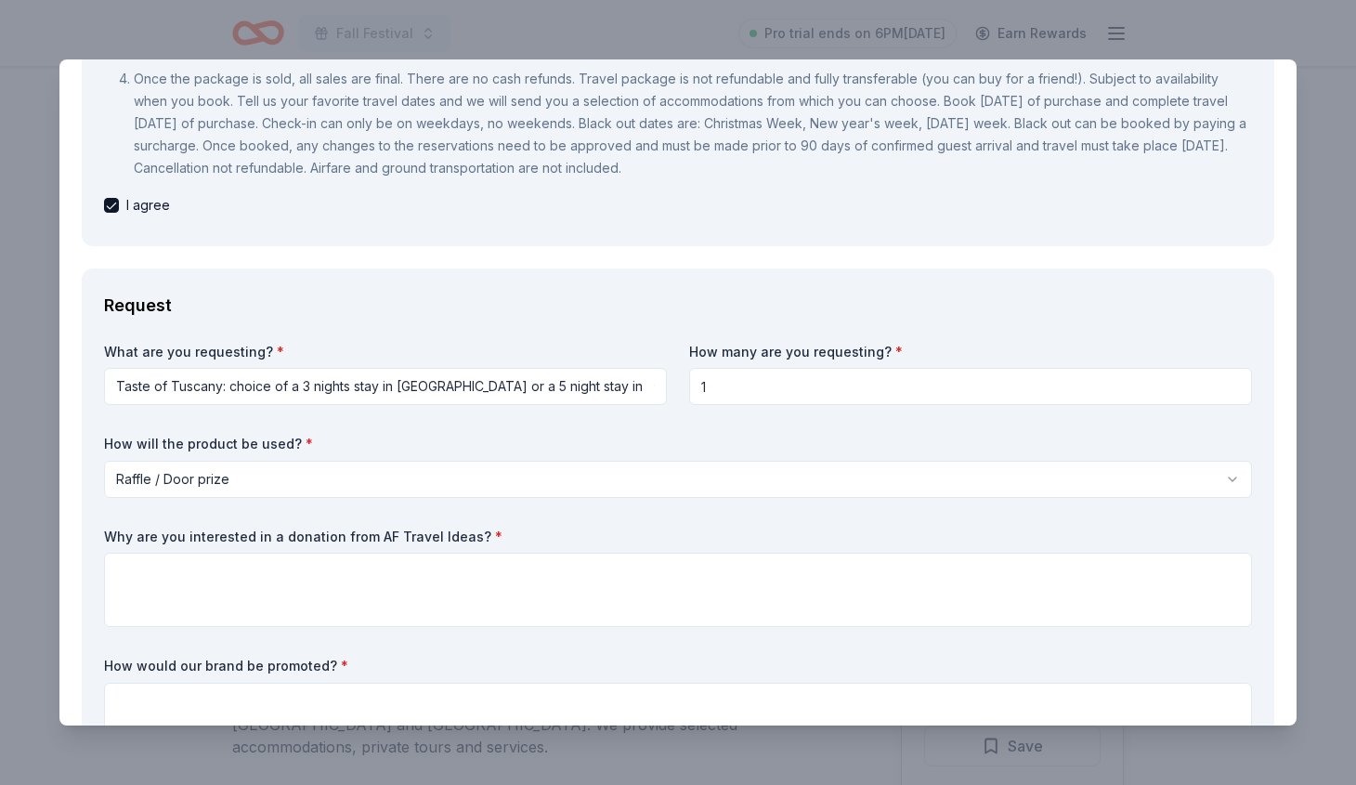
click at [243, 469] on html "Fall Festival Pro trial ends on 6PM, 9/30 Earn Rewards Due in 4 days Share AF T…" at bounding box center [678, 392] width 1356 height 785
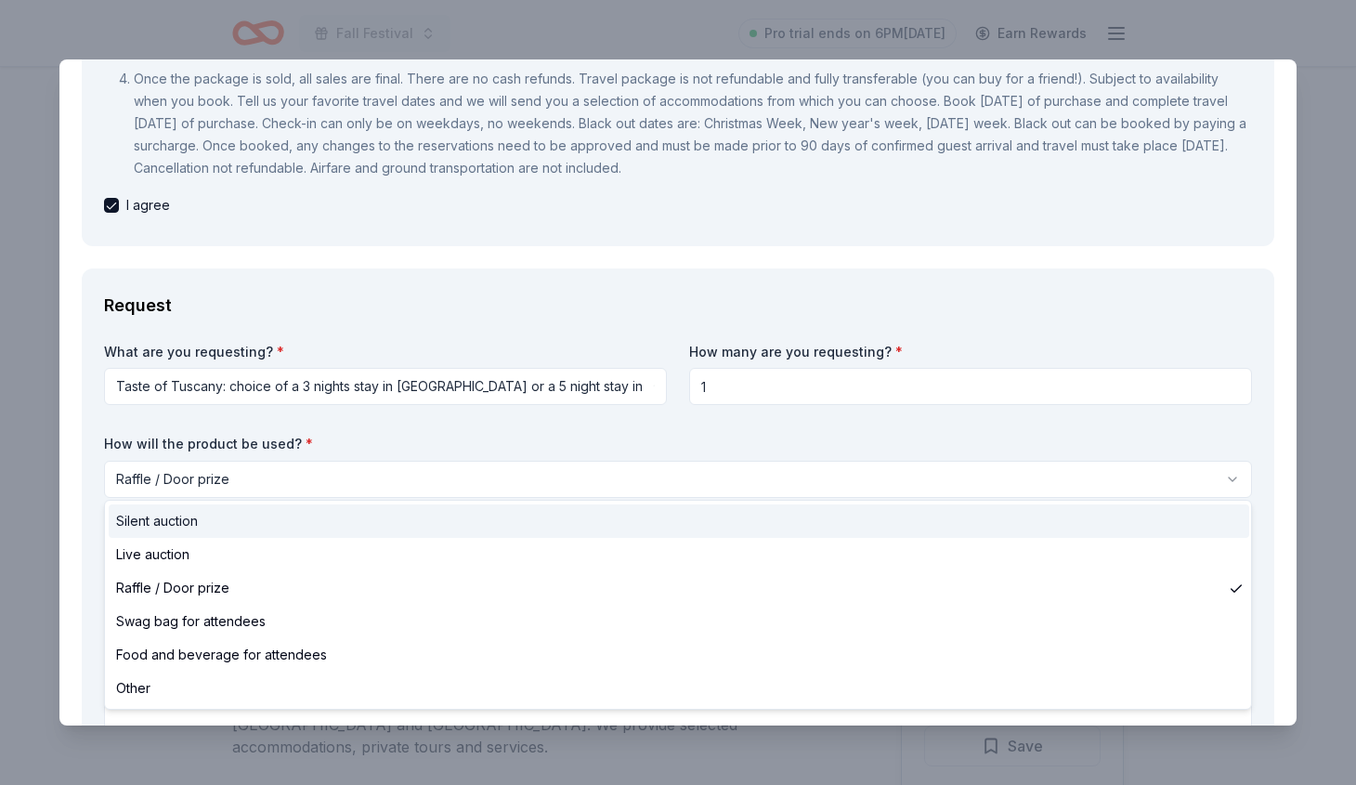
select select "silentAuction"
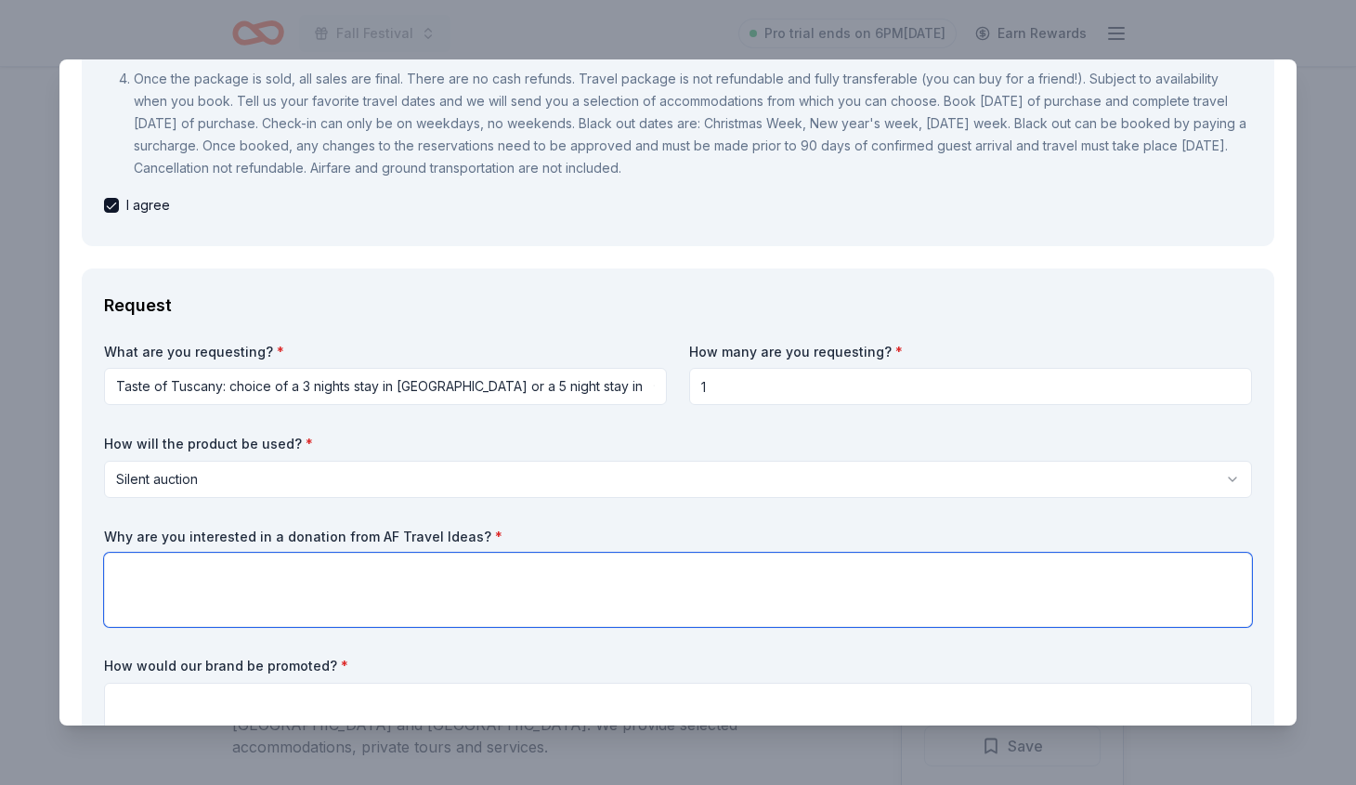
click at [224, 592] on textarea at bounding box center [678, 589] width 1148 height 74
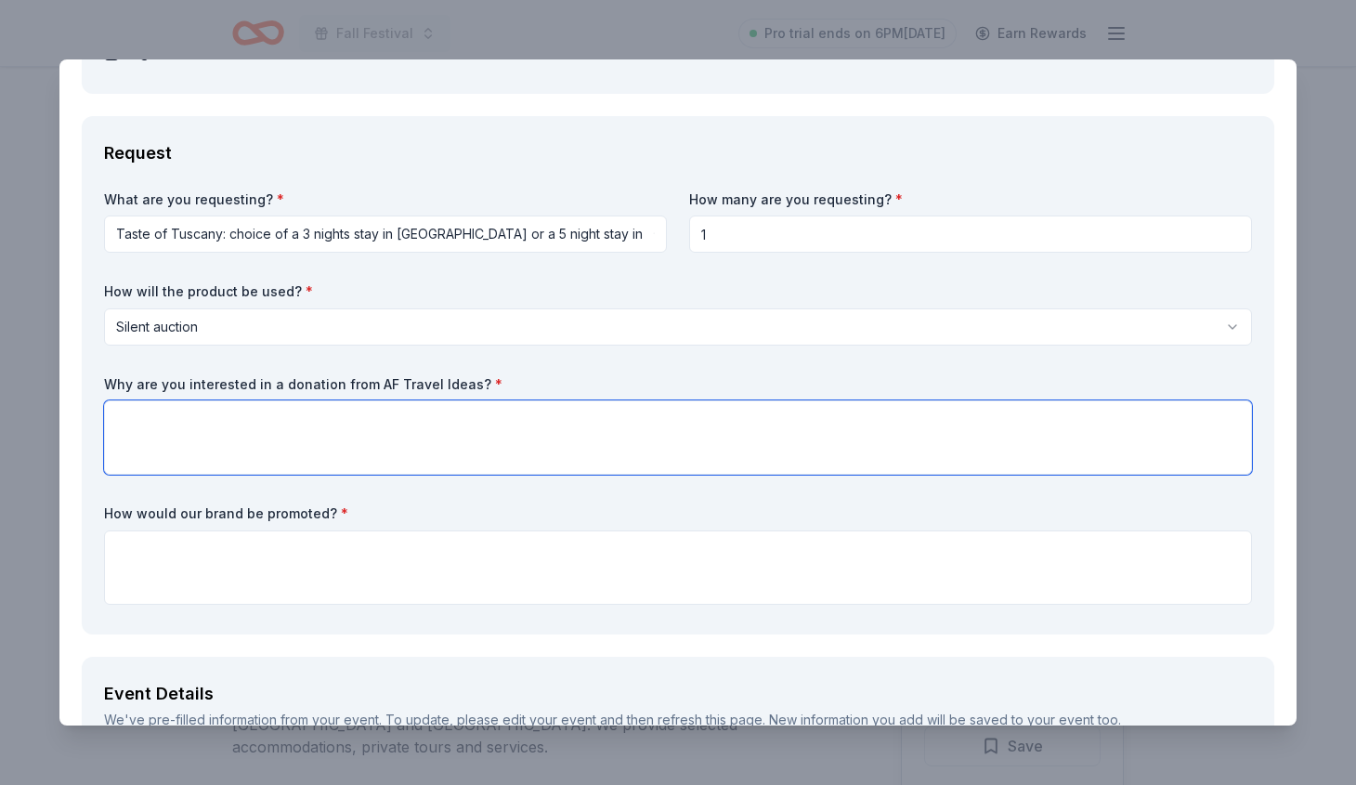
scroll to position [564, 0]
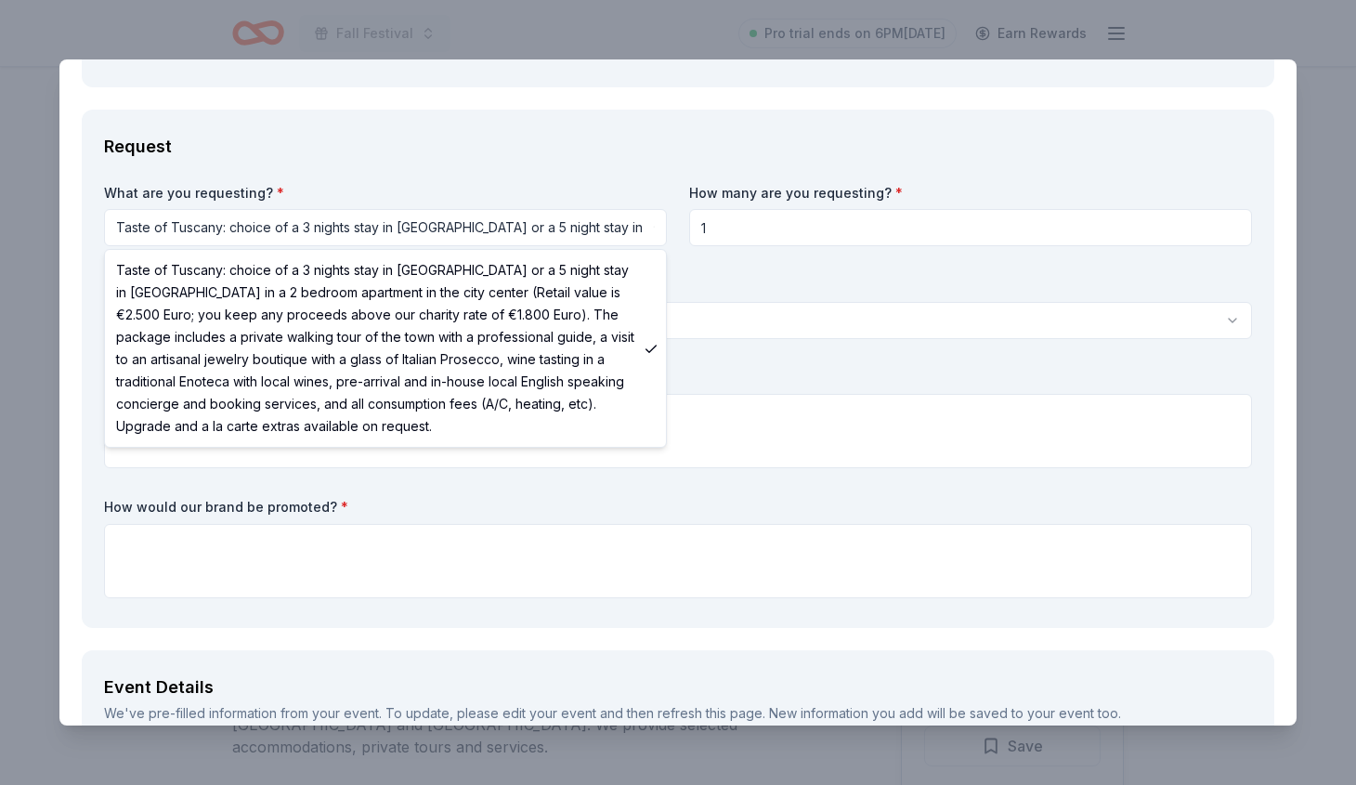
click at [385, 227] on html "Fall Festival Pro trial ends on 6PM, 9/30 Earn Rewards Due in 4 days Share AF T…" at bounding box center [678, 392] width 1356 height 785
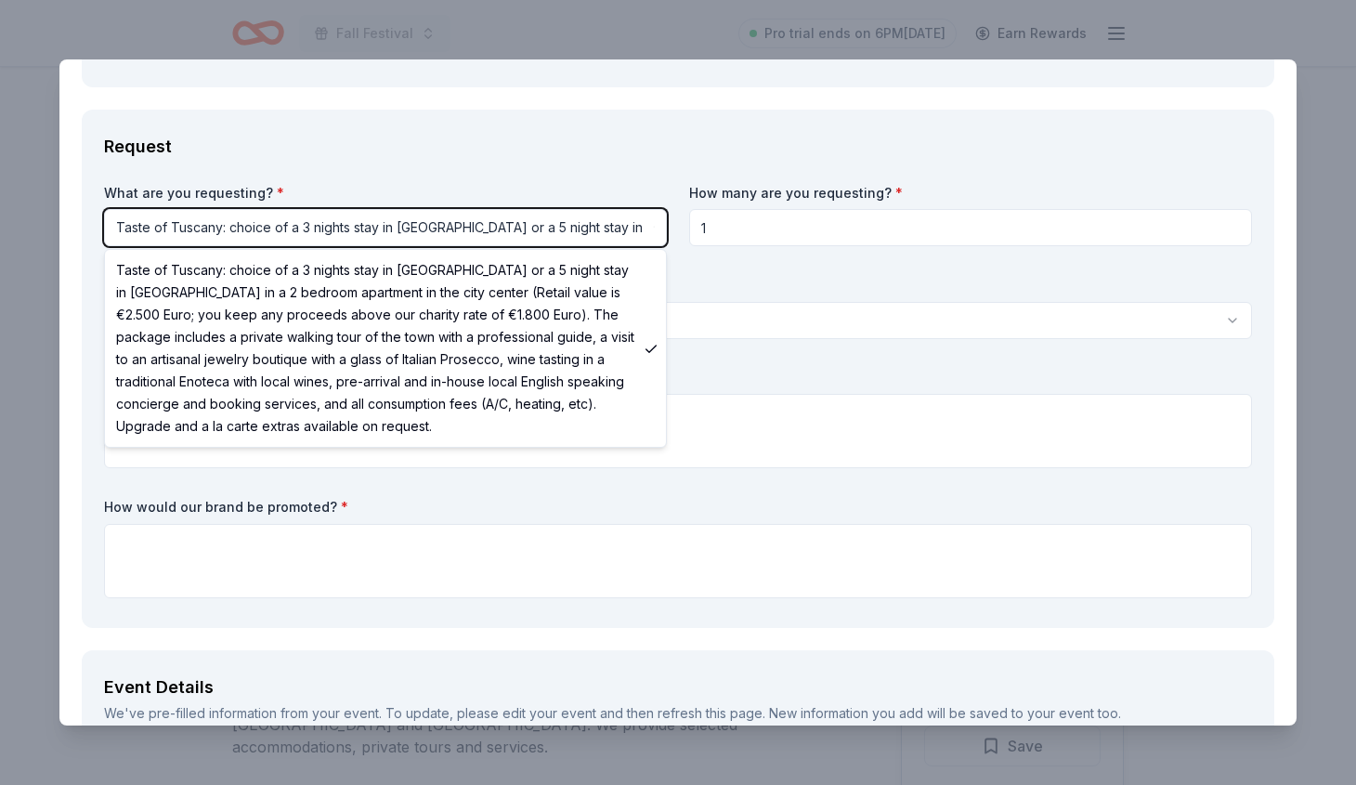
click at [385, 227] on html "Fall Festival Pro trial ends on 6PM, 9/30 Earn Rewards Due in 4 days Share AF T…" at bounding box center [678, 392] width 1356 height 785
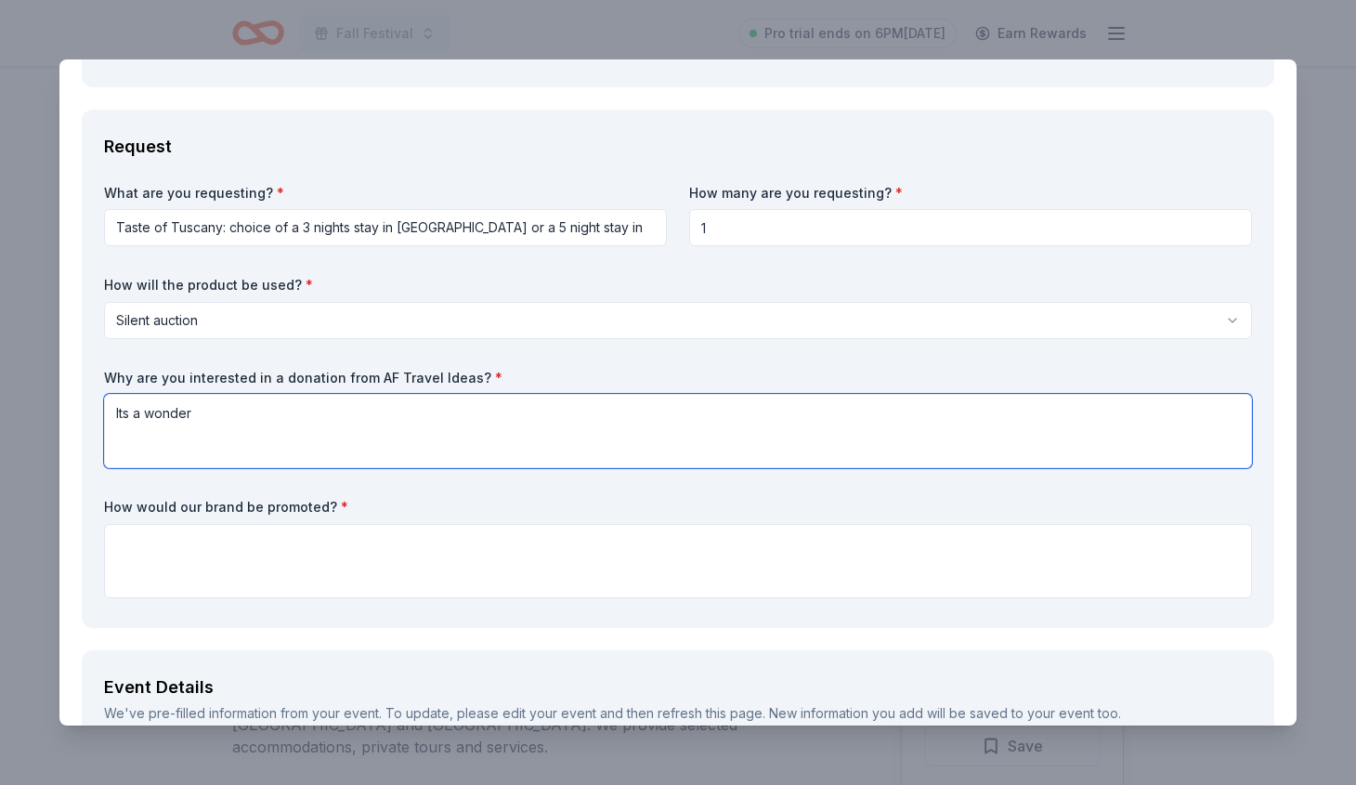
click at [222, 418] on textarea "Its a wonder" at bounding box center [678, 431] width 1148 height 74
type textarea "Its a wonderful idea for parents of our students who can use a break."
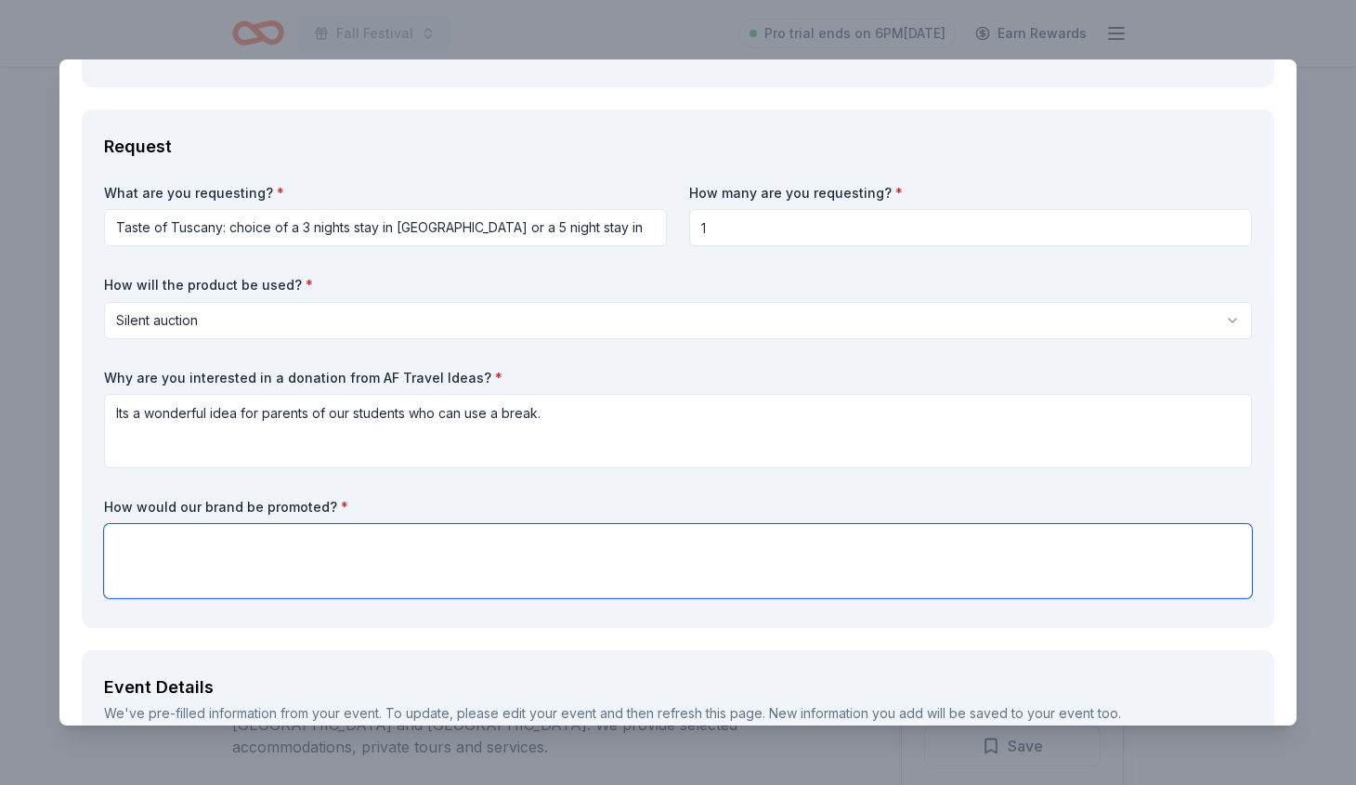
click at [189, 557] on textarea at bounding box center [678, 561] width 1148 height 74
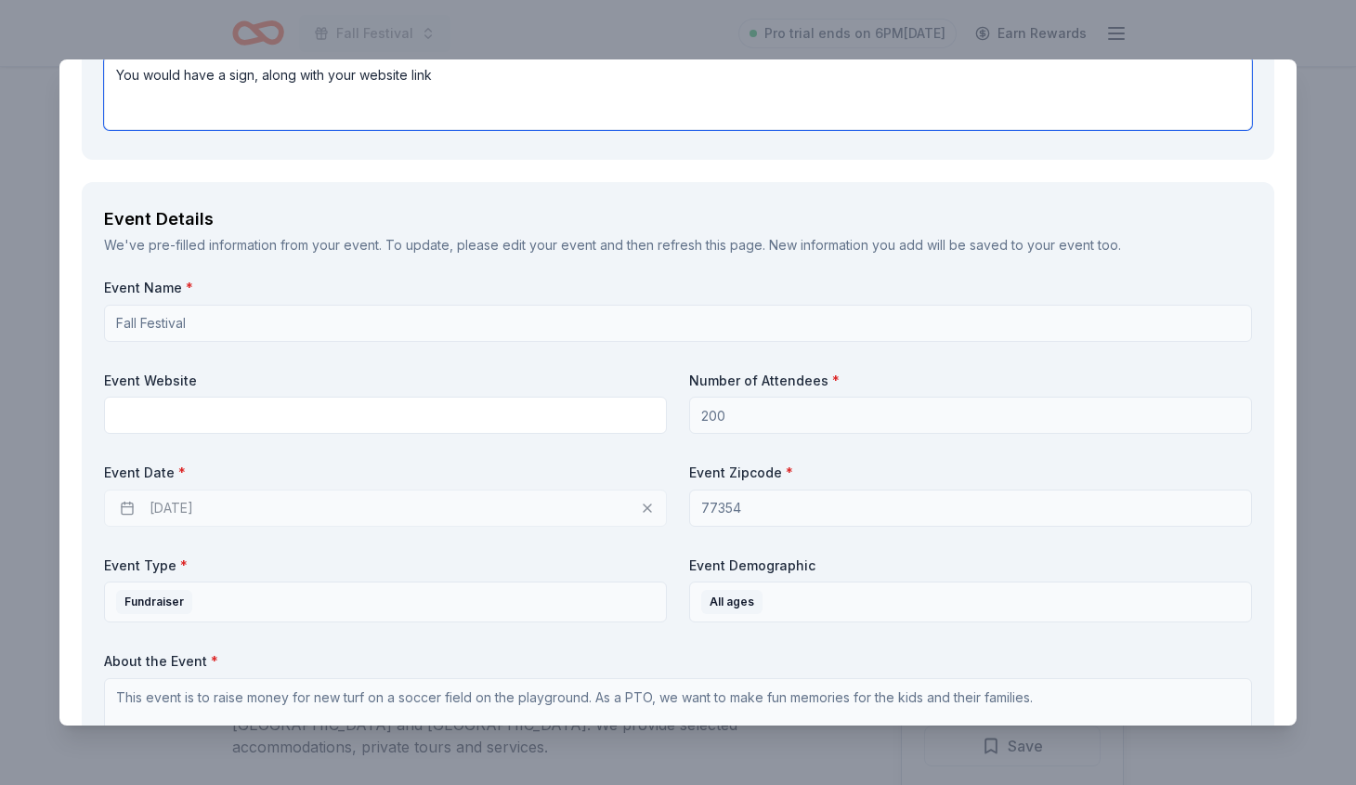
scroll to position [1033, 0]
type textarea "You would have a sign, along with your website link"
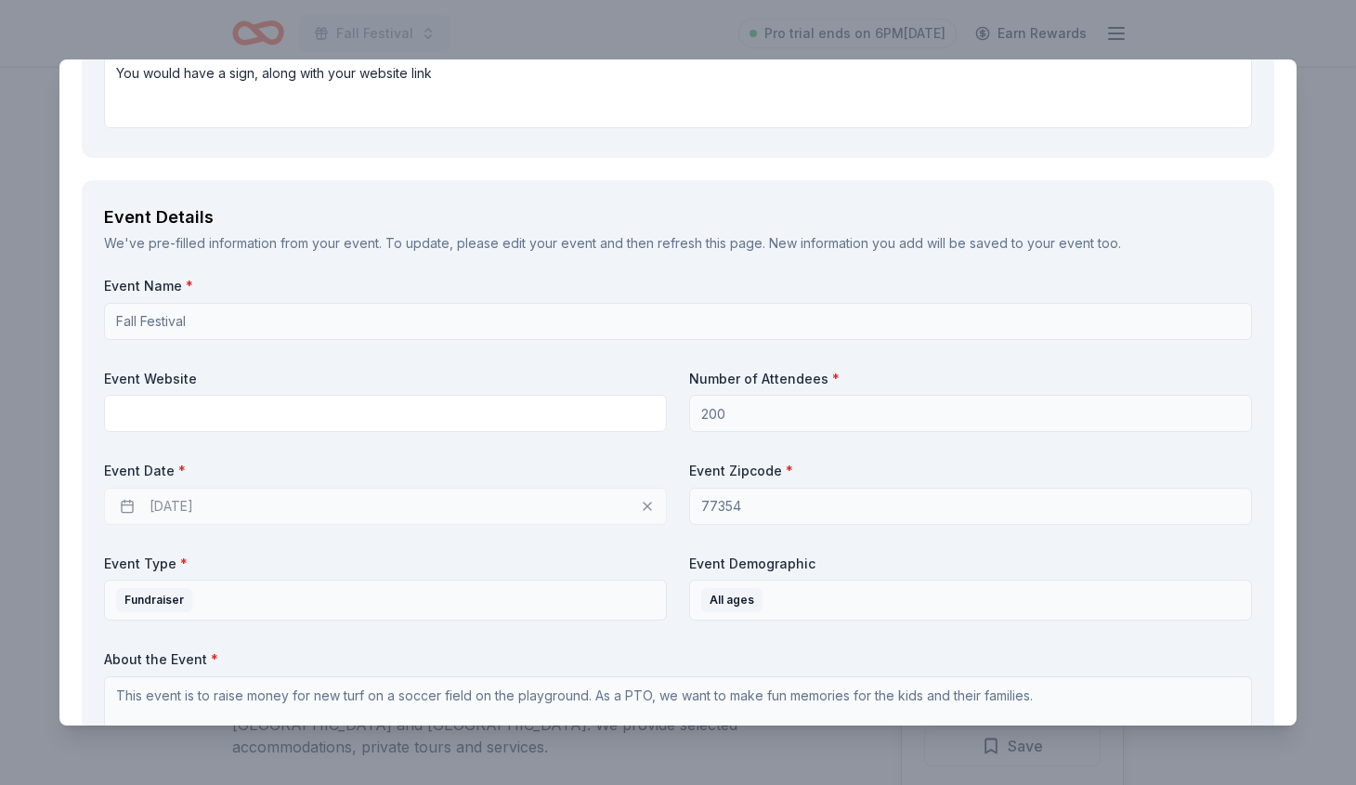
click at [260, 497] on div "10/03/2025" at bounding box center [385, 505] width 563 height 37
click at [129, 498] on div "10/03/2025" at bounding box center [385, 505] width 563 height 37
click at [170, 498] on div "10/03/2025" at bounding box center [385, 505] width 563 height 37
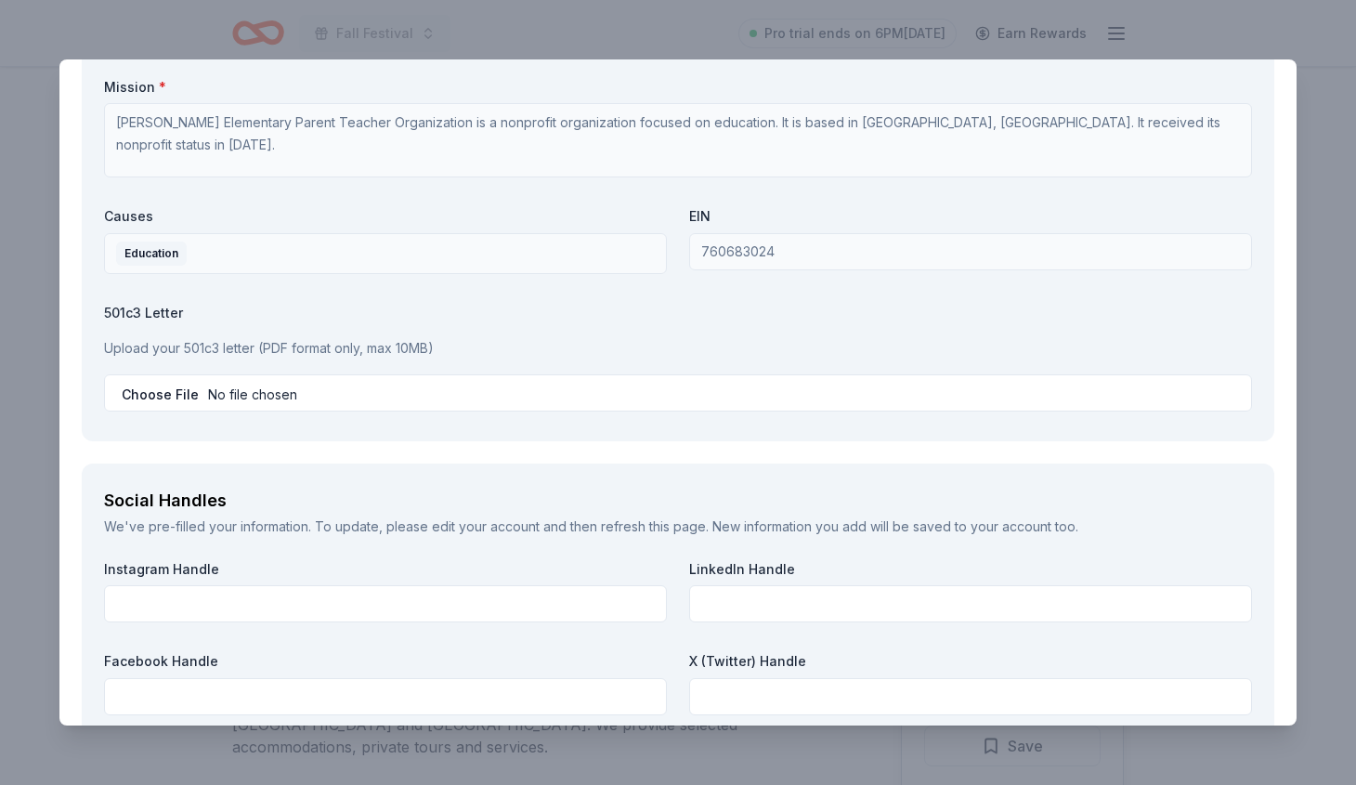
scroll to position [2252, 0]
click at [149, 382] on input "file" at bounding box center [678, 390] width 1148 height 37
click at [219, 383] on input "file" at bounding box center [678, 390] width 1148 height 37
click at [218, 384] on input "file" at bounding box center [678, 390] width 1148 height 37
type input "C:\fakepath\Salex Tax ExemptionUSE.pdf"
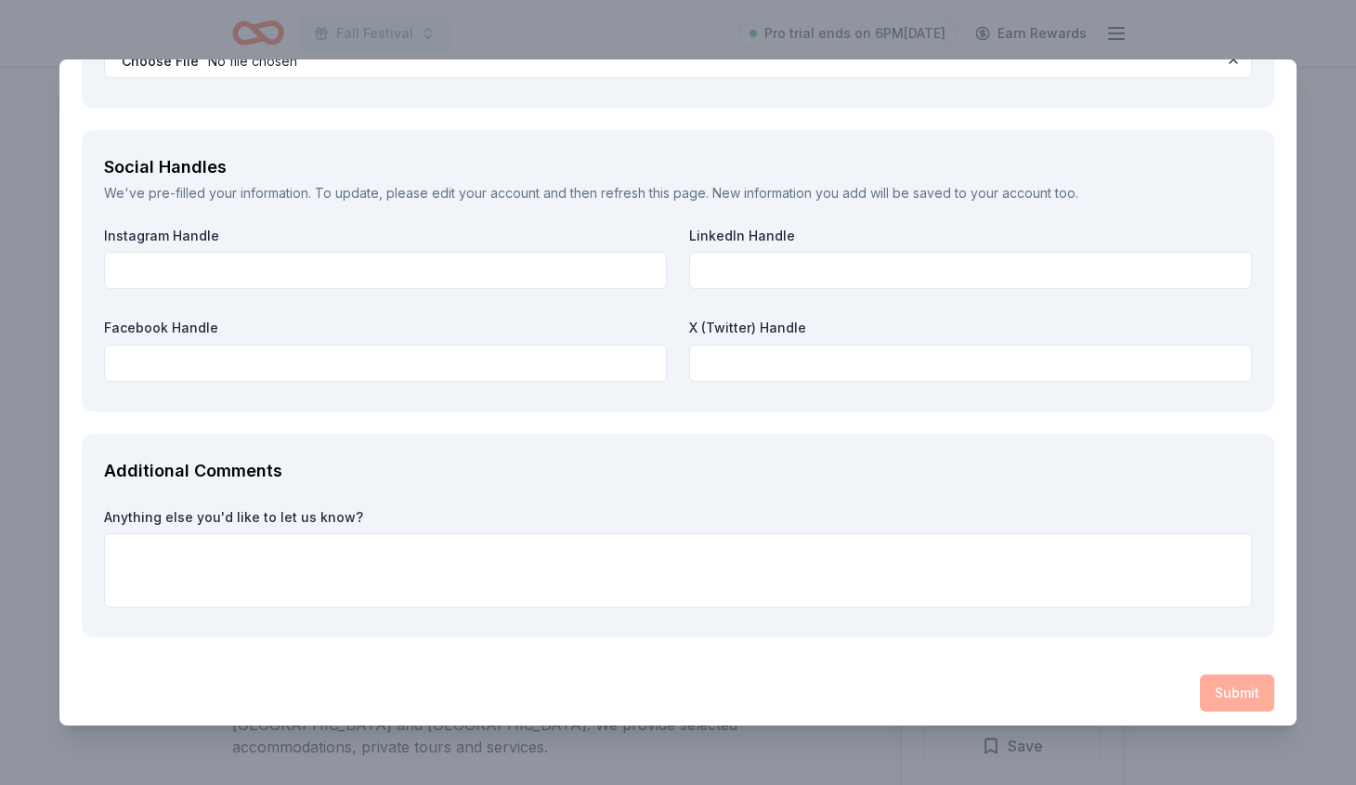
scroll to position [2582, 0]
click at [1222, 681] on div "Submit" at bounding box center [678, 694] width 1192 height 37
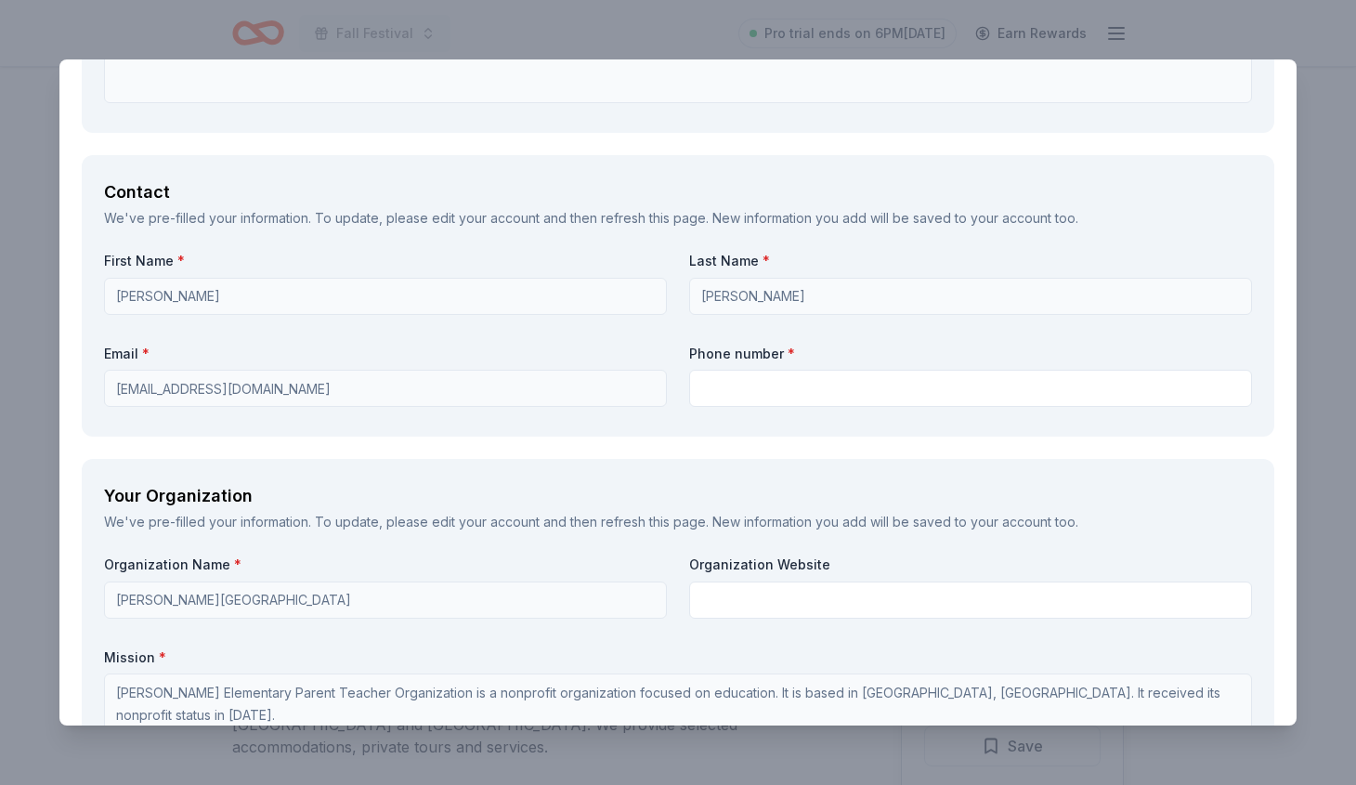
scroll to position [1667, 0]
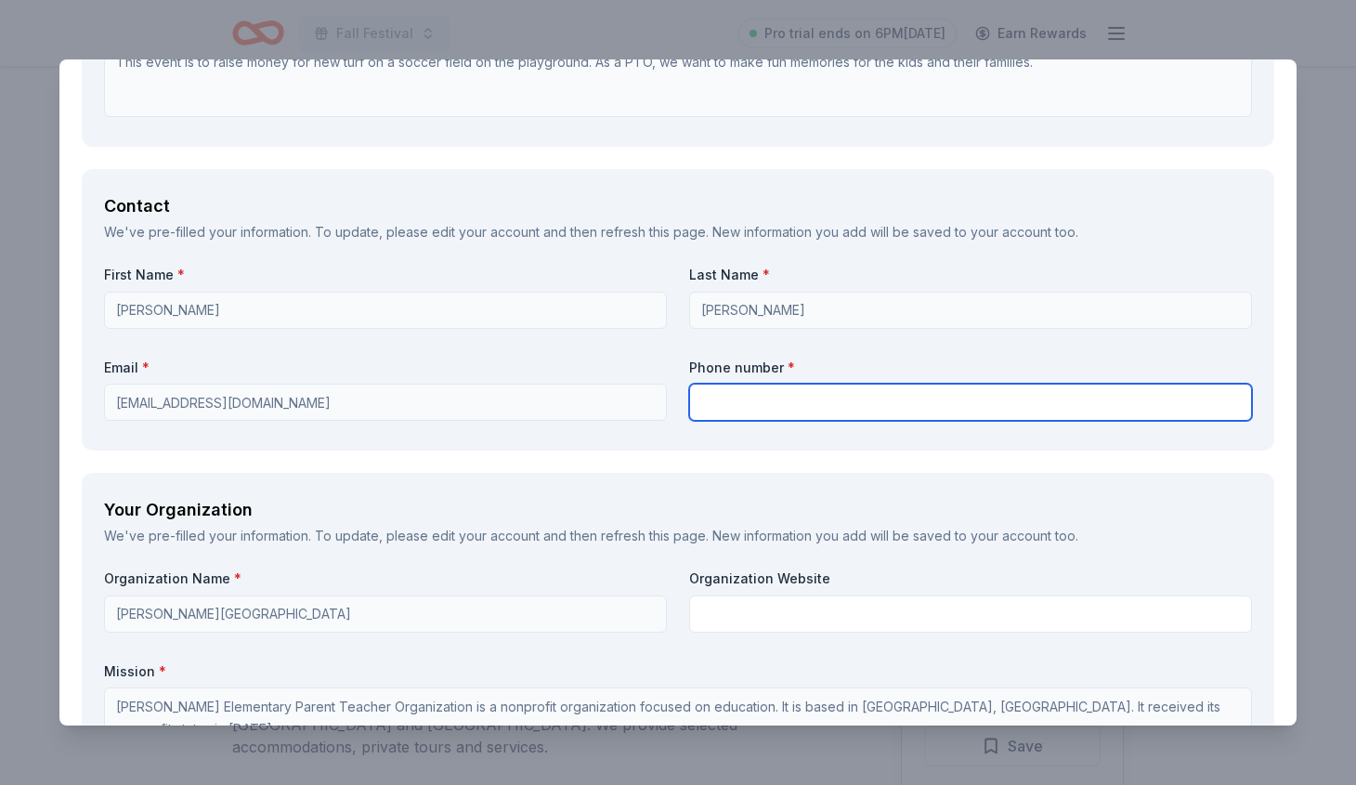
type input "8328089331"
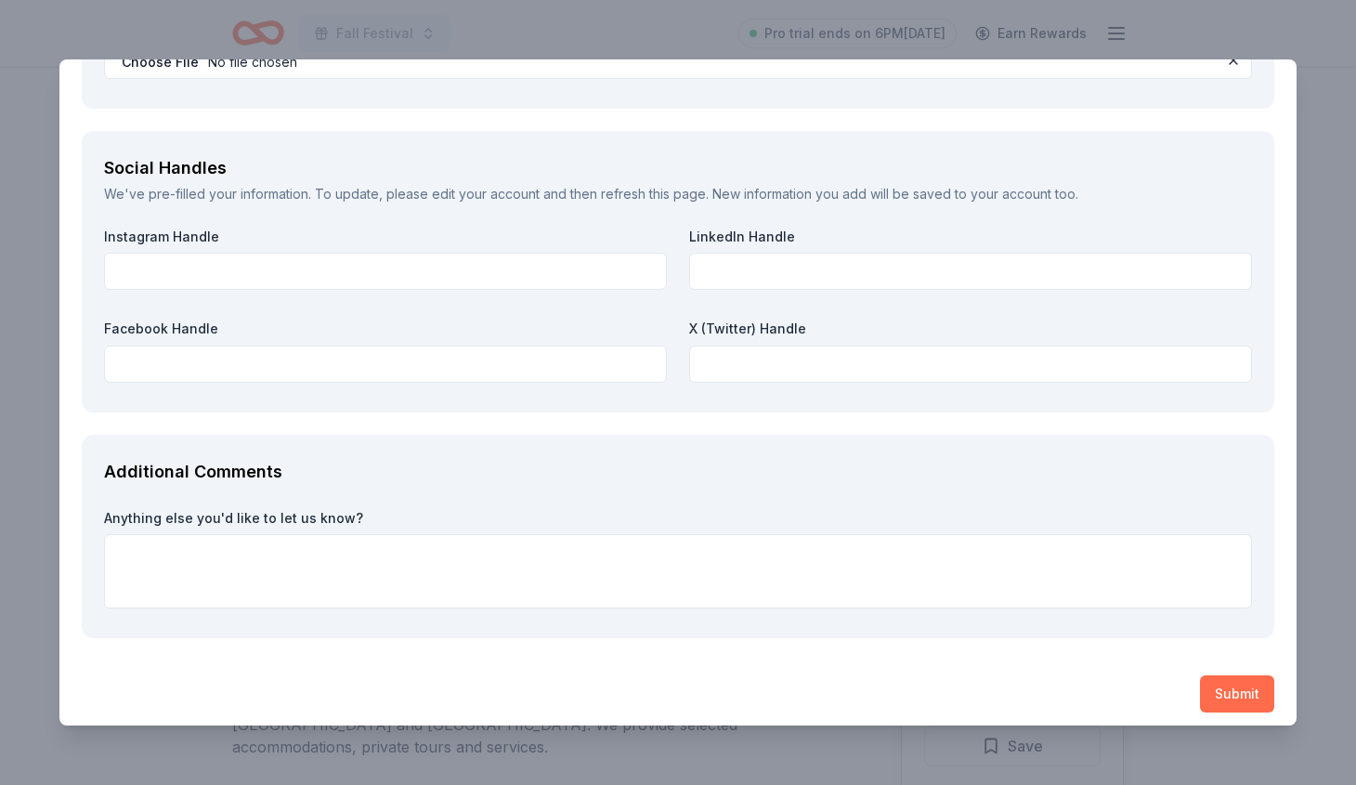
scroll to position [2582, 0]
click at [1235, 687] on button "Submit" at bounding box center [1237, 694] width 74 height 37
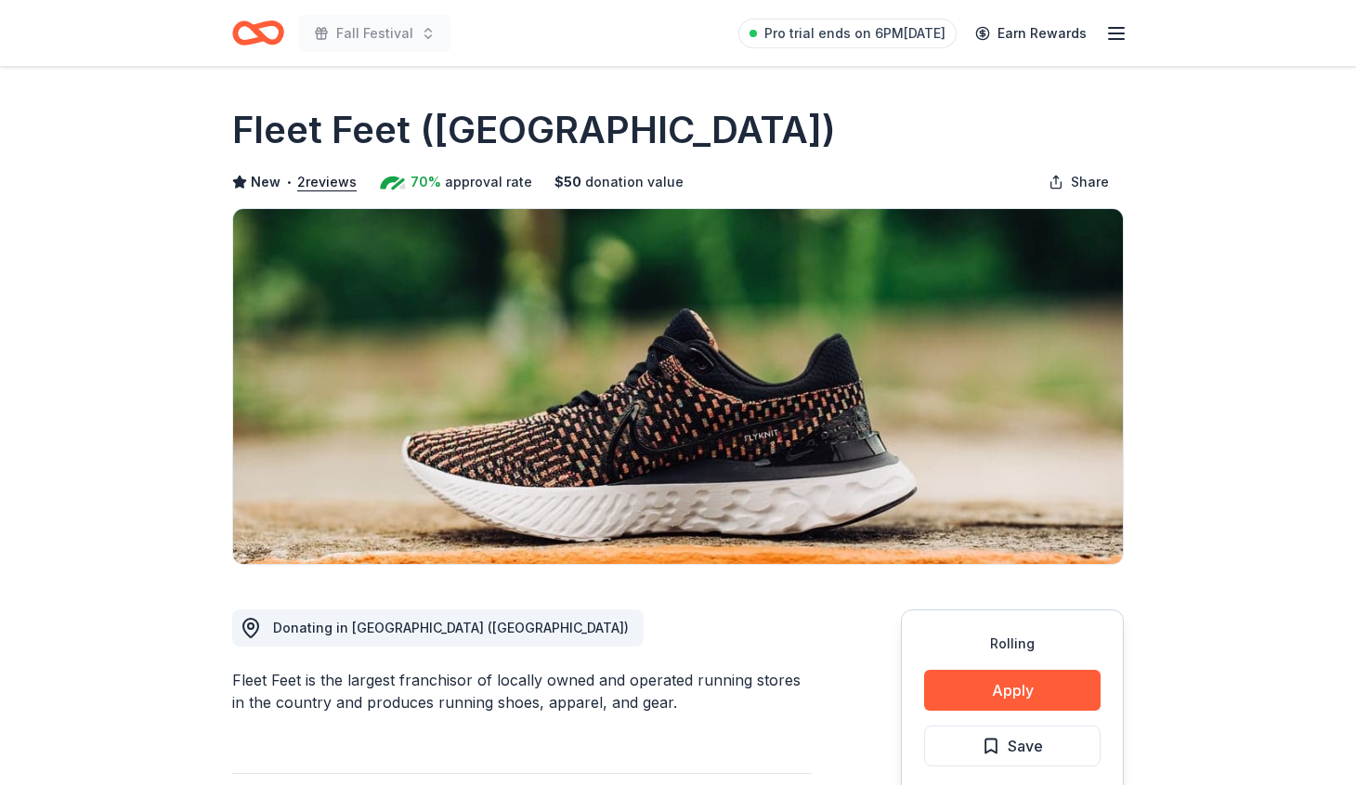
scroll to position [225, 0]
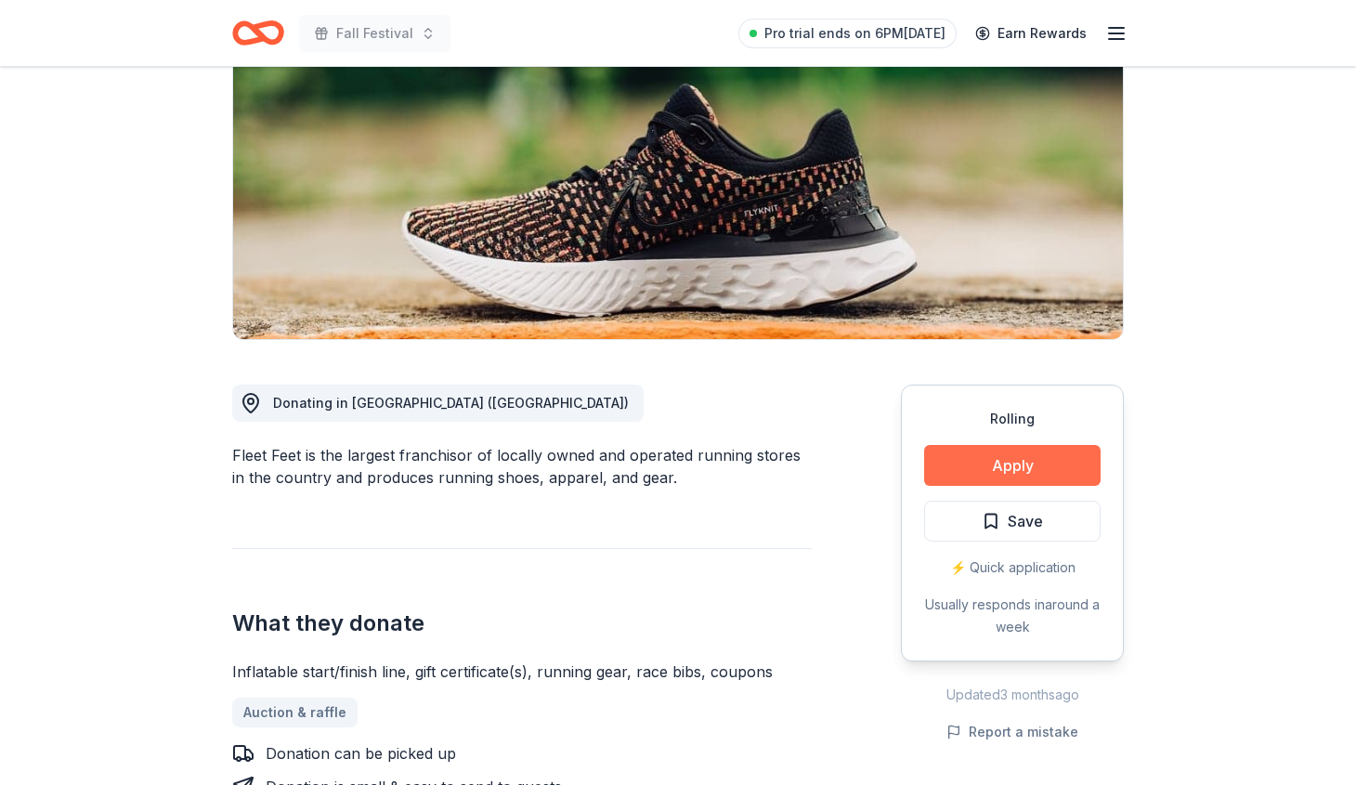
click at [1035, 450] on button "Apply" at bounding box center [1012, 465] width 176 height 41
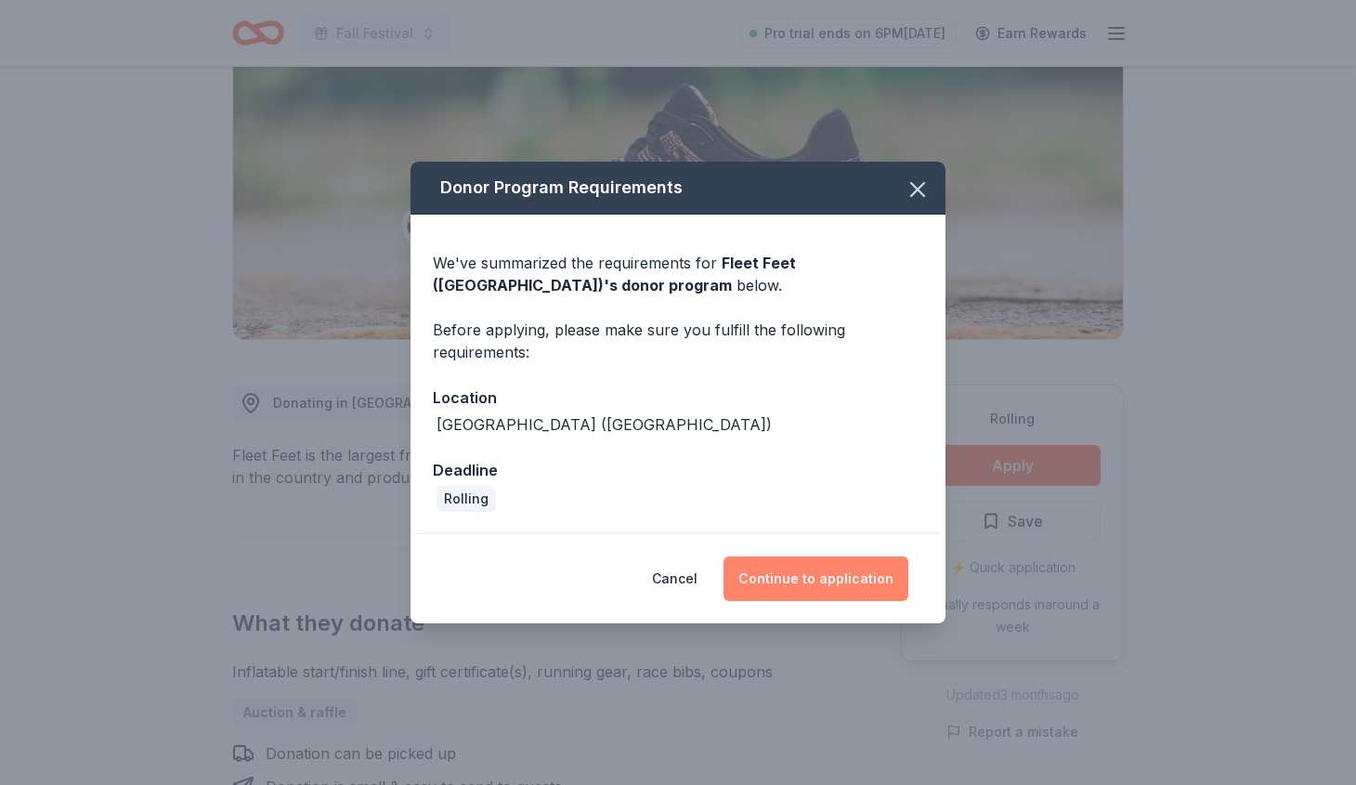
click at [825, 582] on button "Continue to application" at bounding box center [815, 578] width 185 height 45
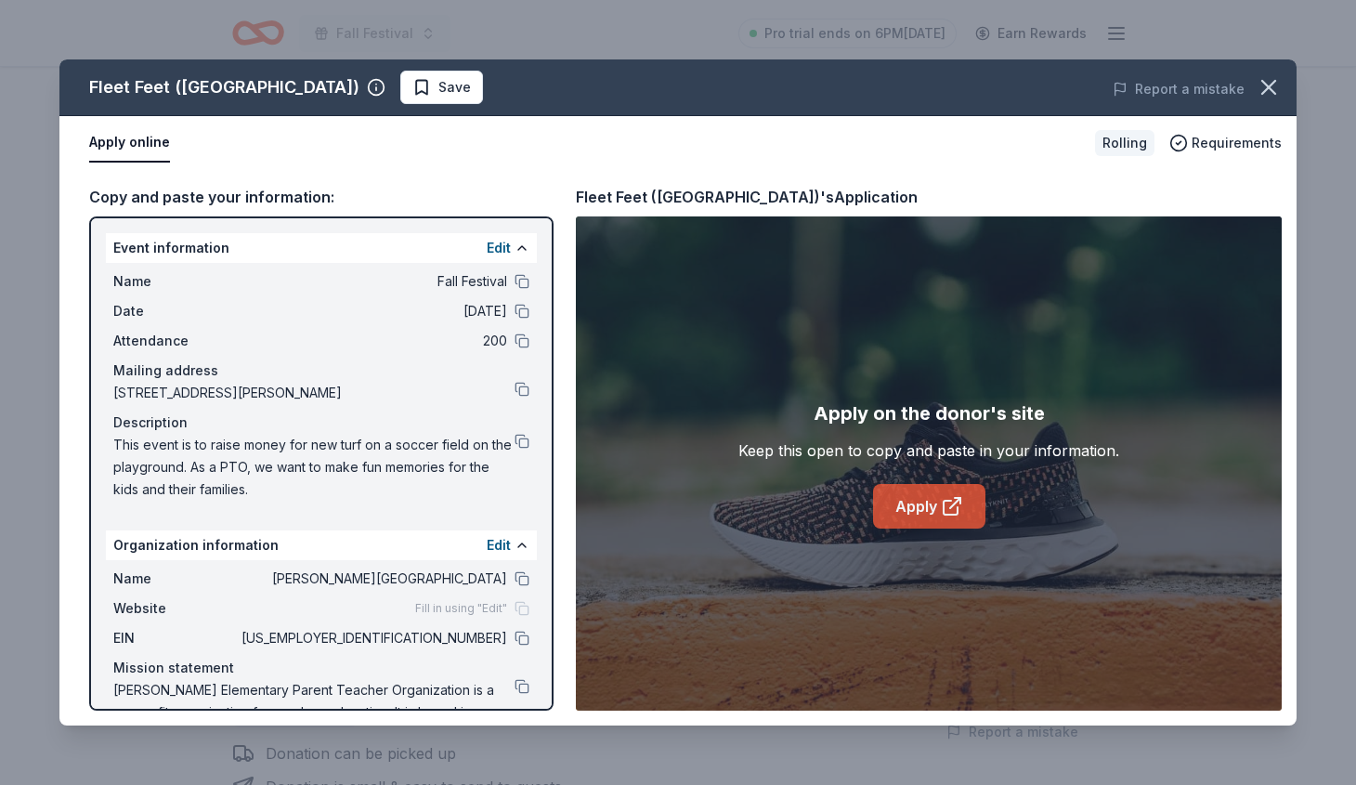
click at [930, 502] on link "Apply" at bounding box center [929, 506] width 112 height 45
click at [438, 94] on span "Save" at bounding box center [454, 87] width 32 height 22
click at [1276, 88] on icon "button" at bounding box center [1268, 87] width 26 height 26
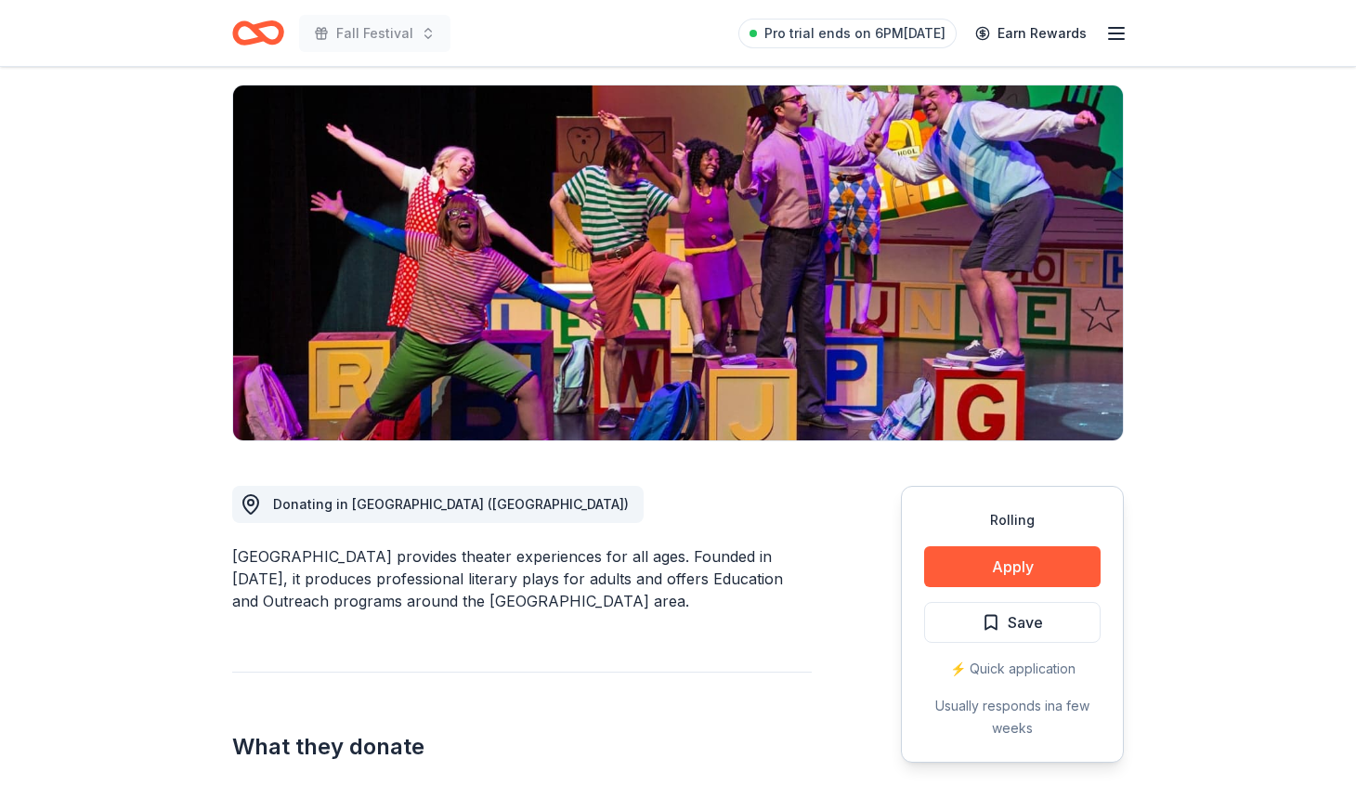
scroll to position [148, 0]
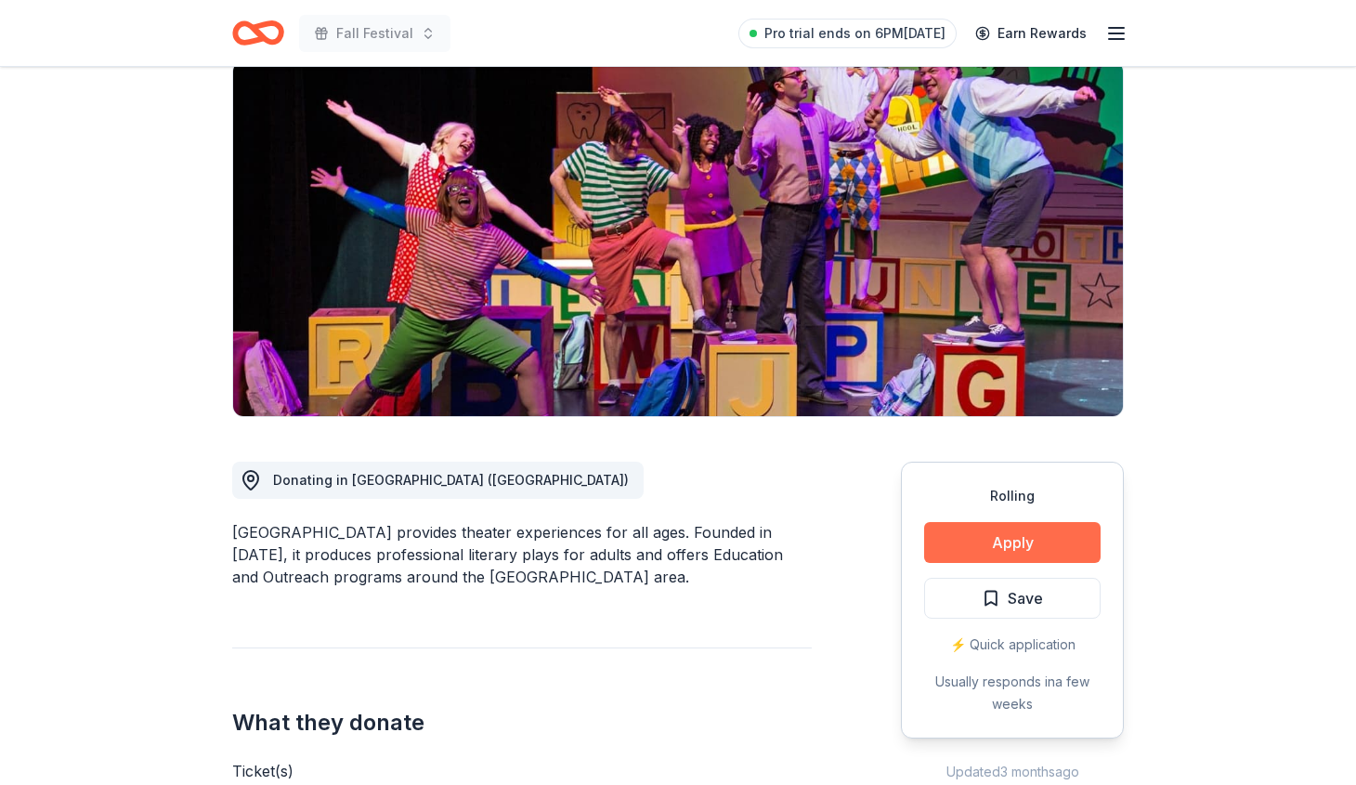
click at [1028, 537] on button "Apply" at bounding box center [1012, 542] width 176 height 41
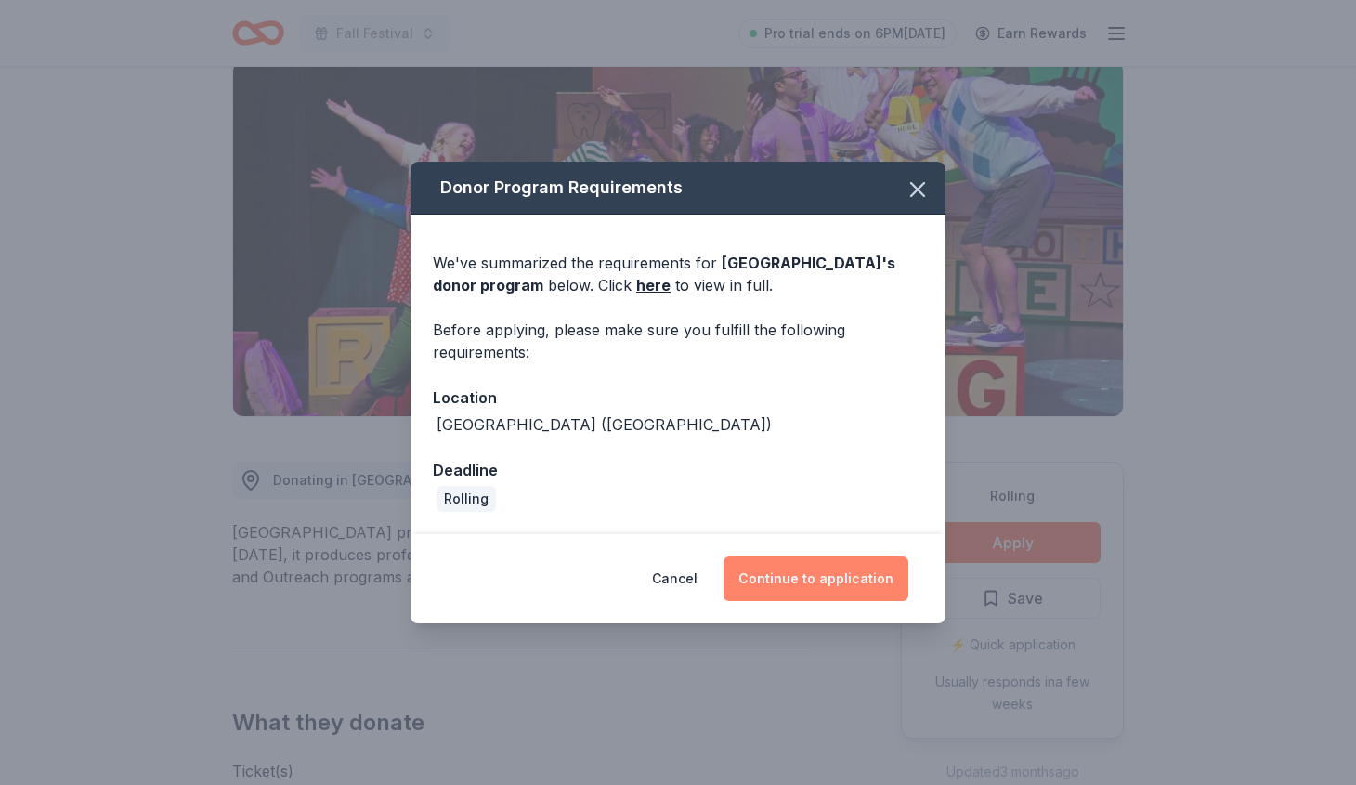
click at [798, 575] on button "Continue to application" at bounding box center [815, 578] width 185 height 45
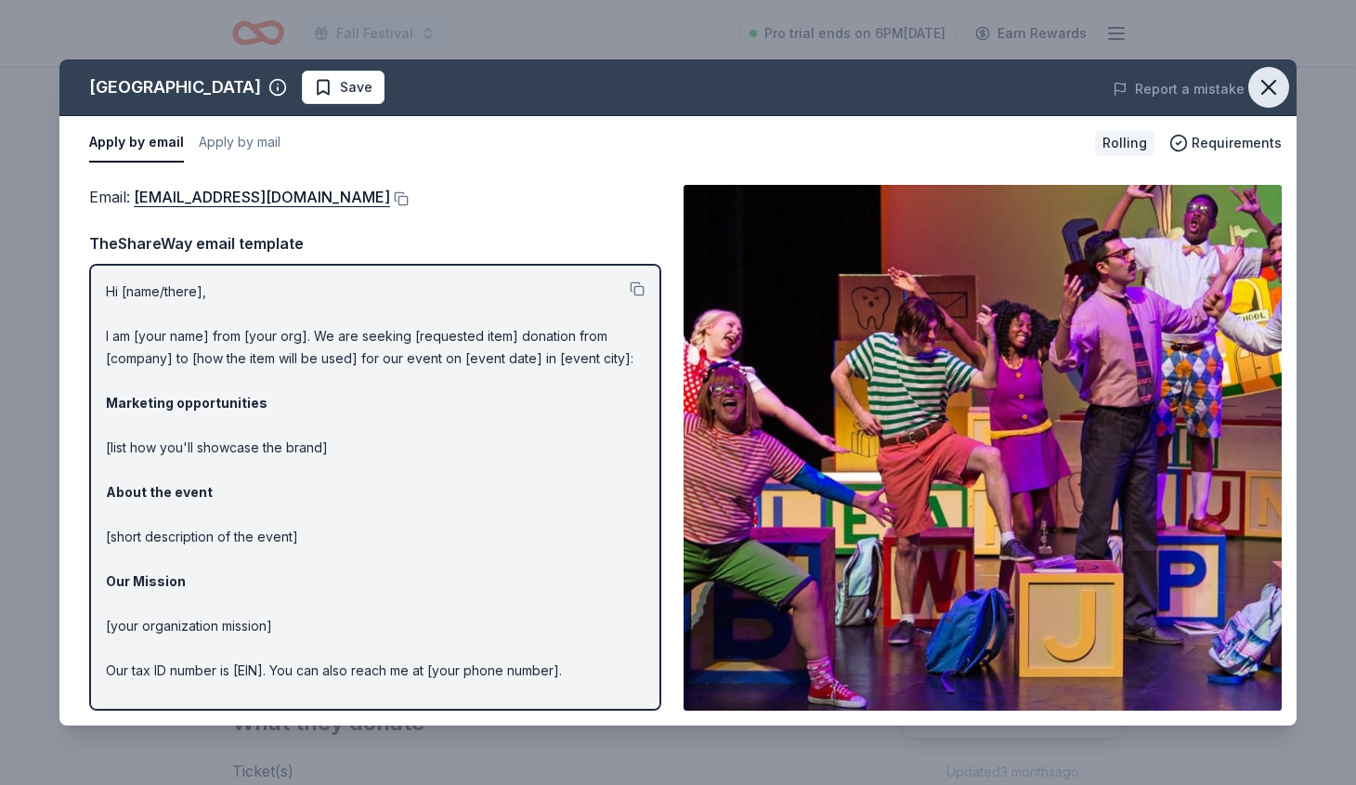
click at [1276, 82] on icon "button" at bounding box center [1268, 87] width 26 height 26
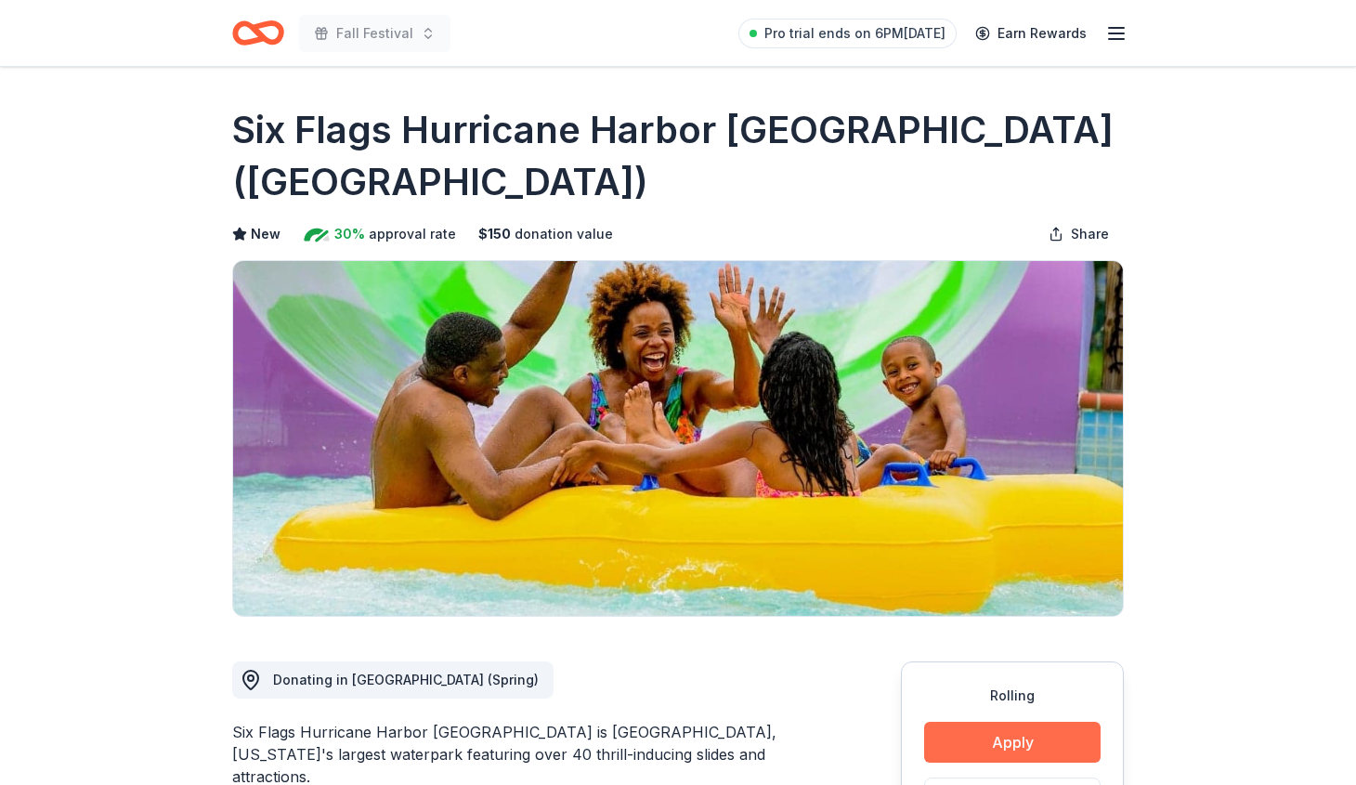
click at [1025, 721] on button "Apply" at bounding box center [1012, 741] width 176 height 41
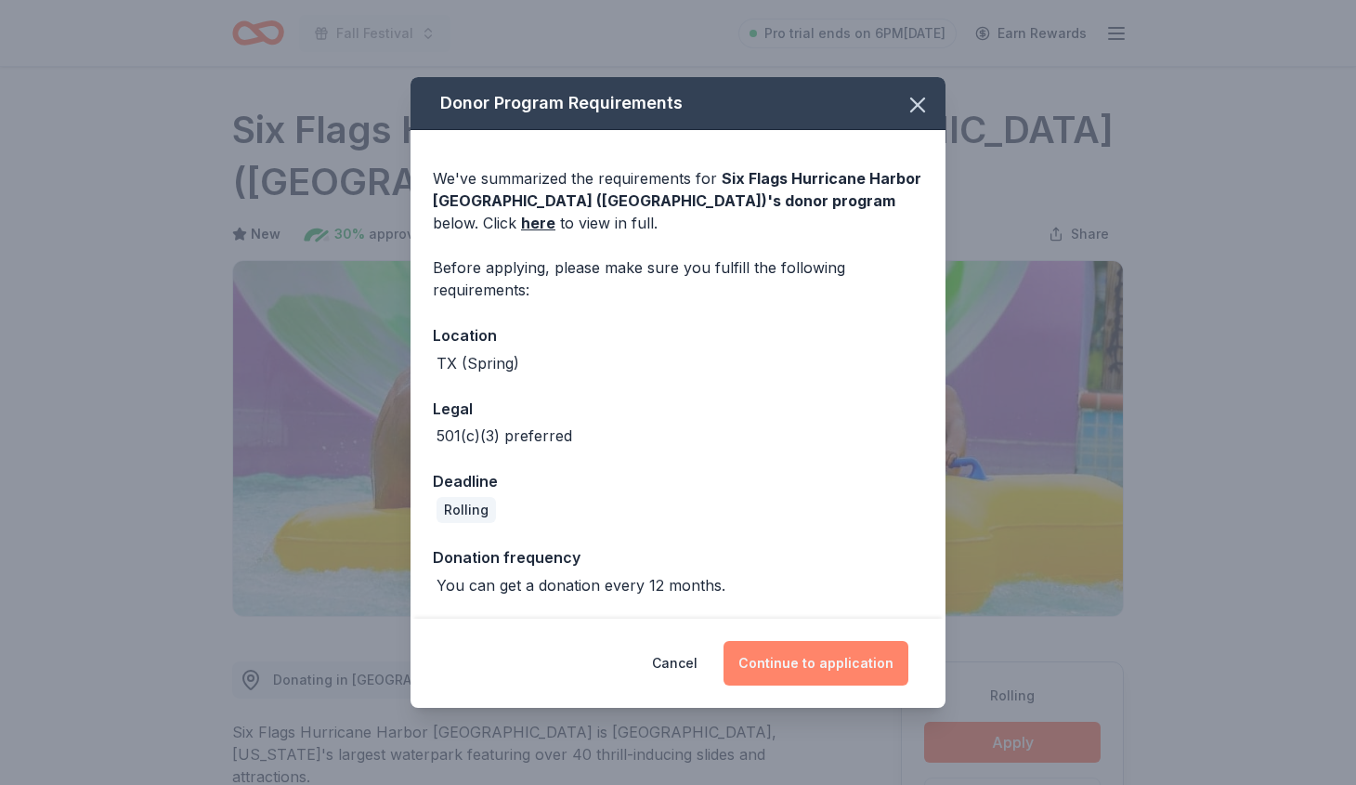
click at [800, 664] on button "Continue to application" at bounding box center [815, 663] width 185 height 45
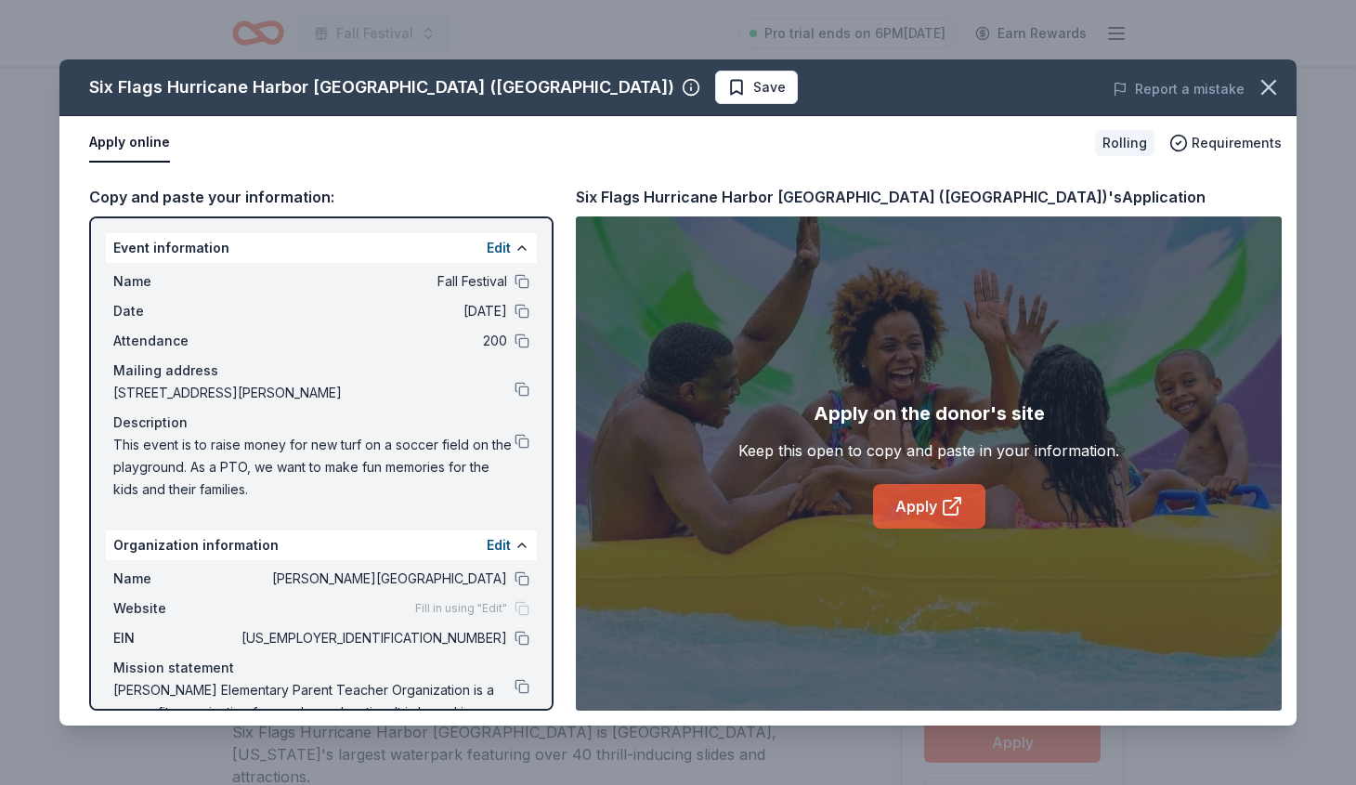
click at [943, 505] on icon at bounding box center [950, 507] width 14 height 14
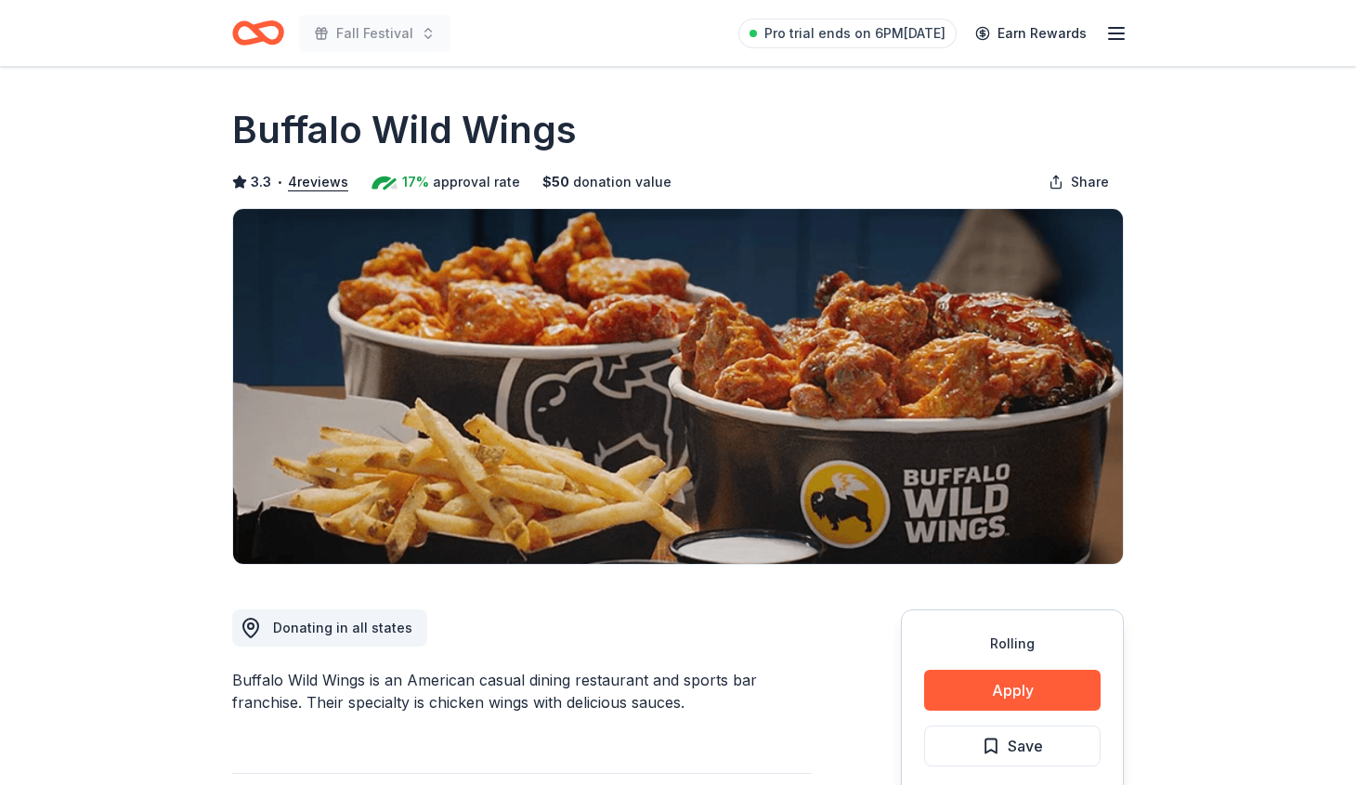
click at [1033, 692] on button "Apply" at bounding box center [1012, 689] width 176 height 41
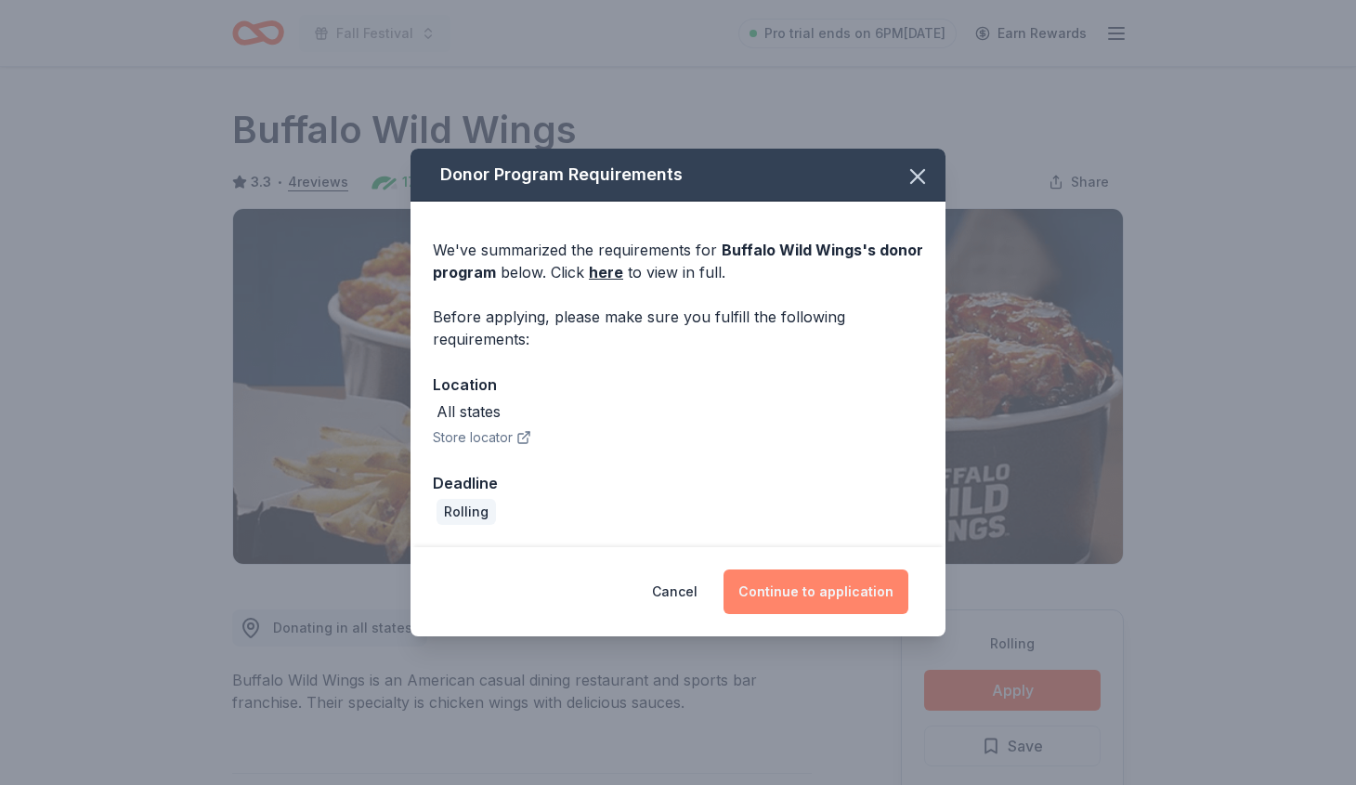
click at [797, 591] on button "Continue to application" at bounding box center [815, 591] width 185 height 45
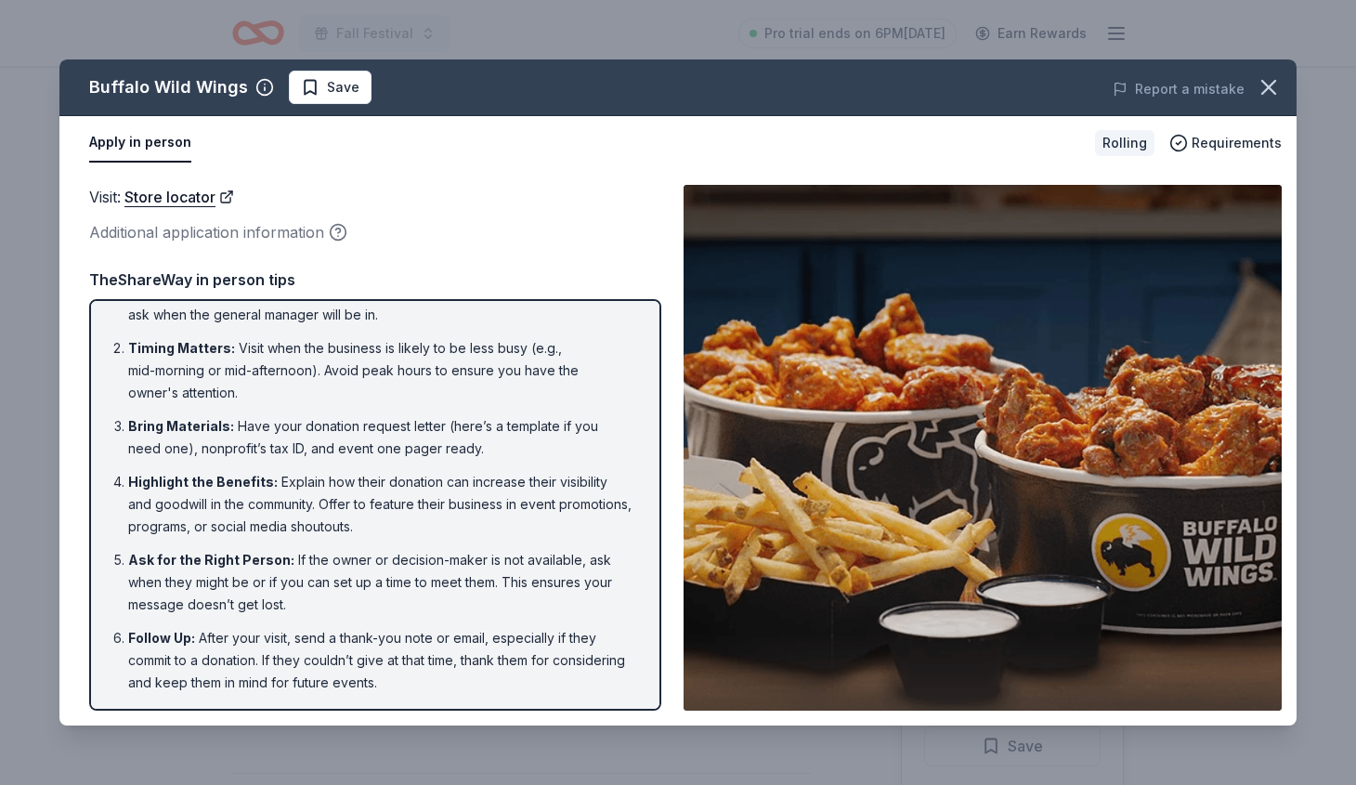
scroll to position [33, 0]
click at [1266, 85] on icon "button" at bounding box center [1268, 87] width 13 height 13
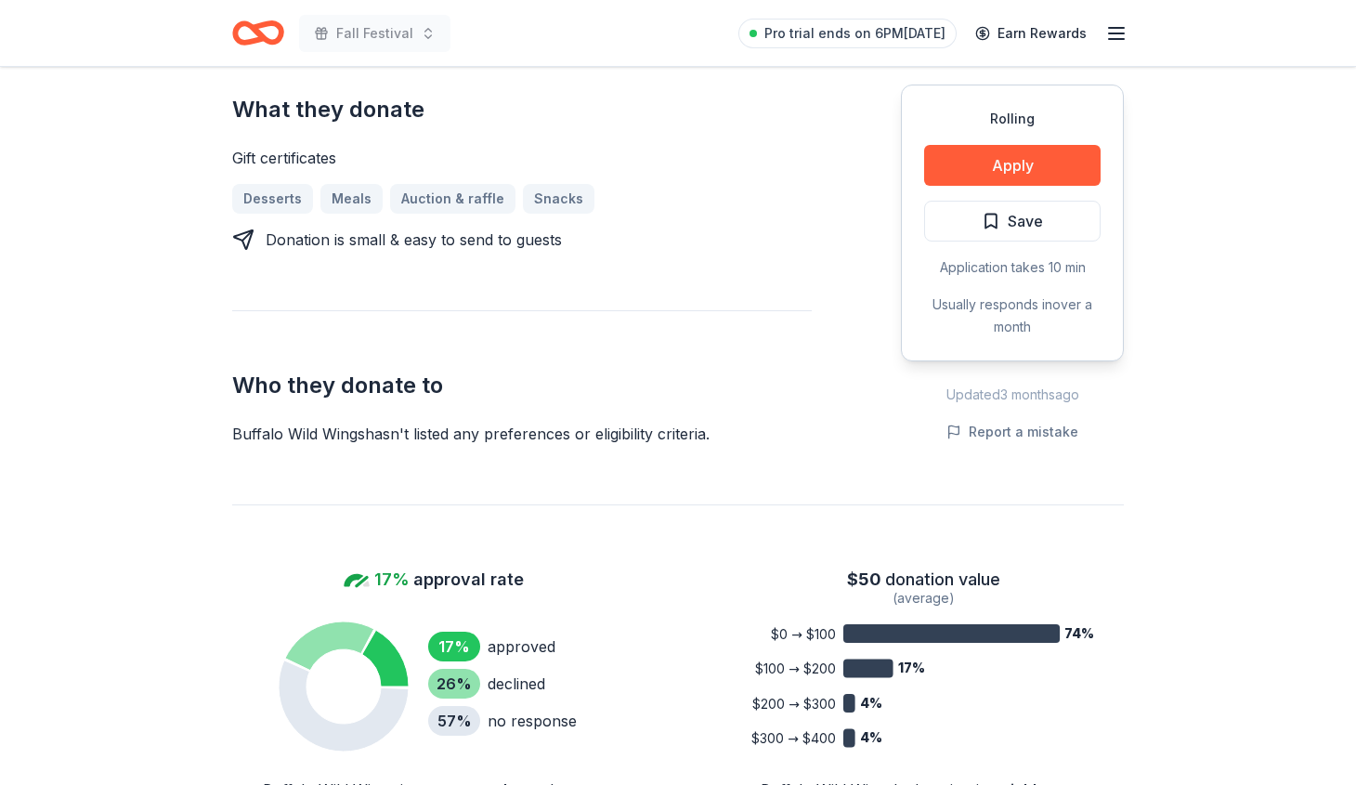
scroll to position [743, 0]
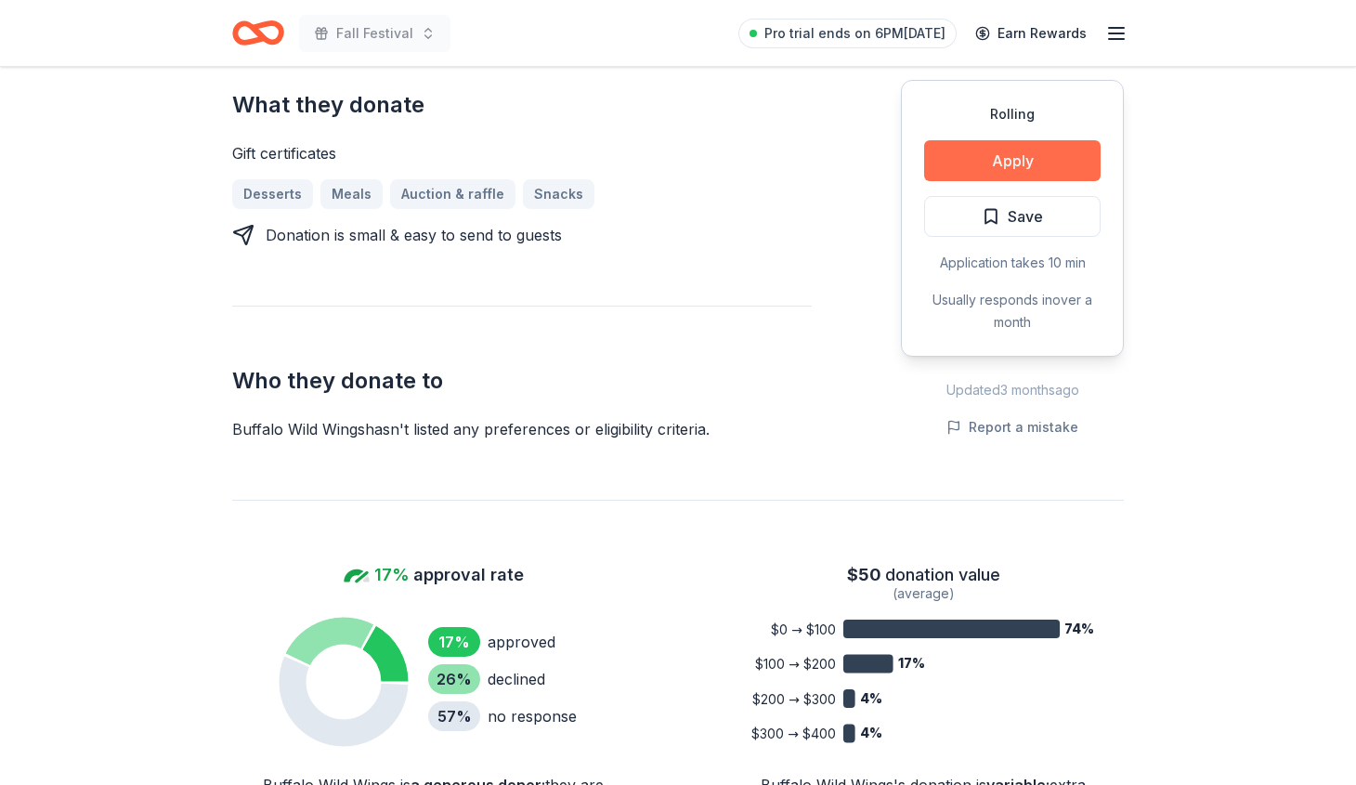
click at [1011, 156] on button "Apply" at bounding box center [1012, 160] width 176 height 41
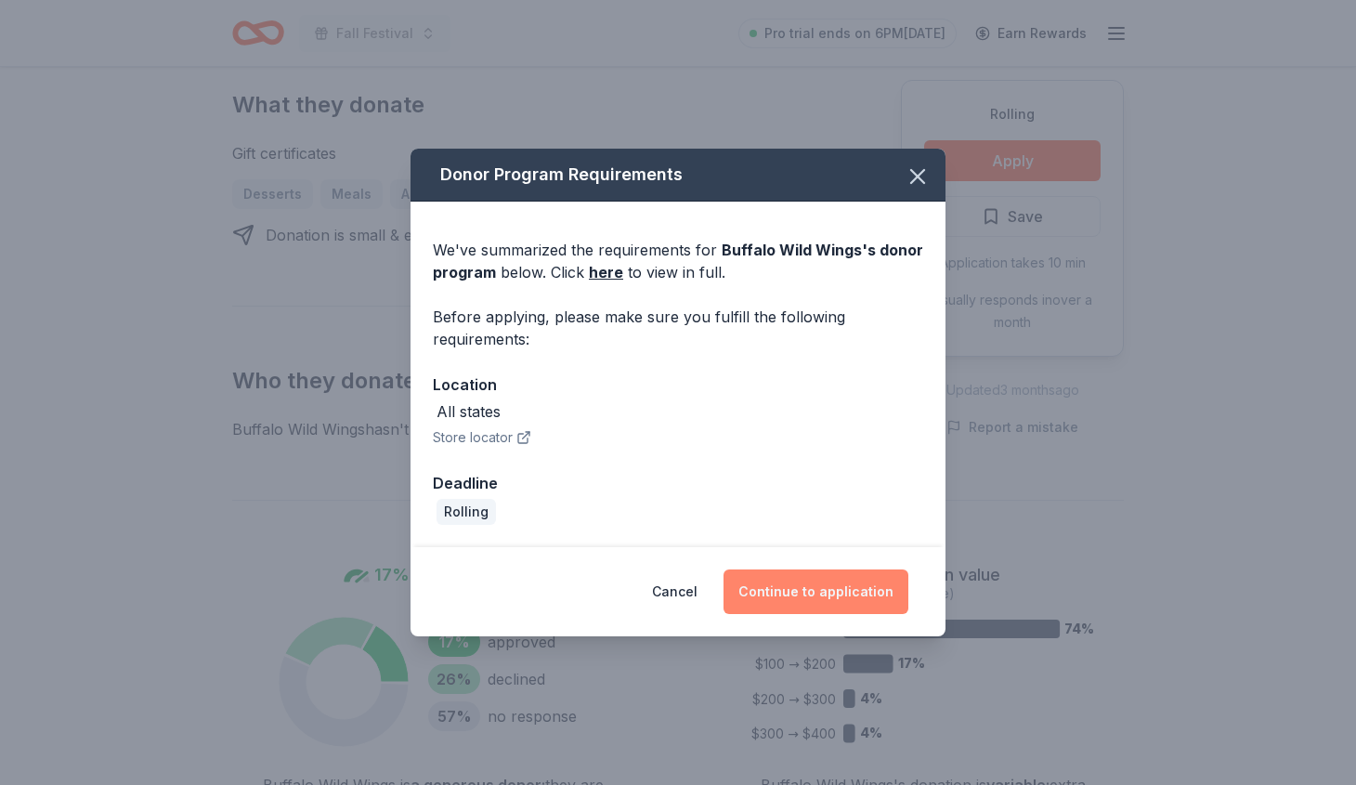
click at [794, 601] on button "Continue to application" at bounding box center [815, 591] width 185 height 45
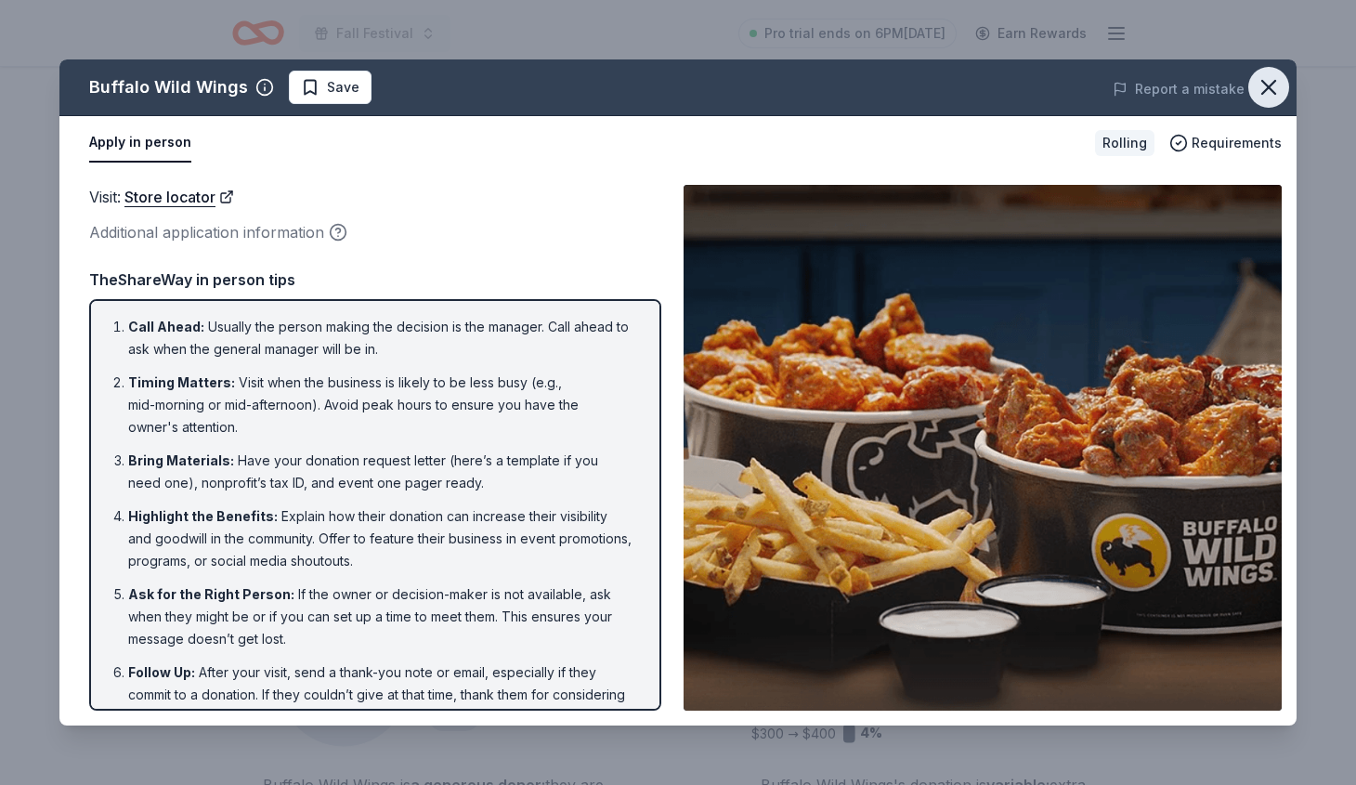
click at [1271, 88] on icon "button" at bounding box center [1268, 87] width 26 height 26
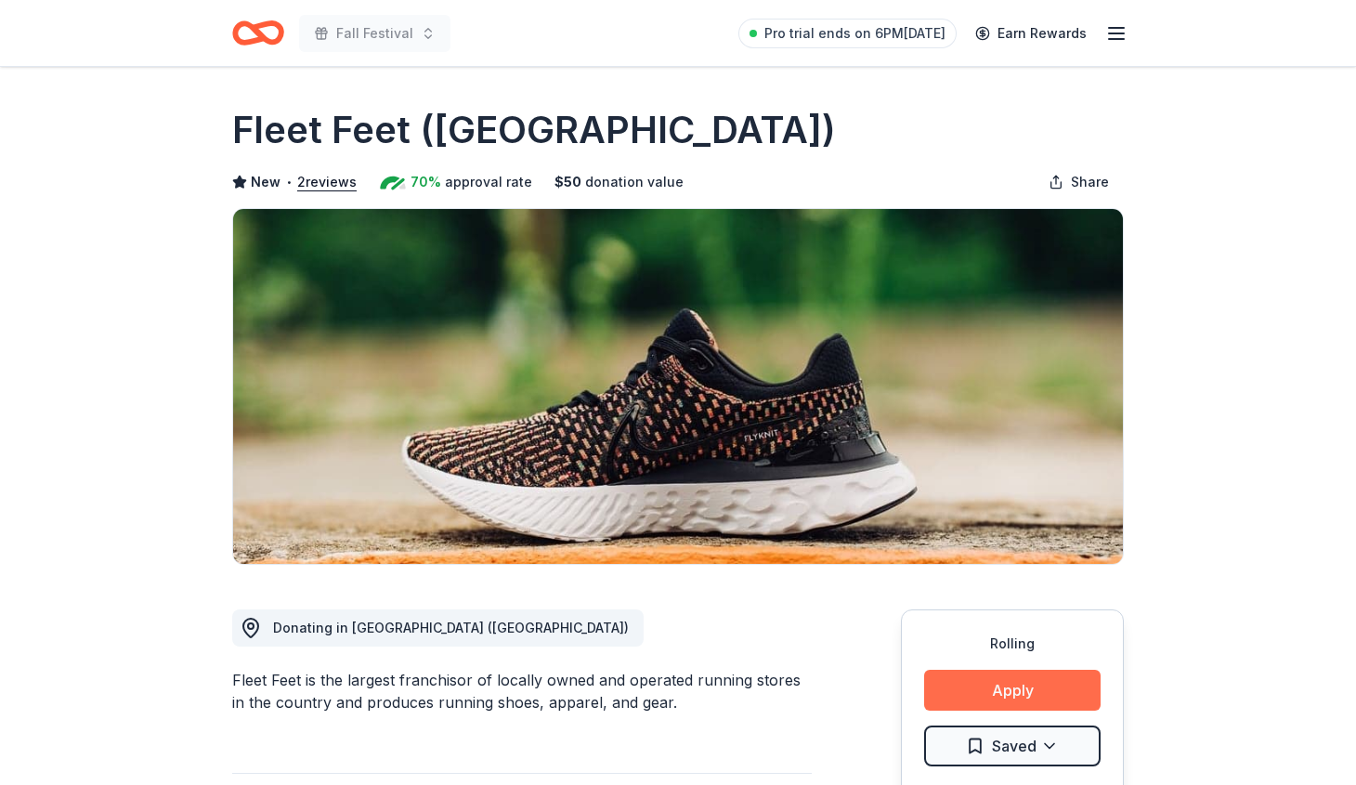
click at [1001, 693] on button "Apply" at bounding box center [1012, 689] width 176 height 41
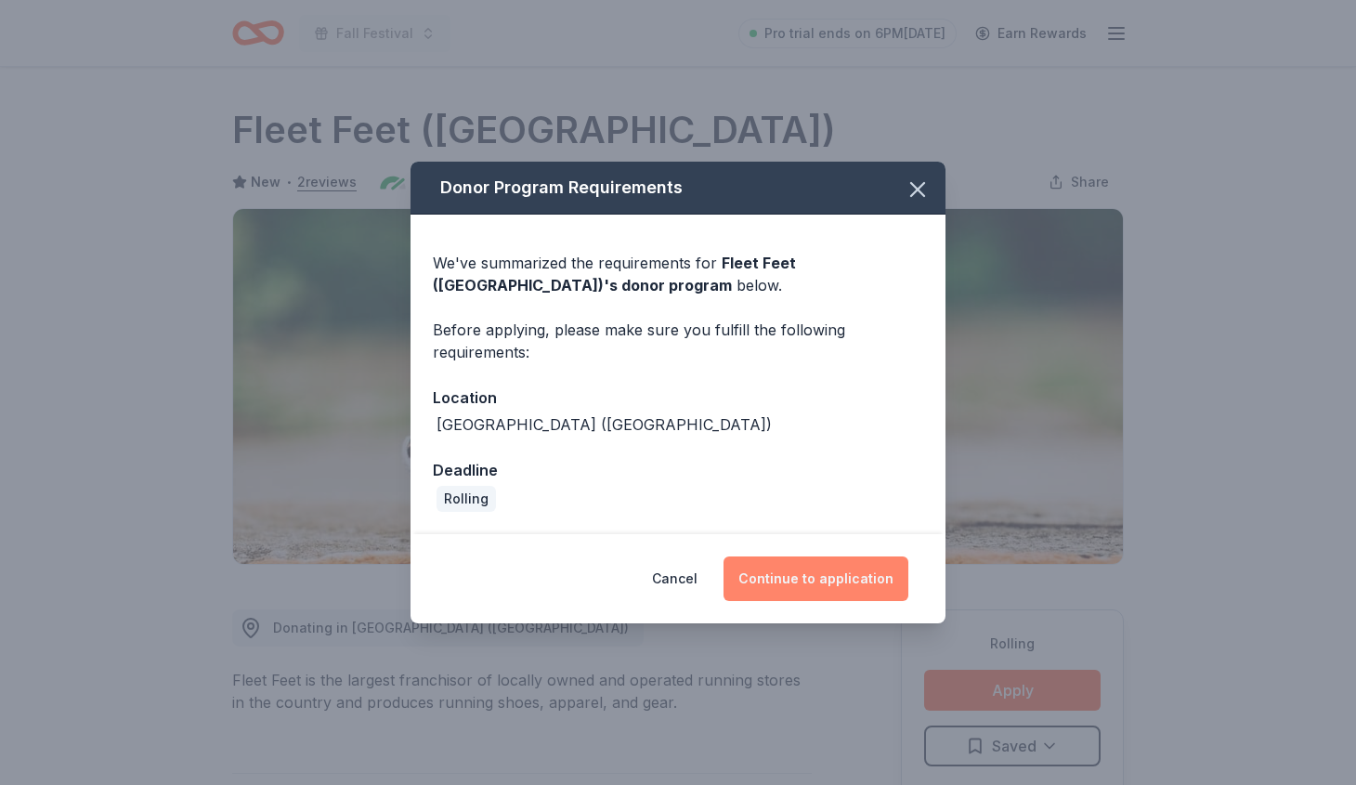
click at [826, 573] on button "Continue to application" at bounding box center [815, 578] width 185 height 45
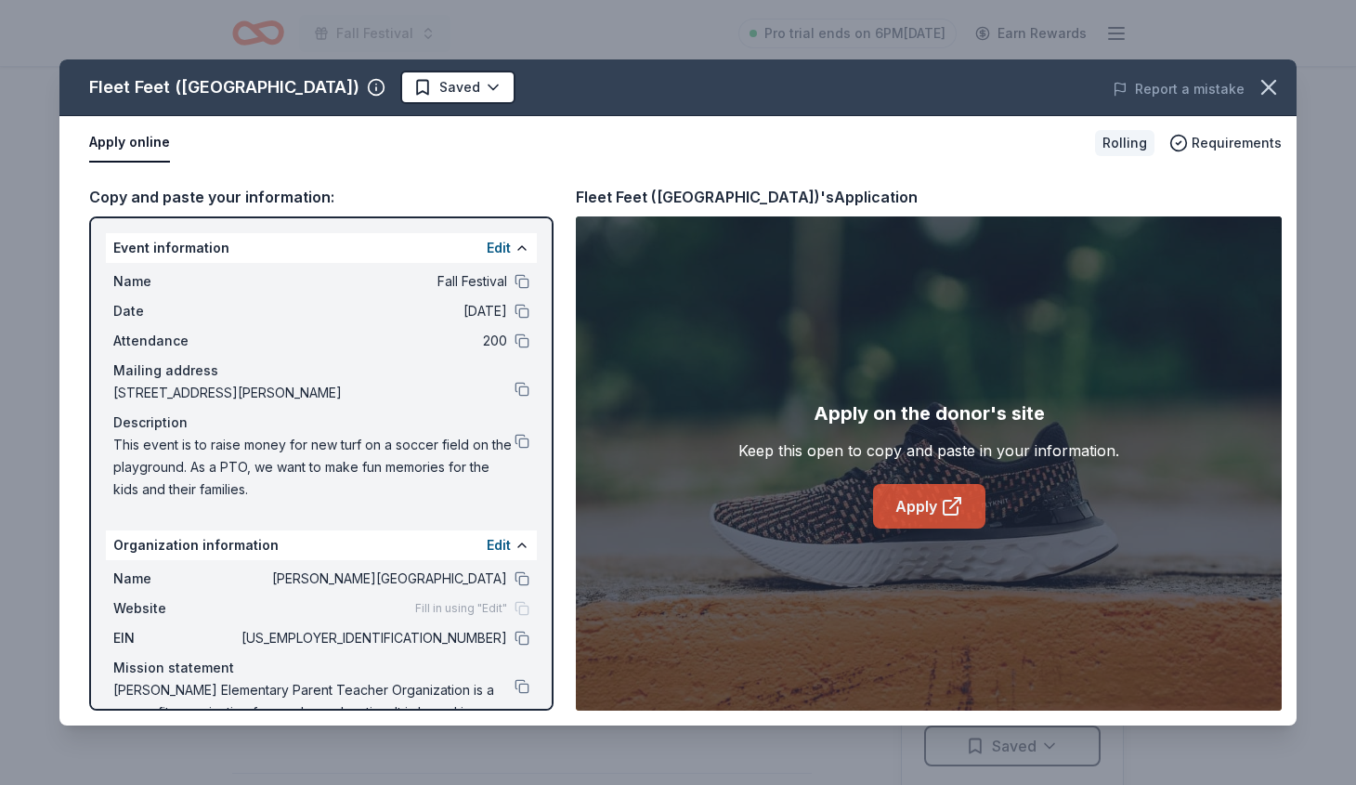
click at [920, 513] on link "Apply" at bounding box center [929, 506] width 112 height 45
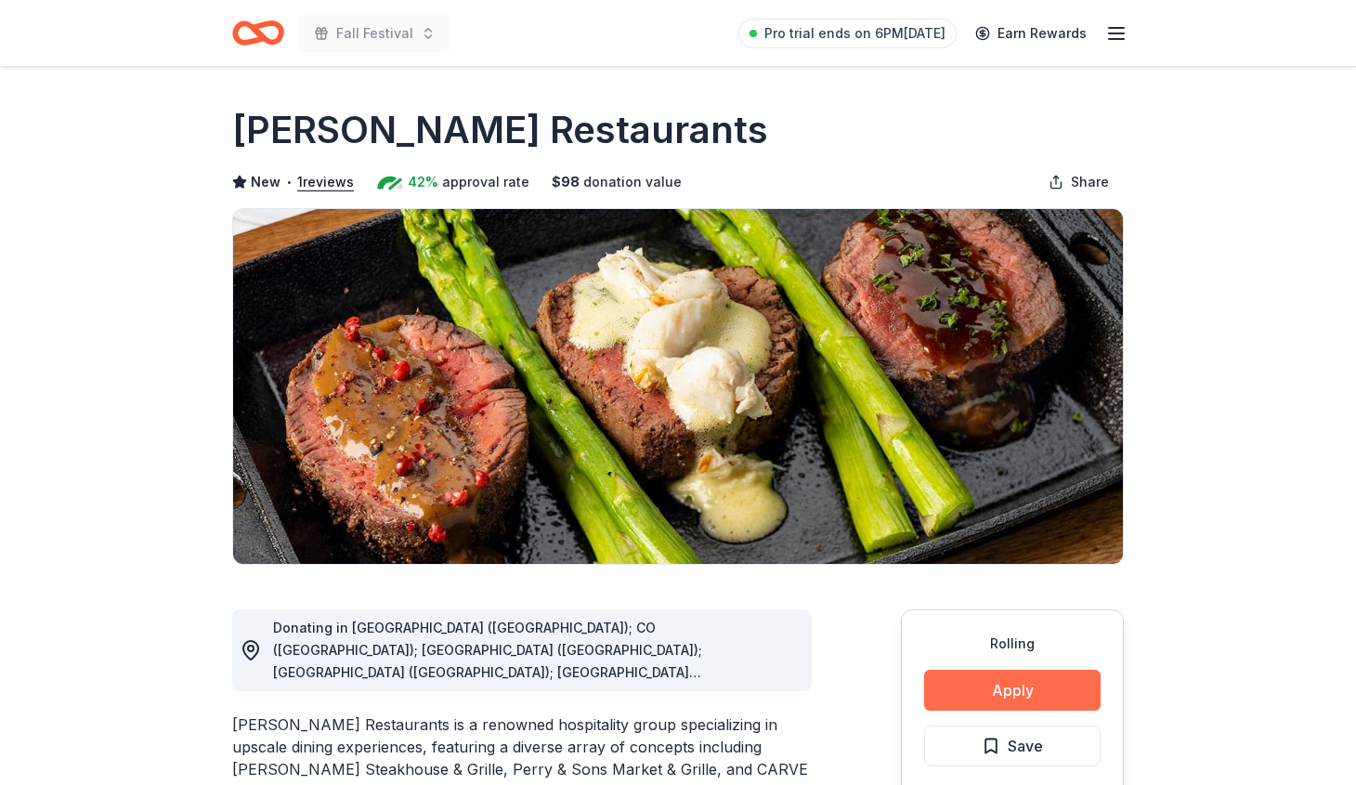
click at [1010, 689] on button "Apply" at bounding box center [1012, 689] width 176 height 41
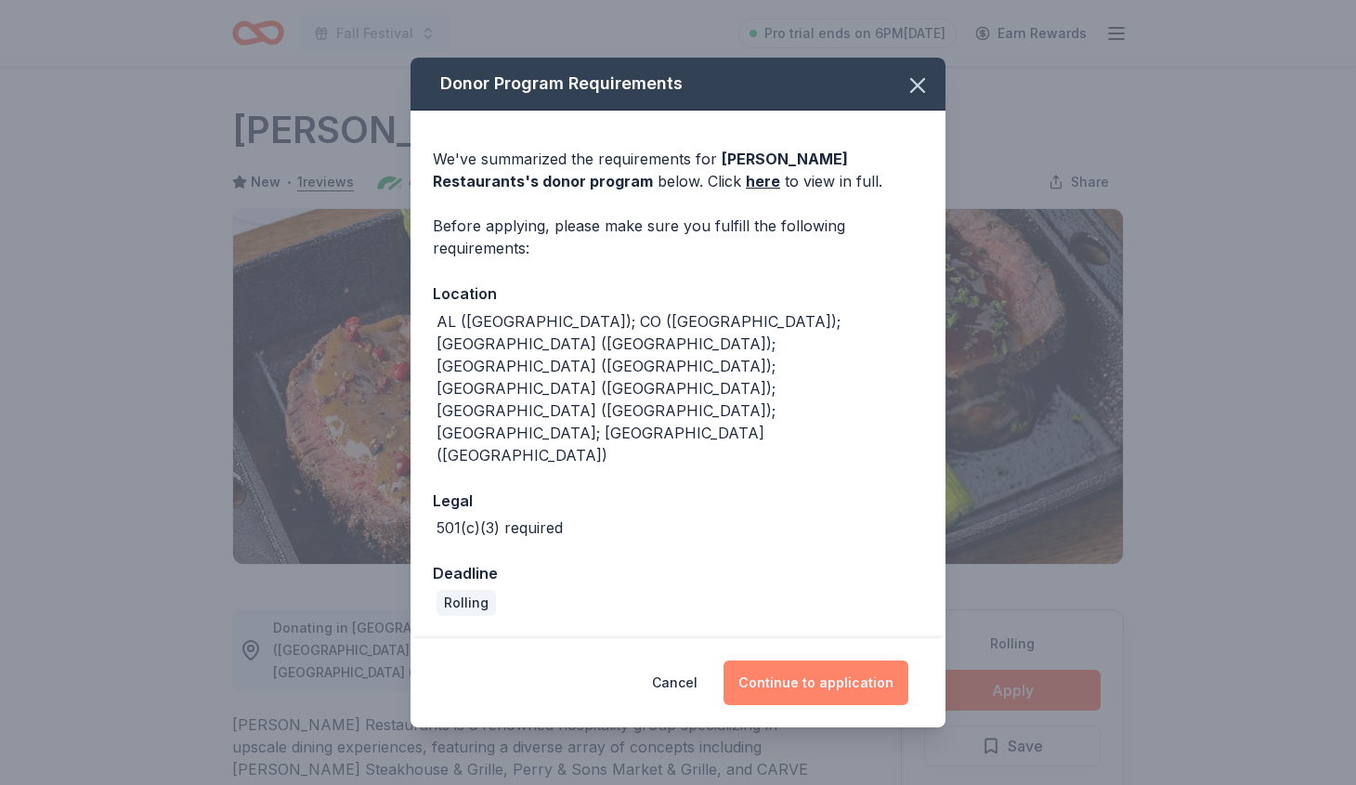
click at [786, 660] on button "Continue to application" at bounding box center [815, 682] width 185 height 45
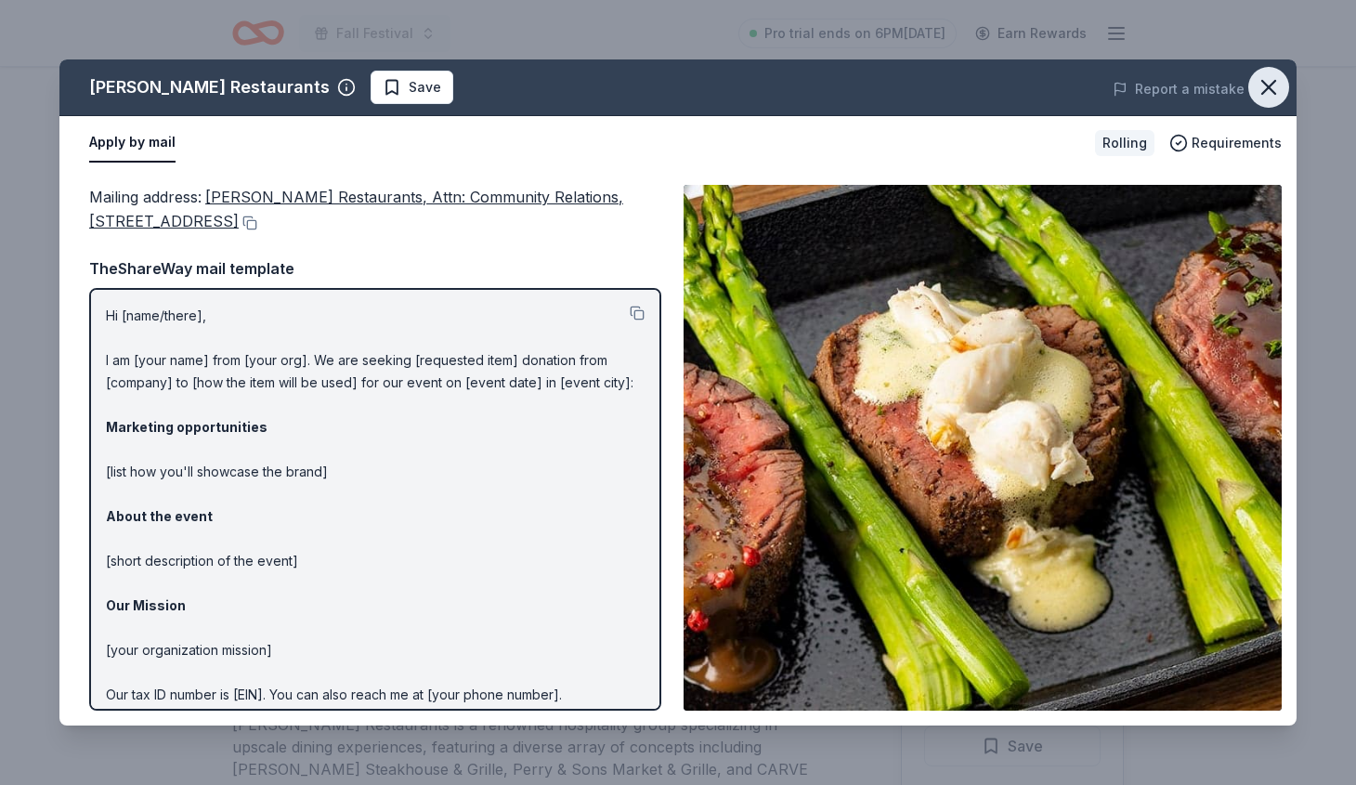
click at [1273, 86] on icon "button" at bounding box center [1268, 87] width 26 height 26
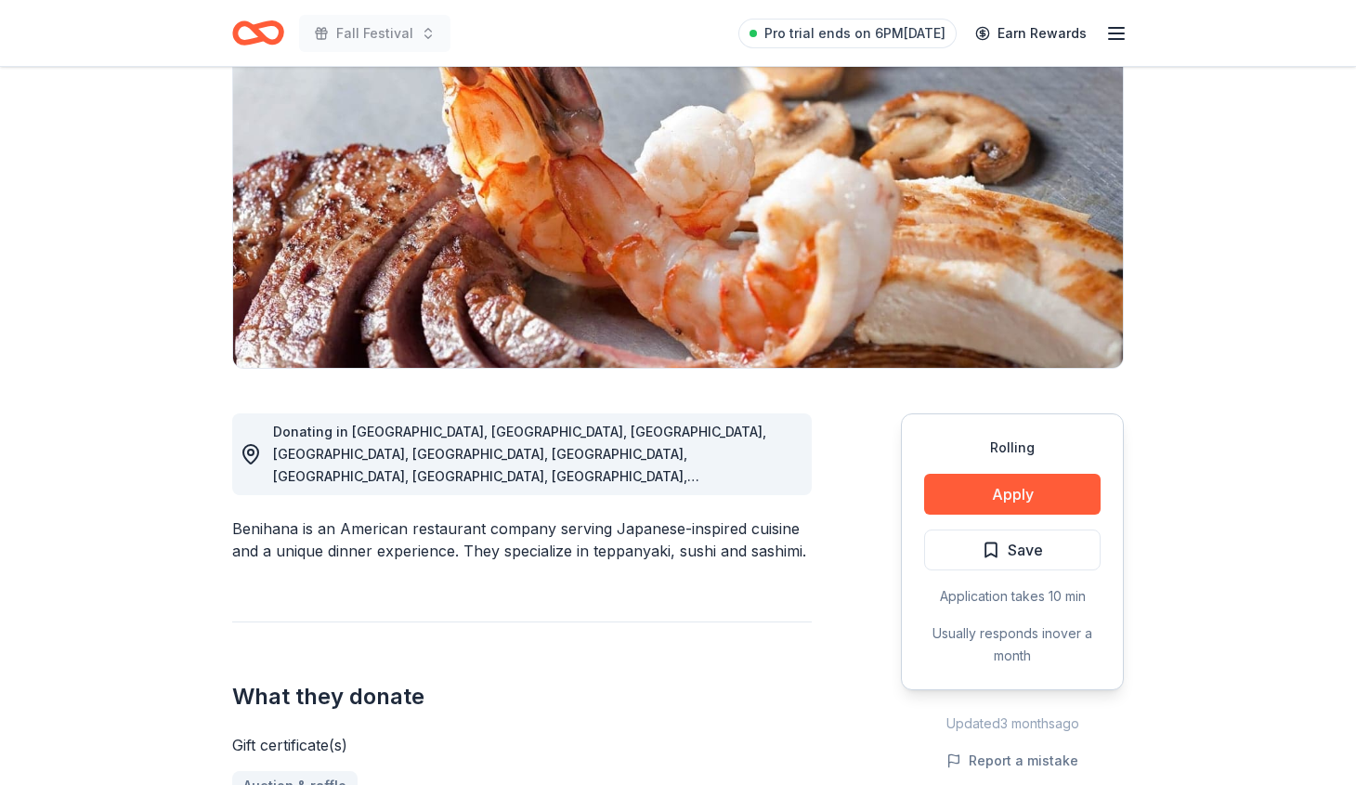
scroll to position [204, 0]
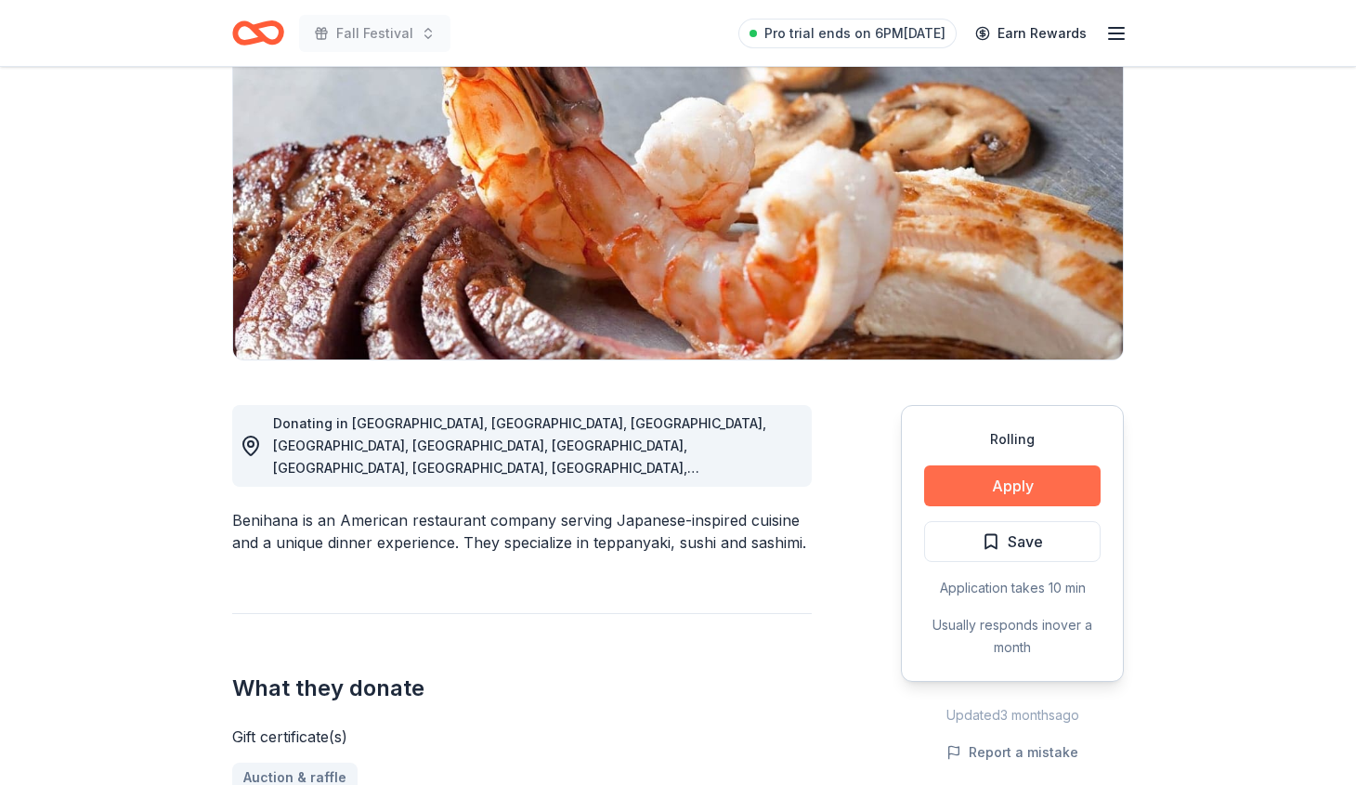
click at [995, 480] on button "Apply" at bounding box center [1012, 485] width 176 height 41
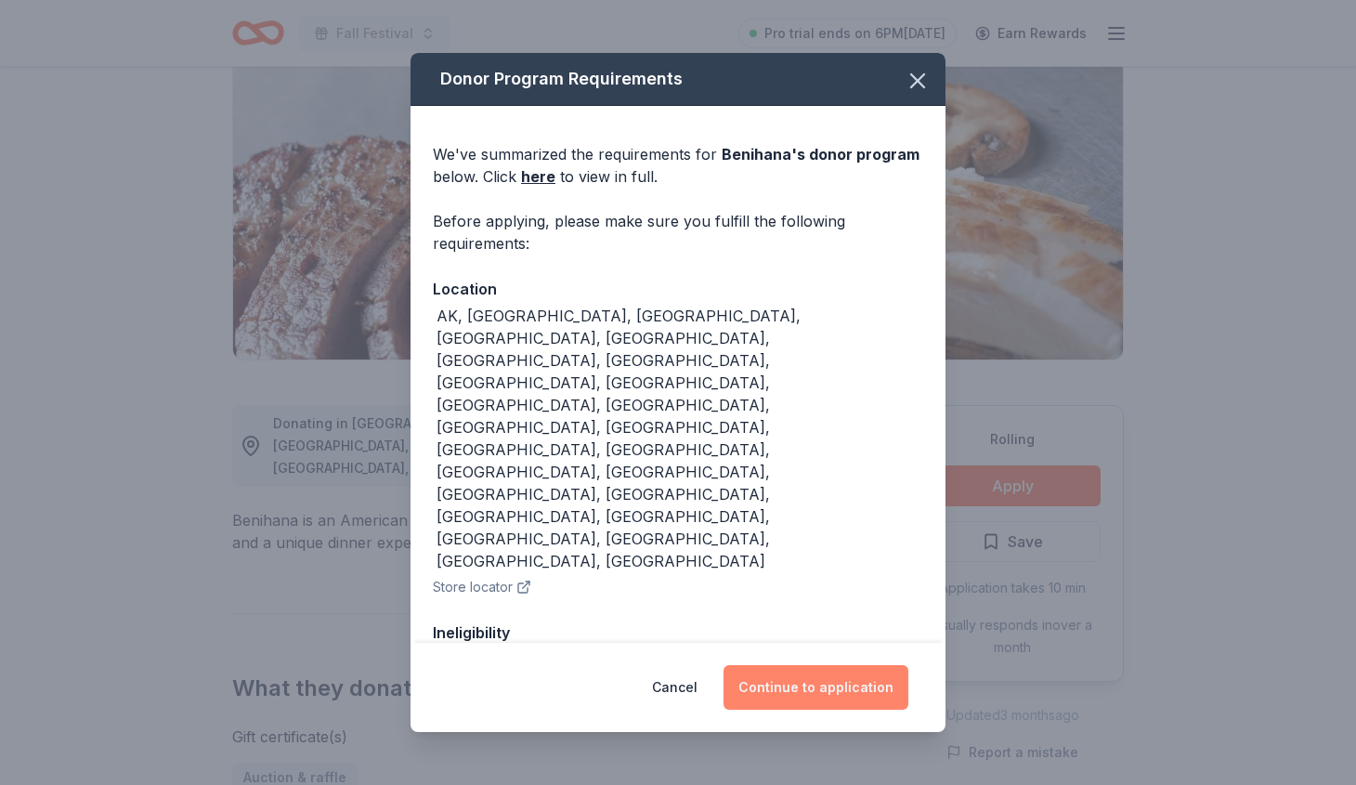
click at [824, 688] on button "Continue to application" at bounding box center [815, 687] width 185 height 45
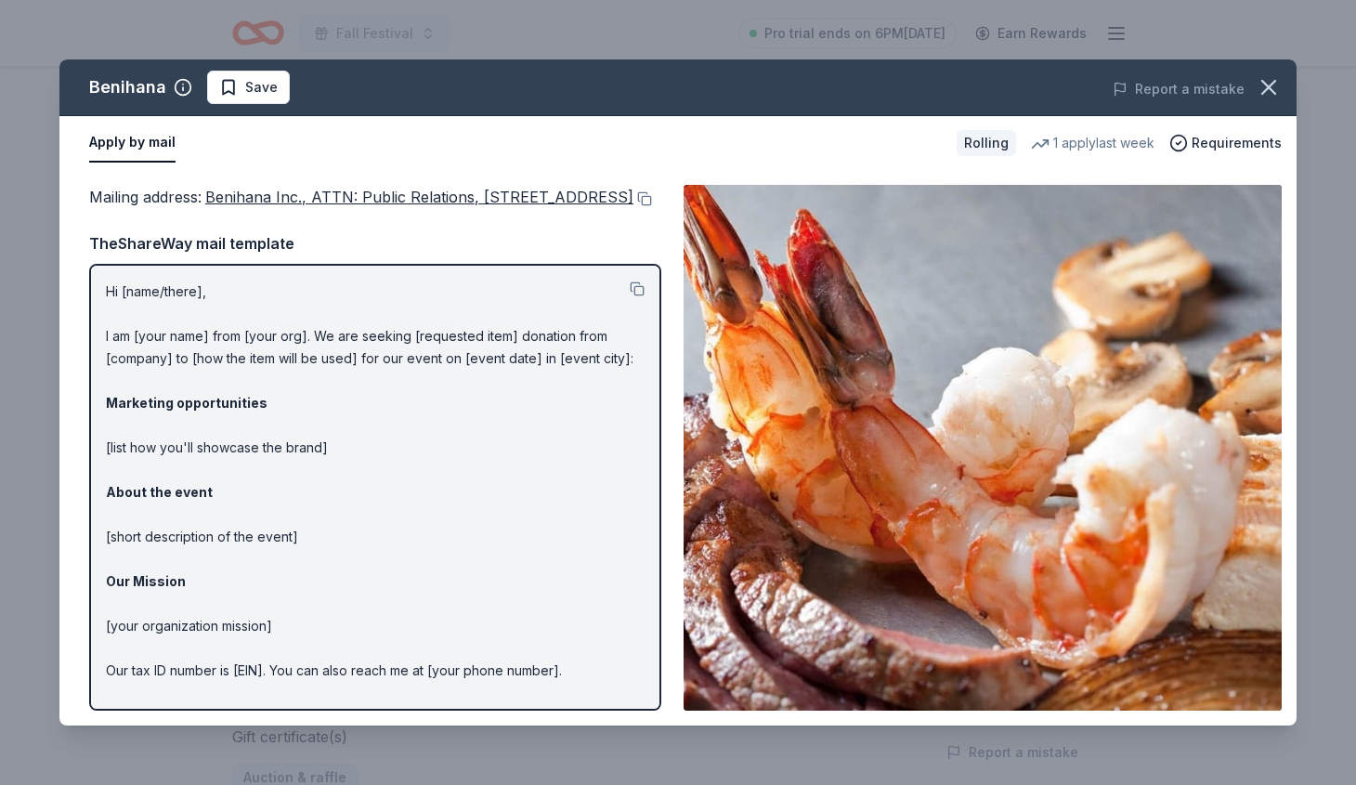
scroll to position [0, 0]
click at [1299, 76] on div "Benihana Save Report a mistake Apply by mail Rolling 1 apply last week Requirem…" at bounding box center [678, 392] width 1356 height 785
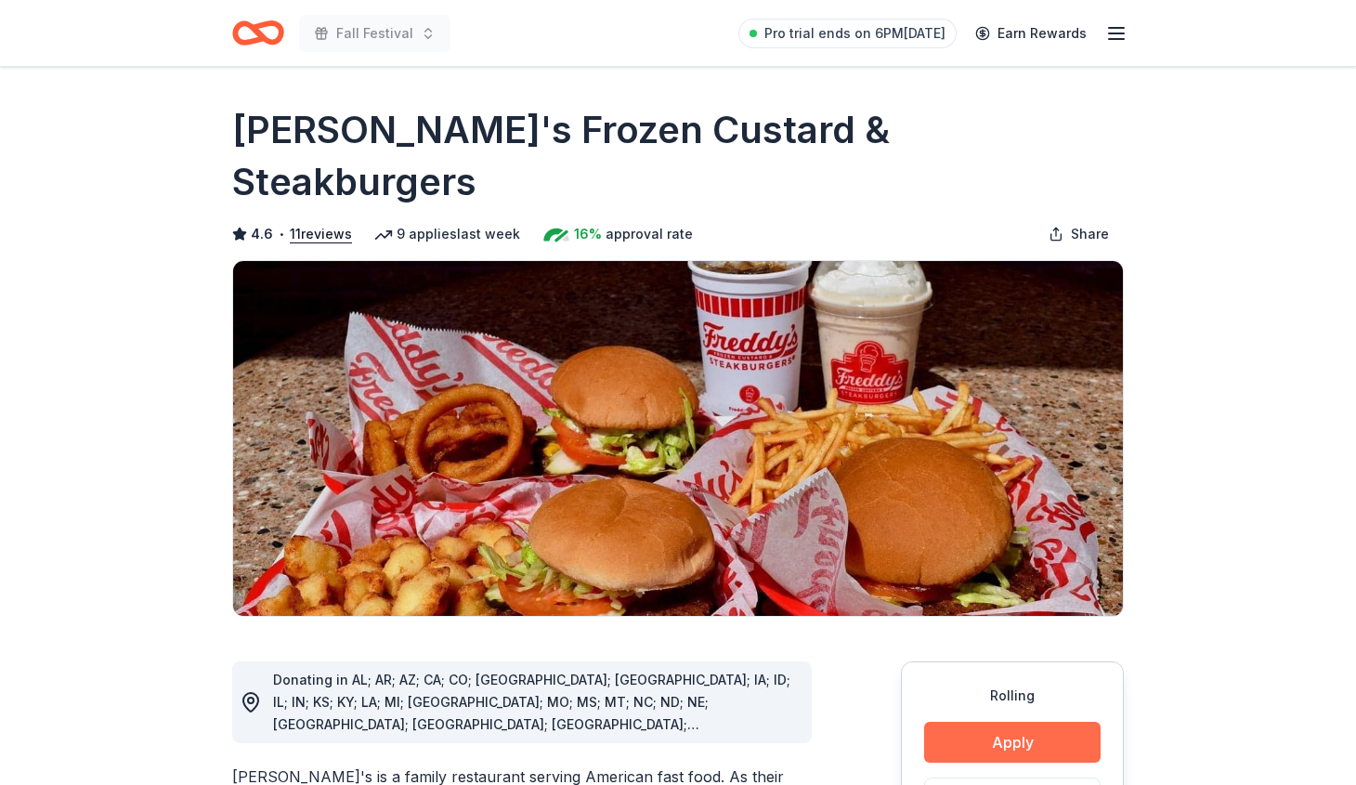
click at [1032, 721] on button "Apply" at bounding box center [1012, 741] width 176 height 41
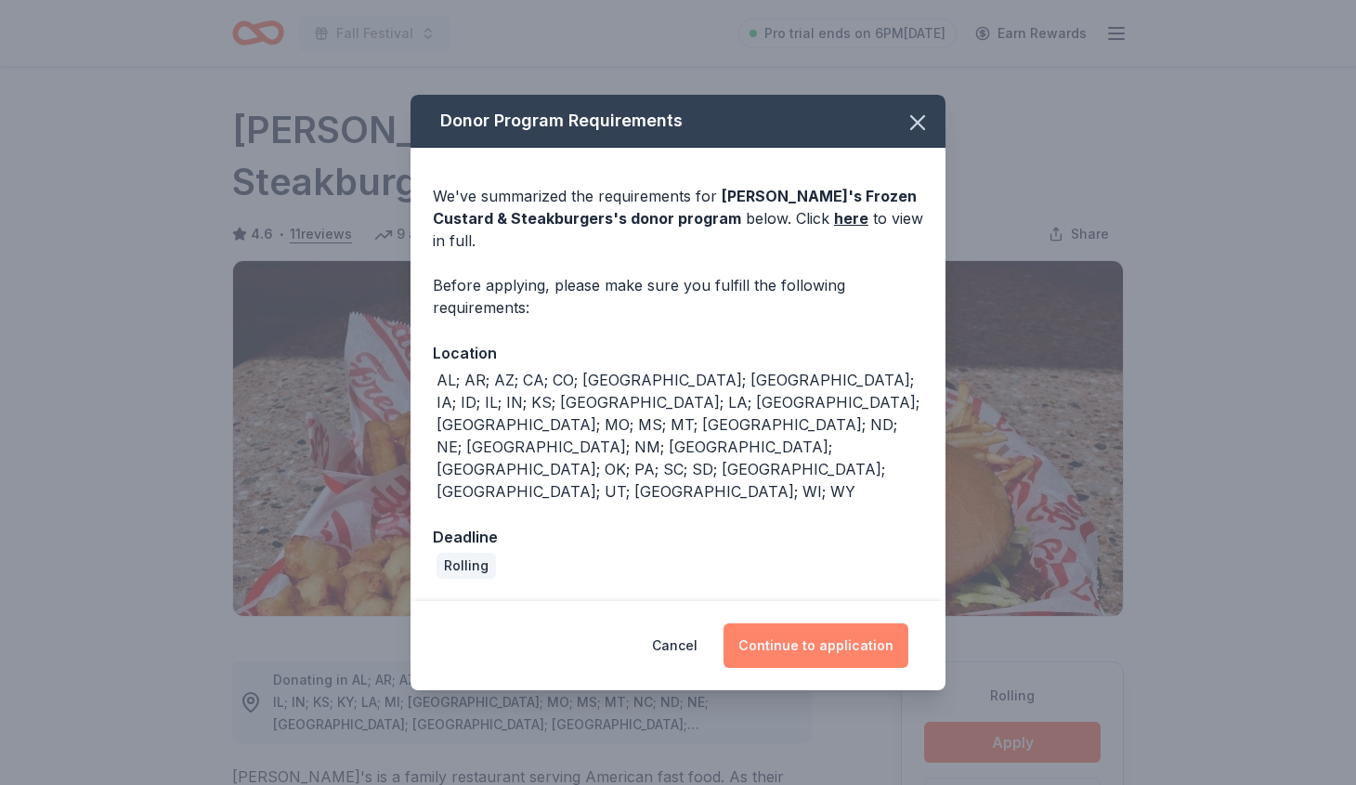
click at [843, 623] on button "Continue to application" at bounding box center [815, 645] width 185 height 45
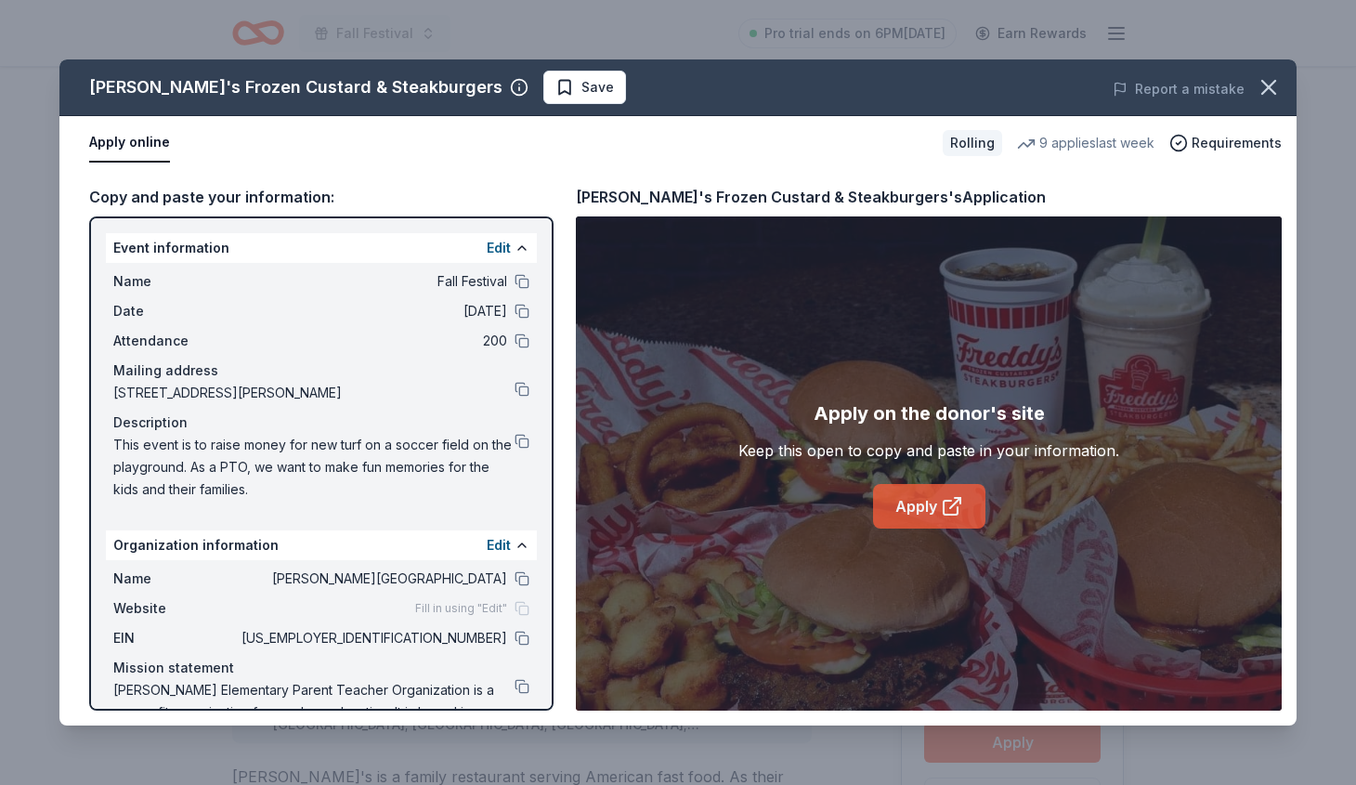
click at [935, 510] on link "Apply" at bounding box center [929, 506] width 112 height 45
click at [581, 90] on span "Save" at bounding box center [597, 87] width 32 height 22
click at [1268, 88] on icon "button" at bounding box center [1268, 87] width 13 height 13
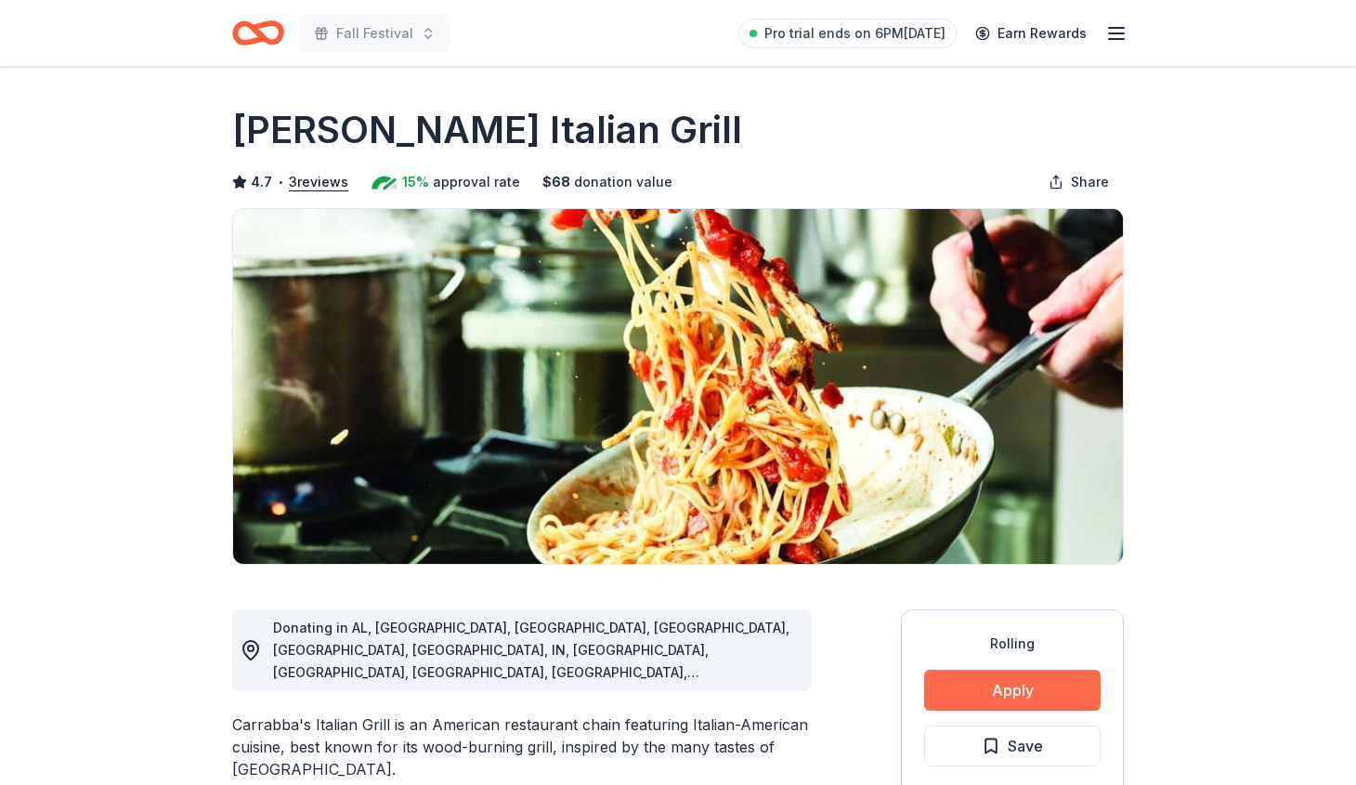
click at [994, 686] on button "Apply" at bounding box center [1012, 689] width 176 height 41
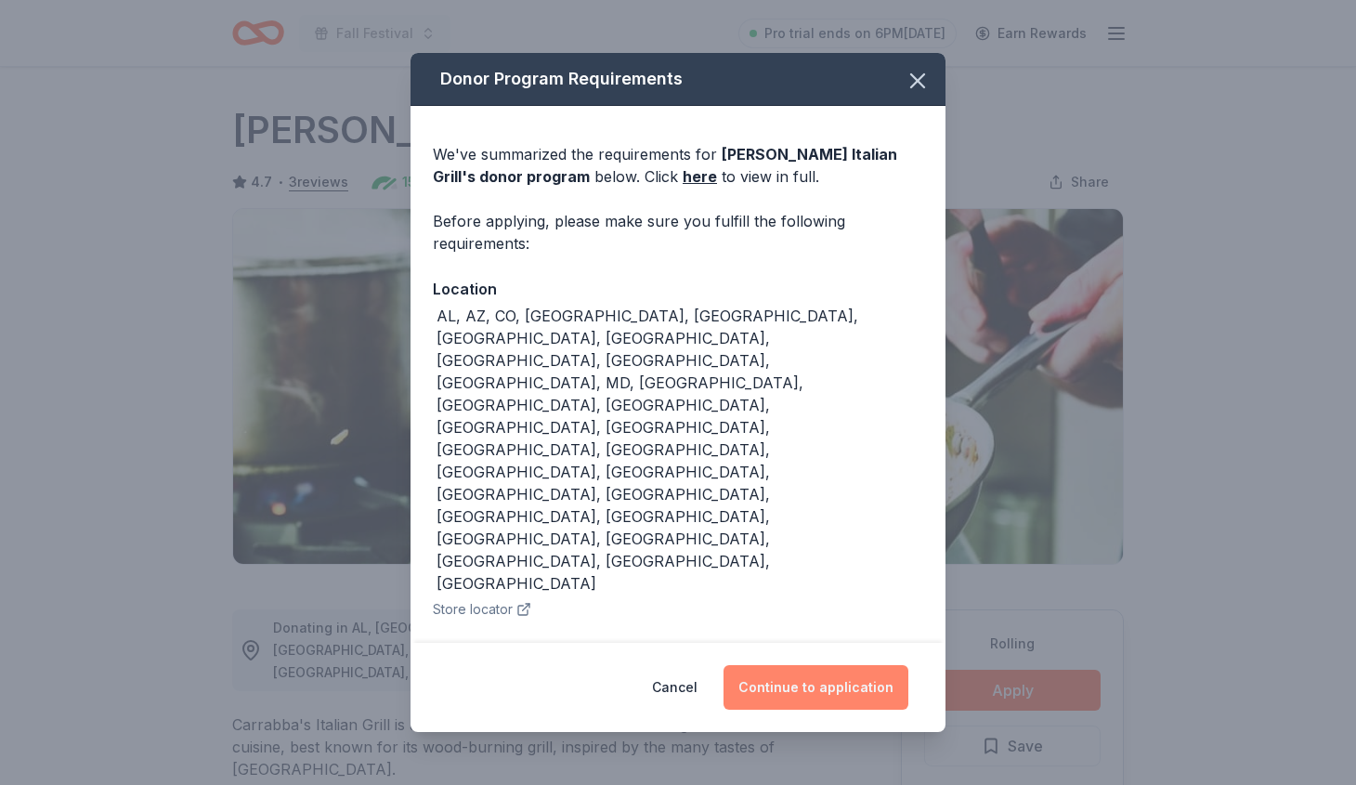
click at [819, 665] on button "Continue to application" at bounding box center [815, 687] width 185 height 45
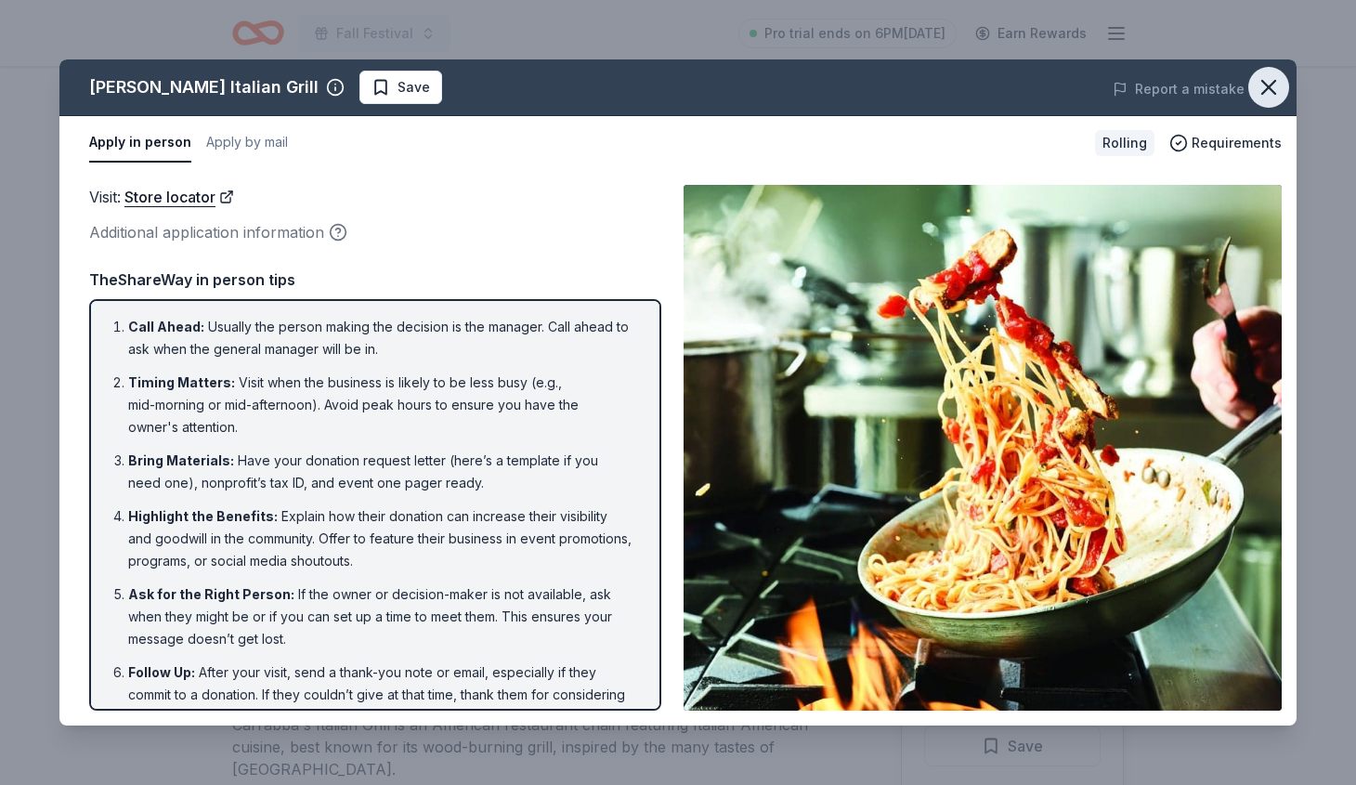
click at [1272, 83] on icon "button" at bounding box center [1268, 87] width 13 height 13
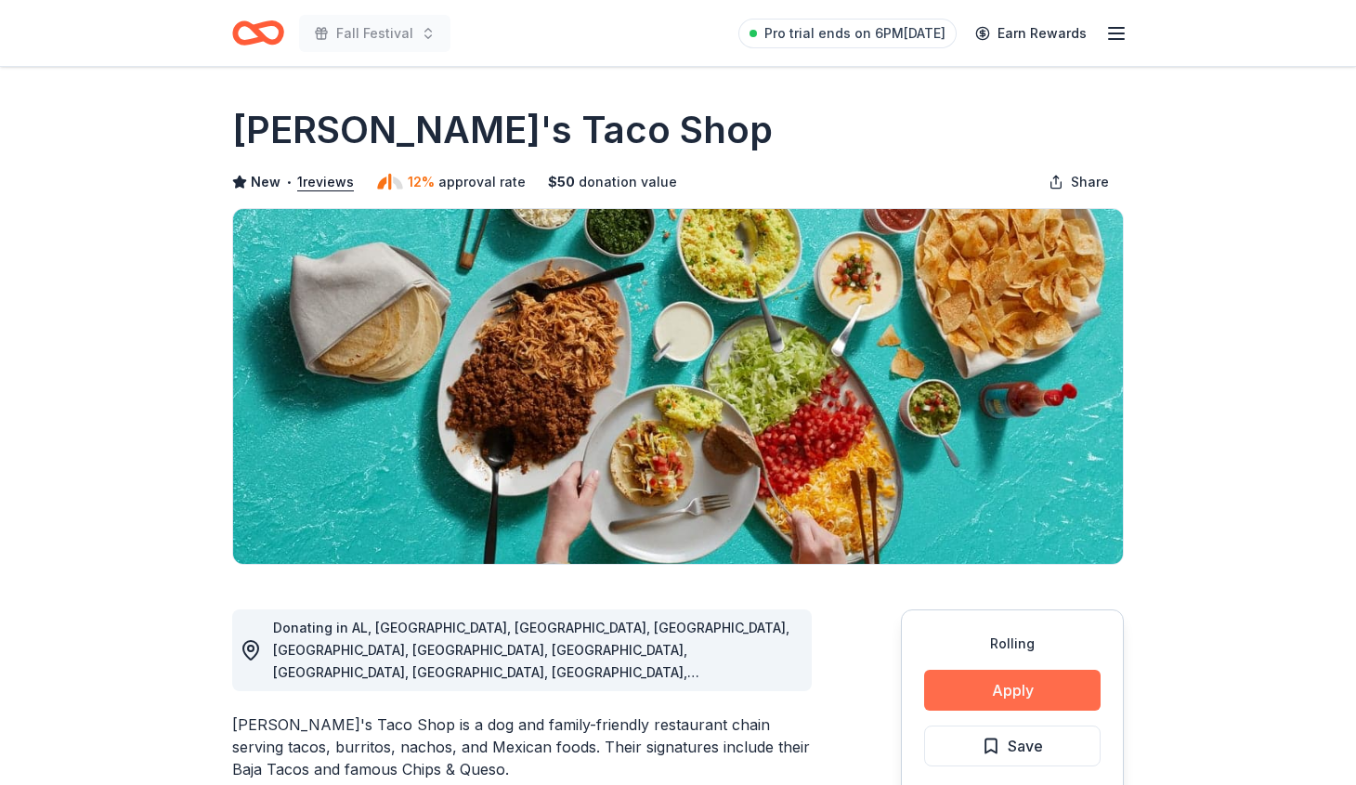
click at [1015, 688] on button "Apply" at bounding box center [1012, 689] width 176 height 41
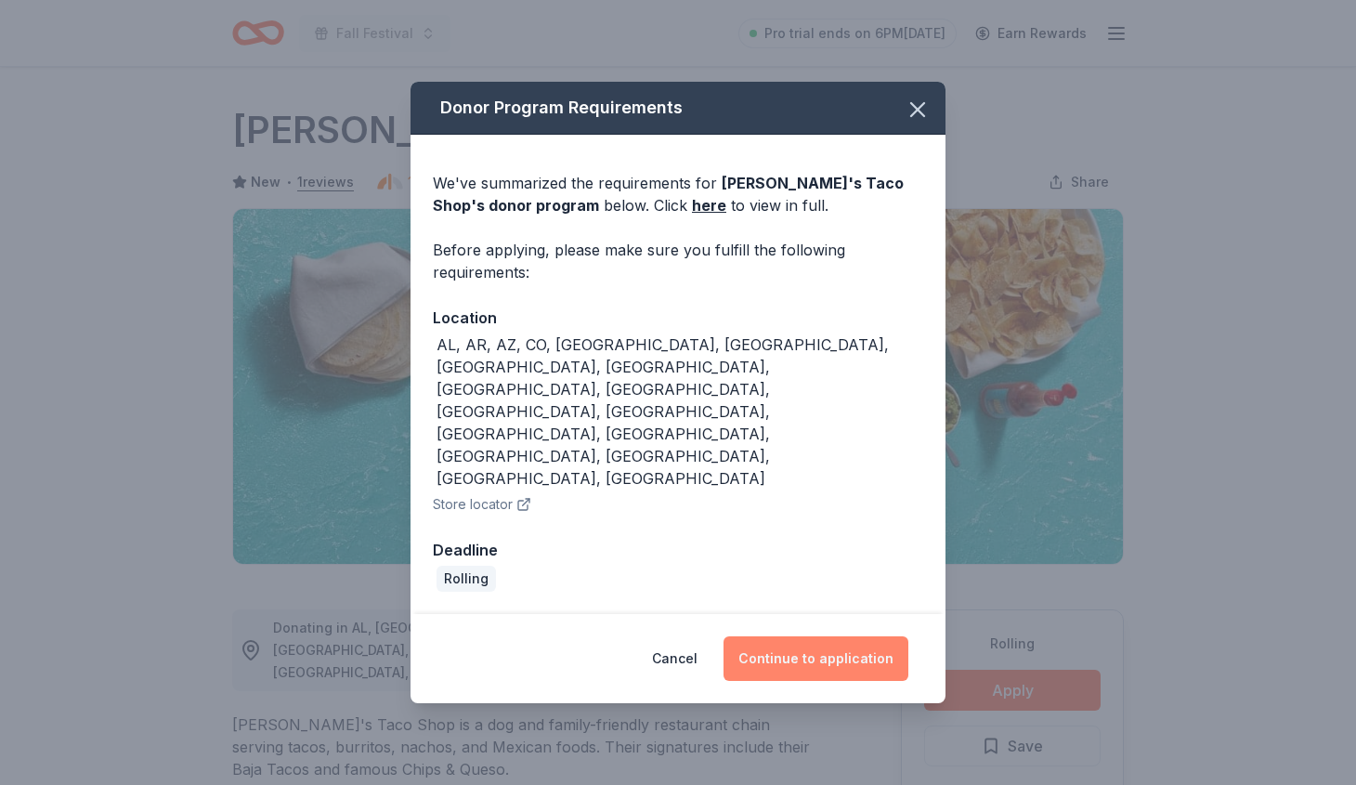
click at [782, 636] on button "Continue to application" at bounding box center [815, 658] width 185 height 45
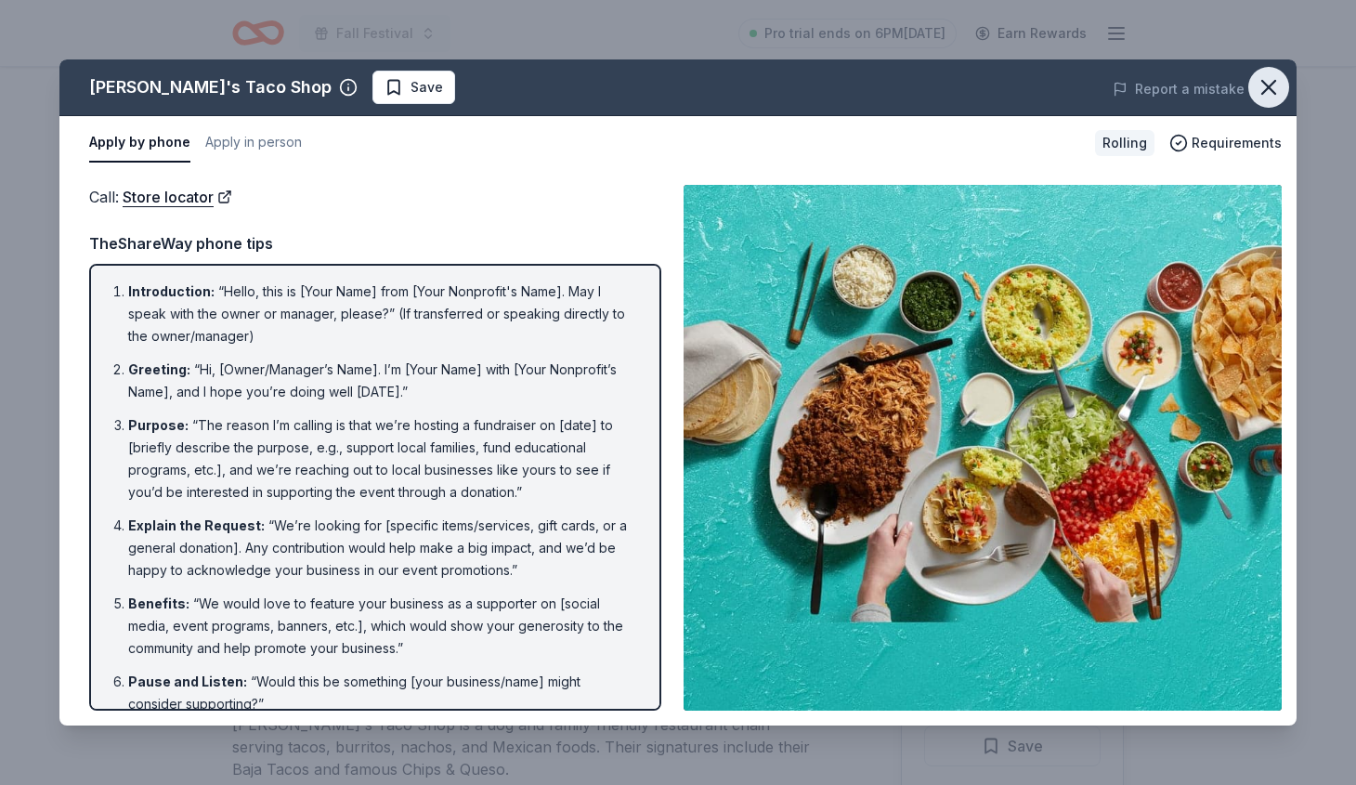
click at [1276, 87] on icon "button" at bounding box center [1268, 87] width 26 height 26
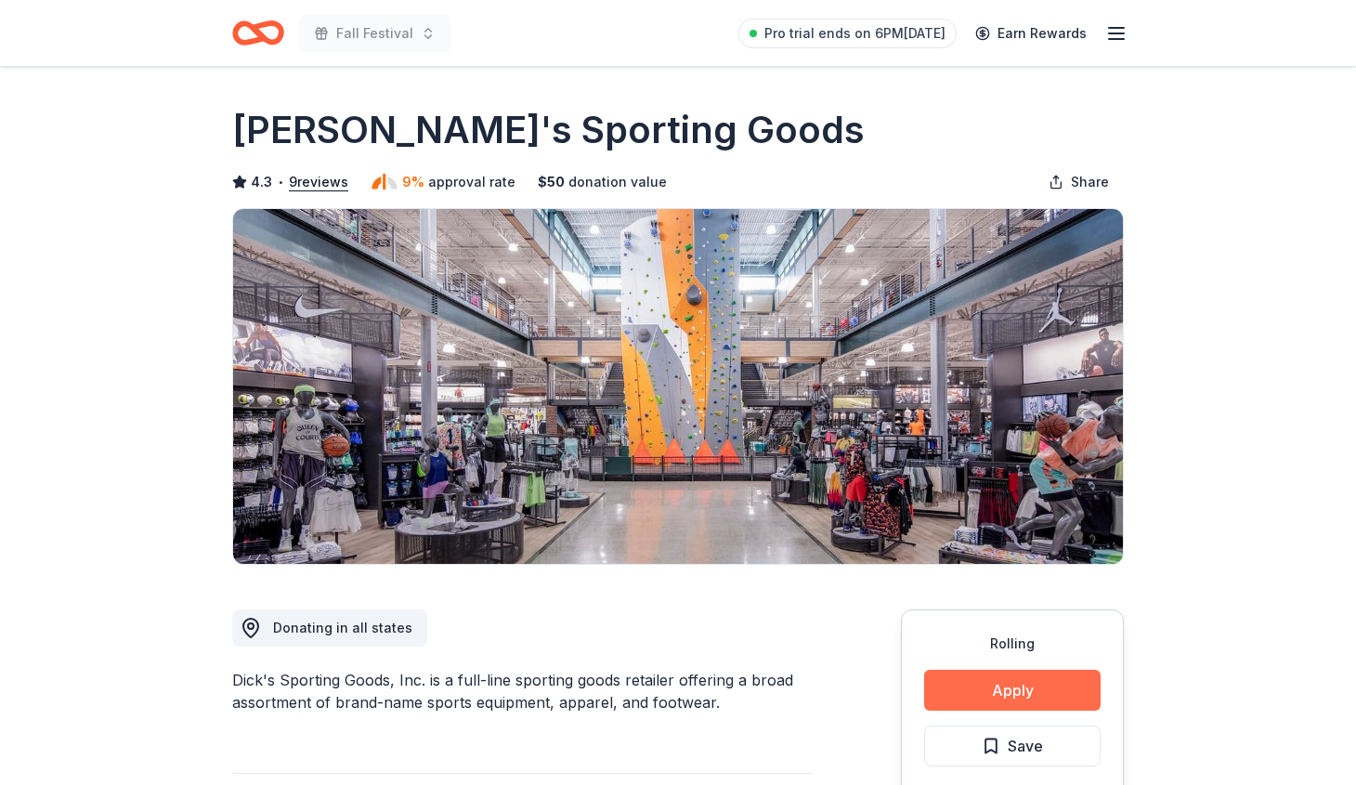
click at [1053, 683] on button "Apply" at bounding box center [1012, 689] width 176 height 41
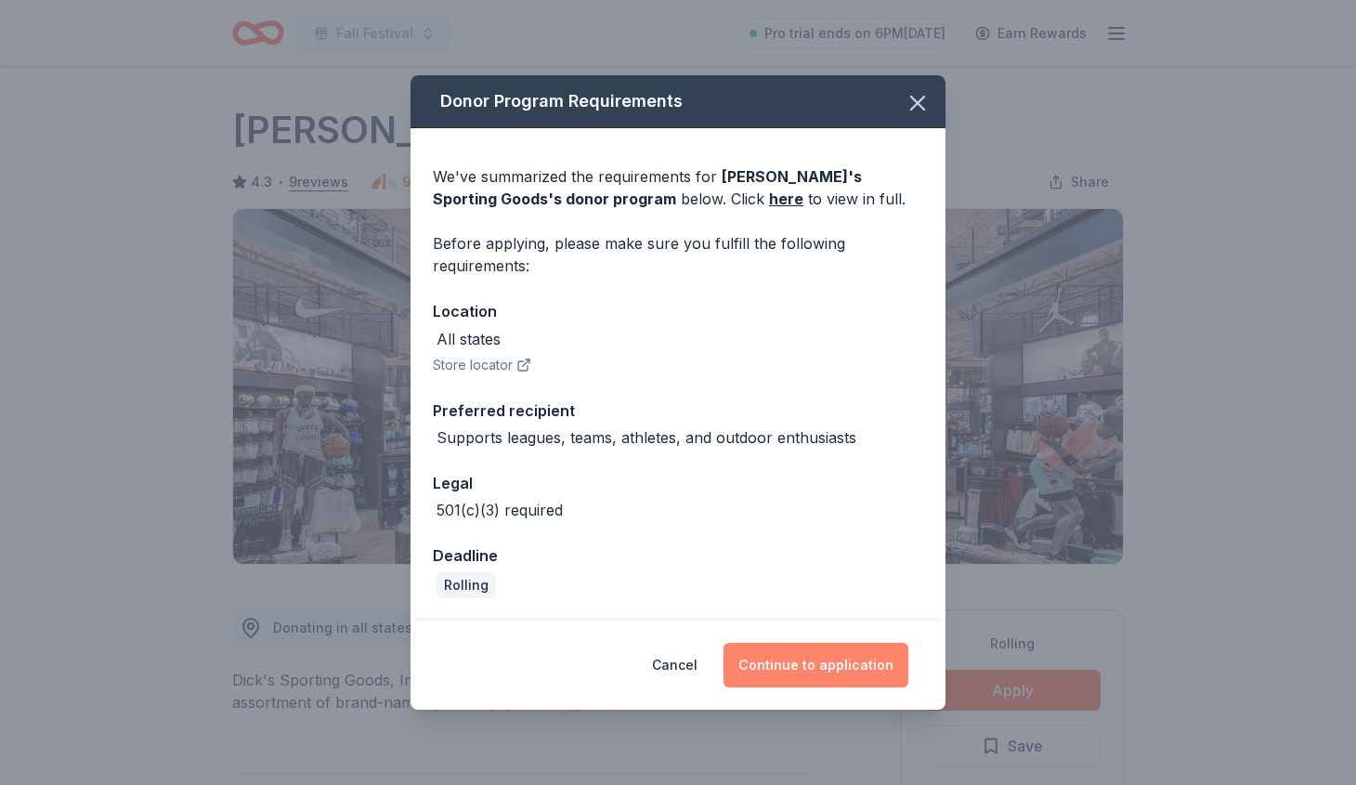
click at [820, 665] on button "Continue to application" at bounding box center [815, 665] width 185 height 45
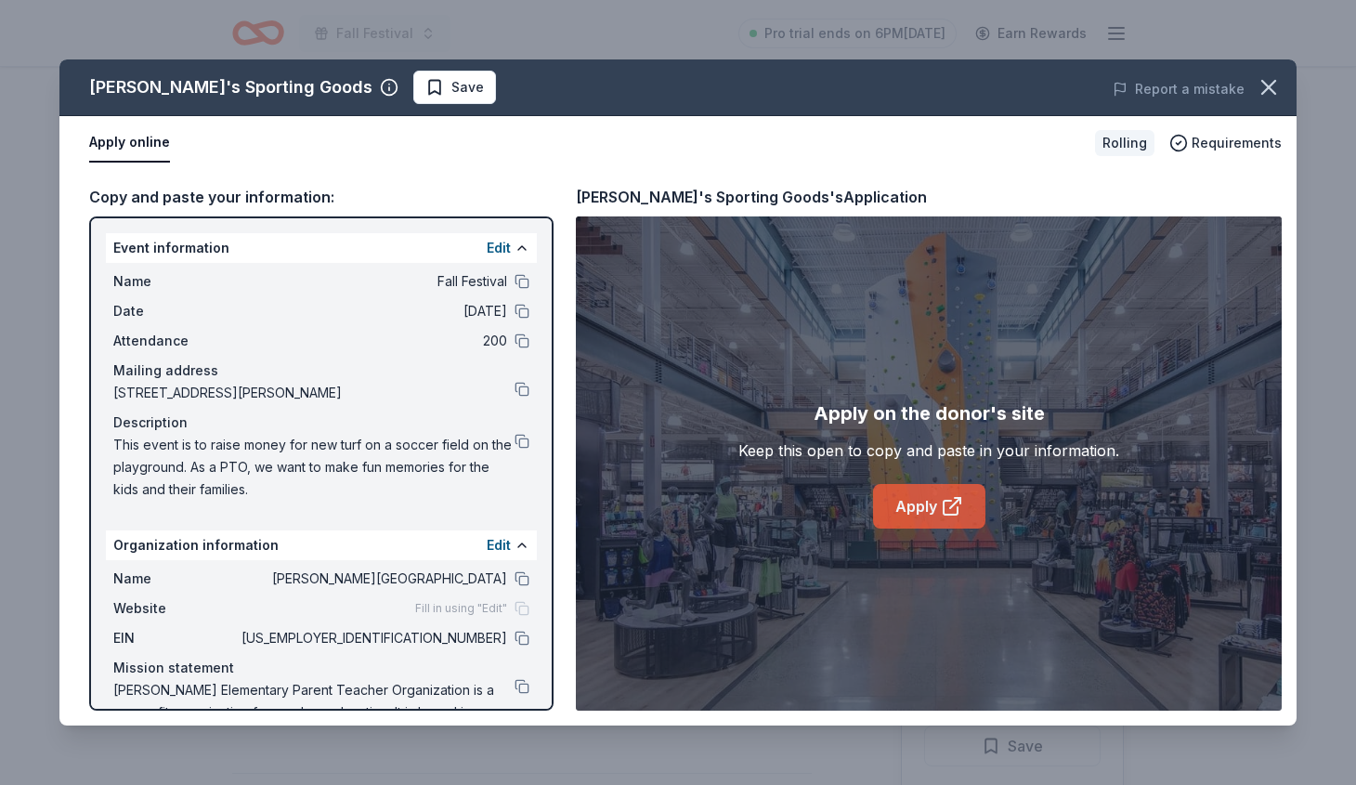
click at [923, 493] on link "Apply" at bounding box center [929, 506] width 112 height 45
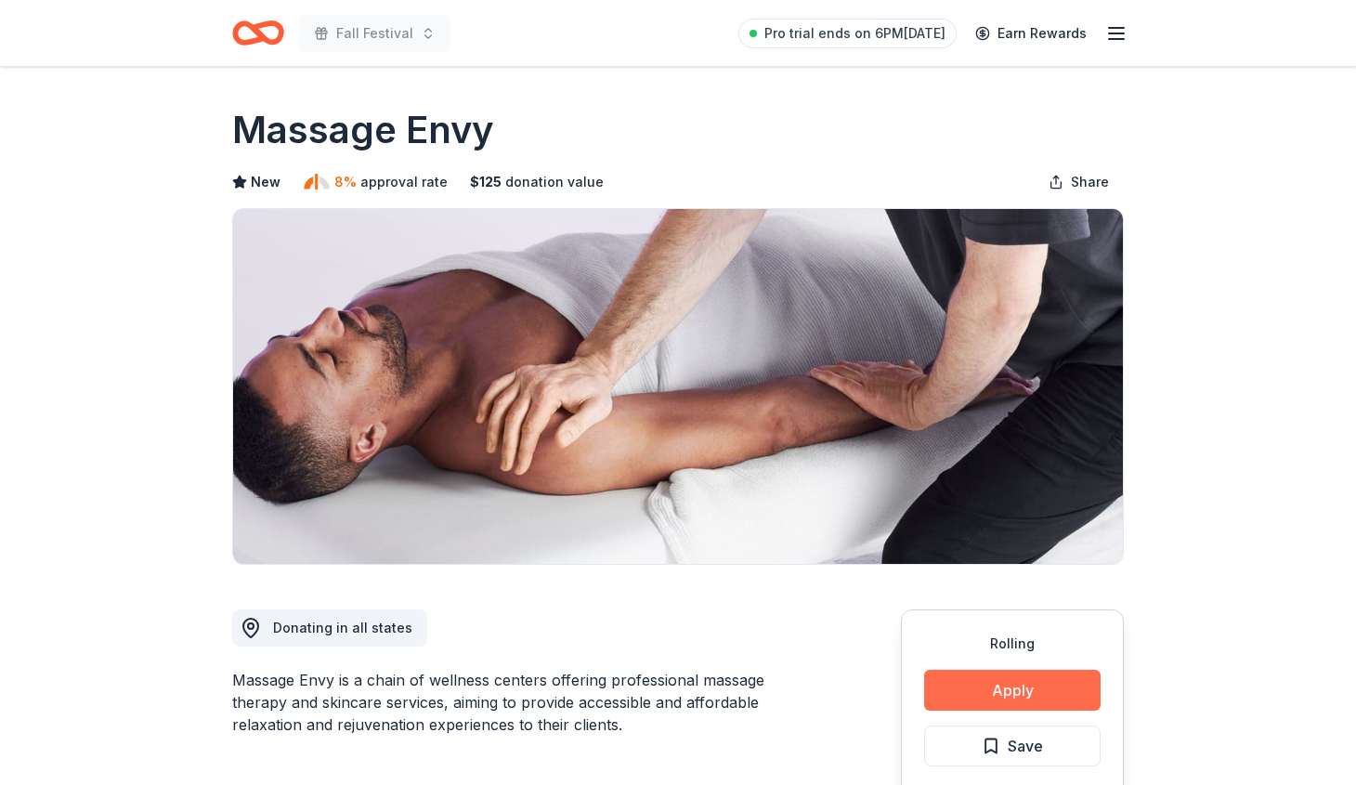
click at [1010, 684] on button "Apply" at bounding box center [1012, 689] width 176 height 41
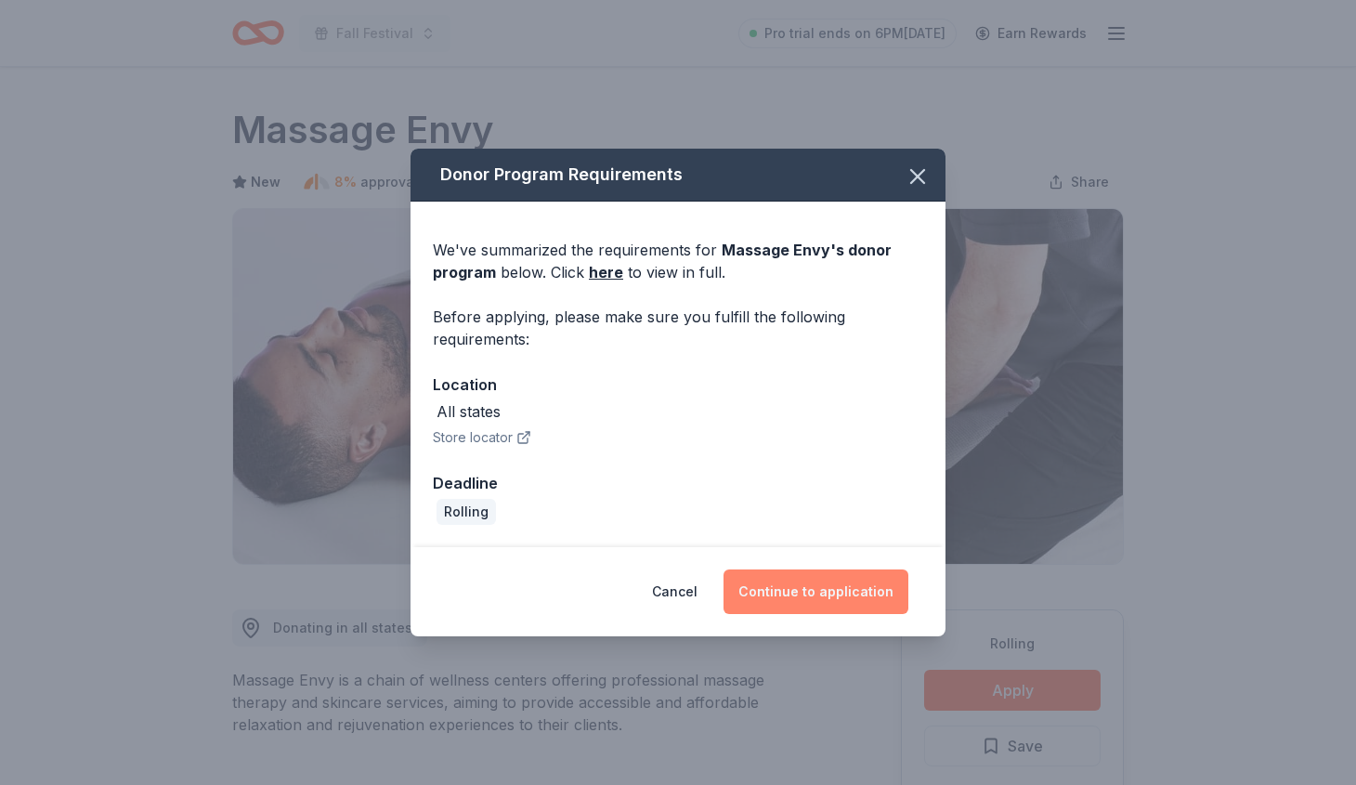
click at [823, 605] on button "Continue to application" at bounding box center [815, 591] width 185 height 45
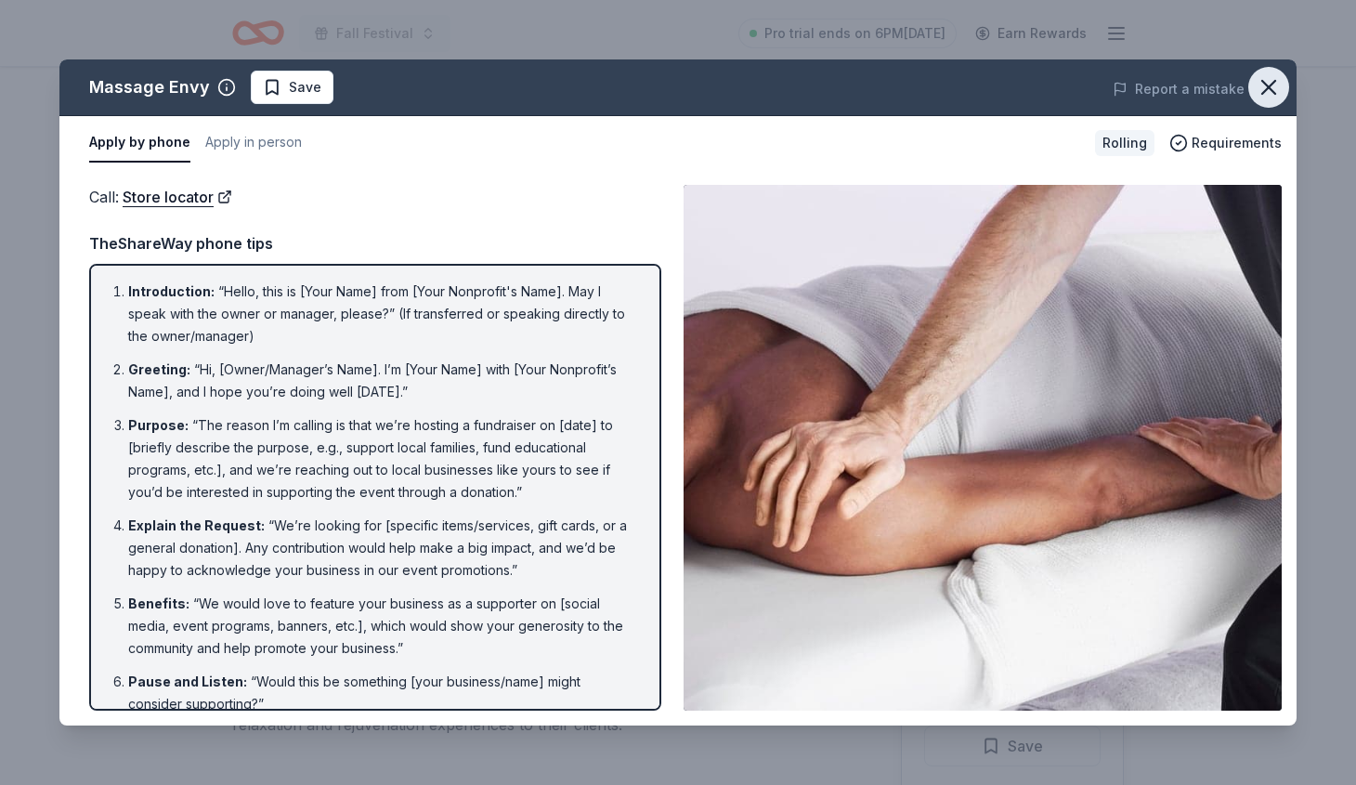
click at [1267, 94] on icon "button" at bounding box center [1268, 87] width 26 height 26
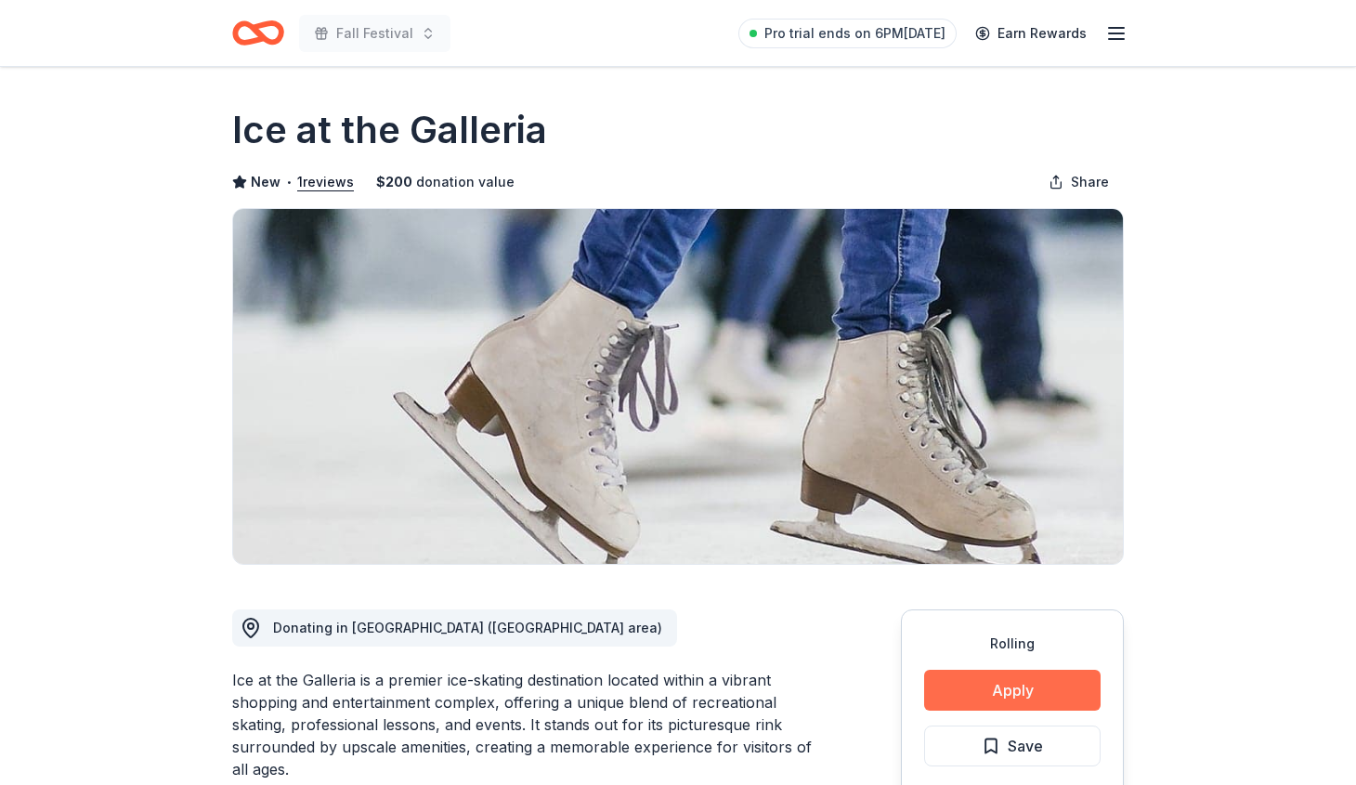
click at [977, 689] on button "Apply" at bounding box center [1012, 689] width 176 height 41
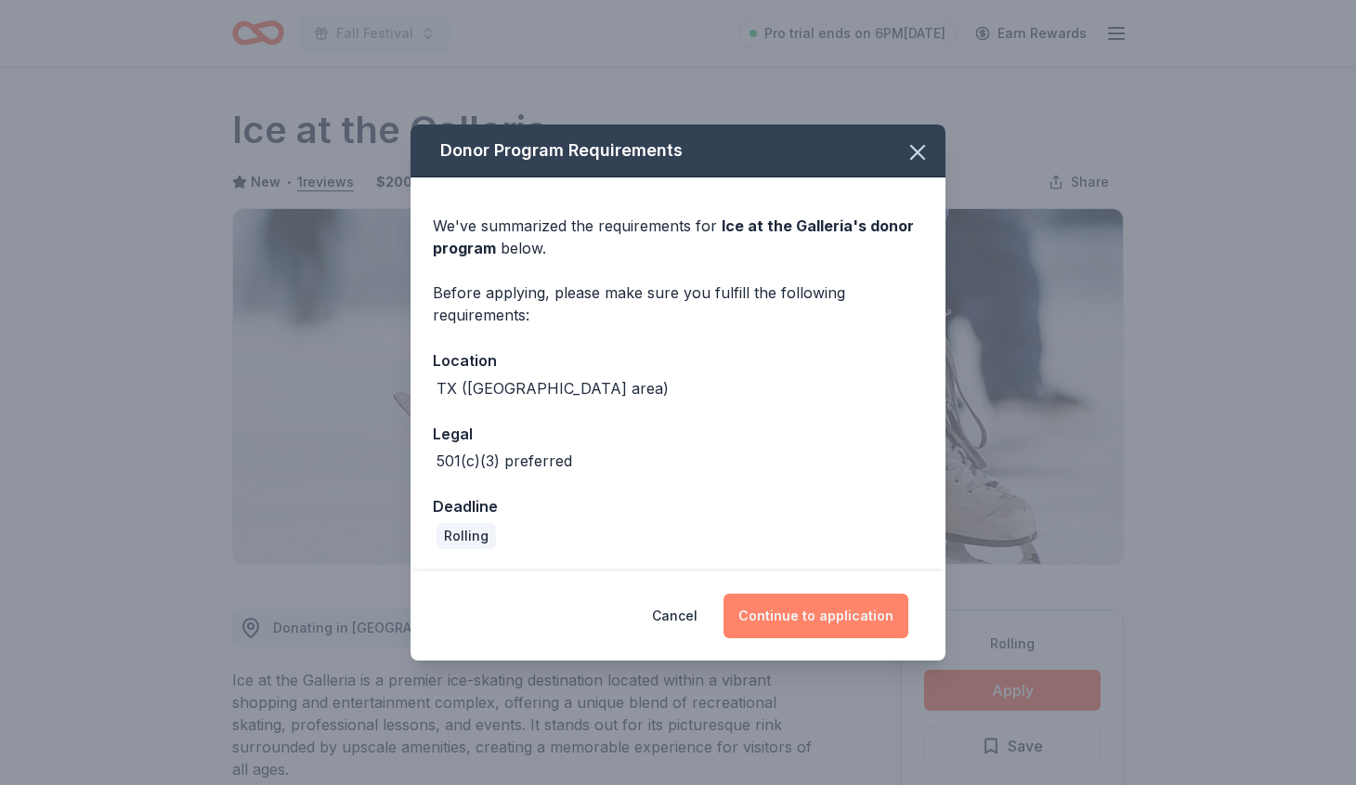
click at [857, 605] on button "Continue to application" at bounding box center [815, 615] width 185 height 45
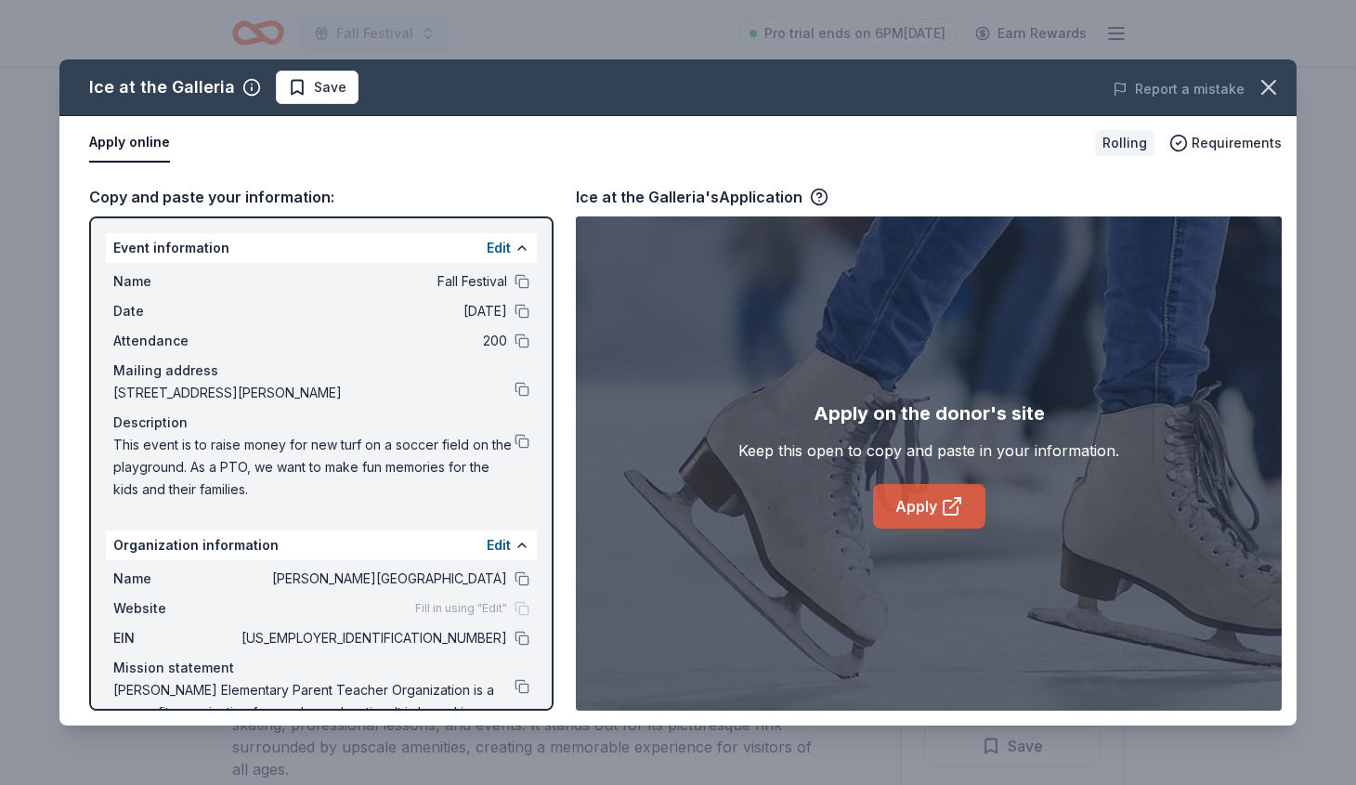
click at [941, 500] on icon at bounding box center [952, 506] width 22 height 22
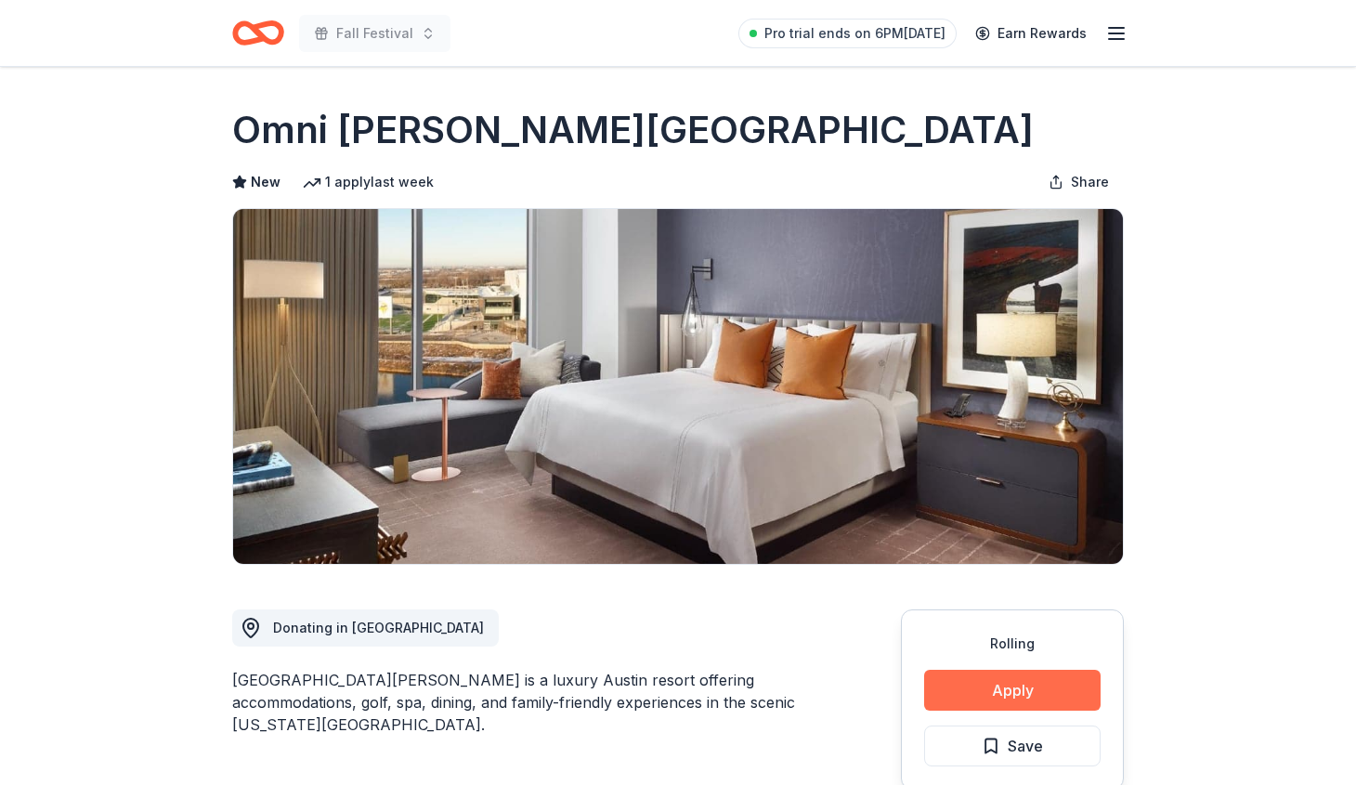
click at [1019, 679] on button "Apply" at bounding box center [1012, 689] width 176 height 41
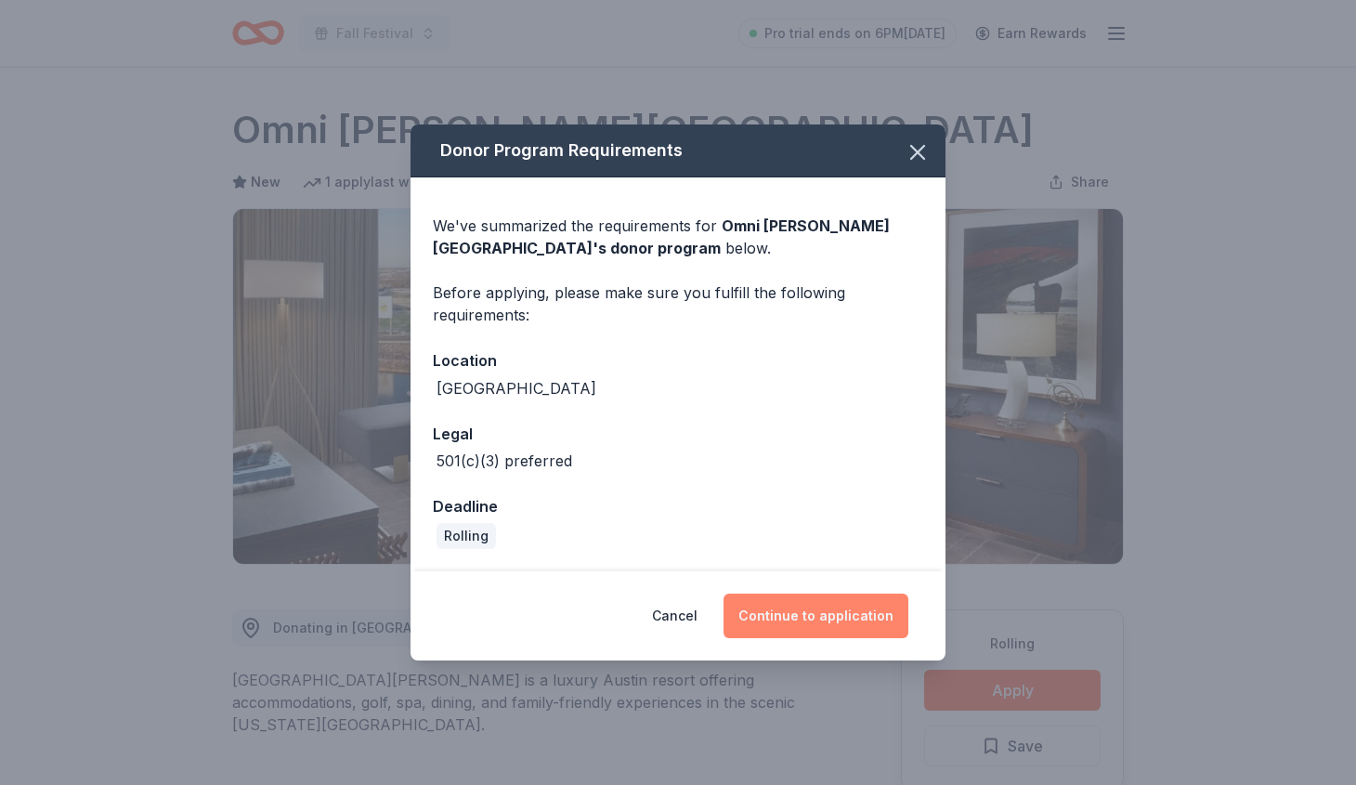
click at [820, 609] on button "Continue to application" at bounding box center [815, 615] width 185 height 45
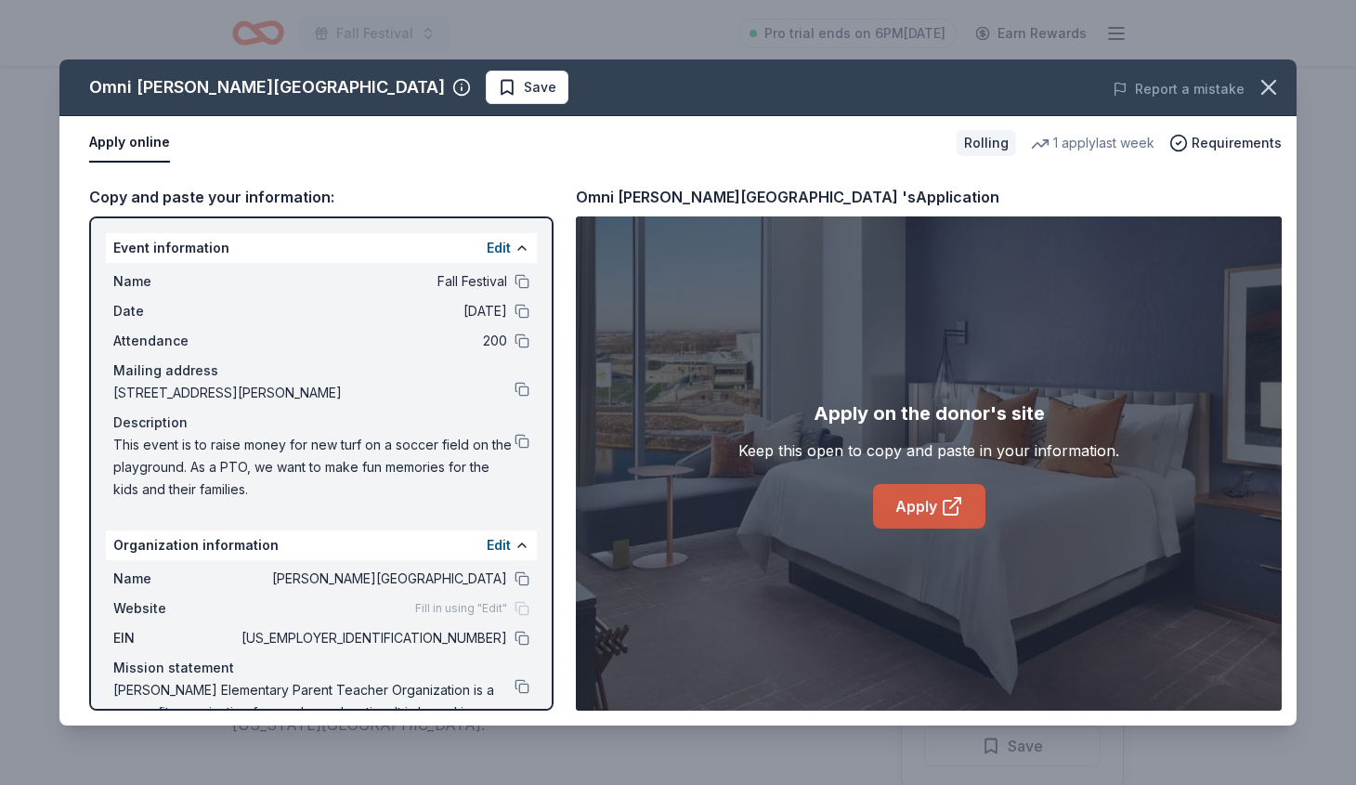
click at [945, 501] on icon at bounding box center [950, 507] width 14 height 14
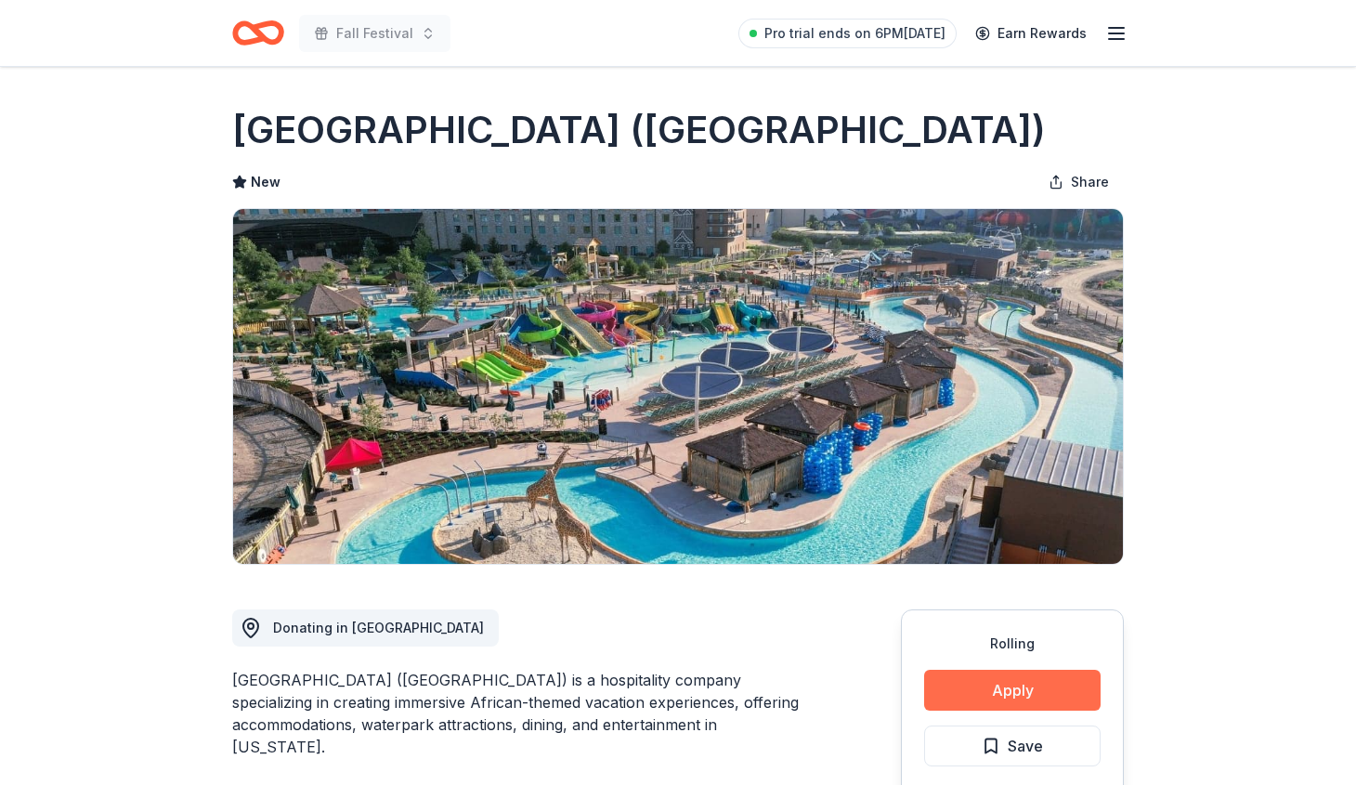
click at [992, 688] on button "Apply" at bounding box center [1012, 689] width 176 height 41
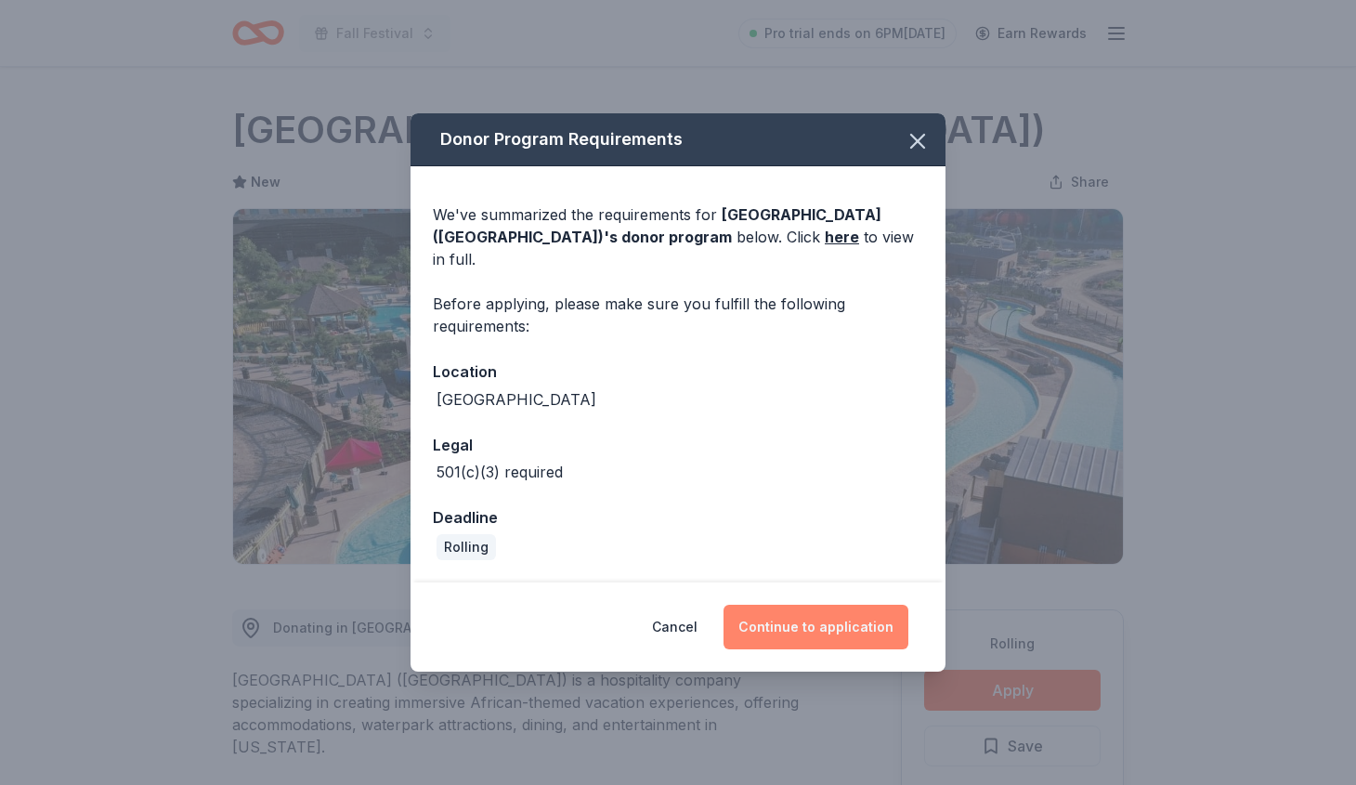
click at [837, 604] on button "Continue to application" at bounding box center [815, 626] width 185 height 45
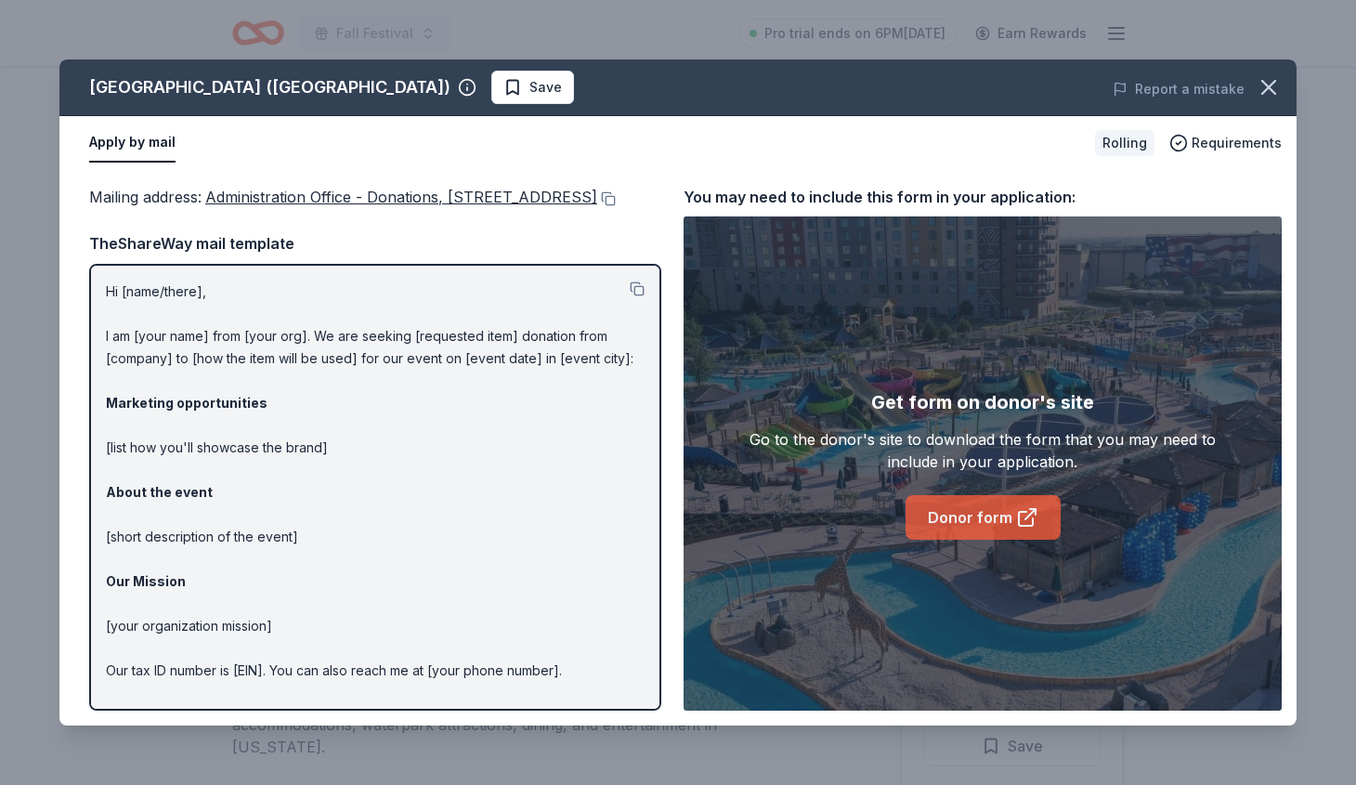
click at [1001, 512] on link "Donor form" at bounding box center [982, 517] width 155 height 45
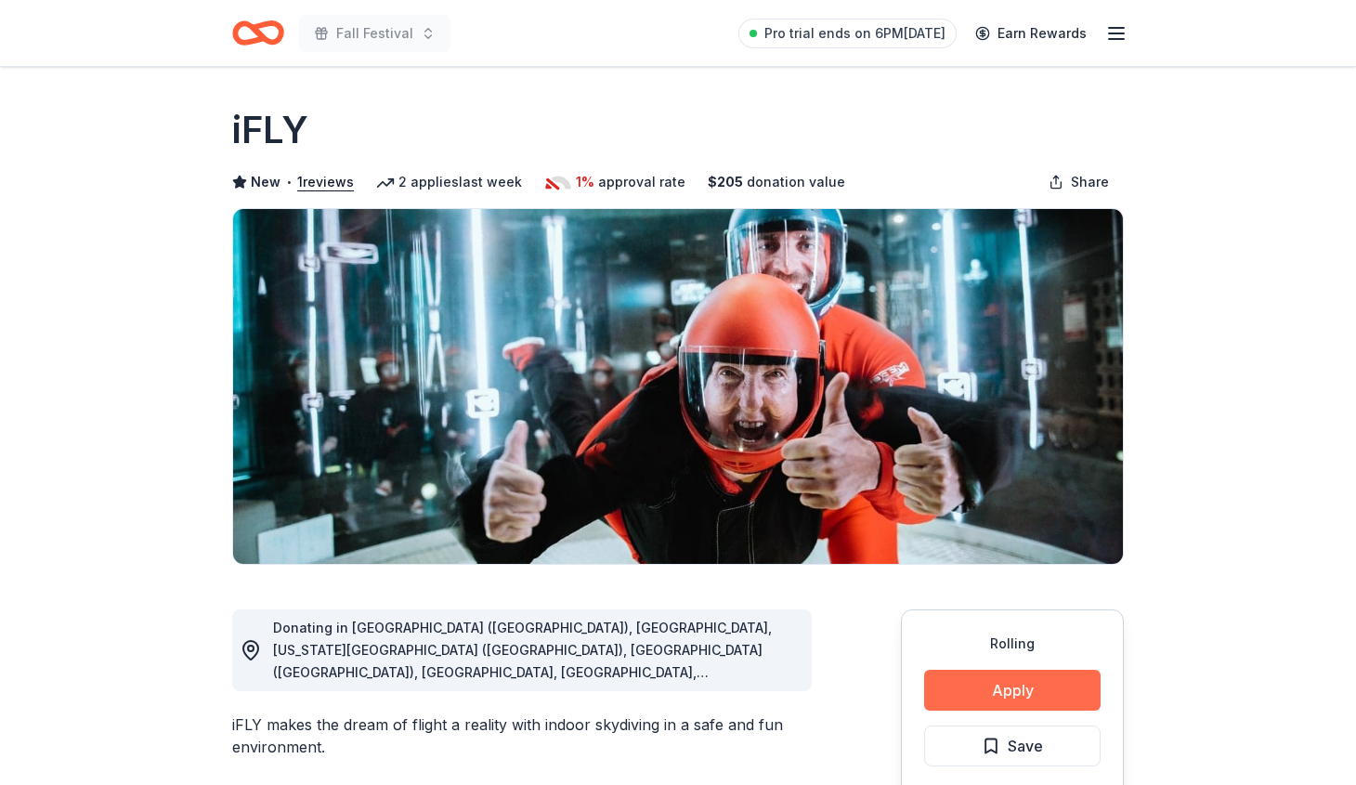
click at [987, 686] on button "Apply" at bounding box center [1012, 689] width 176 height 41
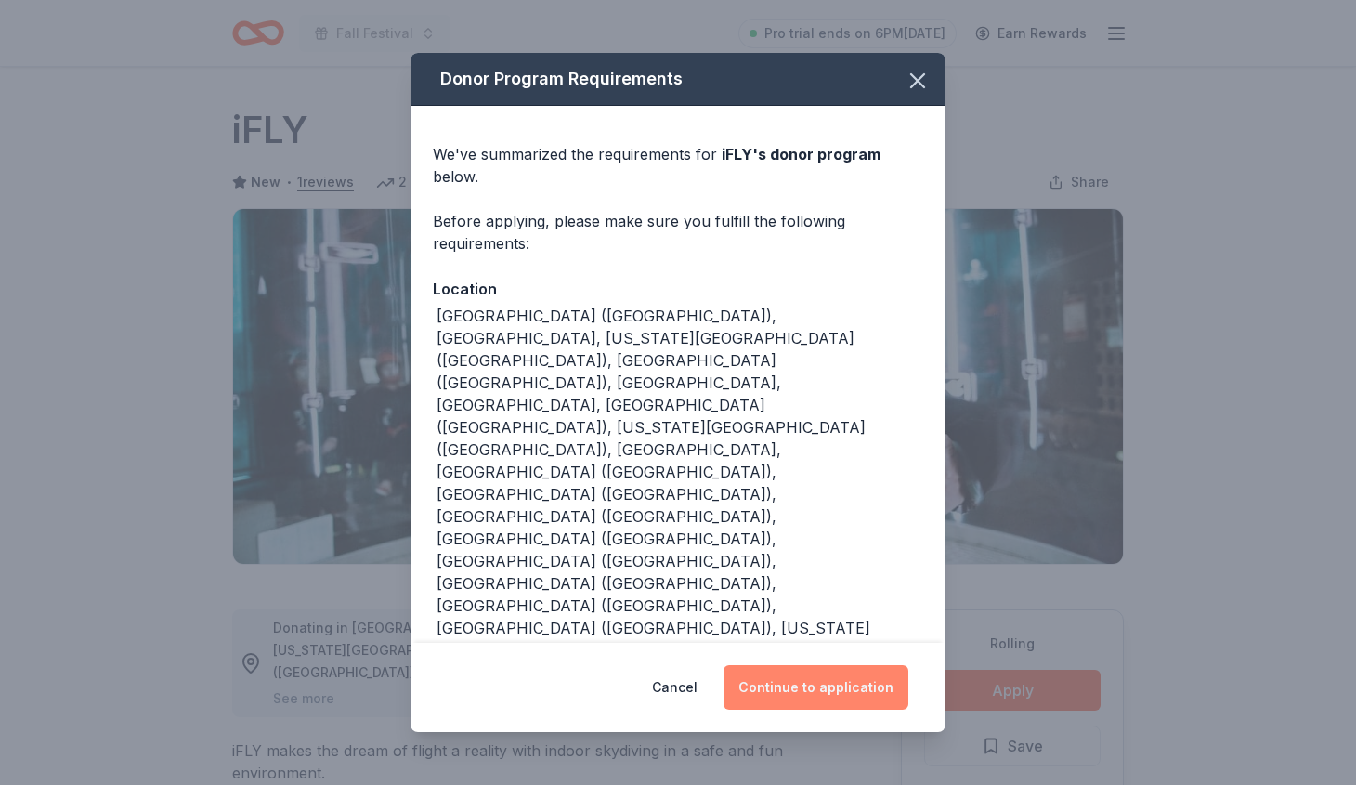
click at [840, 665] on button "Continue to application" at bounding box center [815, 687] width 185 height 45
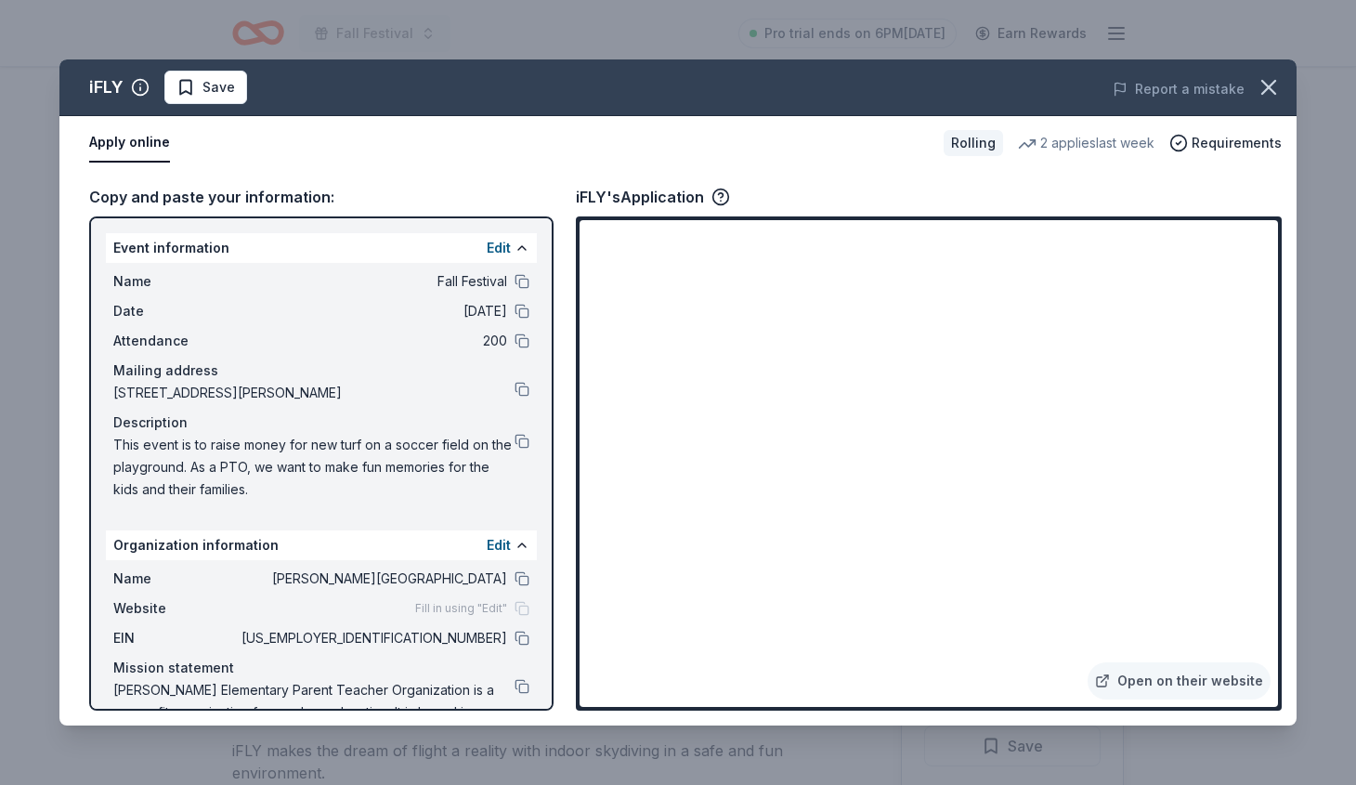
drag, startPoint x: 267, startPoint y: 491, endPoint x: 101, endPoint y: 442, distance: 173.3
click at [101, 442] on div "Event information Edit Name Fall Festival Date 10/04/25 Attendance 200 Mailing …" at bounding box center [321, 463] width 464 height 494
drag, startPoint x: 114, startPoint y: 443, endPoint x: 227, endPoint y: 481, distance: 119.5
click at [227, 481] on span "This event is to raise money for new turf on a soccer field on the playground. …" at bounding box center [313, 467] width 401 height 67
click at [525, 443] on button at bounding box center [521, 441] width 15 height 15
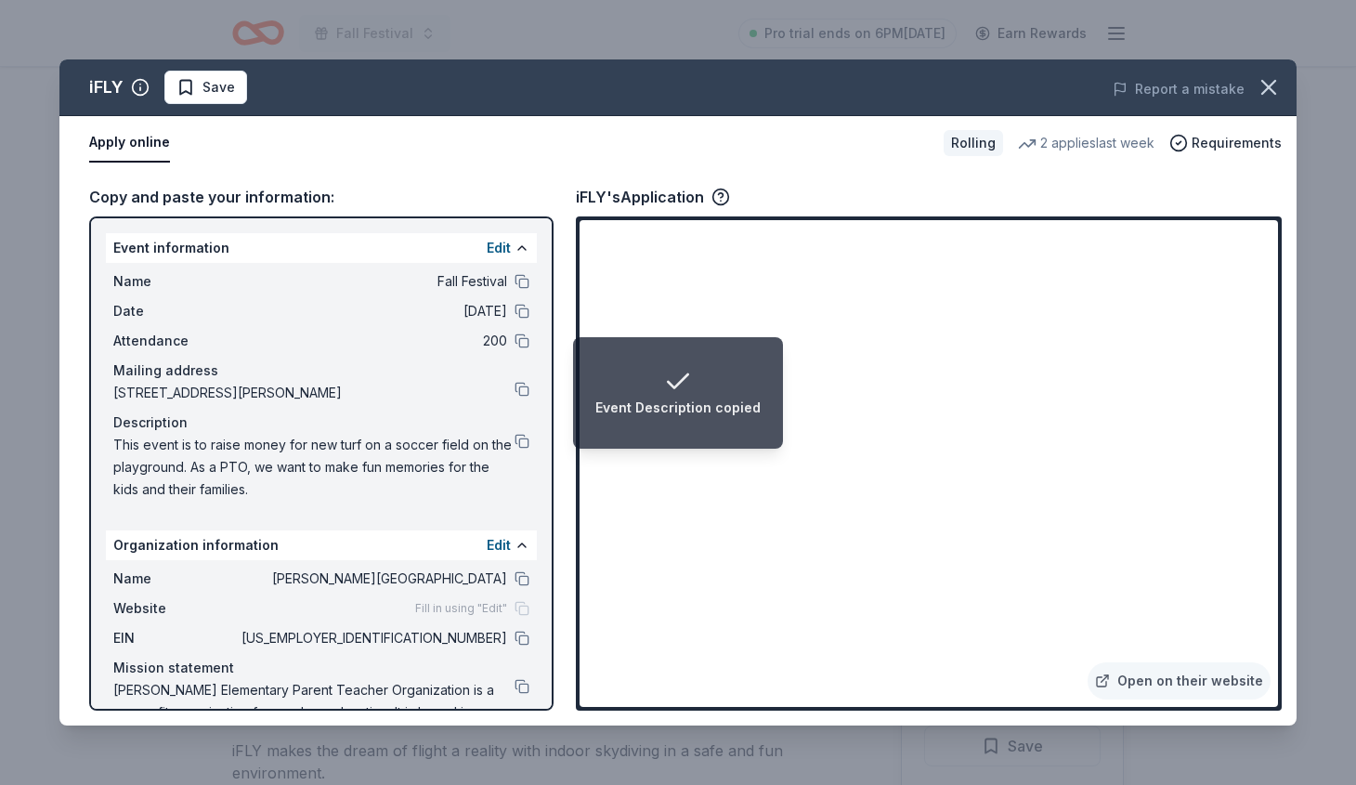
click at [684, 396] on icon "Notifications (F8)" at bounding box center [678, 382] width 30 height 30
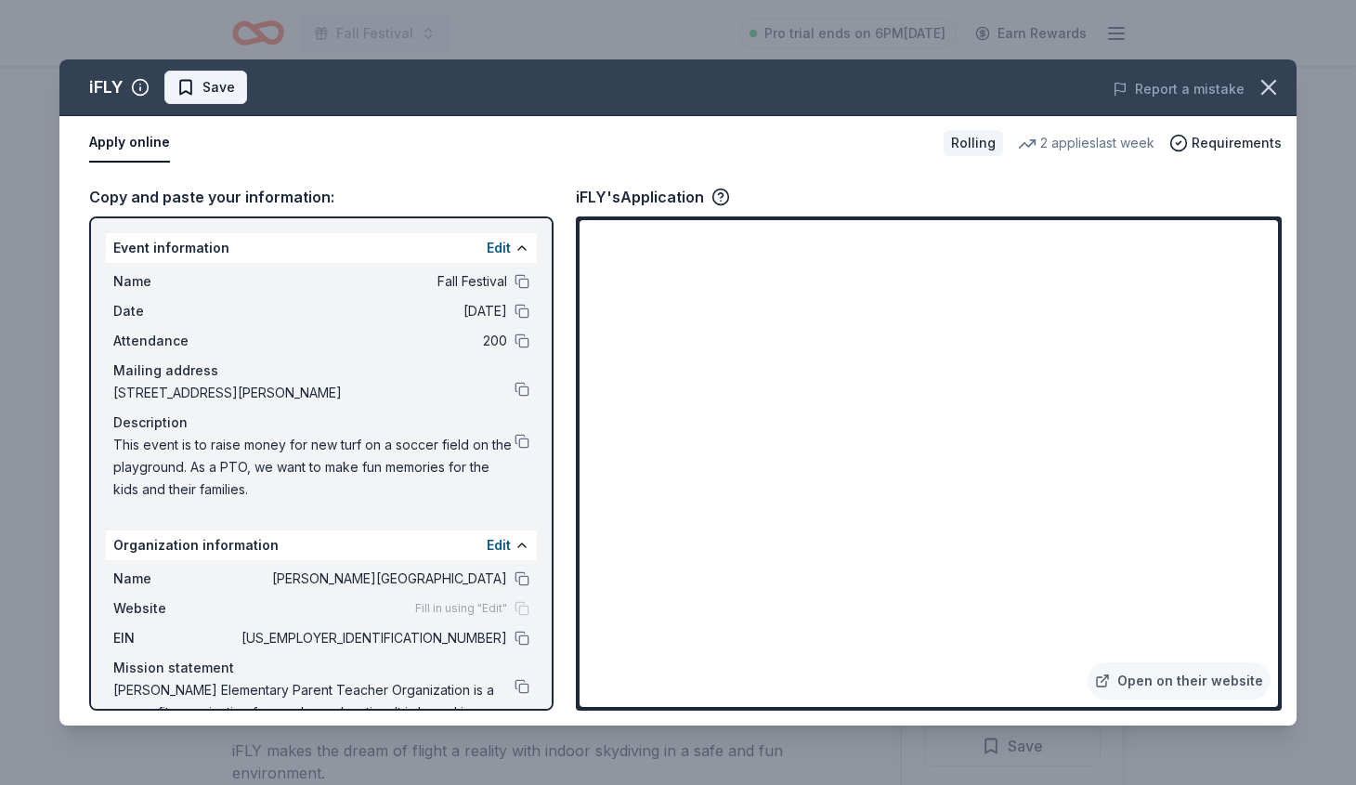
click at [209, 81] on span "Save" at bounding box center [218, 87] width 32 height 22
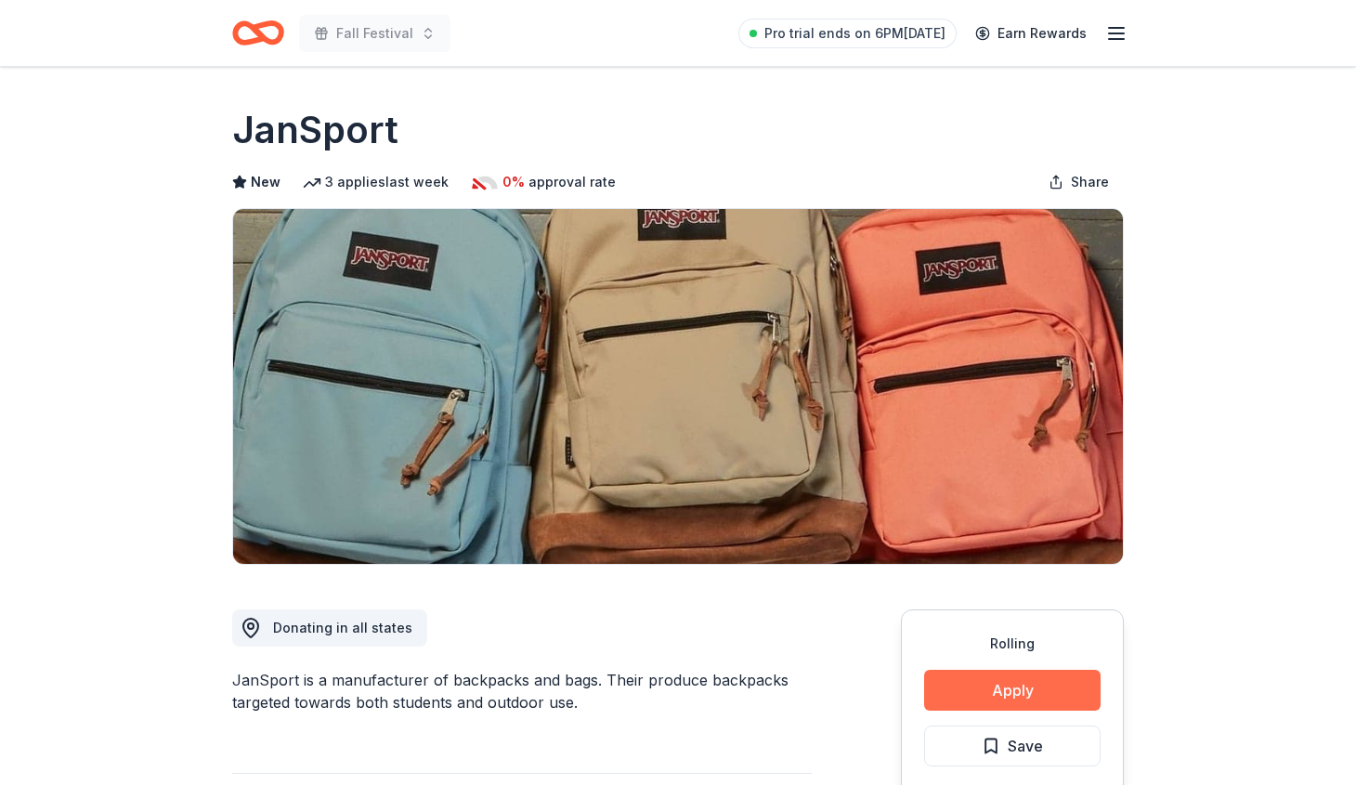
click at [997, 706] on button "Apply" at bounding box center [1012, 689] width 176 height 41
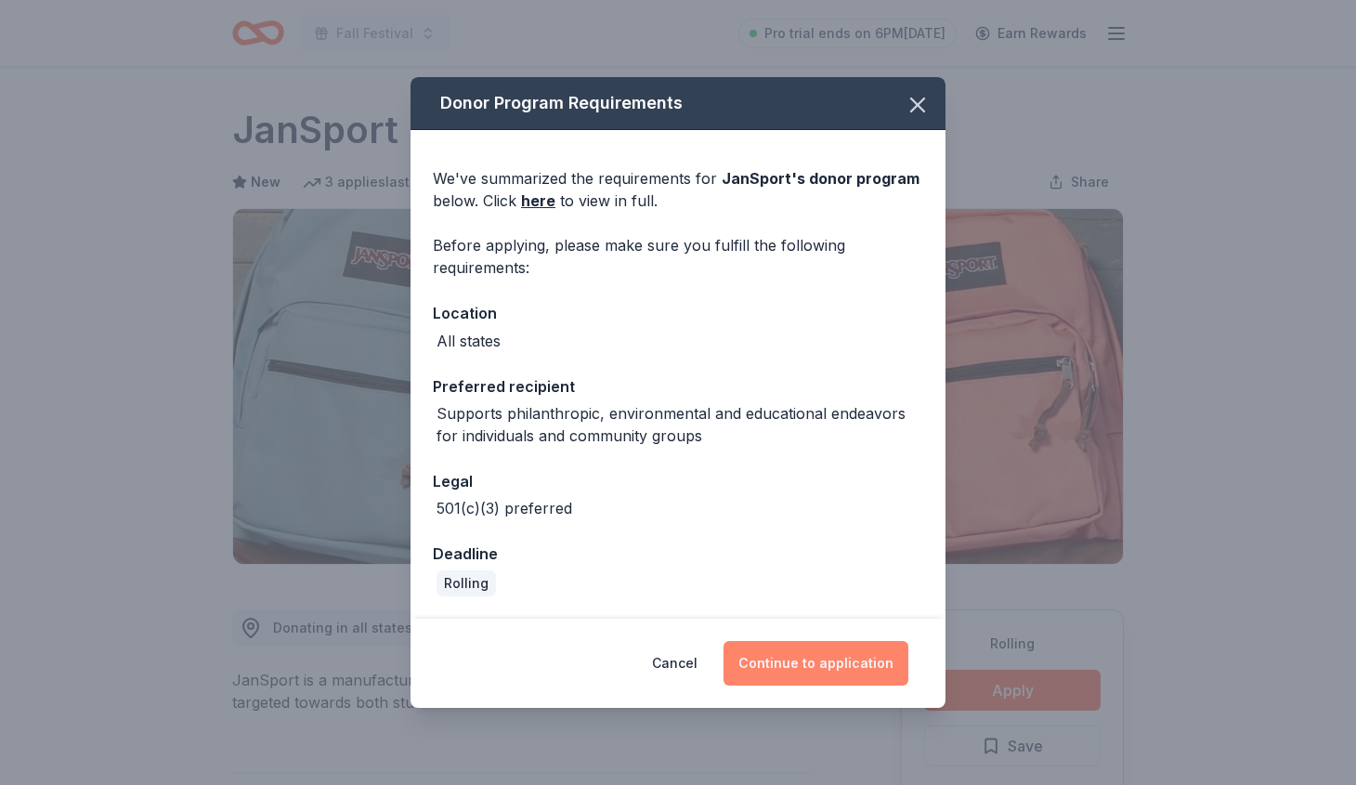
click at [808, 655] on button "Continue to application" at bounding box center [815, 663] width 185 height 45
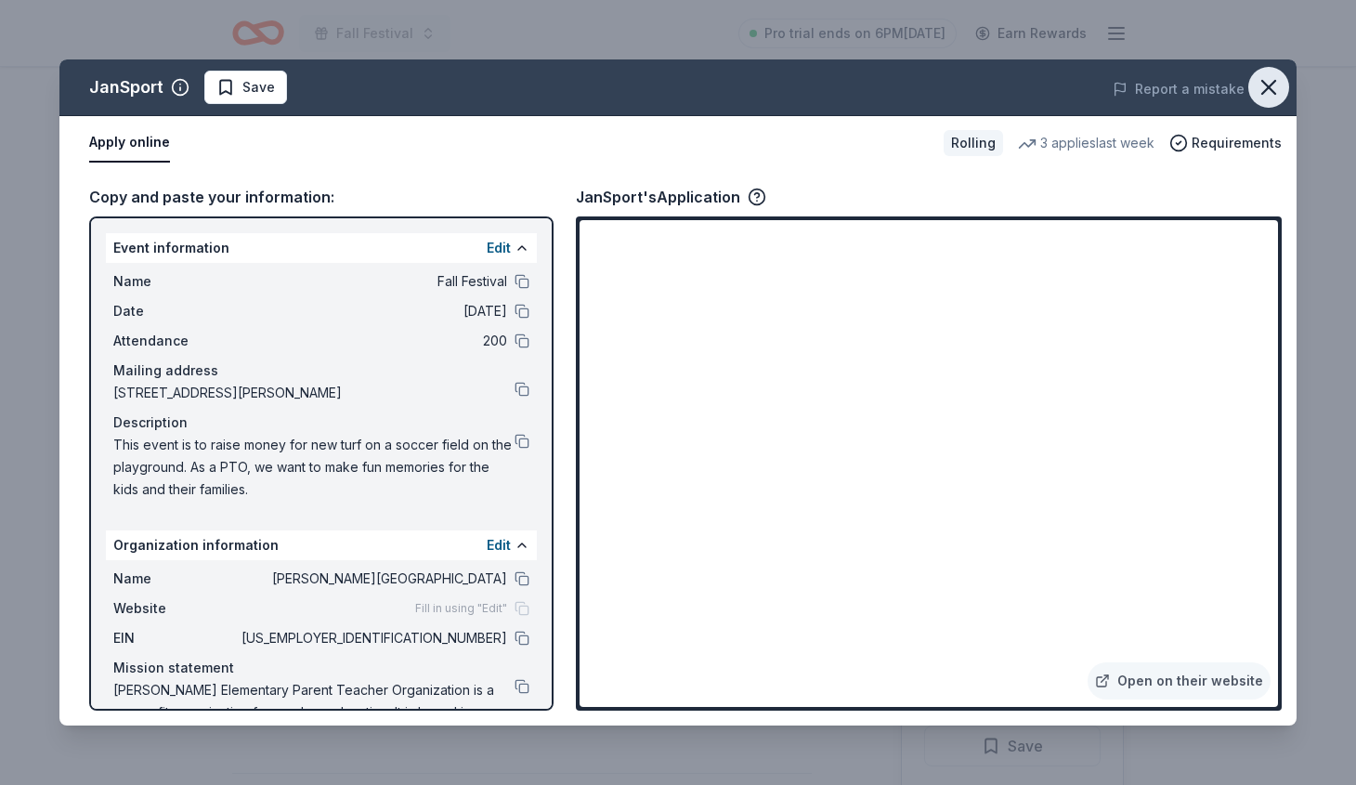
click at [1269, 86] on icon "button" at bounding box center [1268, 87] width 13 height 13
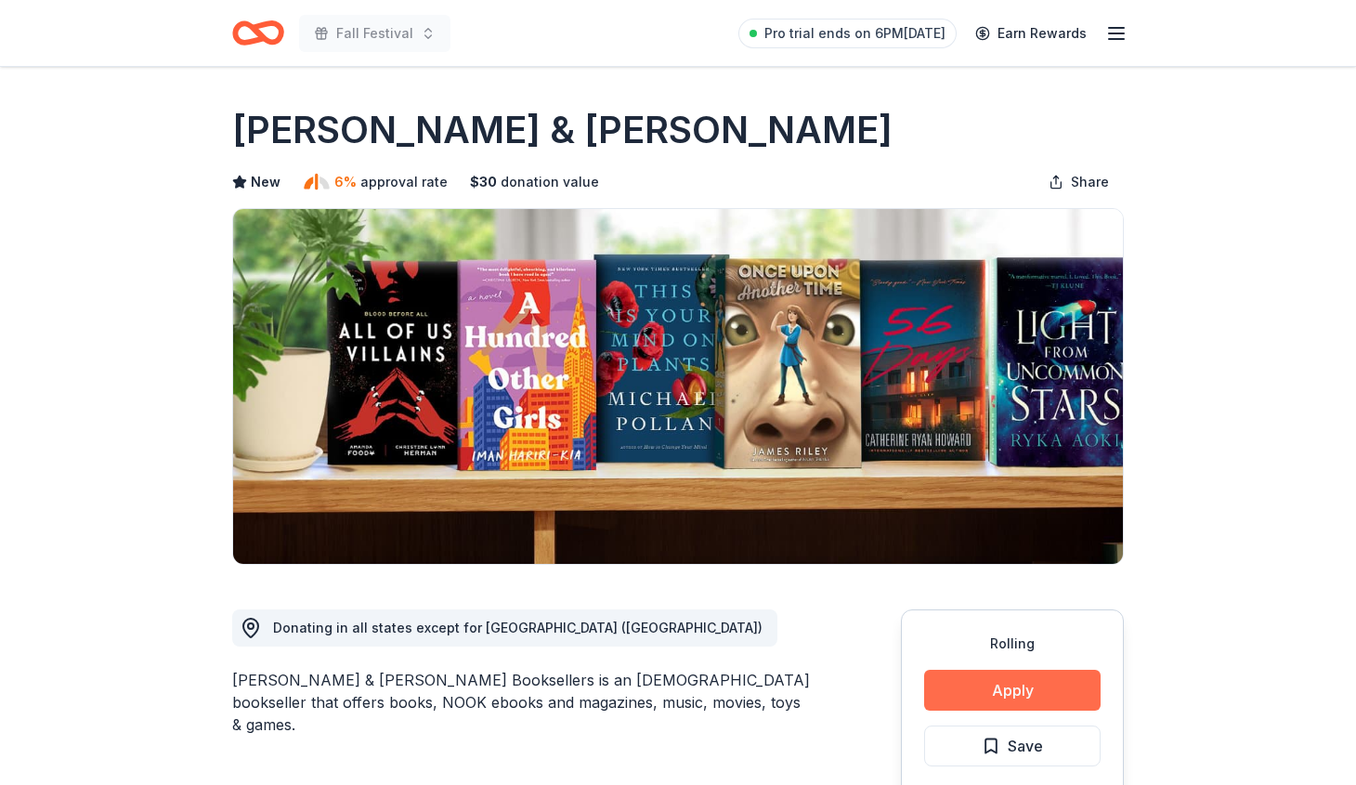
click at [1026, 673] on button "Apply" at bounding box center [1012, 689] width 176 height 41
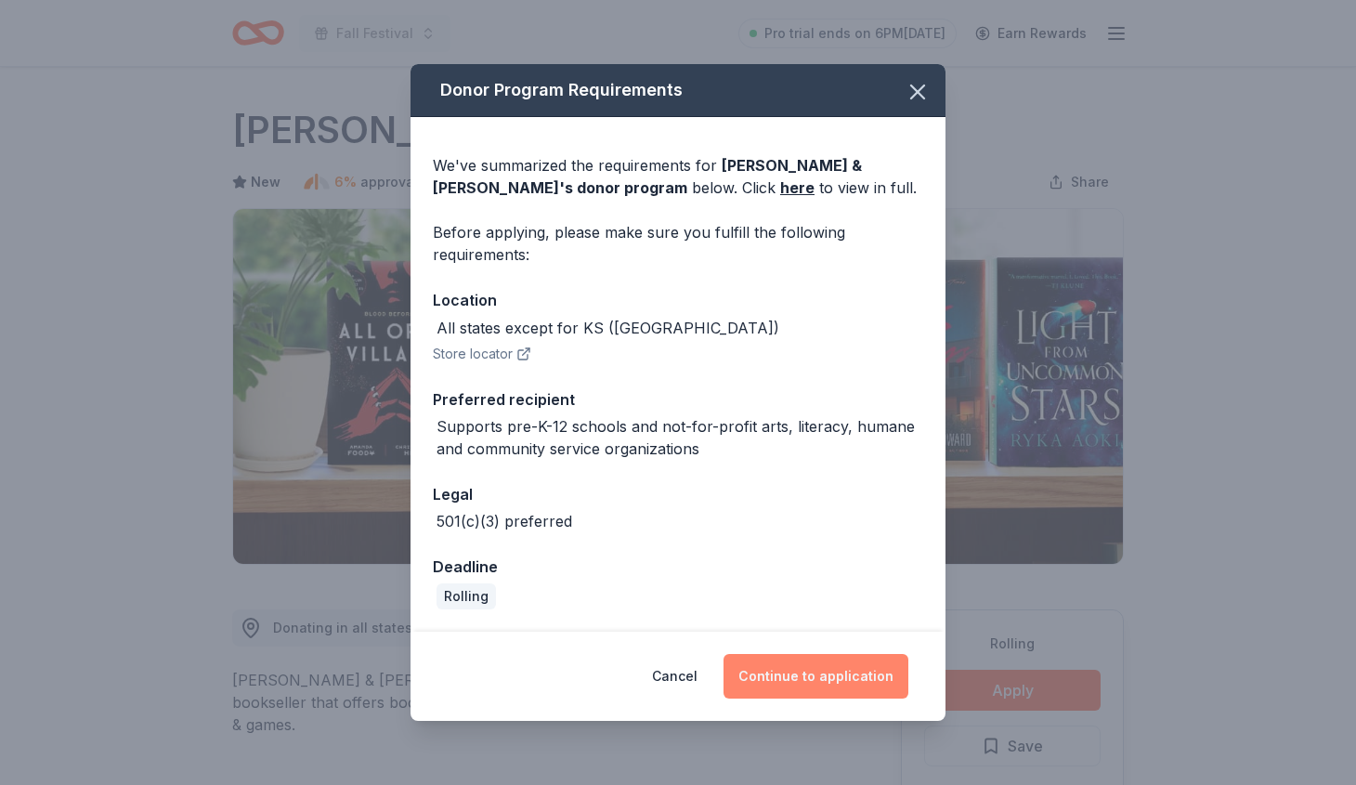
click at [828, 694] on button "Continue to application" at bounding box center [815, 676] width 185 height 45
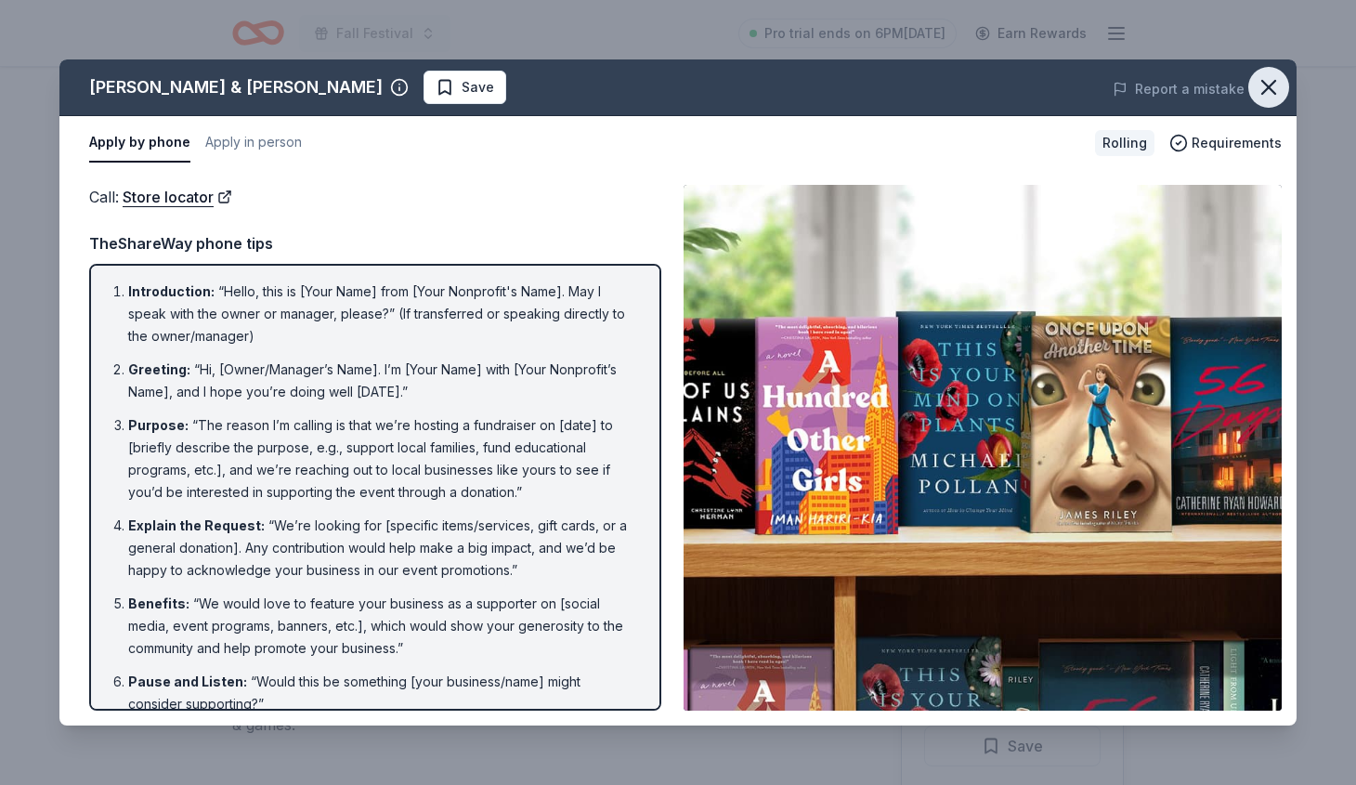
click at [1257, 77] on icon "button" at bounding box center [1268, 87] width 26 height 26
